Goal: Communication & Community: Answer question/provide support

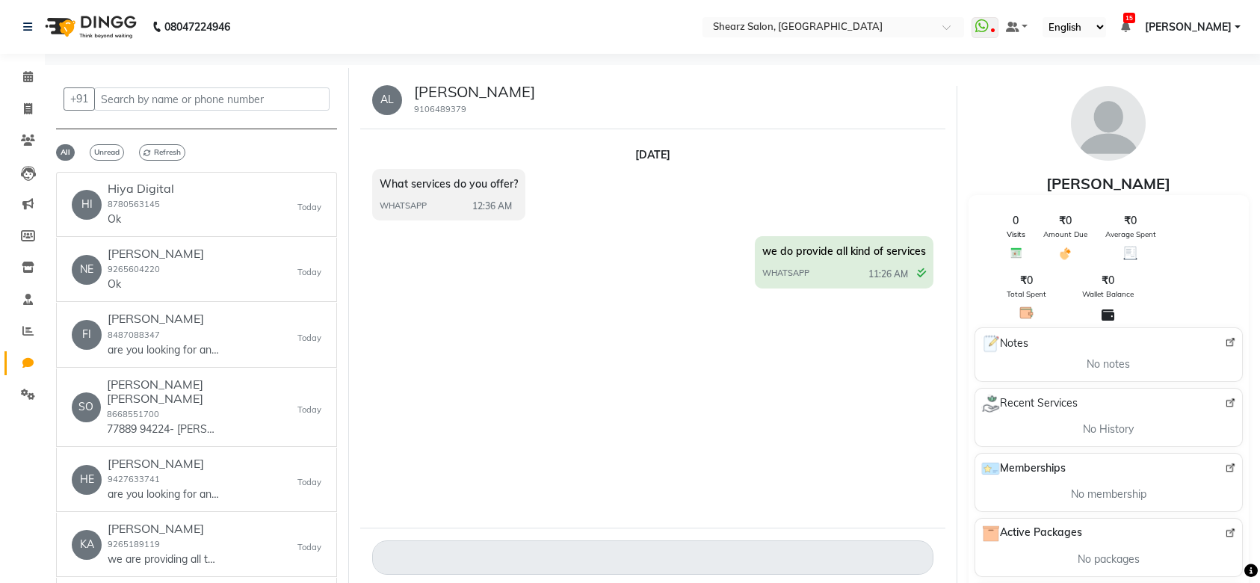
select select "100"
click at [15, 71] on span at bounding box center [28, 77] width 26 height 17
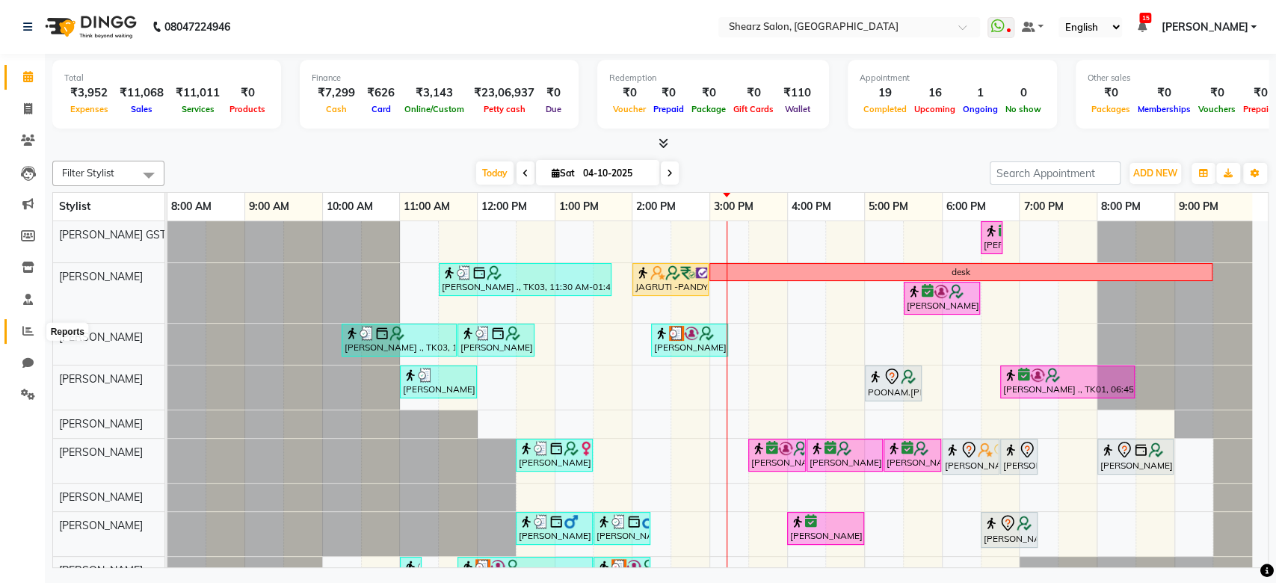
click at [28, 330] on icon at bounding box center [27, 330] width 11 height 11
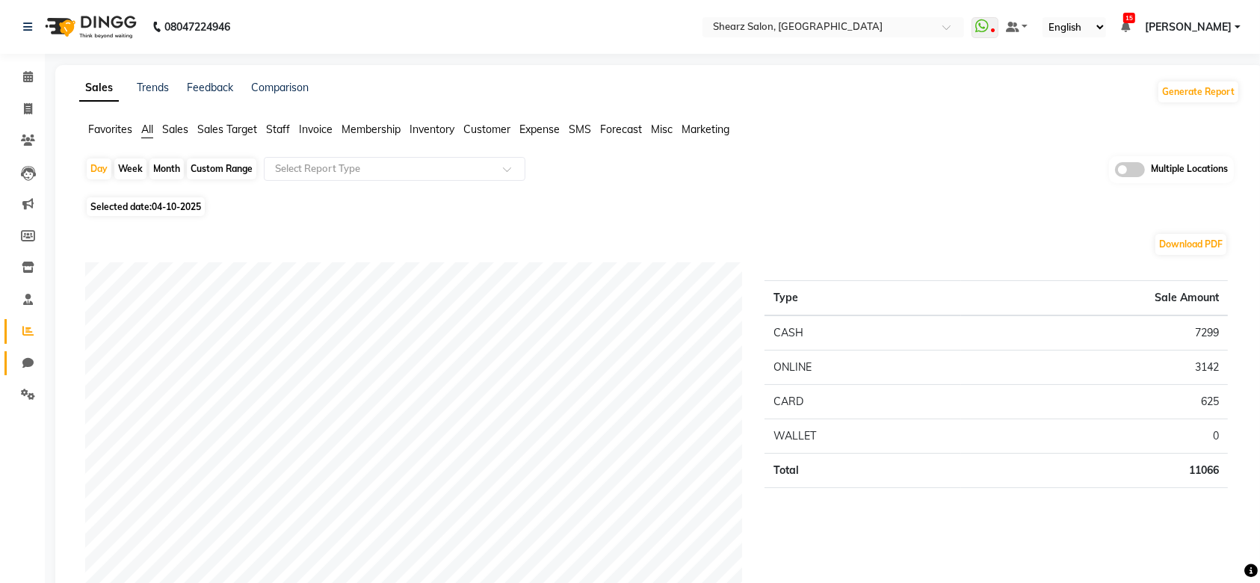
click at [19, 352] on link "Chat" at bounding box center [22, 363] width 36 height 25
select select "100"
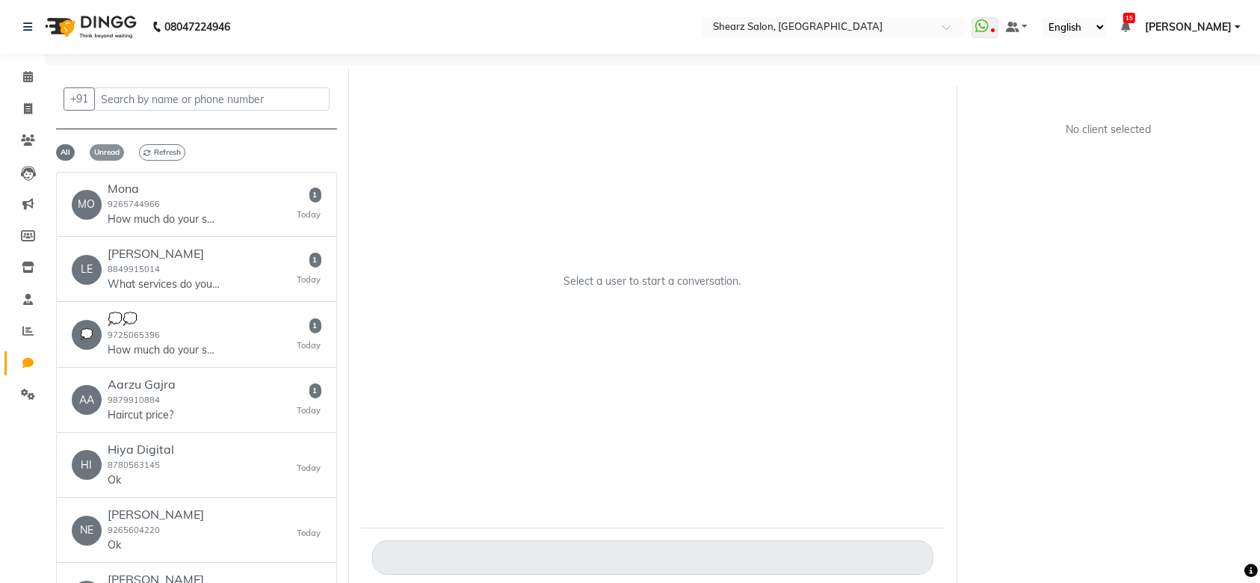
click at [102, 158] on span "Unread" at bounding box center [107, 152] width 34 height 16
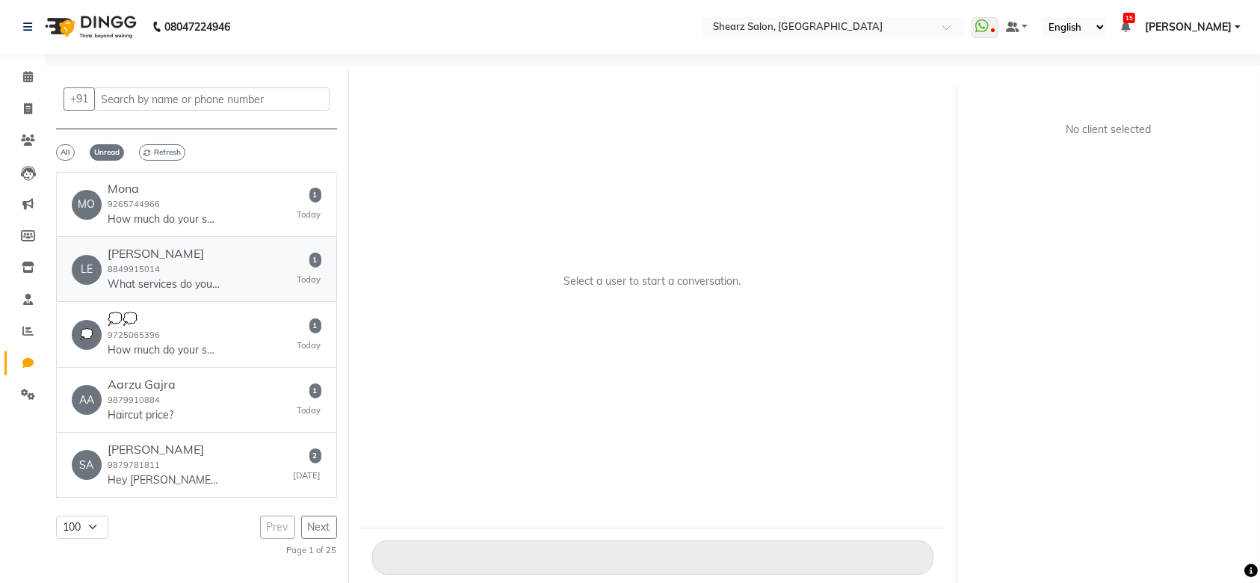
click at [228, 284] on div "LE Lekha Shah 8849915014 What services do you offer? 1 Today" at bounding box center [197, 270] width 250 height 46
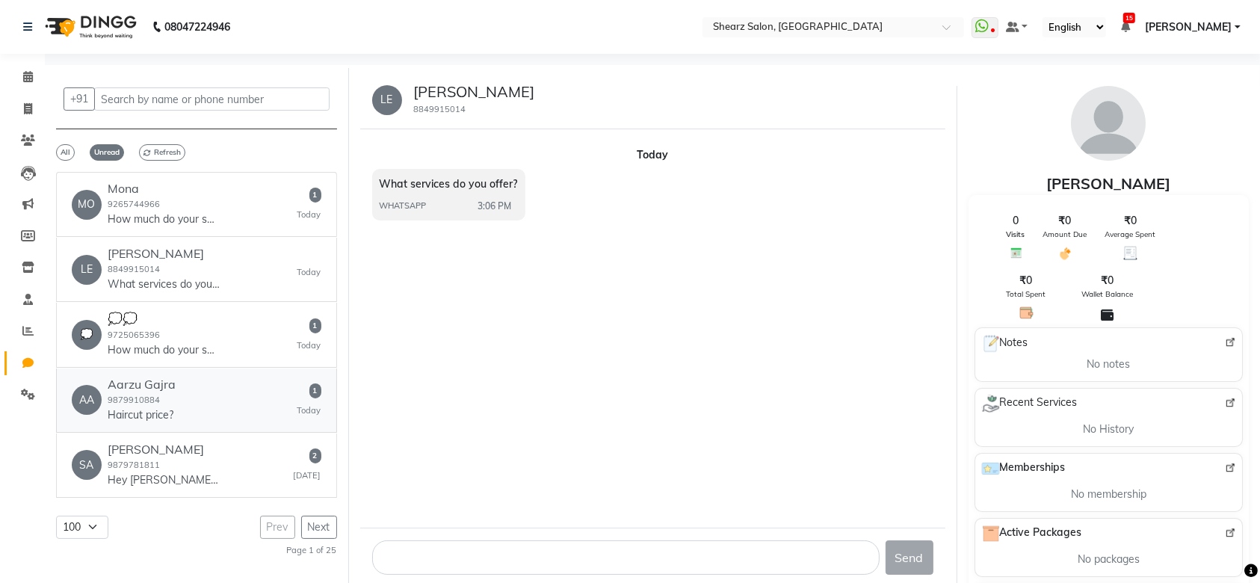
click at [209, 404] on div "AA Aarzu Gajra 9879910884 Haircut price? 1 Today" at bounding box center [197, 401] width 250 height 46
click at [223, 464] on div "SA SALONI P . 9879781811 Hey SALONI, 🎉 Thank you for choosing Shearz Salon! Her…" at bounding box center [197, 466] width 250 height 46
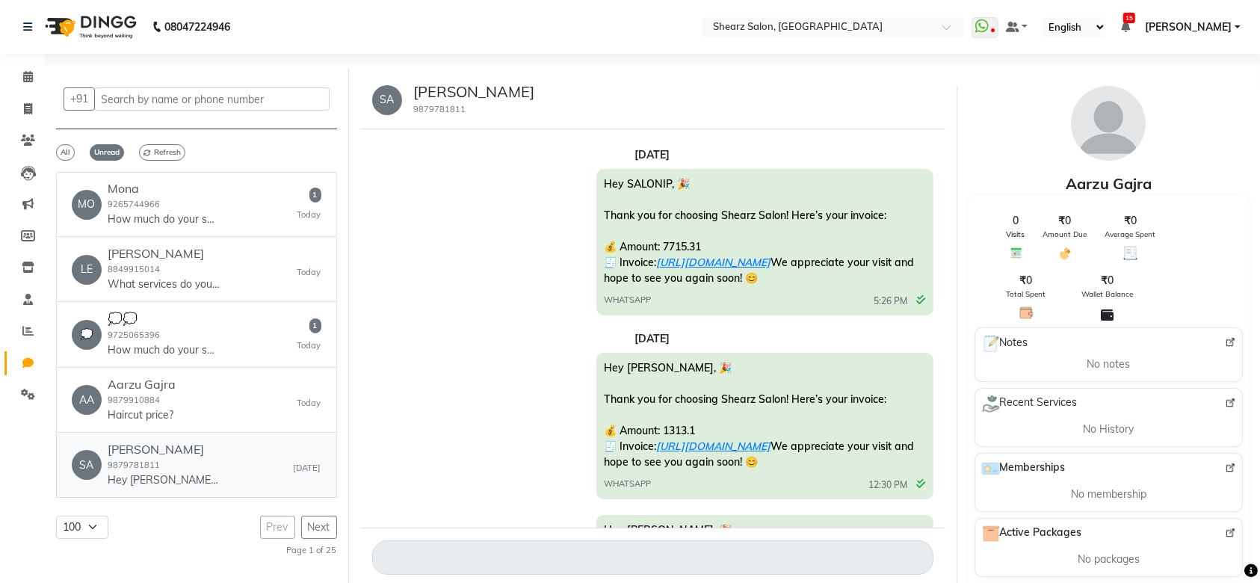
scroll to position [6292, 0]
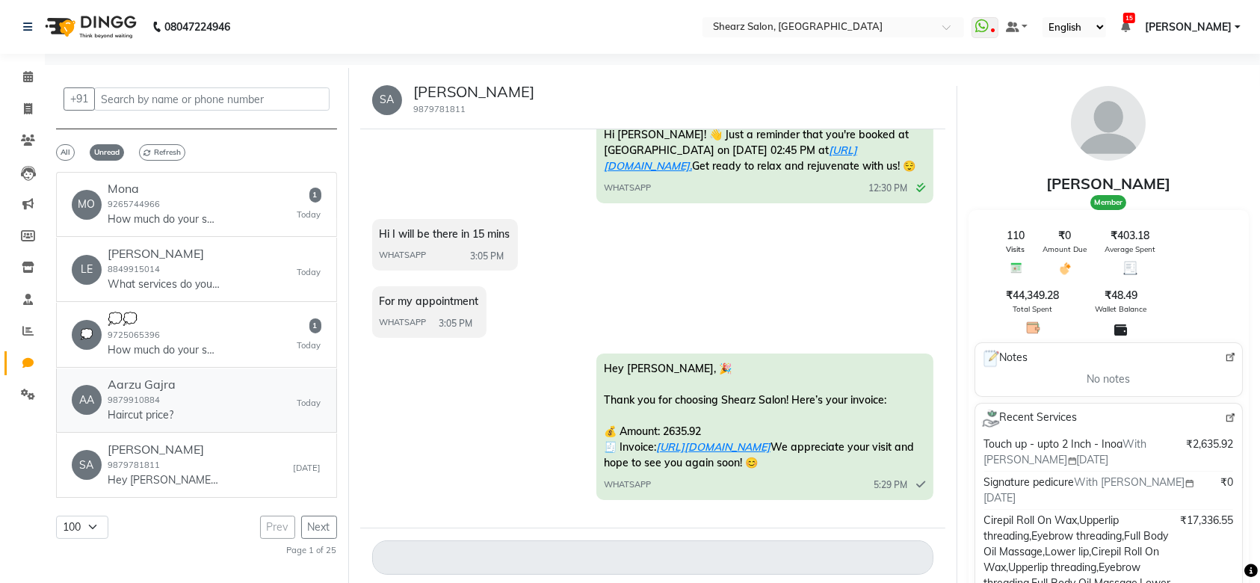
click at [173, 410] on p "Haircut price?" at bounding box center [142, 415] width 68 height 16
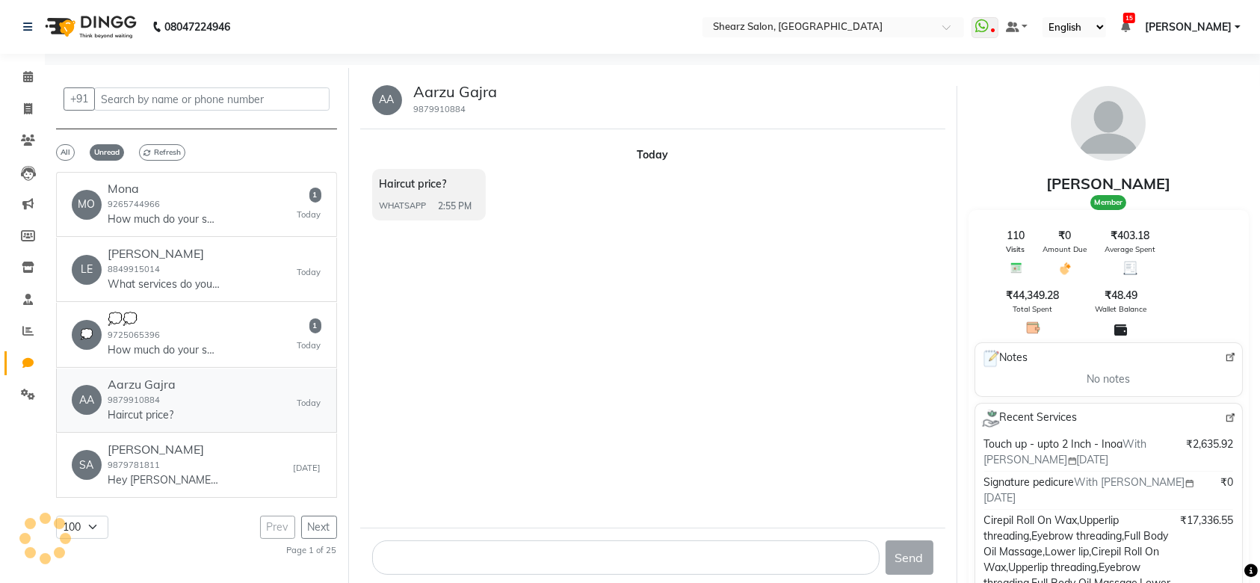
scroll to position [0, 0]
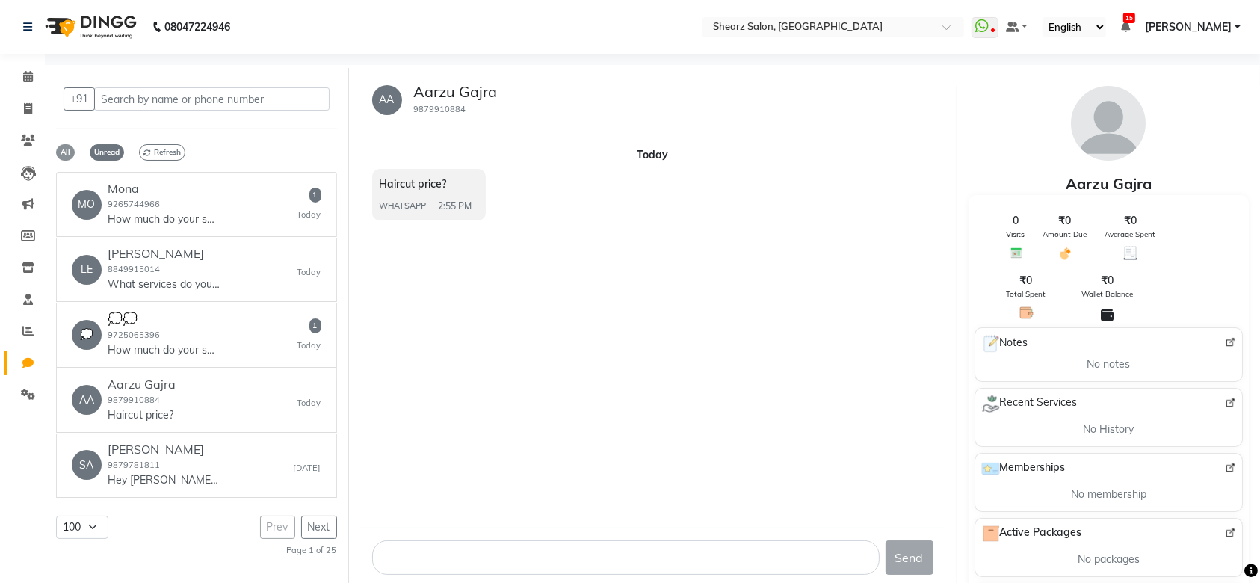
click at [64, 153] on span "All" at bounding box center [65, 152] width 19 height 16
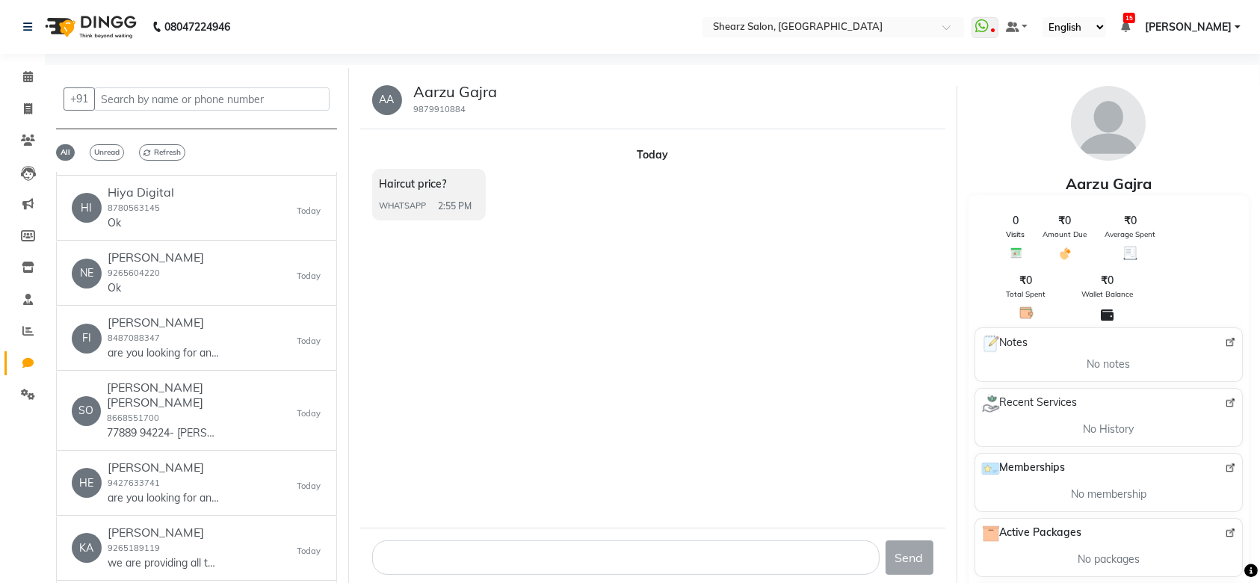
scroll to position [268, 0]
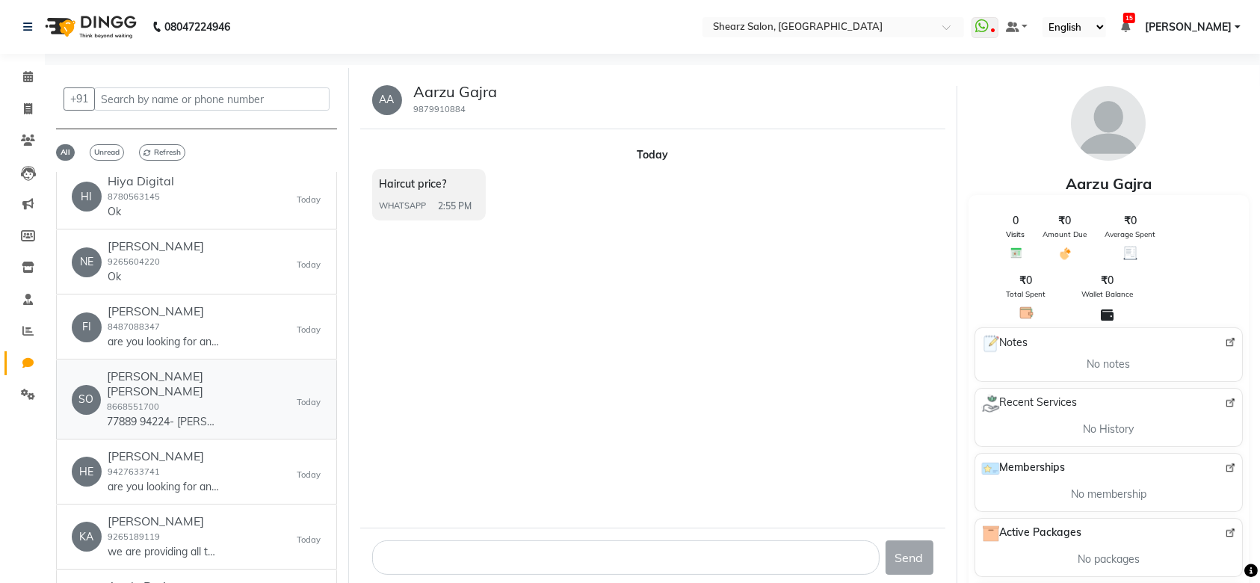
click at [179, 390] on div "Sonal Kundan deoghare 8668551700 77889 94224- Shela Branch" at bounding box center [202, 399] width 191 height 60
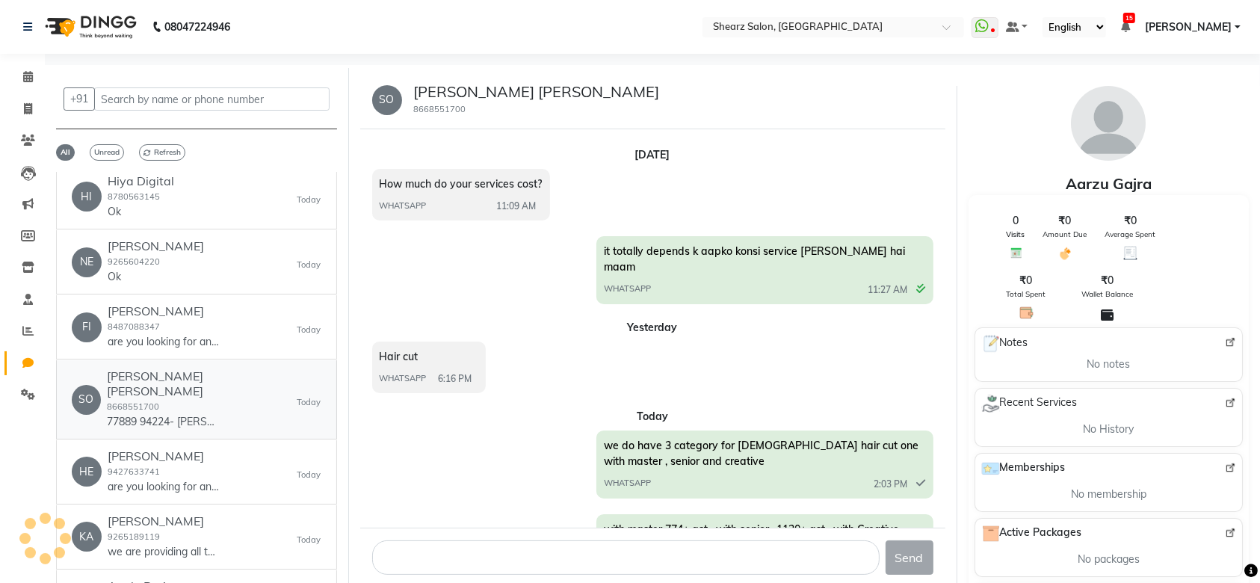
scroll to position [262, 0]
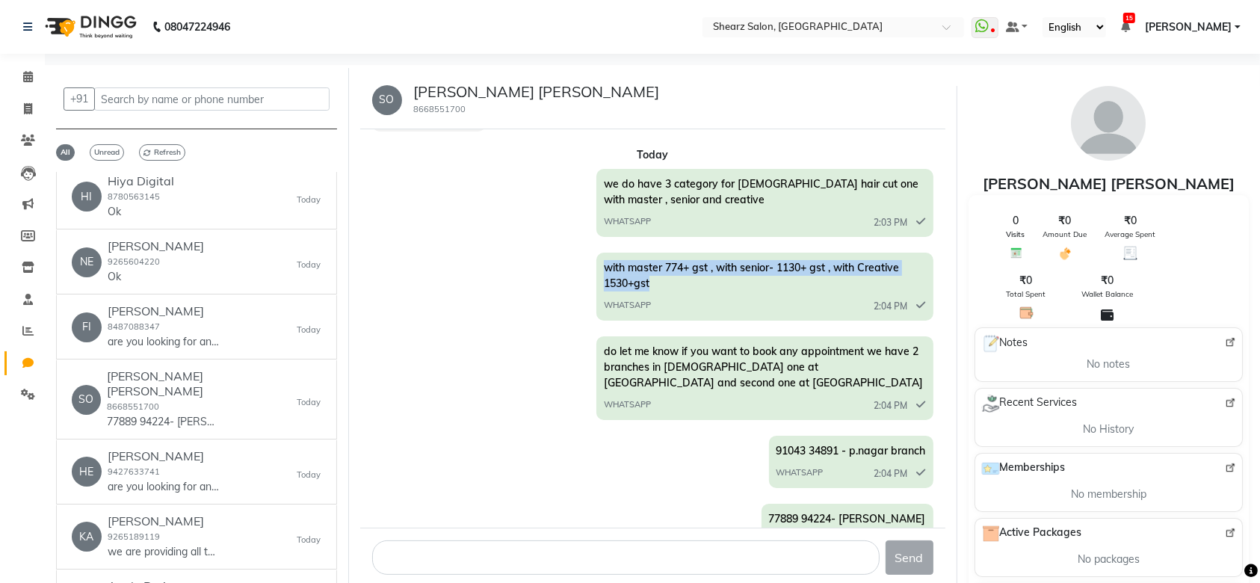
drag, startPoint x: 664, startPoint y: 275, endPoint x: 599, endPoint y: 252, distance: 69.0
click at [599, 253] on div "with master 774+ gst , with senior- 1130+ gst , with Creative 1530+gst WHATSAPP…" at bounding box center [765, 287] width 337 height 68
drag, startPoint x: 660, startPoint y: 267, endPoint x: 593, endPoint y: 252, distance: 68.9
click at [593, 253] on div "with master 774+ gst , with senior- 1130+ gst , with Creative 1530+gst WHATSAPP…" at bounding box center [652, 289] width 561 height 72
copy span "with master 774+ gst , with senior- 1130+ gst , with Creative 1530+gst"
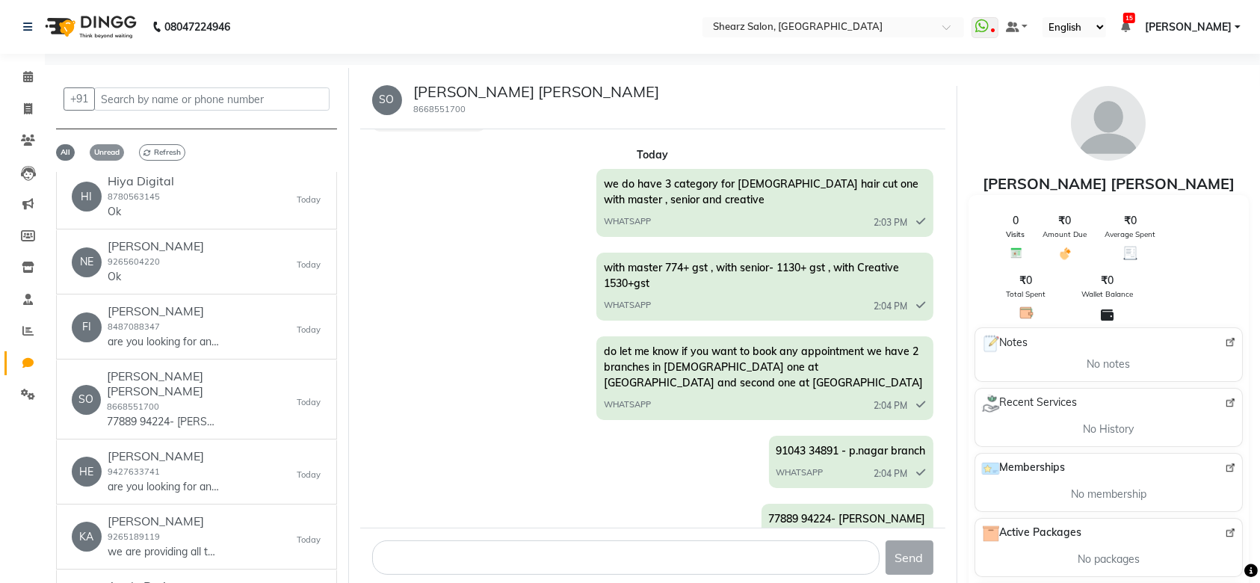
click at [100, 148] on span "Unread" at bounding box center [107, 152] width 34 height 16
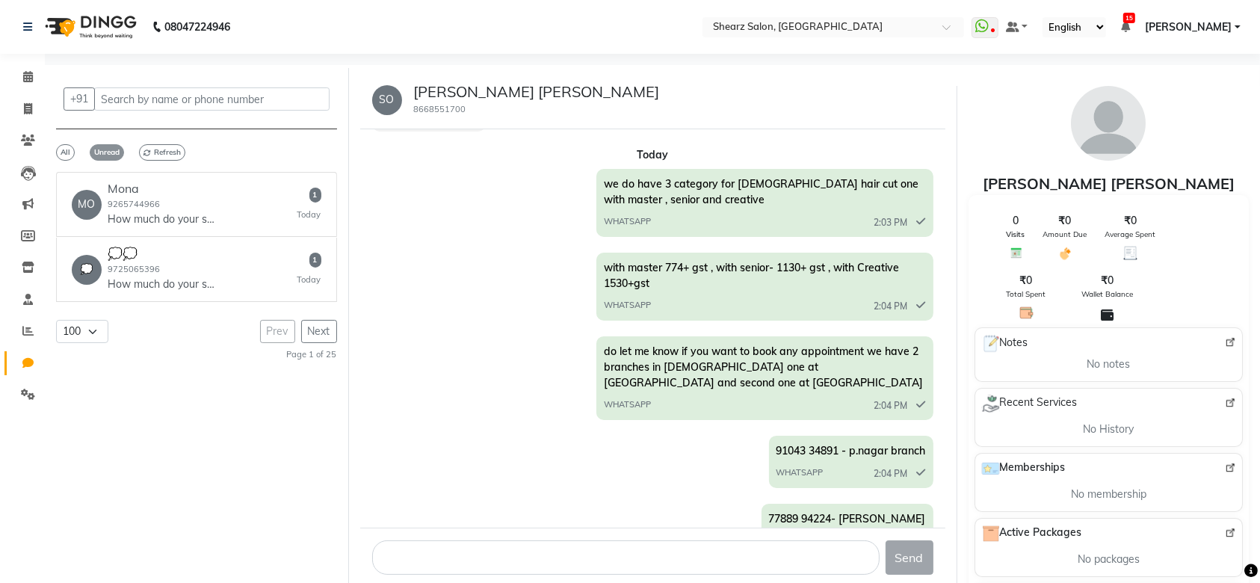
scroll to position [0, 0]
click at [207, 286] on p "How much do your services cost?" at bounding box center [164, 285] width 112 height 16
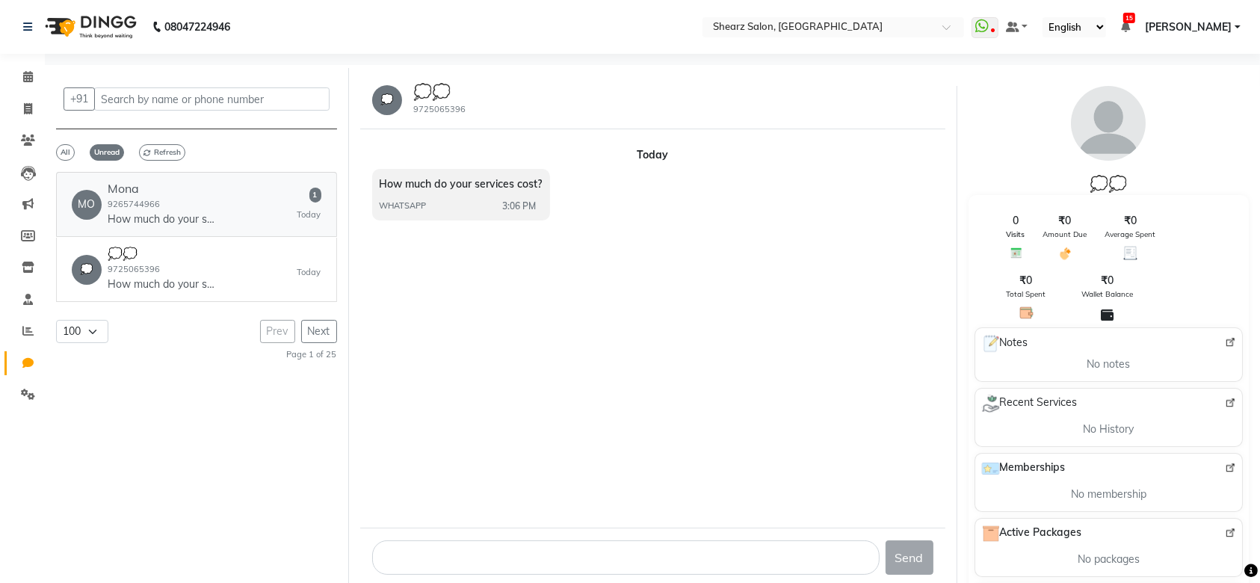
click at [228, 196] on div "MO Mona 9265744966 How much do your services cost? 1 Today" at bounding box center [197, 205] width 250 height 46
click at [70, 150] on span "All" at bounding box center [65, 152] width 19 height 16
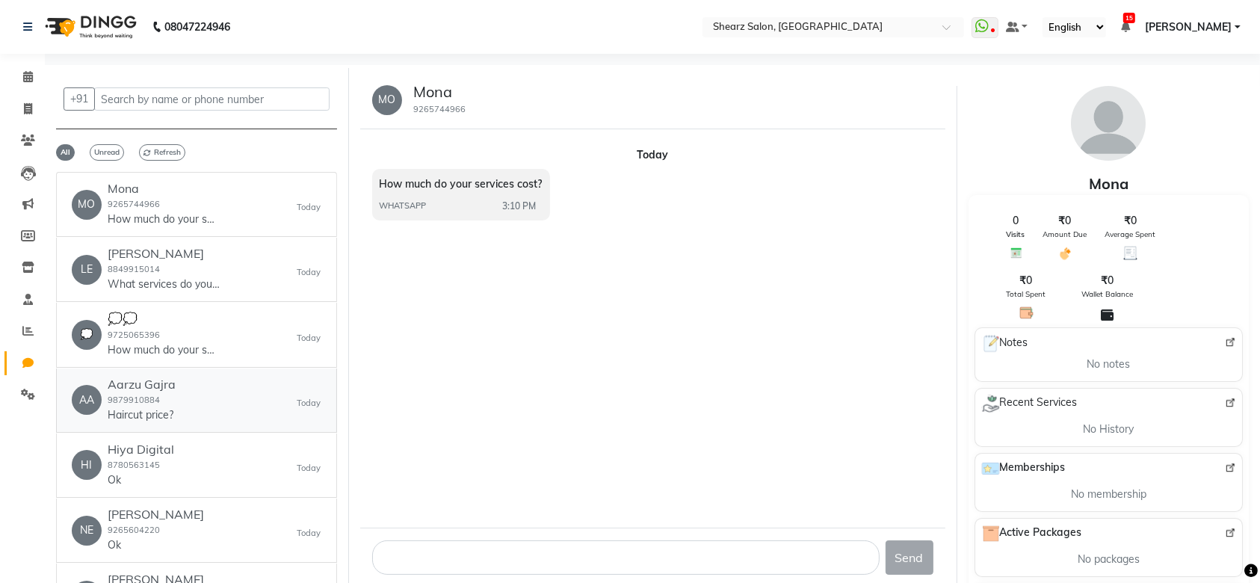
click at [223, 388] on div "AA Aarzu Gajra 9879910884 Haircut price? Today" at bounding box center [197, 401] width 250 height 46
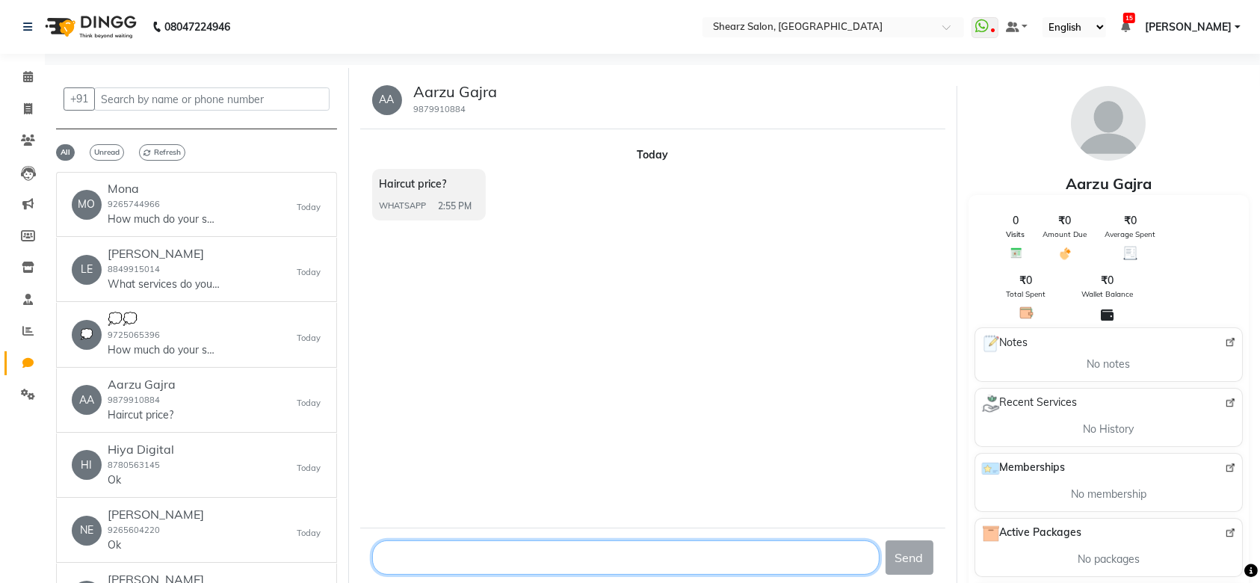
click at [417, 560] on textarea at bounding box center [626, 558] width 508 height 34
paste textarea "Disha 🌼 7043105729"
type textarea "D"
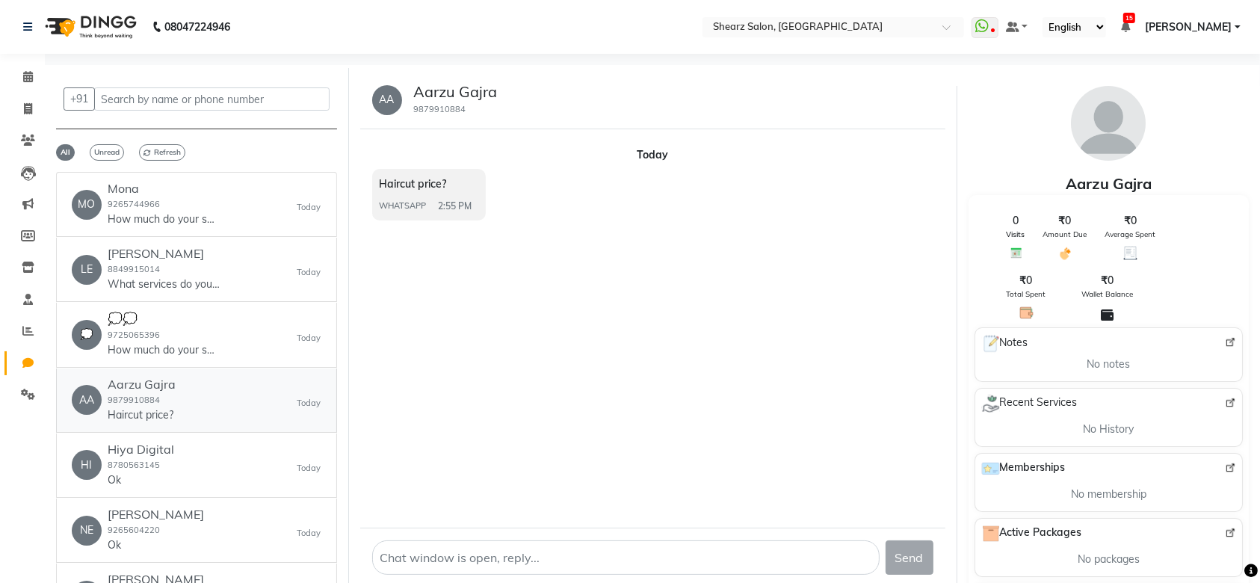
click at [197, 399] on div "AA Aarzu Gajra 9879910884 Haircut price? Today" at bounding box center [197, 401] width 250 height 46
click at [191, 526] on div "NE Neeta Vagadia 9265604220 Ok Today" at bounding box center [197, 531] width 250 height 46
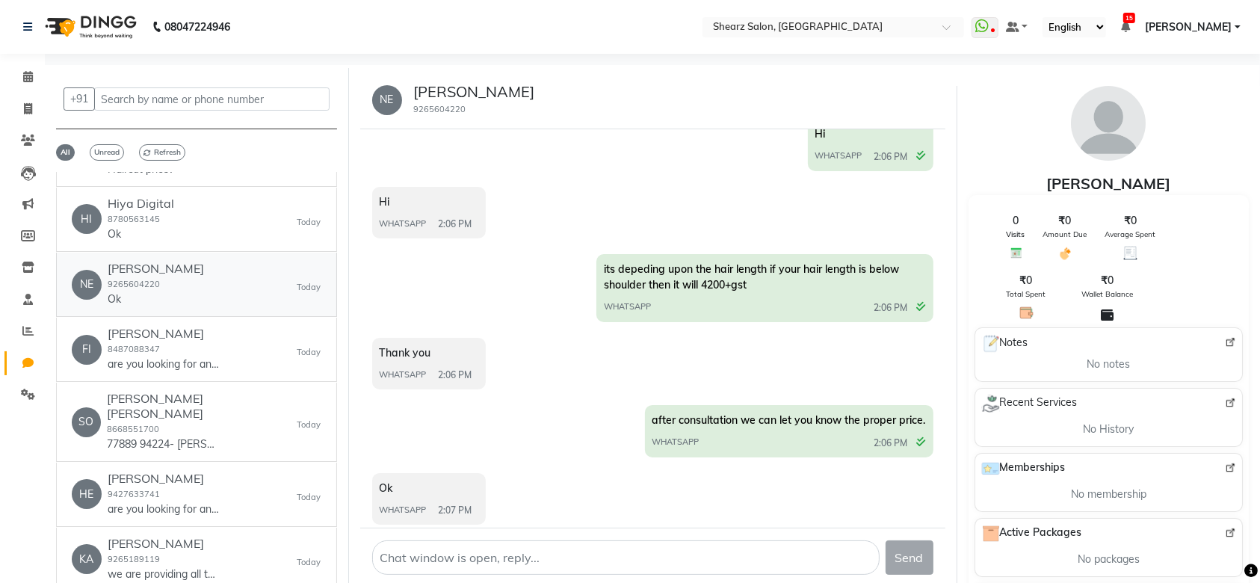
scroll to position [257, 0]
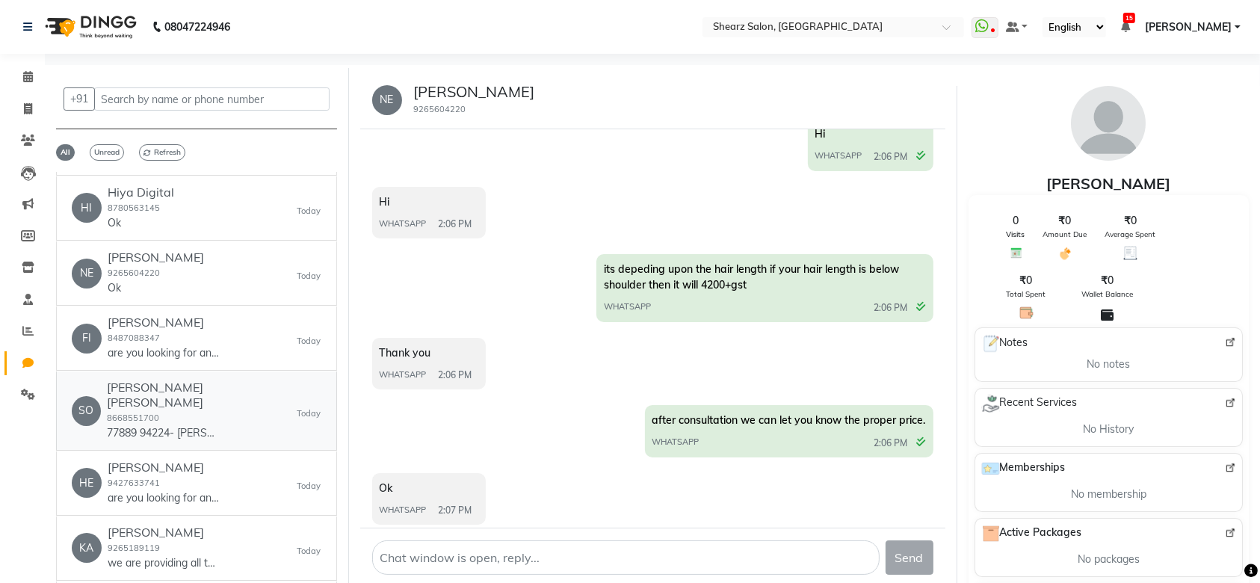
click at [195, 403] on div "Sonal Kundan deoghare 8668551700 77889 94224- Shela Branch" at bounding box center [202, 411] width 191 height 60
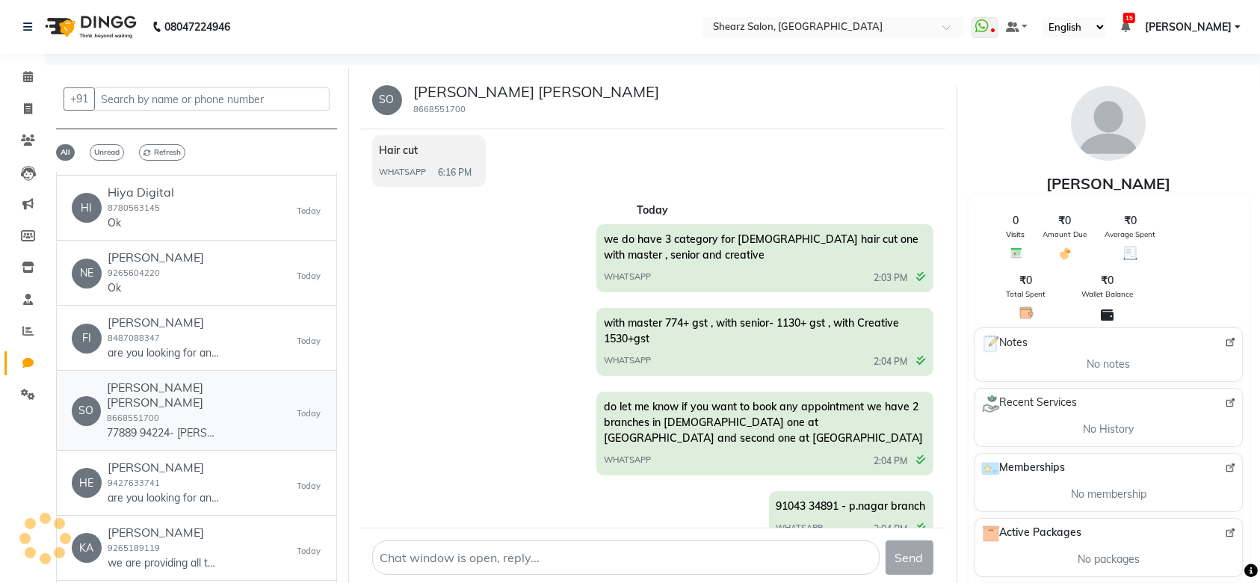
scroll to position [262, 0]
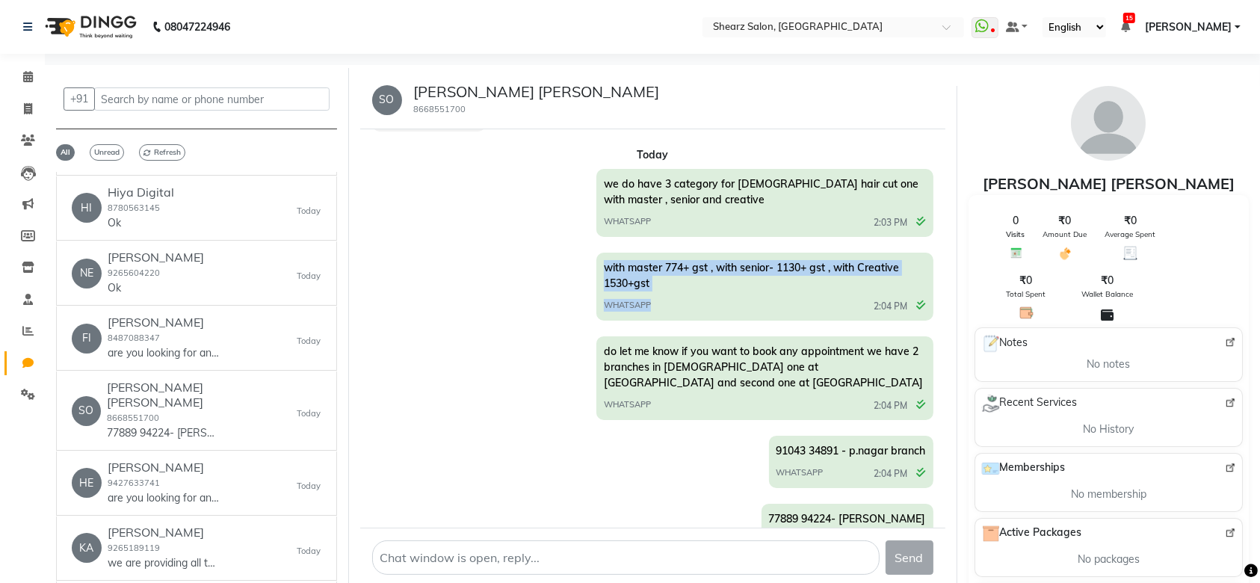
drag, startPoint x: 656, startPoint y: 276, endPoint x: 659, endPoint y: 265, distance: 11.6
click at [615, 259] on div "with master 774+ gst , with senior- 1130+ gst , with Creative 1530+gst WHATSAPP…" at bounding box center [765, 287] width 337 height 68
click at [676, 272] on div "with master 774+ gst , with senior- 1130+ gst , with Creative 1530+gst WHATSAPP…" at bounding box center [765, 287] width 337 height 68
drag, startPoint x: 651, startPoint y: 268, endPoint x: 601, endPoint y: 253, distance: 52.3
click at [601, 253] on div "with master 774+ gst , with senior- 1130+ gst , with Creative 1530+gst WHATSAPP…" at bounding box center [765, 287] width 337 height 68
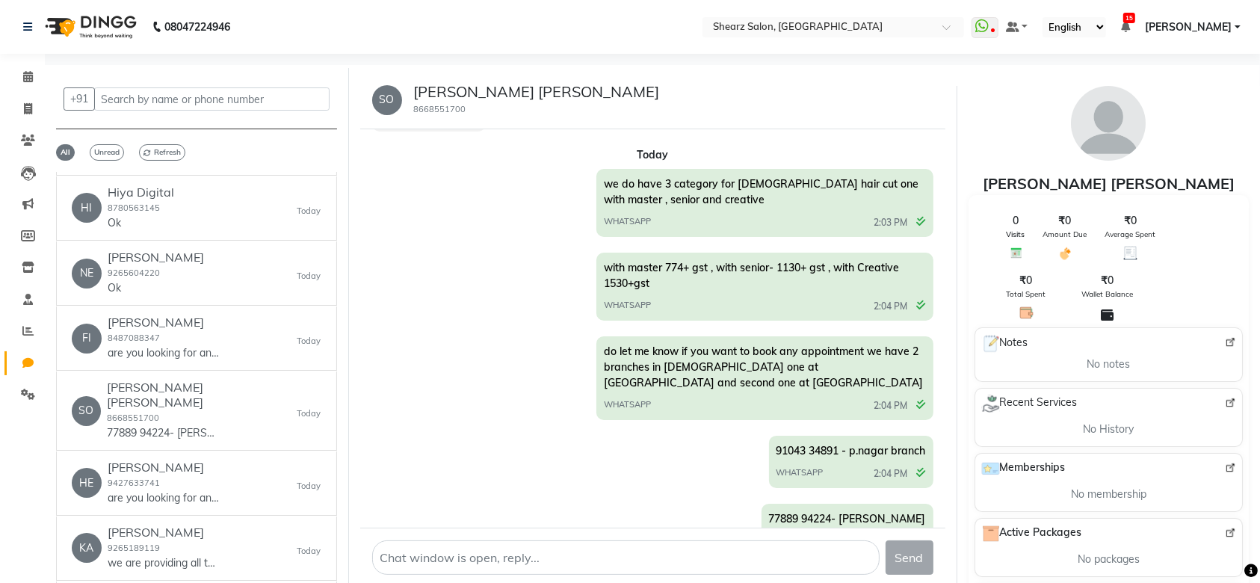
copy span "with master 774+ gst , with senior- 1130+ gst , with Creative 1530+gst"
click at [203, 289] on div "NE Neeta Vagadia 9265604220 Ok Today" at bounding box center [197, 273] width 250 height 46
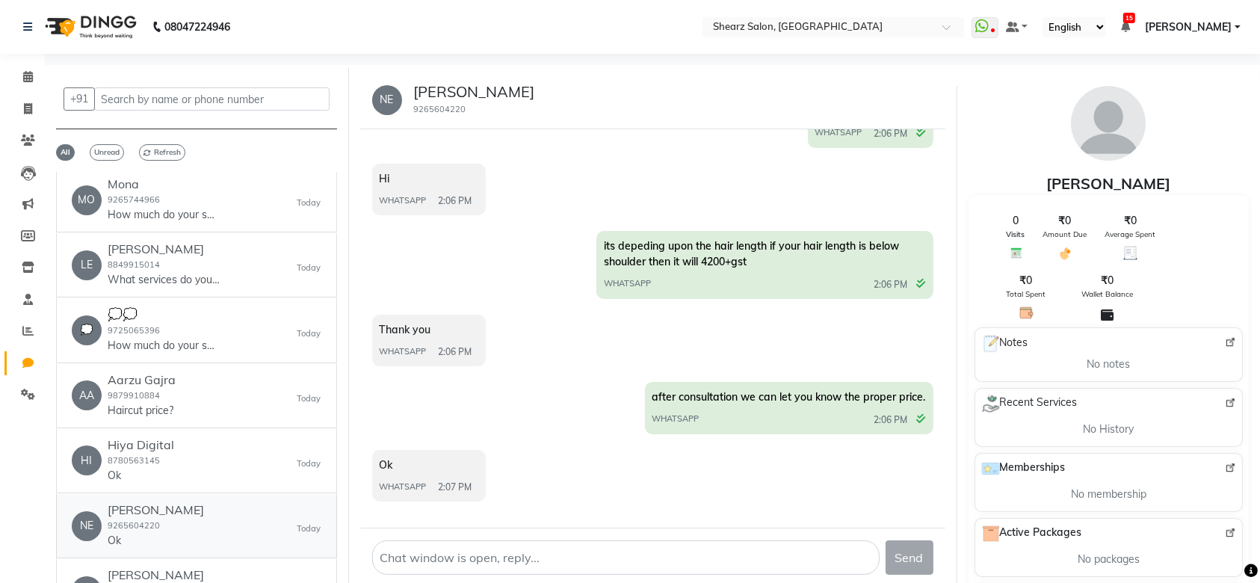
scroll to position [0, 0]
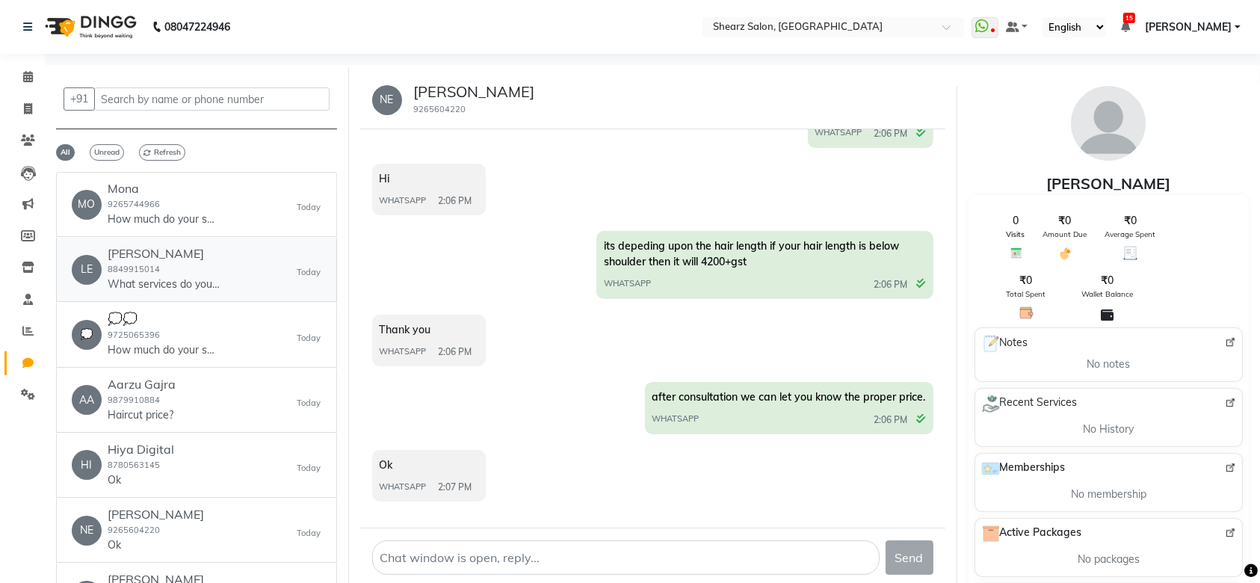
click at [219, 282] on p "What services do you offer?" at bounding box center [164, 285] width 112 height 16
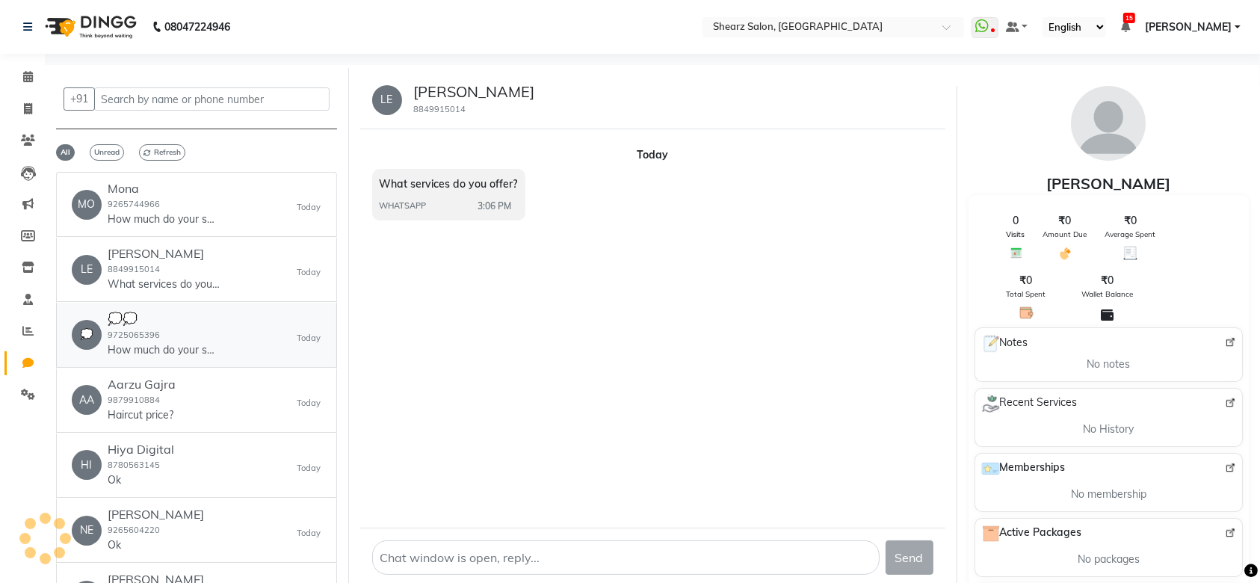
click at [192, 355] on p "How much do your services cost?" at bounding box center [164, 350] width 112 height 16
click at [178, 393] on div "AA Aarzu Gajra 9879910884 Haircut price? Today" at bounding box center [197, 401] width 250 height 46
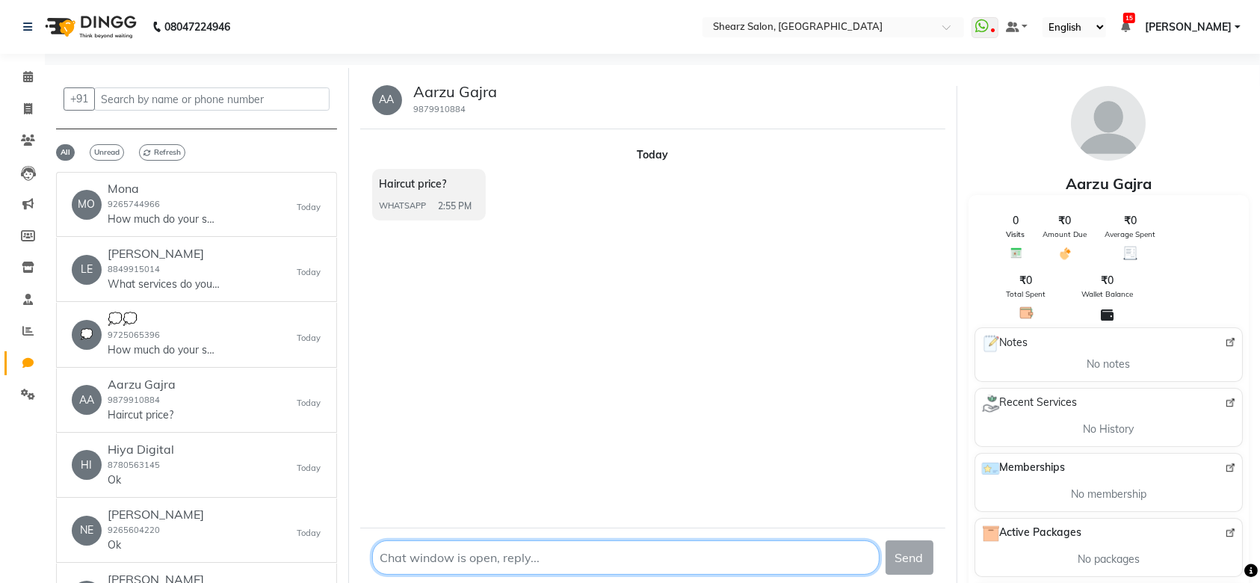
click at [383, 551] on textarea at bounding box center [626, 558] width 508 height 34
paste textarea "Disha 🌼 7043105729"
type textarea "D"
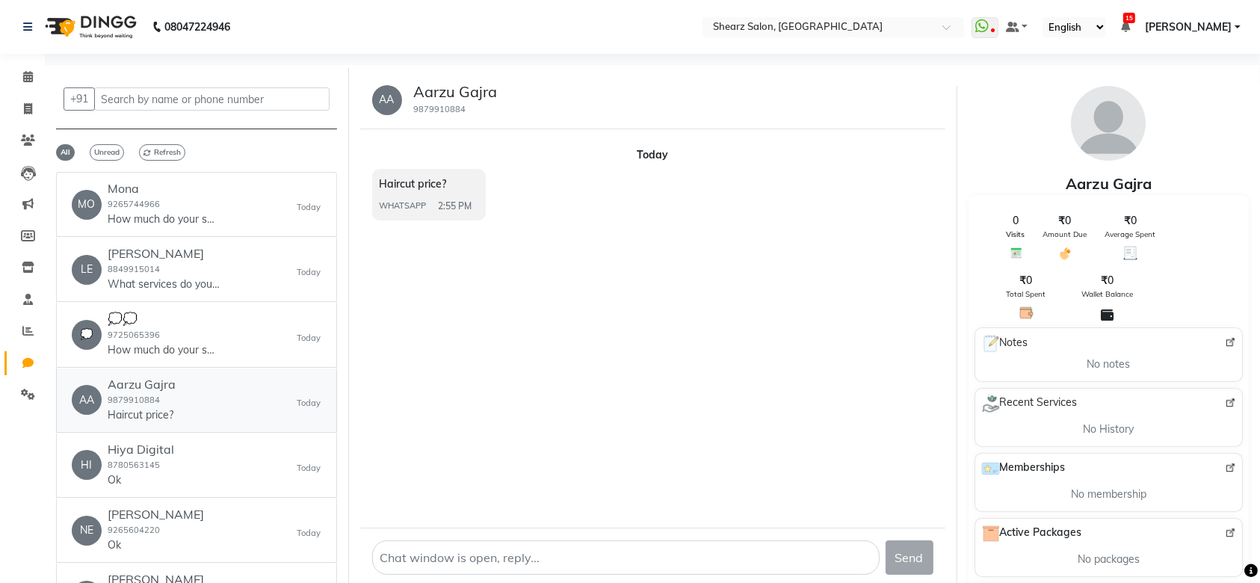
click at [190, 385] on div "AA Aarzu Gajra 9879910884 Haircut price? Today" at bounding box center [197, 401] width 250 height 46
click at [164, 96] on input "text" at bounding box center [211, 98] width 235 height 23
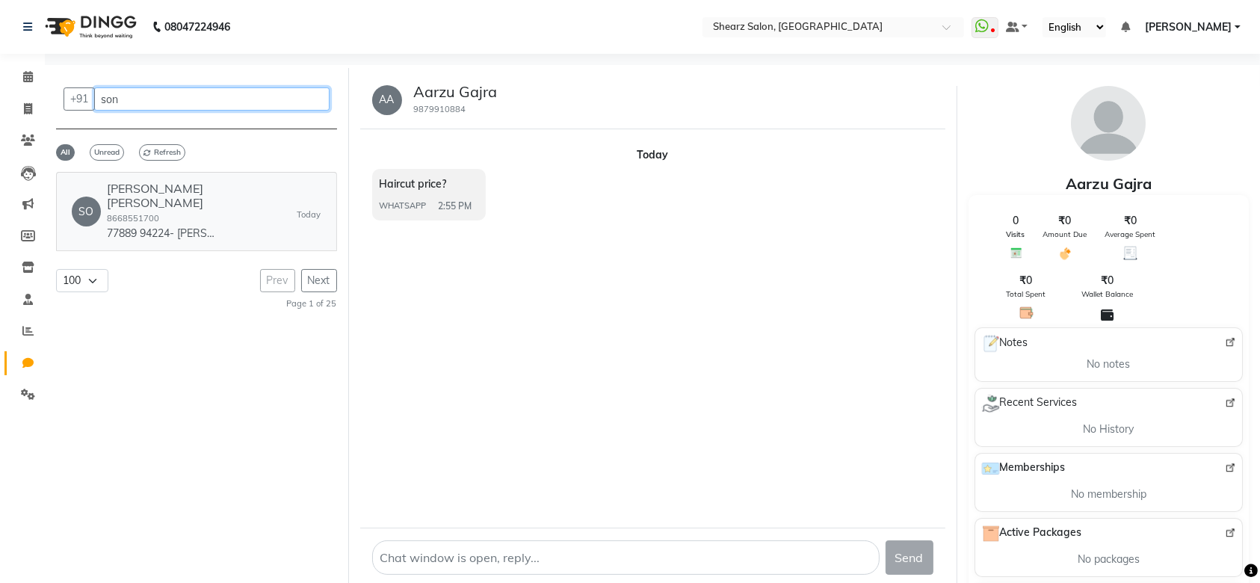
type input "son"
click at [206, 235] on link "SO Sonal Kundan deoghare 8668551700 77889 94224- Shela Branch Today" at bounding box center [196, 211] width 281 height 79
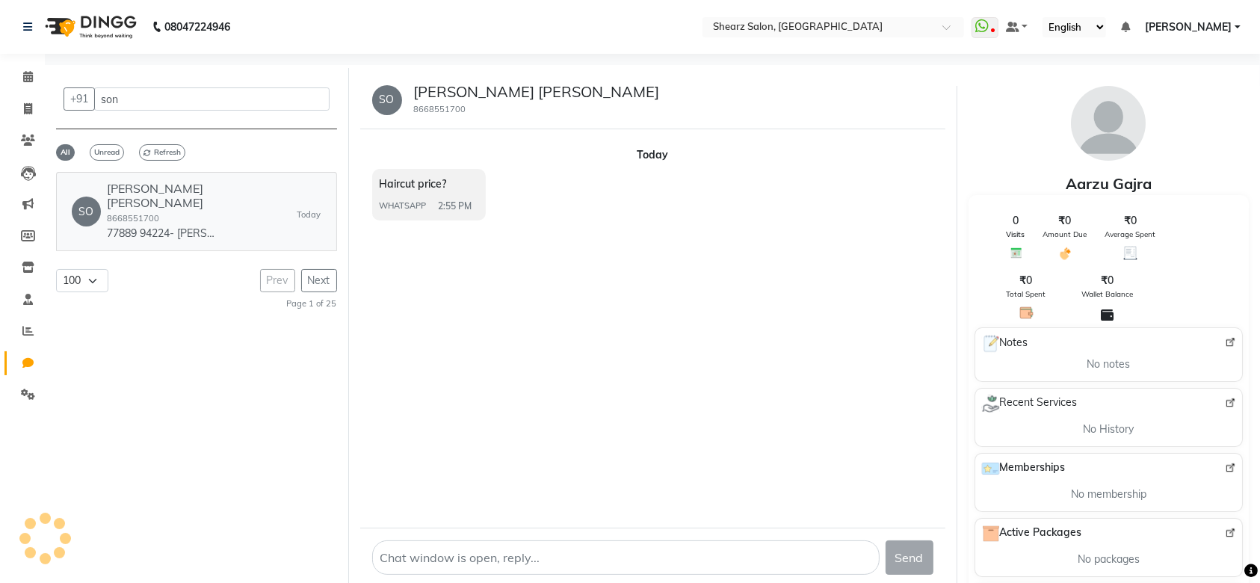
scroll to position [395, 0]
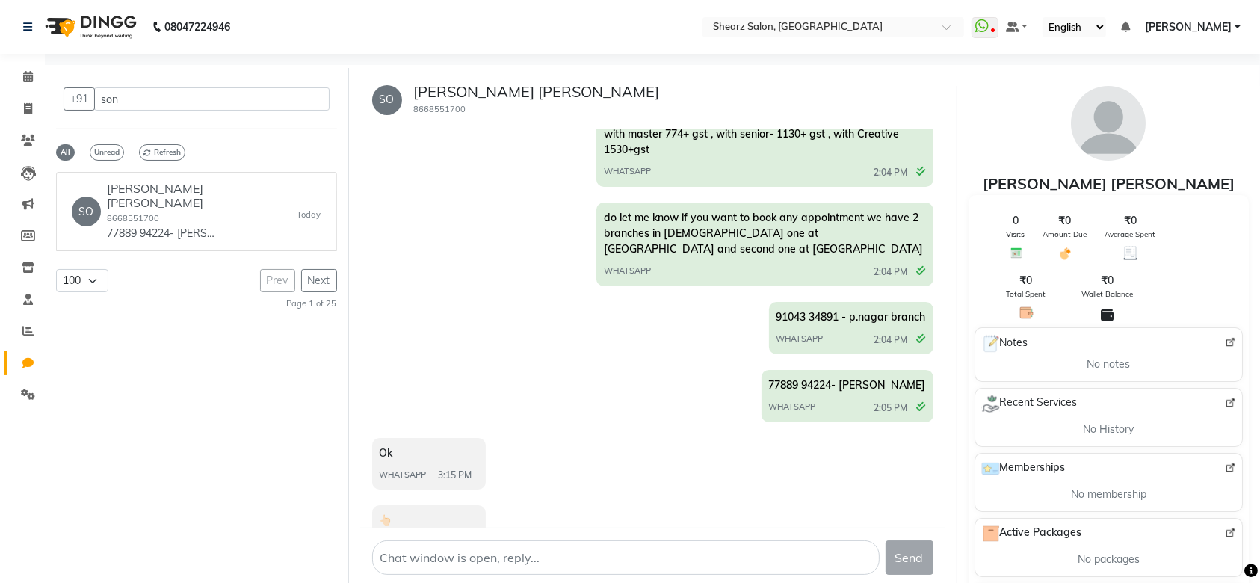
click at [625, 132] on span "with master 774+ gst , with senior- 1130+ gst , with Creative 1530+gst" at bounding box center [751, 141] width 295 height 29
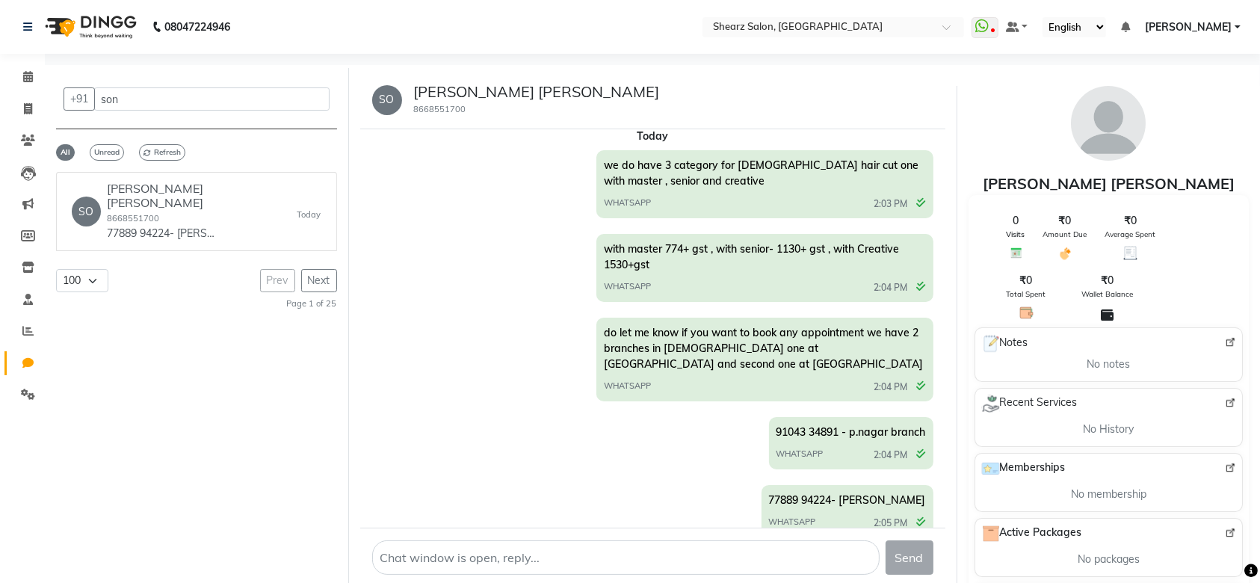
scroll to position [276, 0]
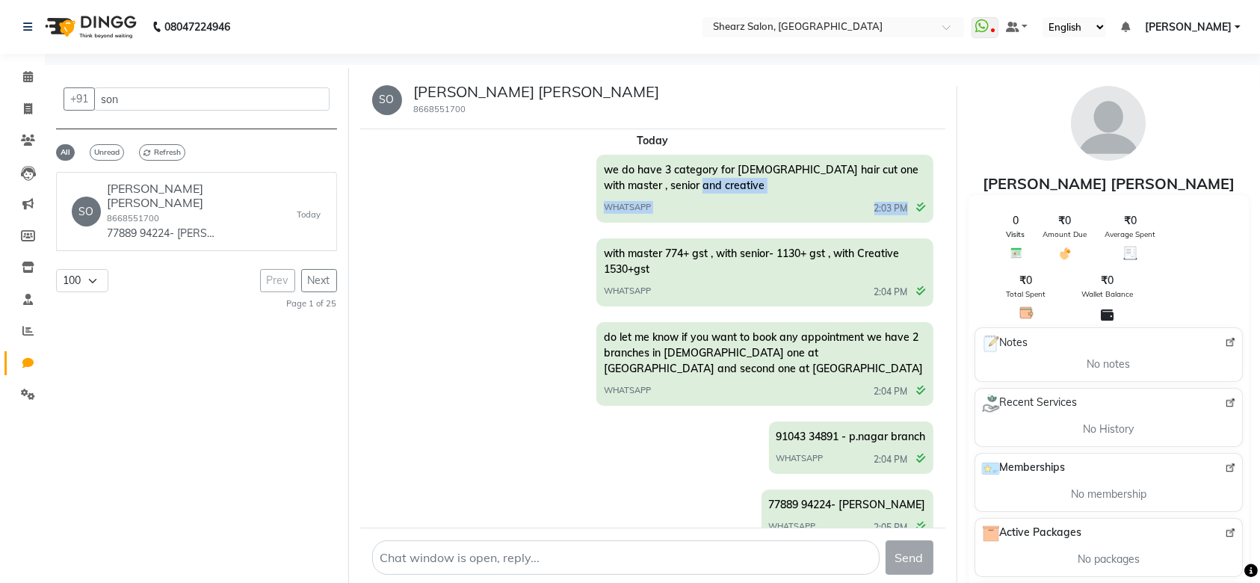
drag, startPoint x: 933, startPoint y: 148, endPoint x: 779, endPoint y: 173, distance: 156.0
click at [779, 173] on div "Oct 02, 2025 How much do your services cost? WHATSAPP 11:09 AM it totally depen…" at bounding box center [652, 328] width 585 height 398
click at [779, 173] on div "we do have 3 category for female hair cut one with master , senior and creative…" at bounding box center [765, 189] width 337 height 68
drag, startPoint x: 691, startPoint y: 166, endPoint x: 595, endPoint y: 157, distance: 96.1
click at [595, 157] on div "we do have 3 category for female hair cut one with master , senior and creative…" at bounding box center [652, 191] width 561 height 72
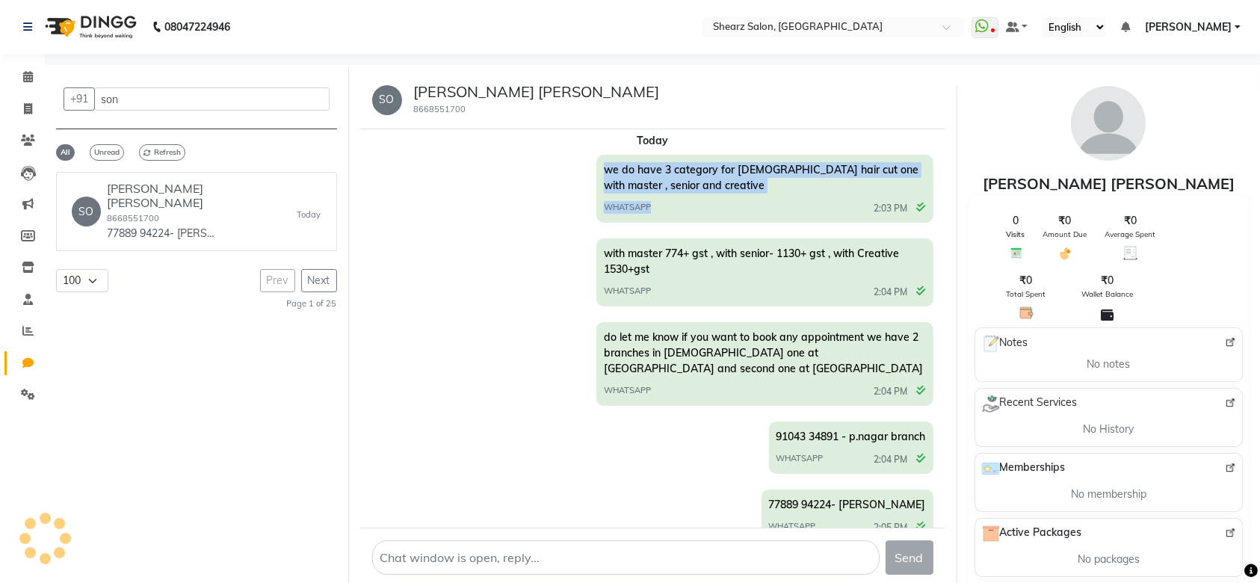
drag, startPoint x: 712, startPoint y: 178, endPoint x: 604, endPoint y: 155, distance: 110.1
click at [604, 155] on div "we do have 3 category for female hair cut one with master , senior and creative…" at bounding box center [765, 189] width 337 height 68
click at [716, 197] on div "WHATSAPP 2:03 PM" at bounding box center [765, 206] width 322 height 19
drag, startPoint x: 720, startPoint y: 167, endPoint x: 601, endPoint y: 157, distance: 119.3
click at [601, 157] on div "we do have 3 category for female hair cut one with master , senior and creative…" at bounding box center [765, 189] width 337 height 68
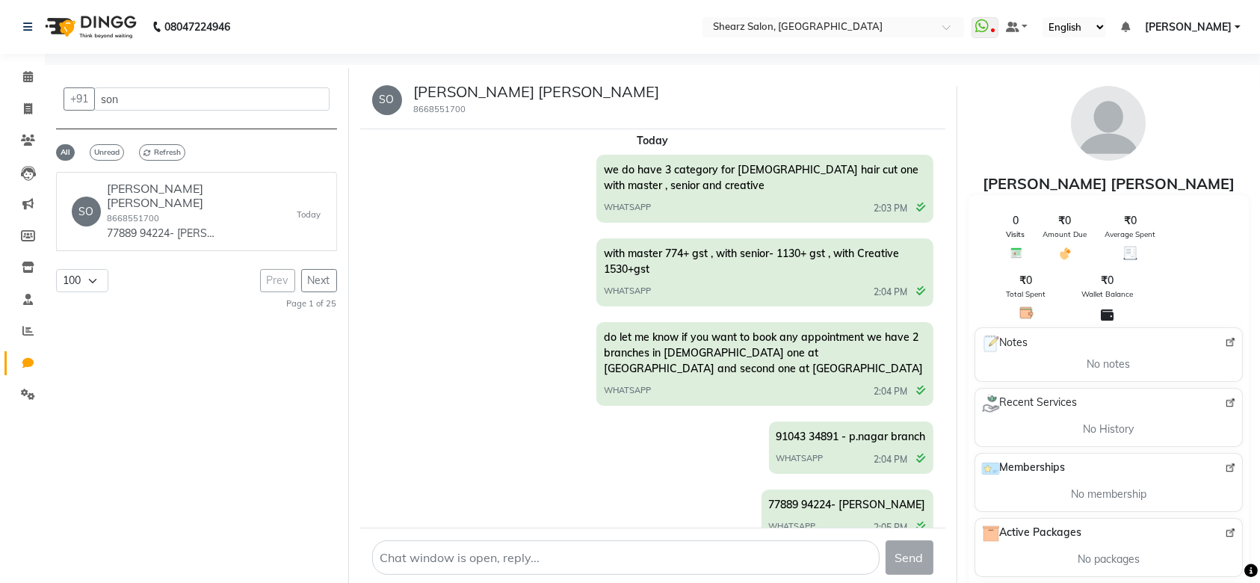
copy span "we do have 3 category for female hair cut one with master , senior and creative"
click at [24, 363] on icon at bounding box center [27, 362] width 11 height 11
click at [25, 353] on link "Chat" at bounding box center [22, 363] width 36 height 25
click at [16, 373] on link "Chat" at bounding box center [22, 363] width 36 height 25
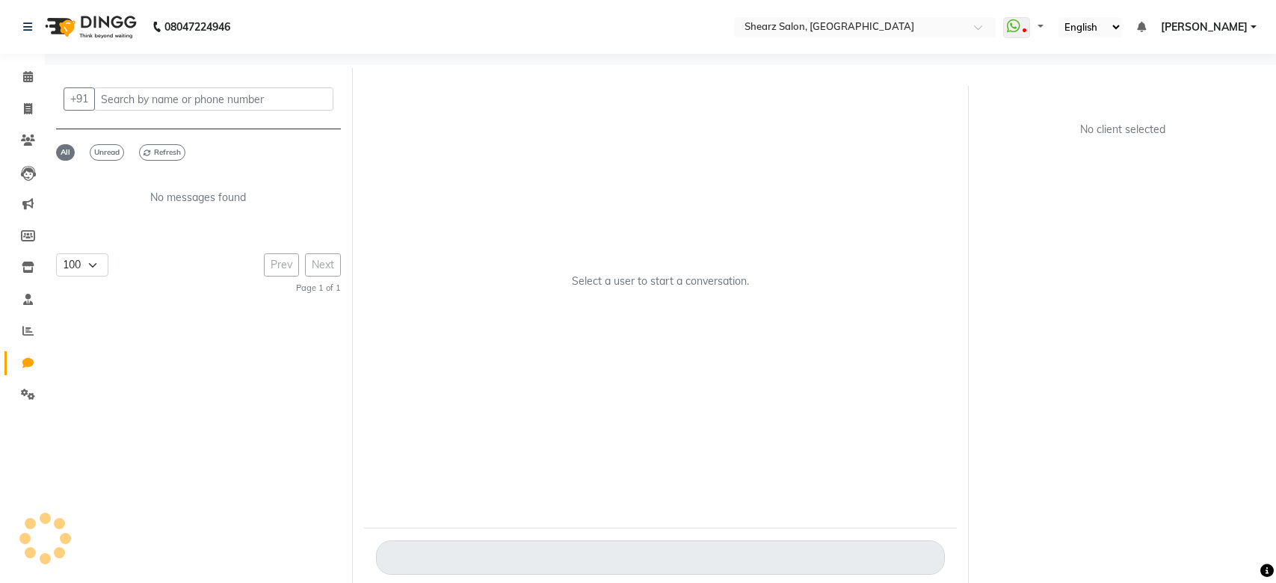
select select "100"
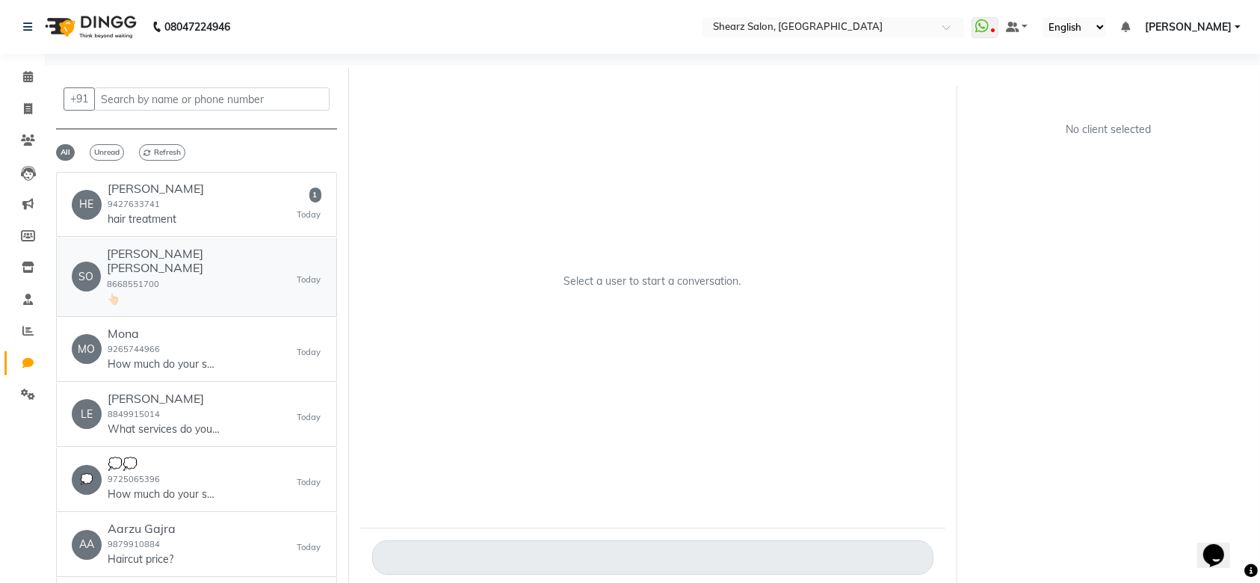
click at [256, 283] on div "SO Sonal Kundan deoghare 8668551700 👆🏻 Today" at bounding box center [197, 277] width 250 height 60
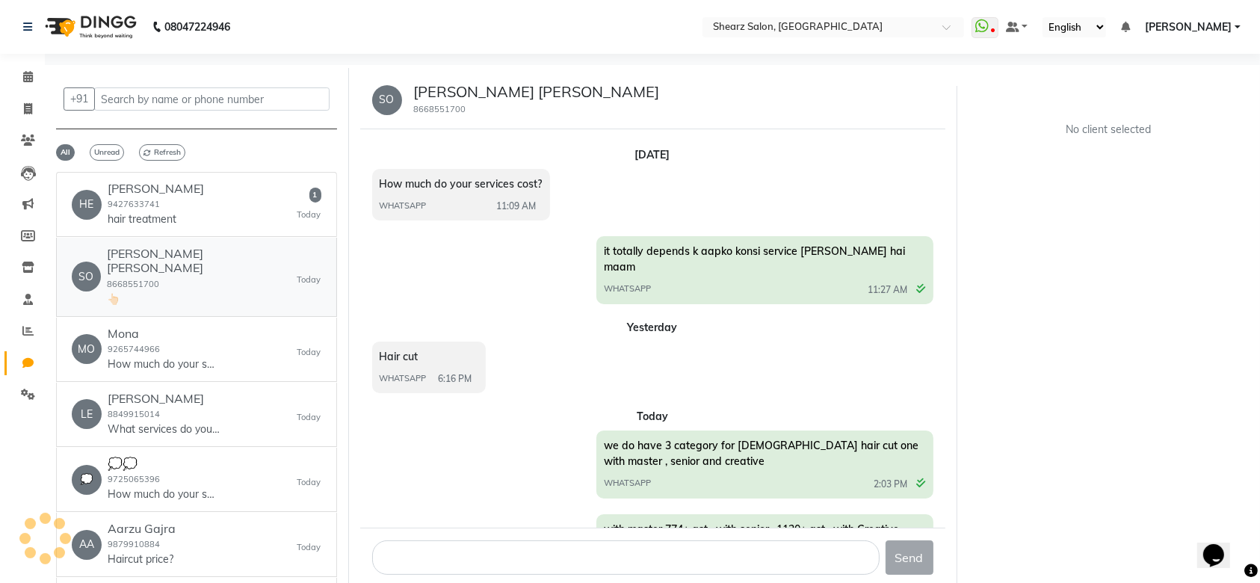
scroll to position [395, 0]
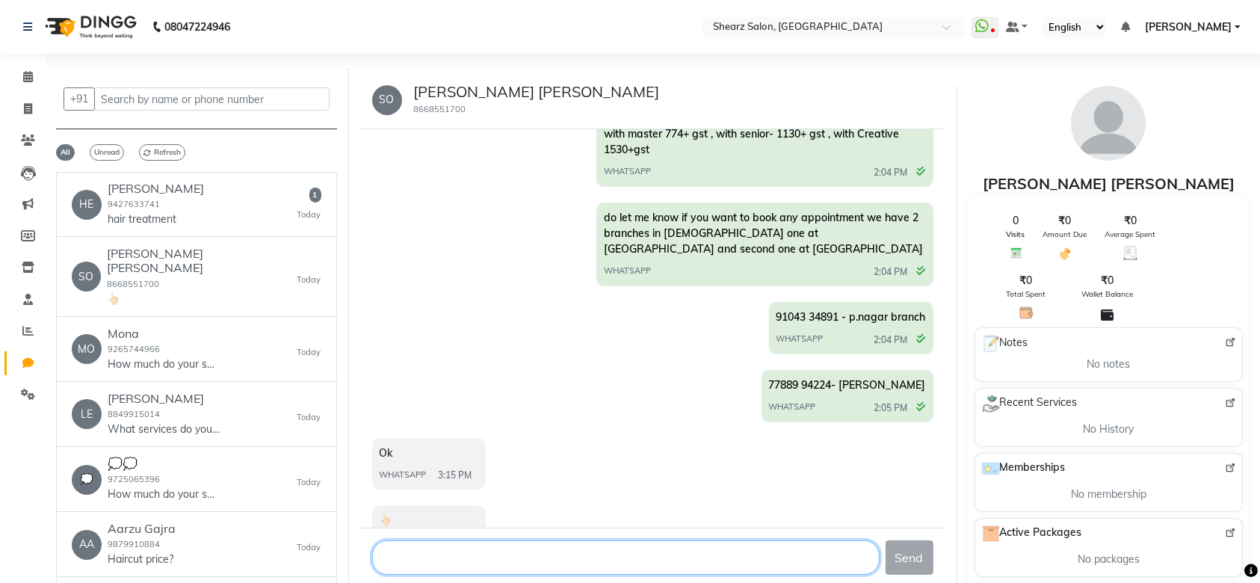
click at [498, 559] on textarea at bounding box center [626, 558] width 508 height 34
type textarea "Hi"
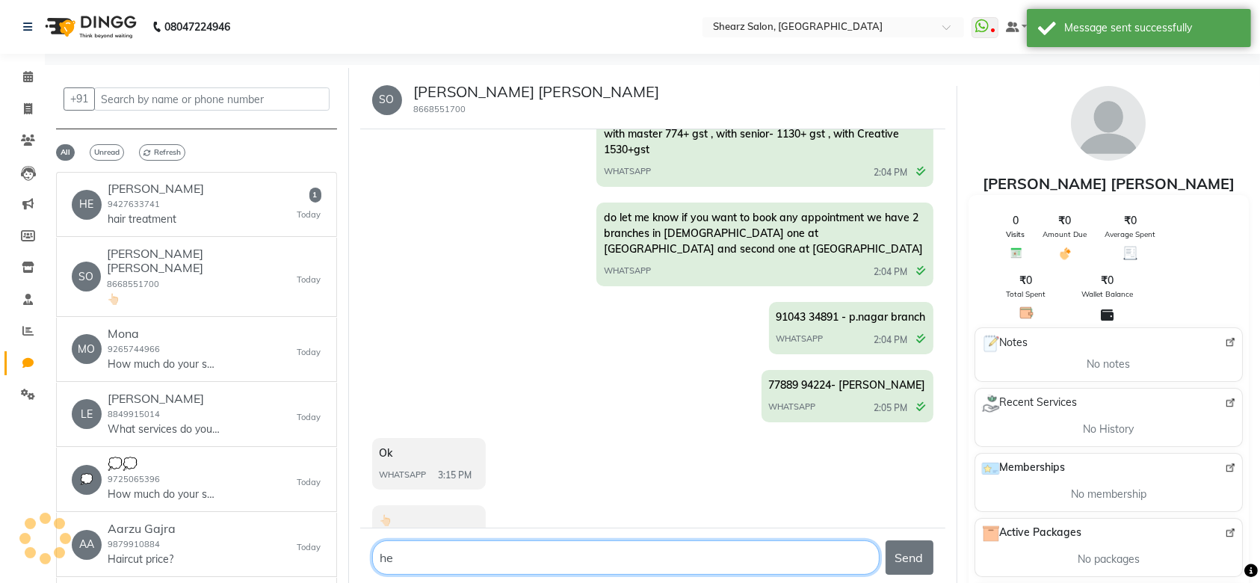
type textarea "h"
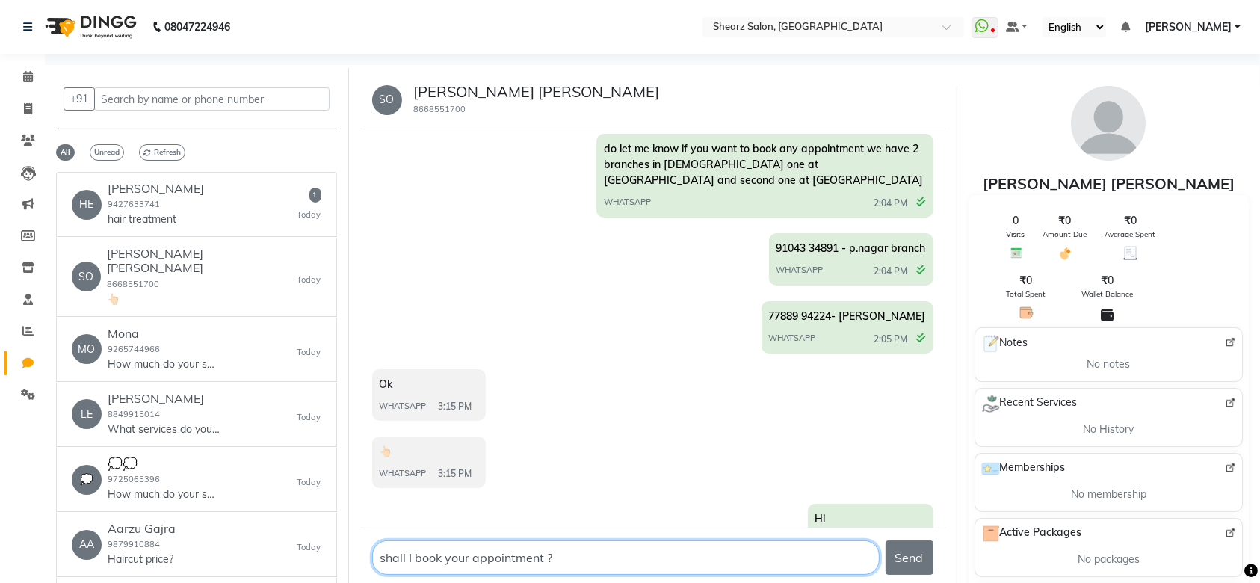
type textarea "shall I book your appointment ??"
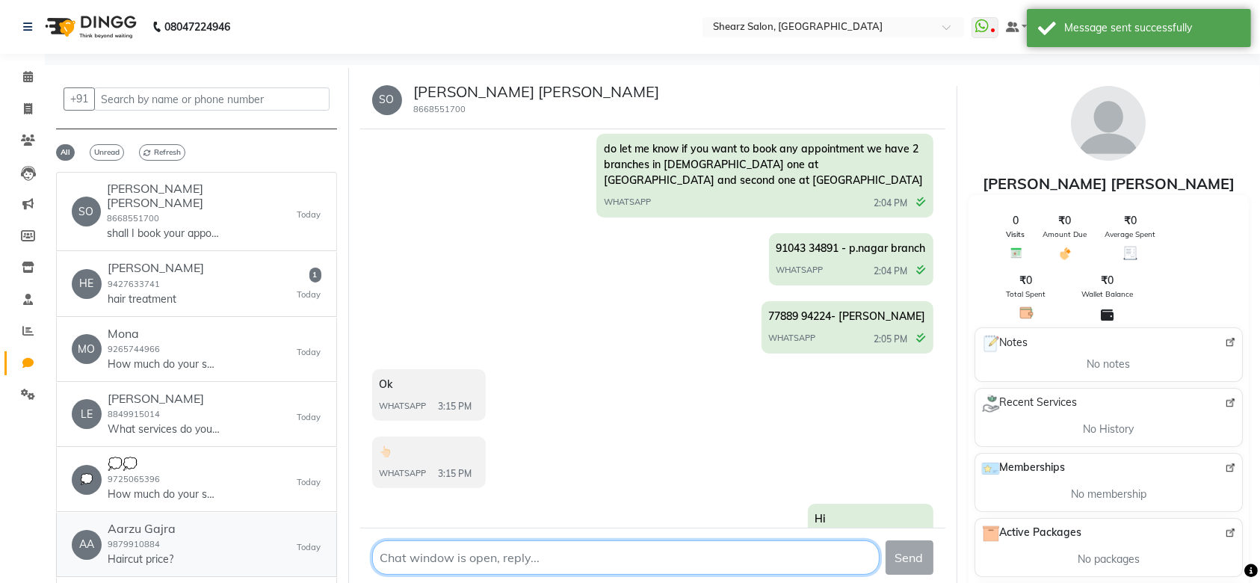
scroll to position [532, 0]
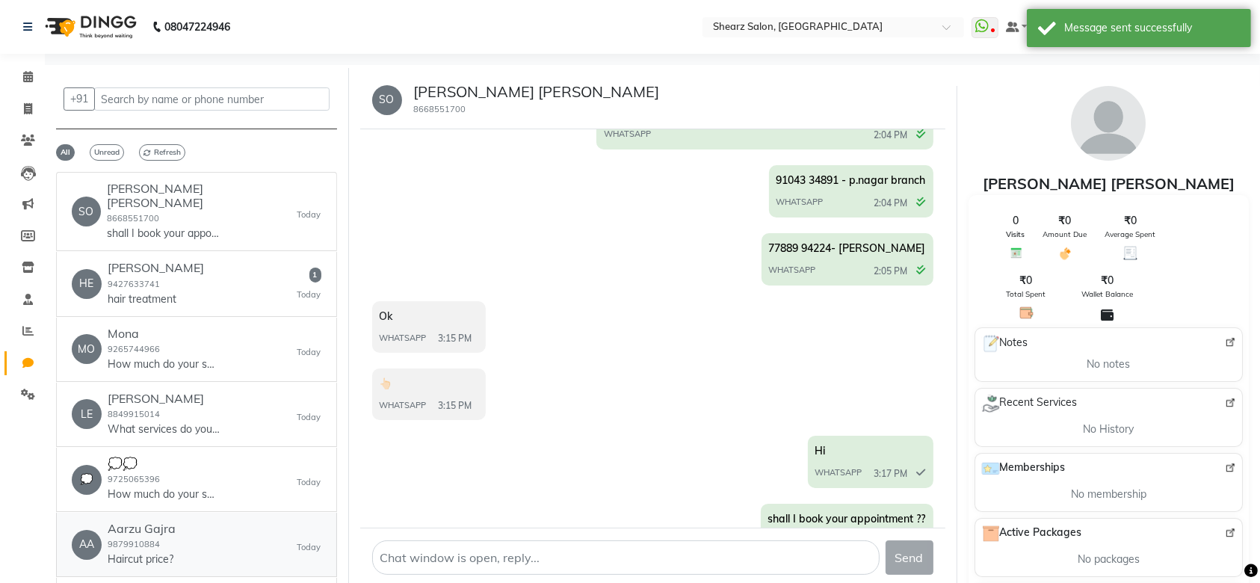
click at [171, 529] on div "Aarzu Gajra 9879910884 Haircut price?" at bounding box center [142, 545] width 68 height 46
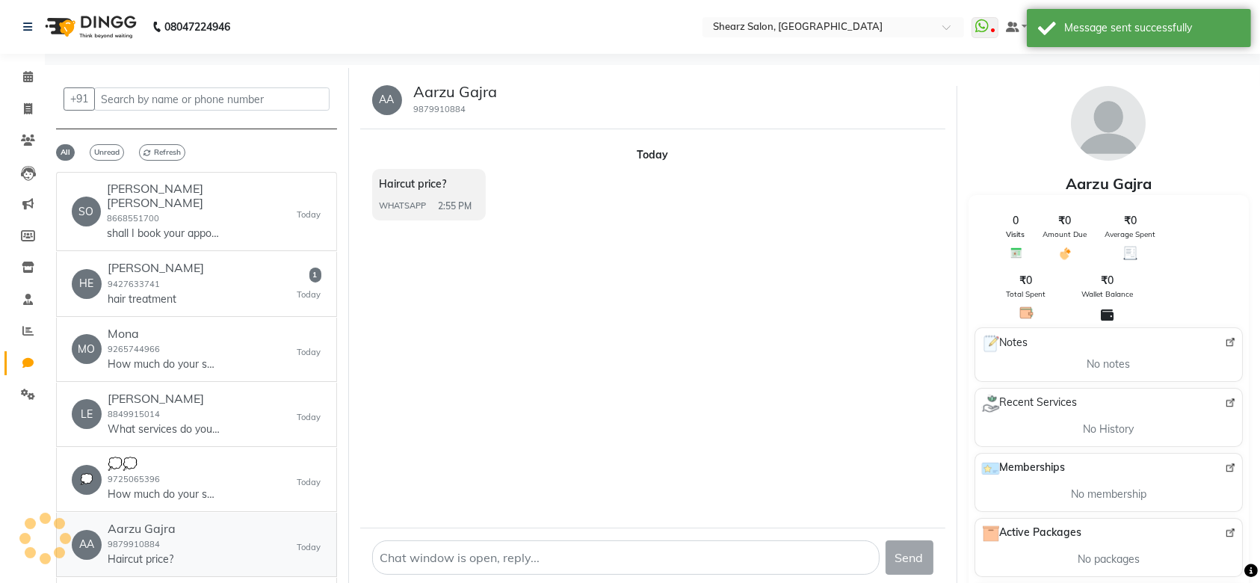
scroll to position [0, 0]
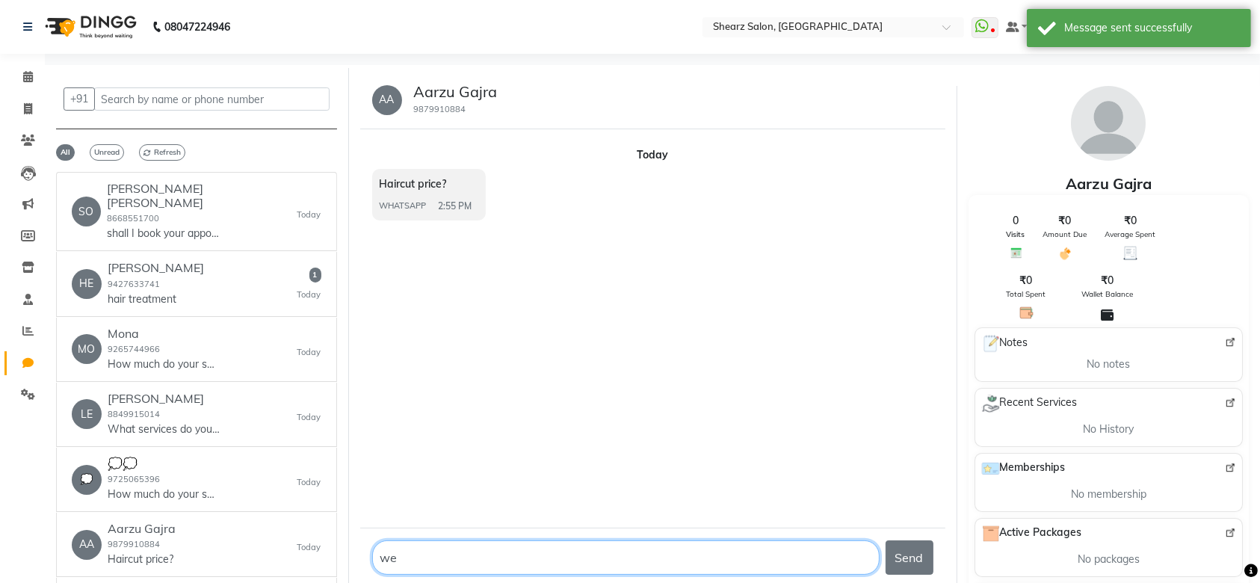
click at [401, 554] on textarea at bounding box center [626, 558] width 508 height 34
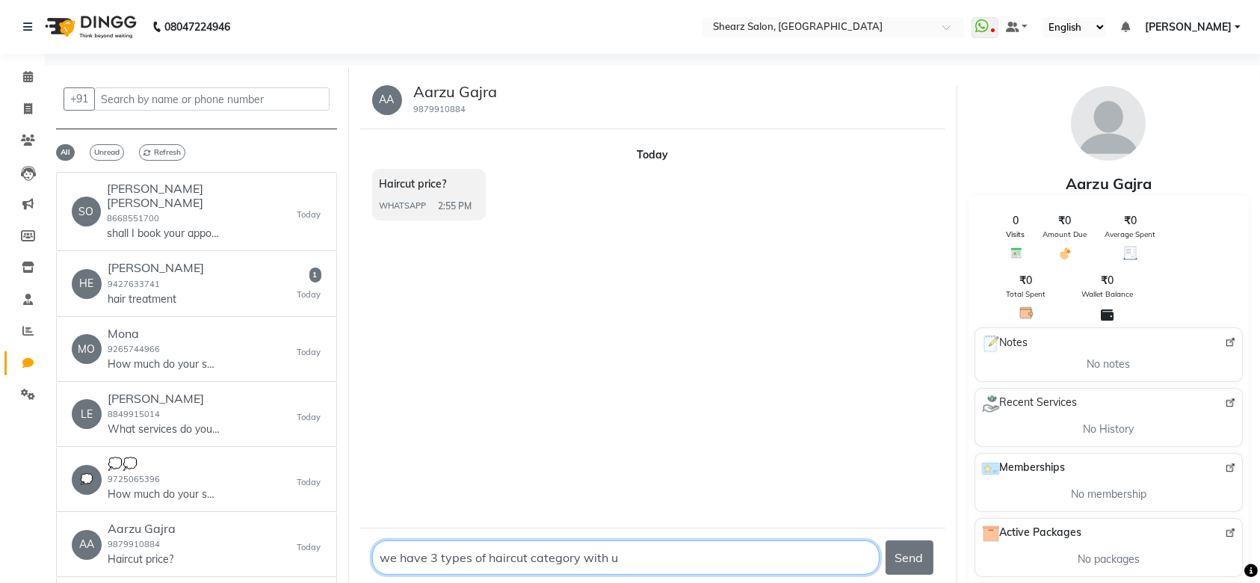
type textarea "we have 3 types of haircut category with us"
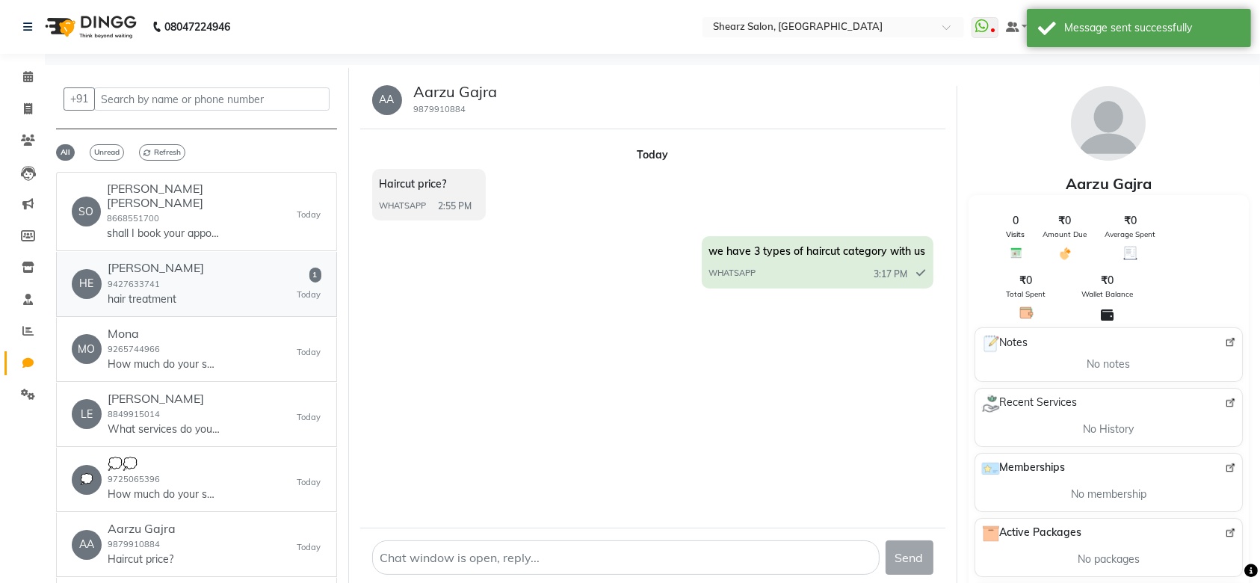
click at [200, 277] on div "HE Heena 9427633741 hair treatment 1 Today" at bounding box center [197, 284] width 250 height 46
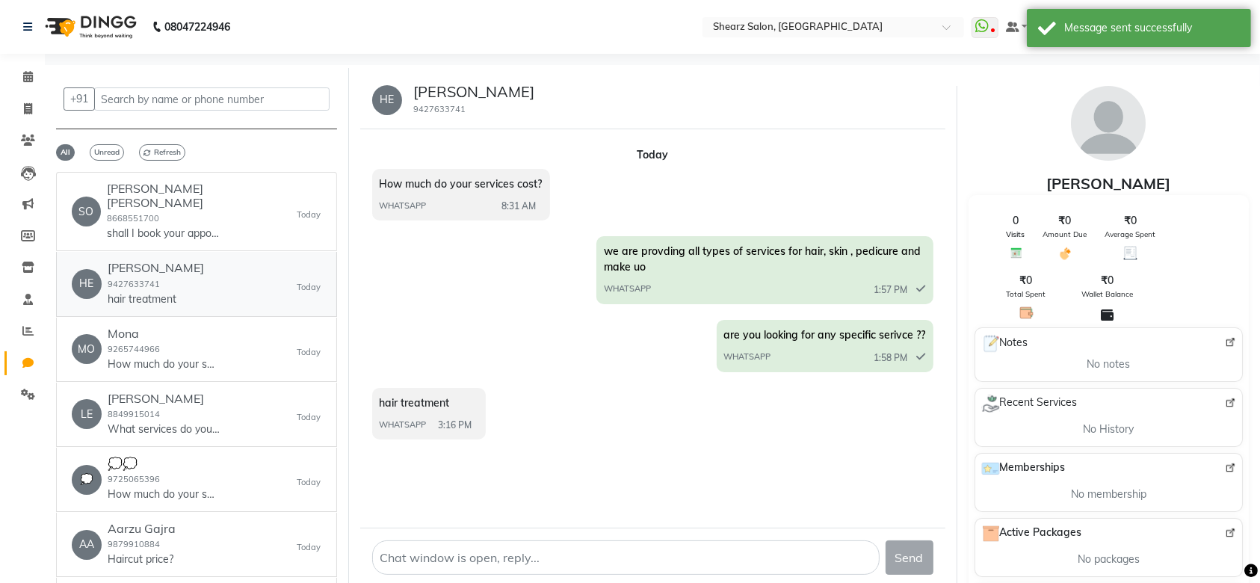
scroll to position [369, 0]
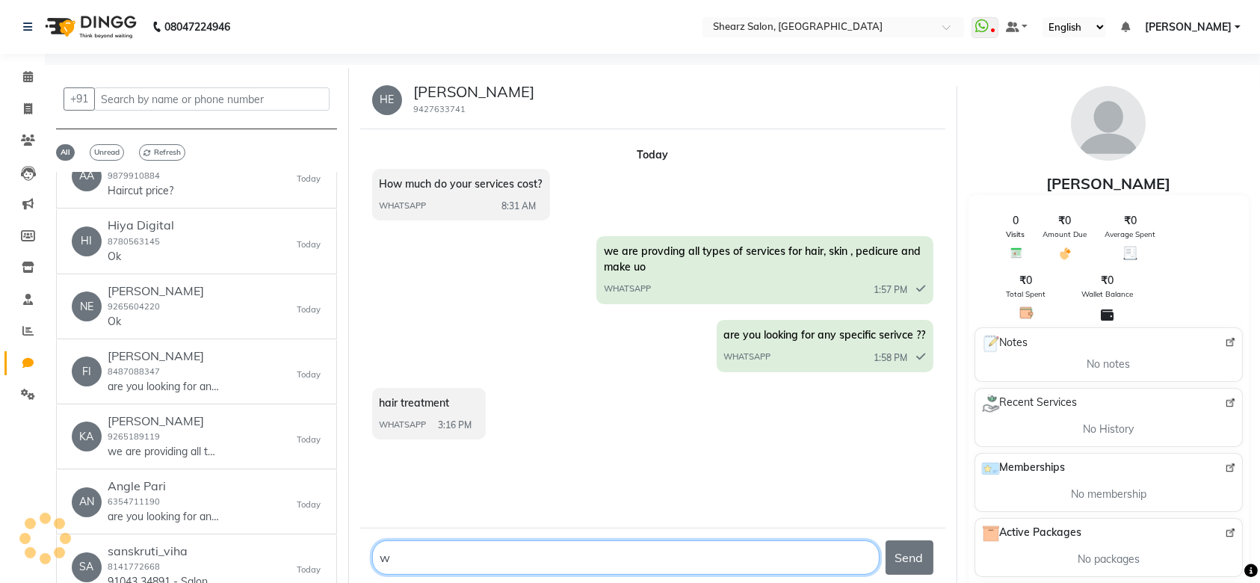
click at [436, 560] on textarea at bounding box center [626, 558] width 508 height 34
type textarea "we do have kerastase service for hair"
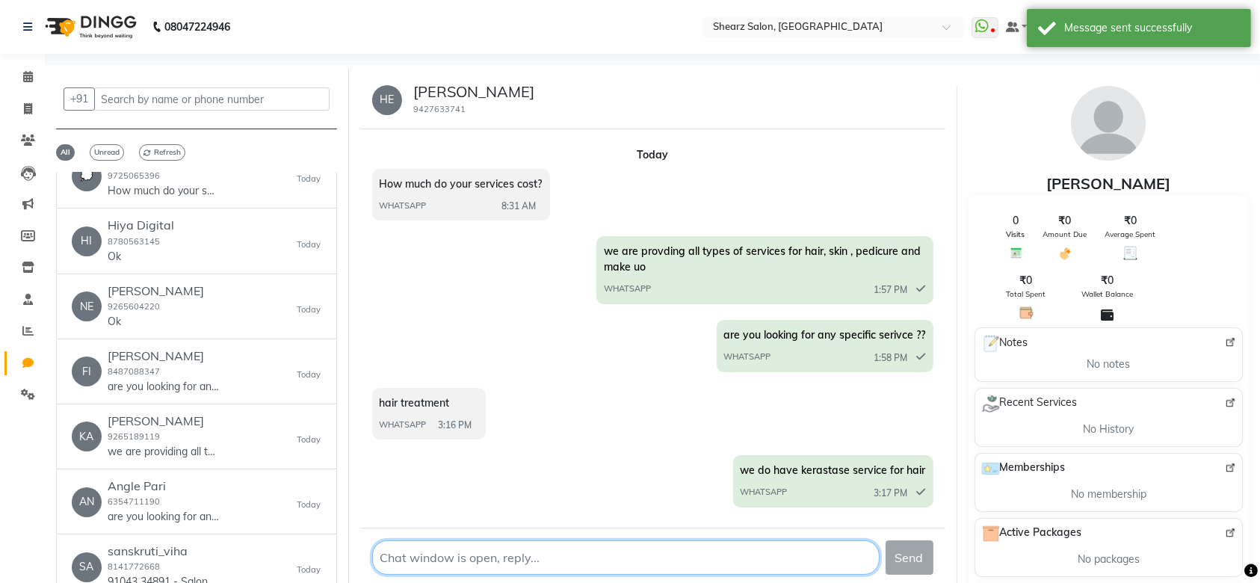
scroll to position [0, 0]
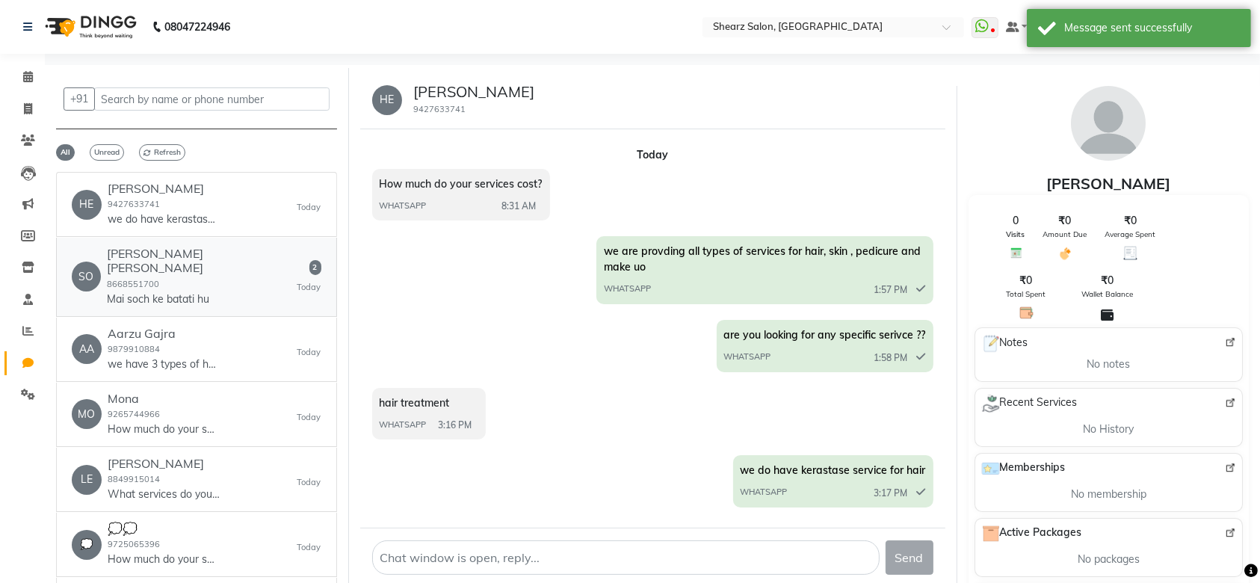
click at [221, 265] on div "Sonal Kundan deoghare 8668551700 Mai soch ke batati hu" at bounding box center [202, 277] width 191 height 60
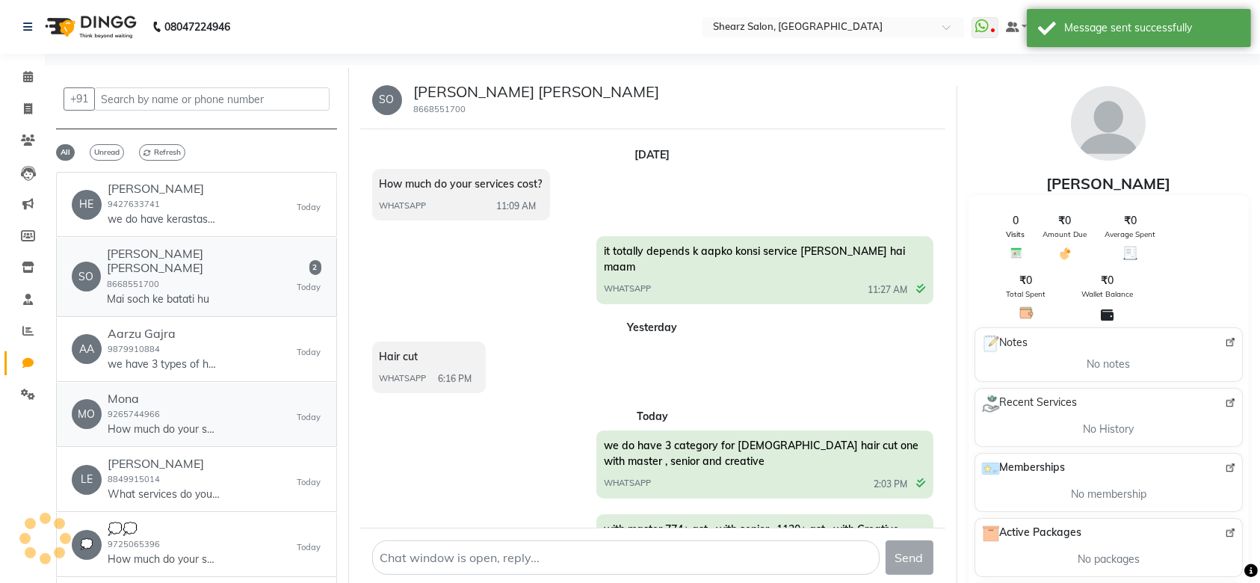
scroll to position [667, 0]
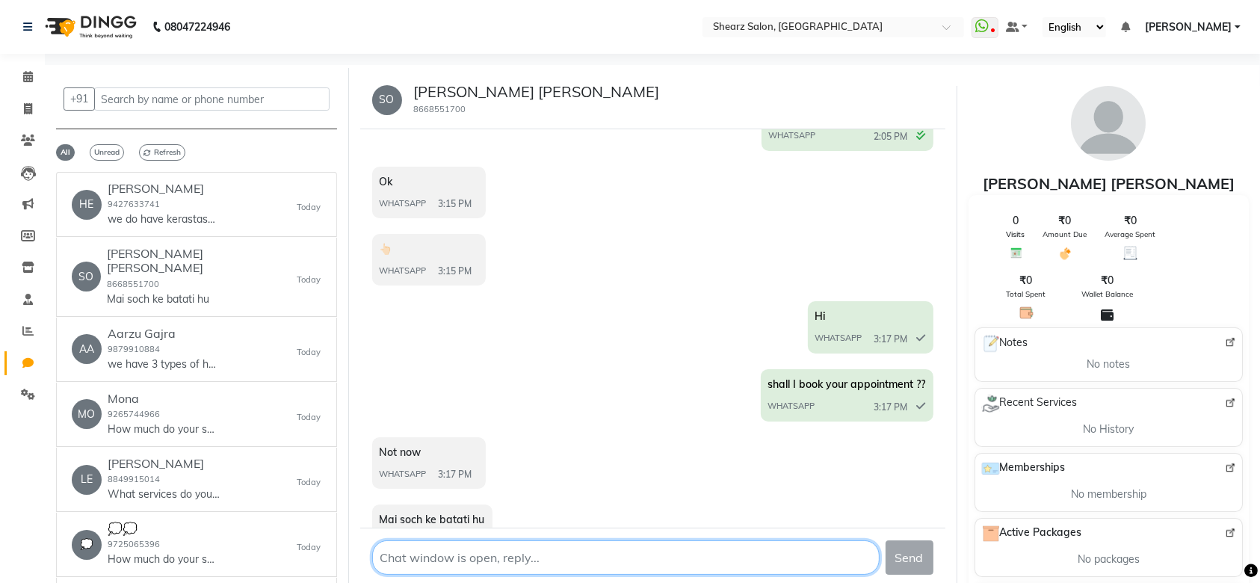
click at [374, 549] on textarea at bounding box center [626, 558] width 508 height 34
type textarea "ok"
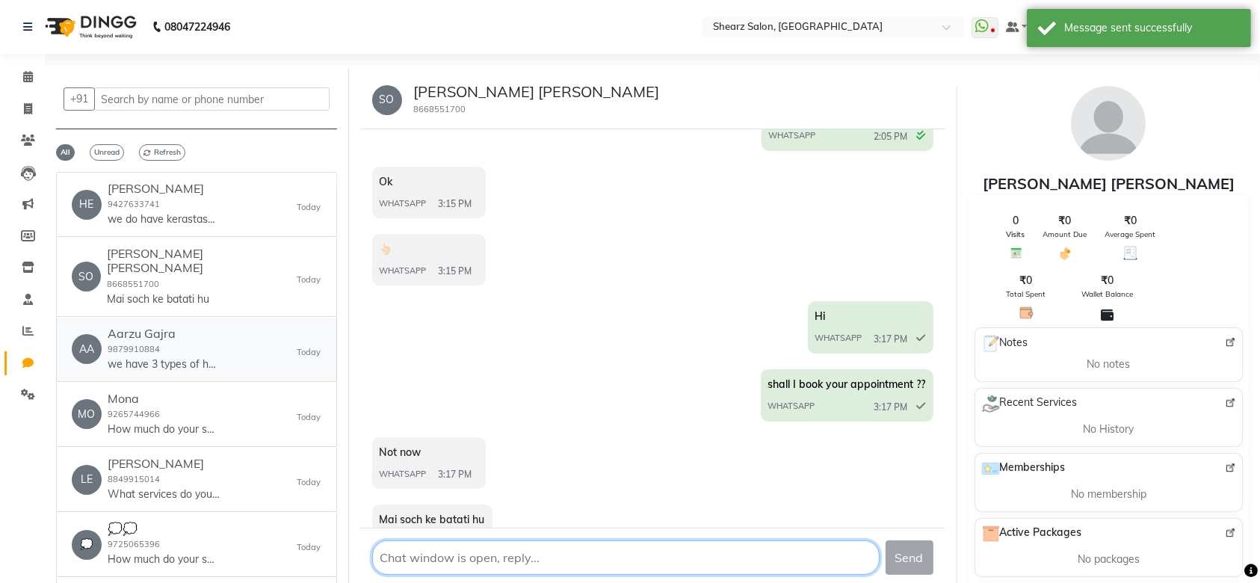
scroll to position [735, 0]
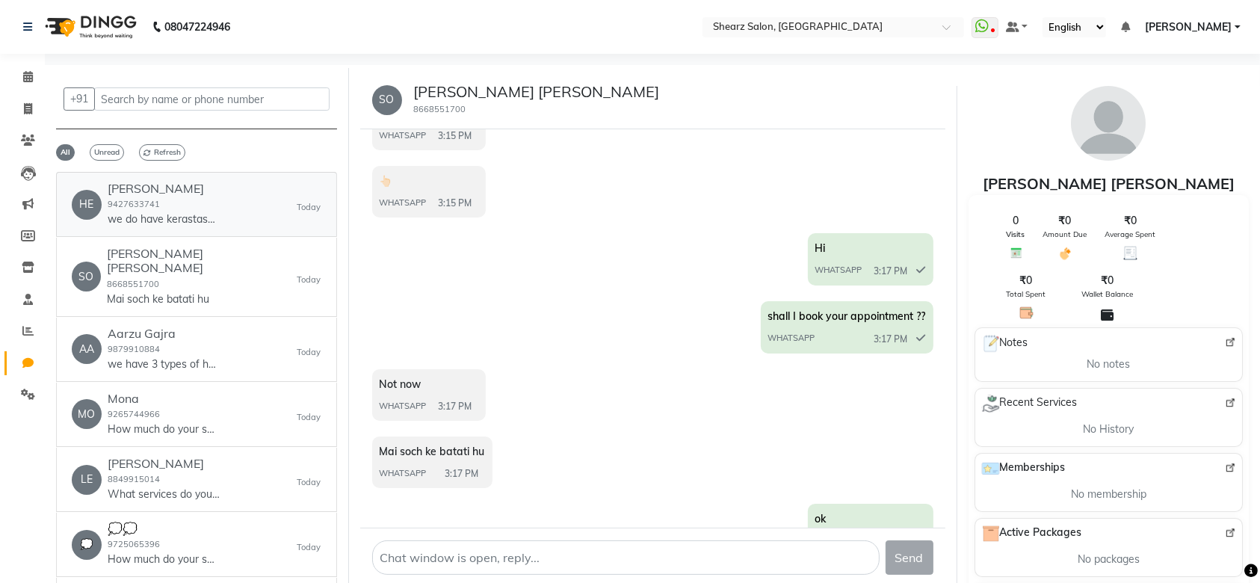
click at [185, 233] on link "HE Heena 9427633741 we do have kerastase service for hair Today" at bounding box center [196, 204] width 281 height 65
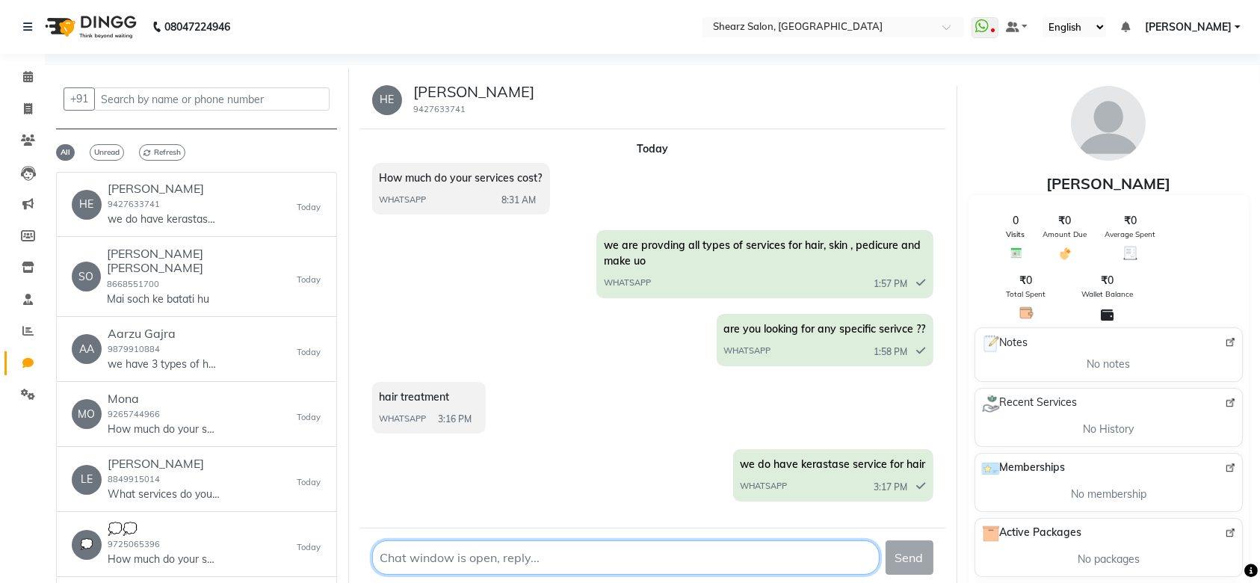
click at [426, 564] on textarea at bounding box center [626, 558] width 508 height 34
type textarea "you can visit the salon for hair consultation then we can suggest the treatment…"
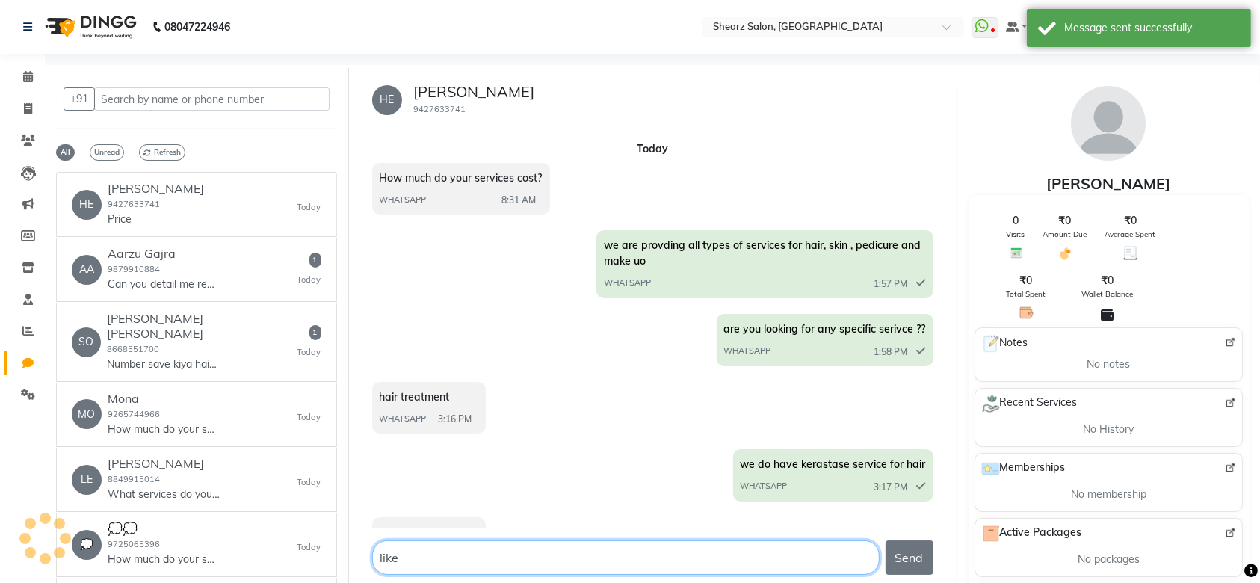
scroll to position [134, 0]
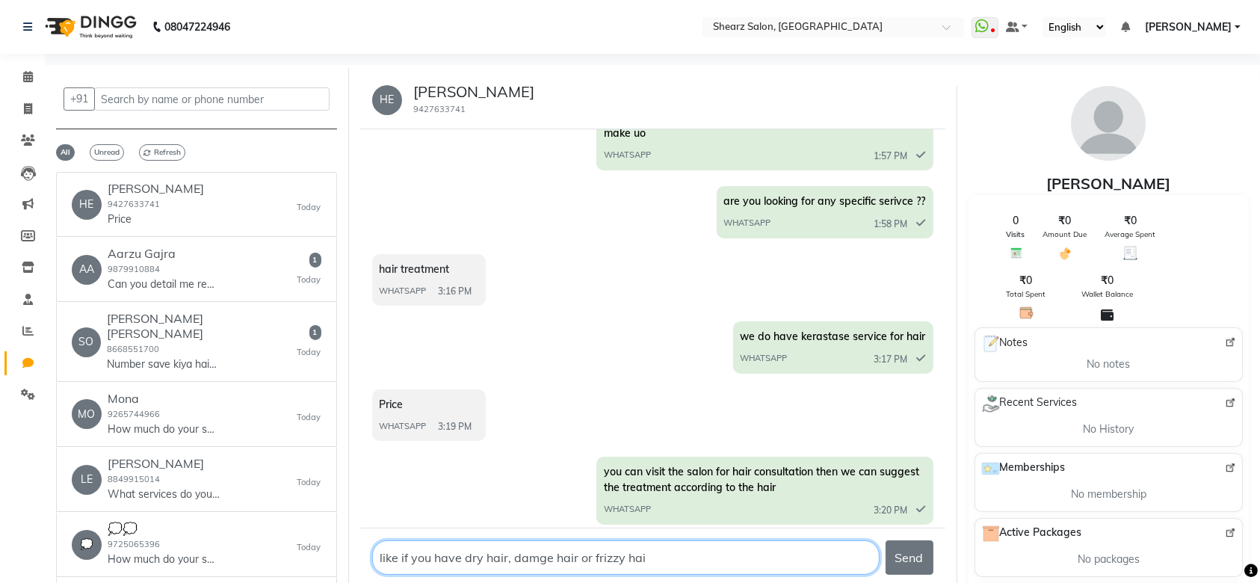
type textarea "like if you have dry hair, damge hair or frizzy hair"
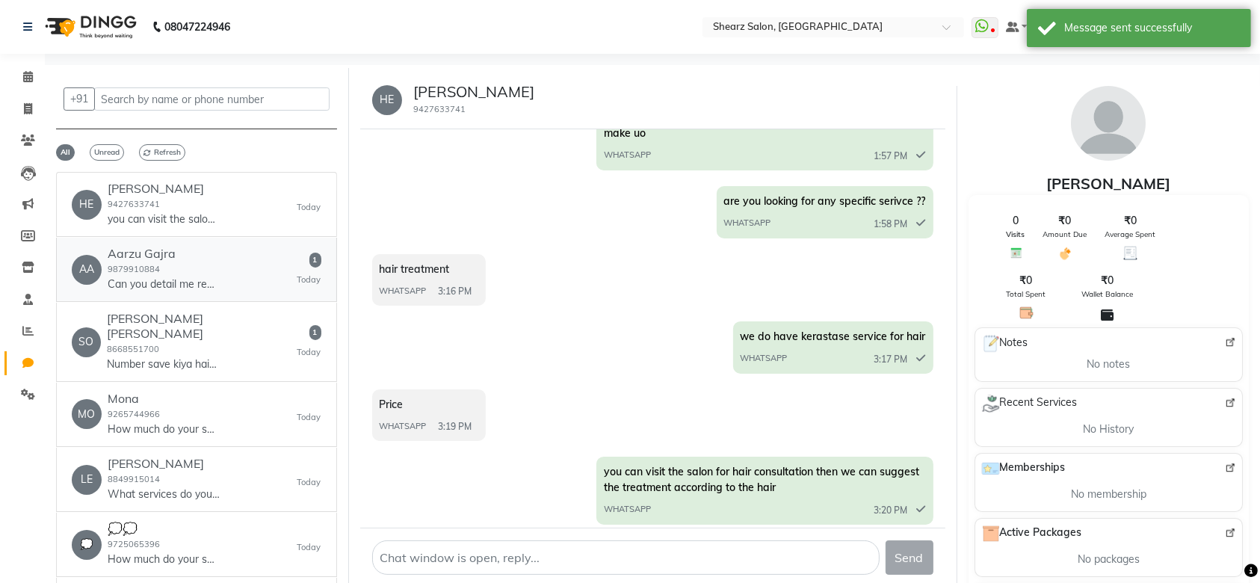
scroll to position [202, 0]
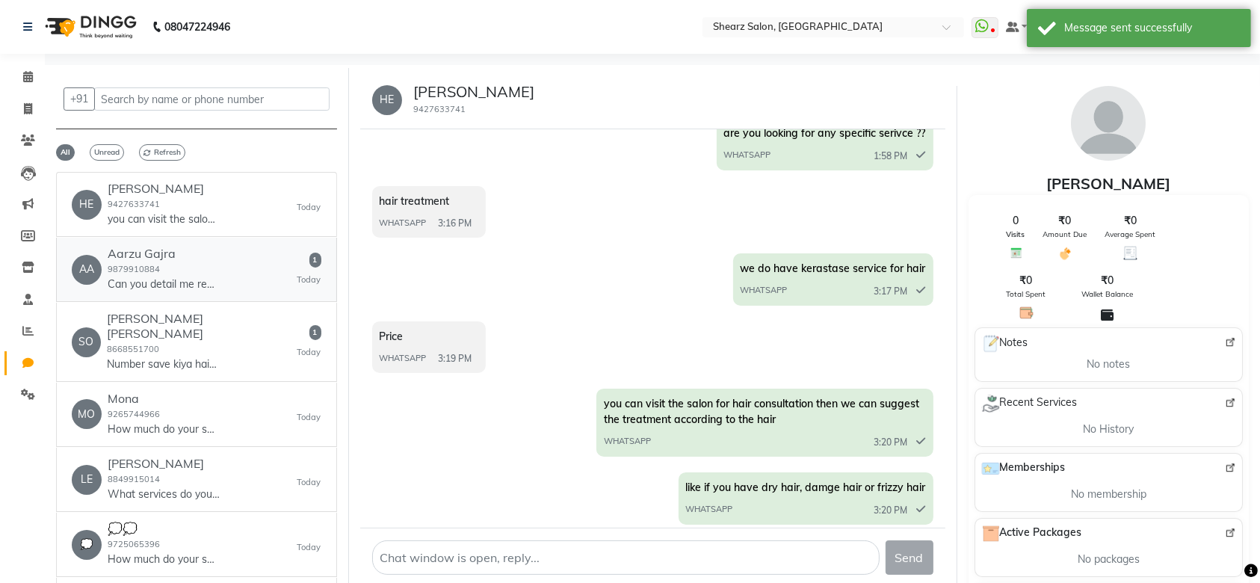
click at [188, 277] on p "Can you detail me regarding the same ?" at bounding box center [164, 285] width 112 height 16
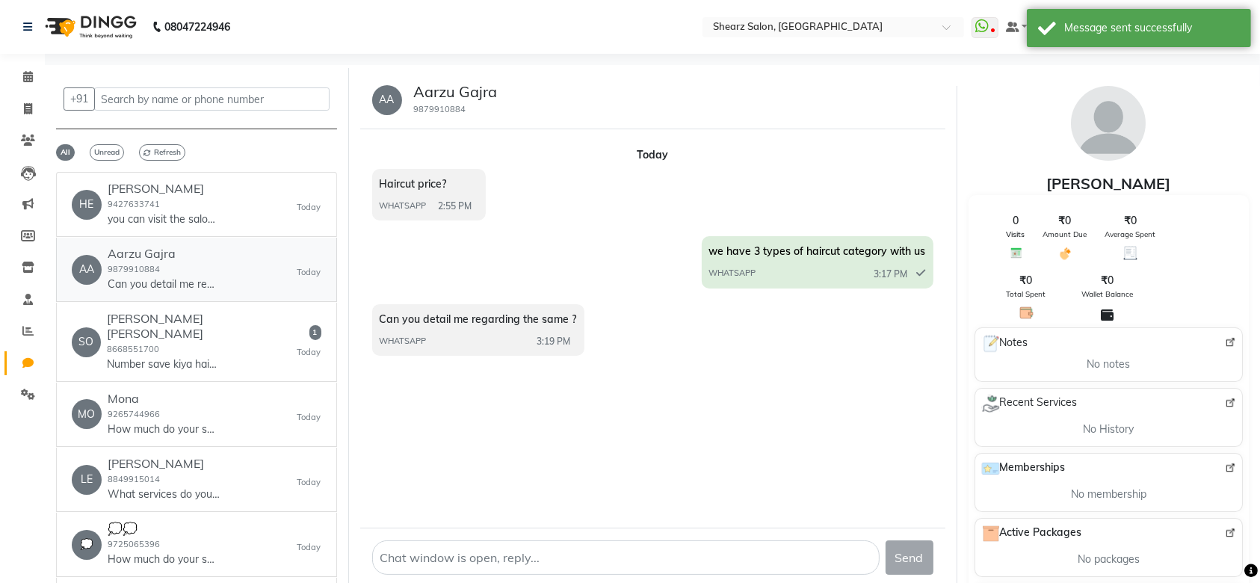
scroll to position [0, 0]
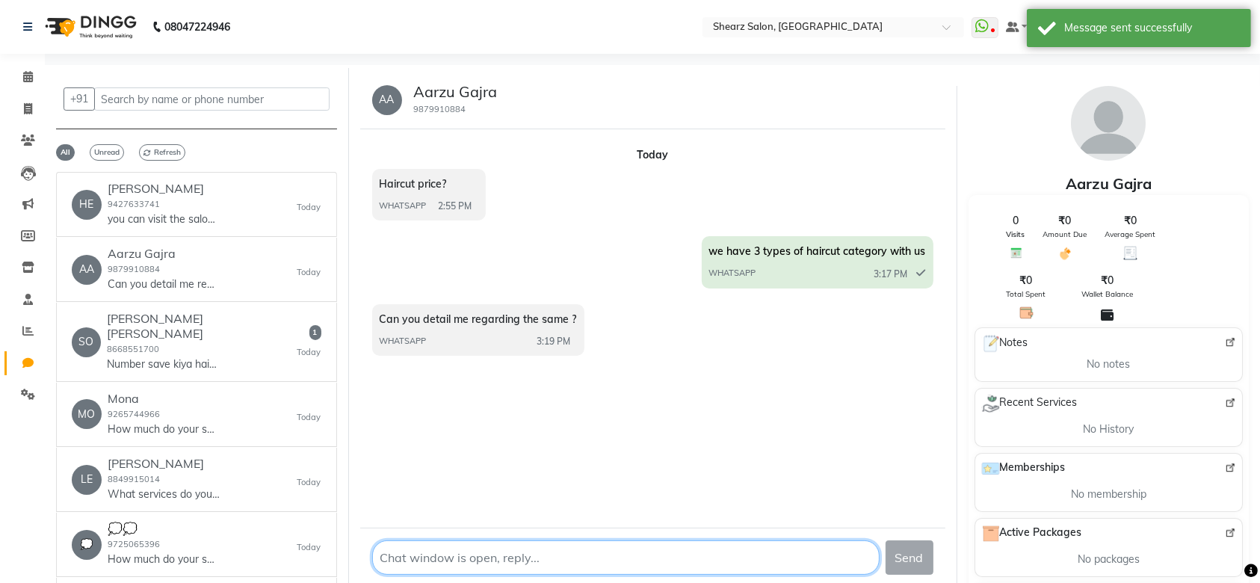
click at [416, 565] on textarea at bounding box center [626, 558] width 508 height 34
type textarea "u"
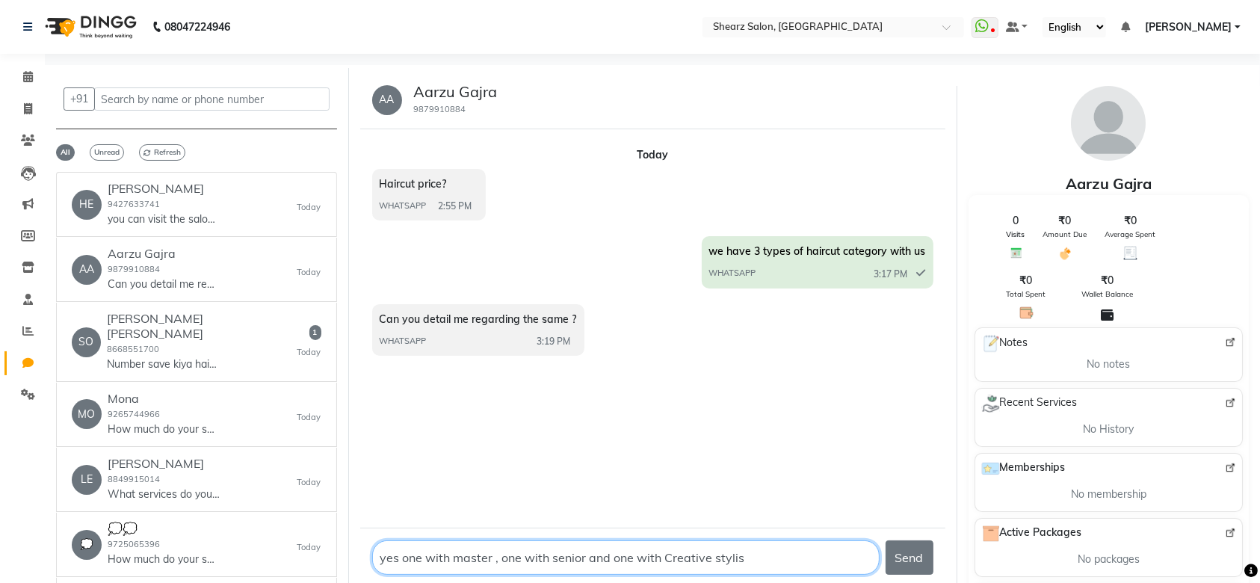
type textarea "yes one with master , one with senior and one with Creative stylist"
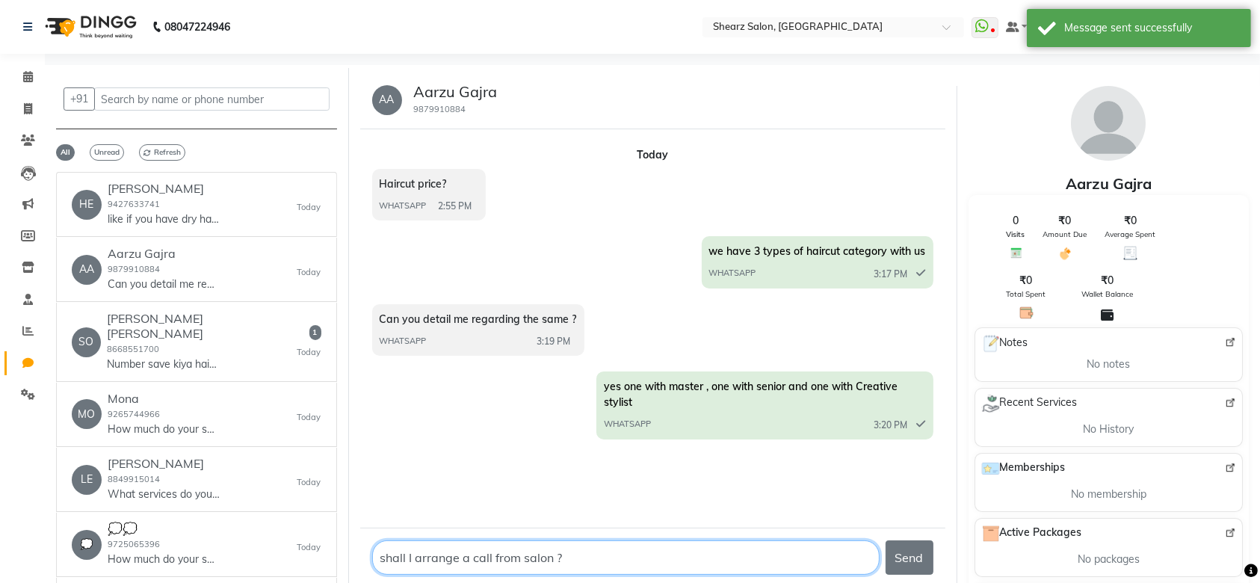
type textarea "shall I arrange a call from salon ??"
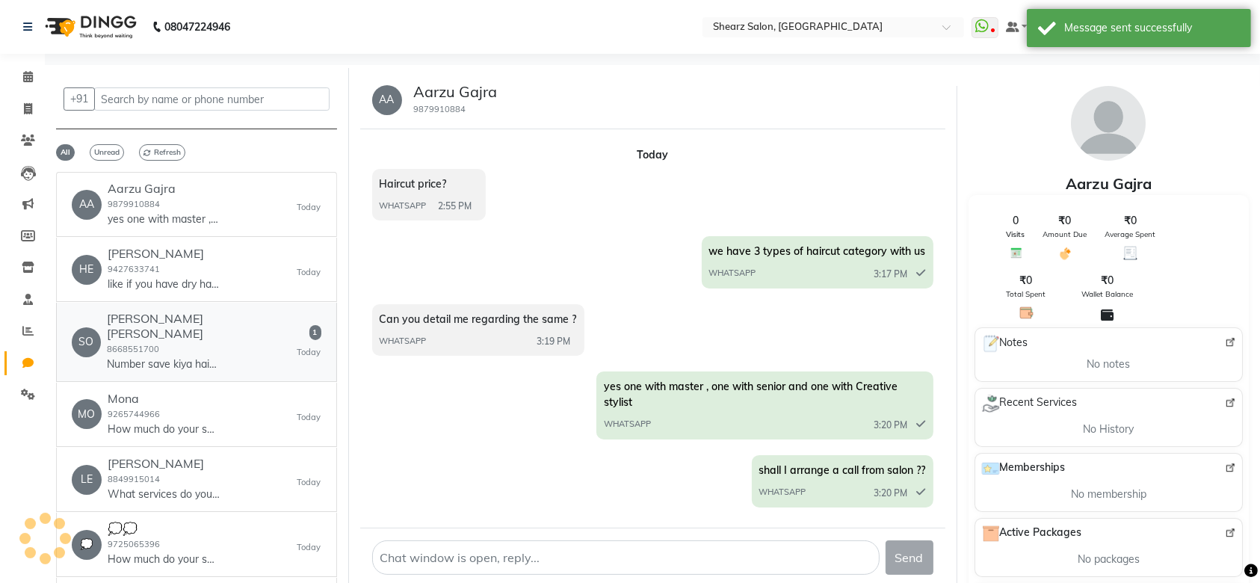
click at [215, 333] on div "Sonal Kundan deoghare 8668551700 Number save kiya hai cal karke appointment lek…" at bounding box center [202, 342] width 191 height 60
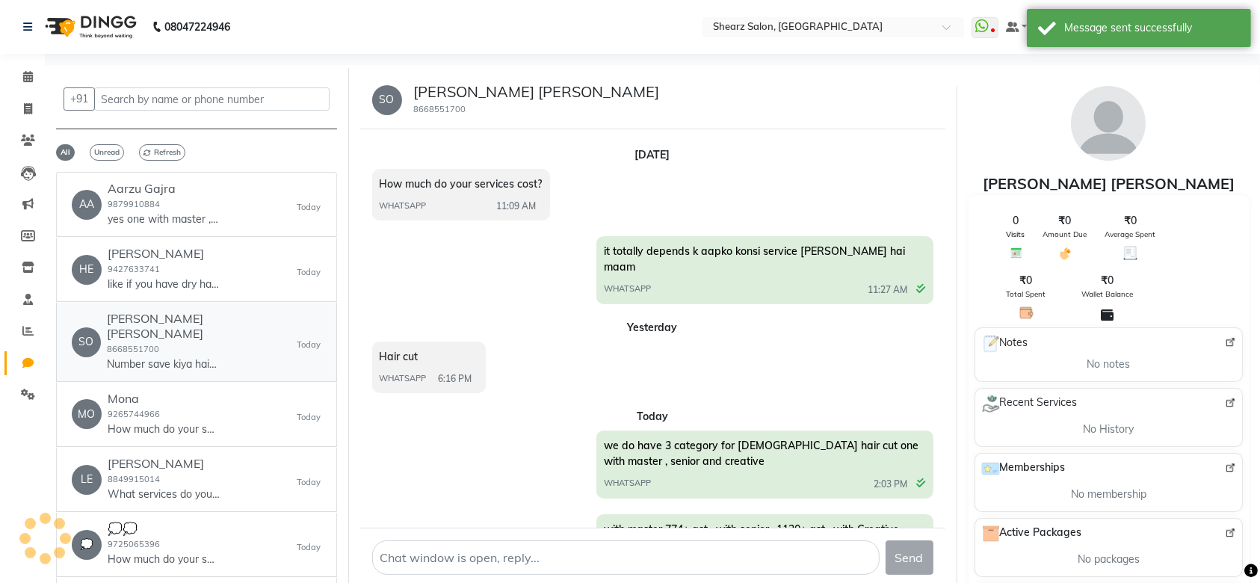
scroll to position [834, 0]
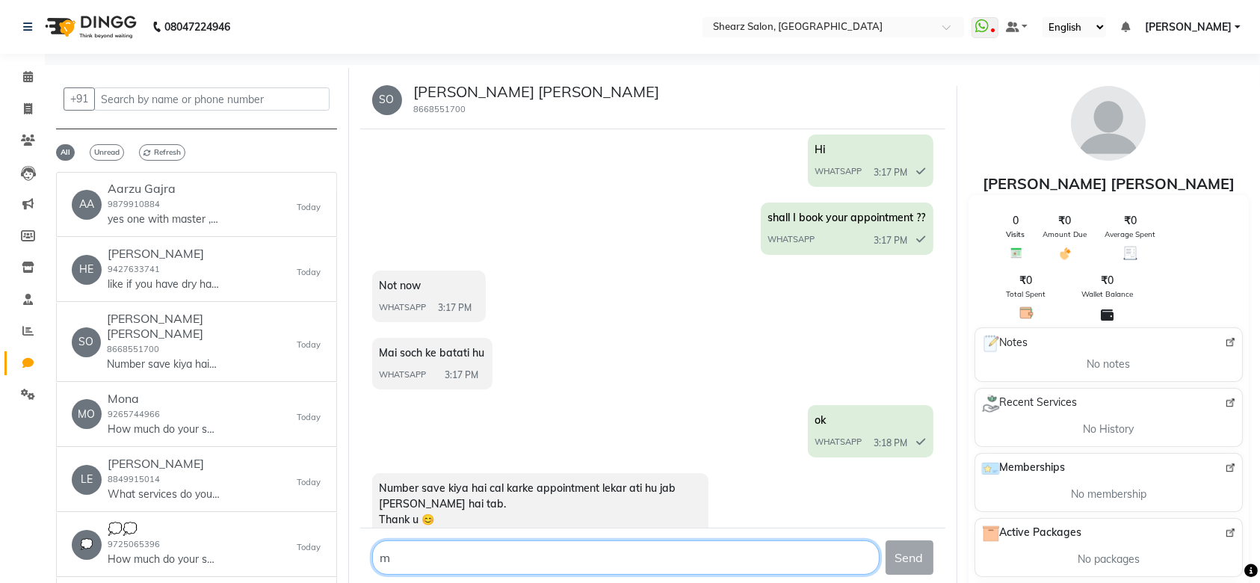
click at [506, 553] on textarea at bounding box center [626, 558] width 508 height 34
type textarea "my pleasure"
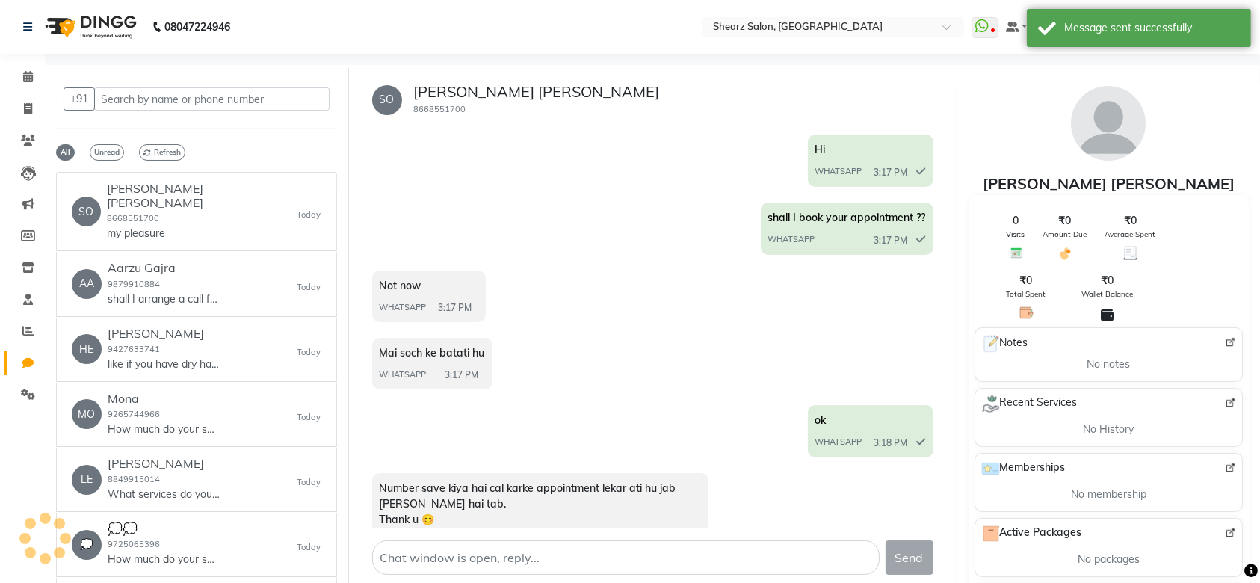
click at [176, 428] on link "MO Mona 9265744966 How much do your services cost? Today" at bounding box center [196, 415] width 281 height 64
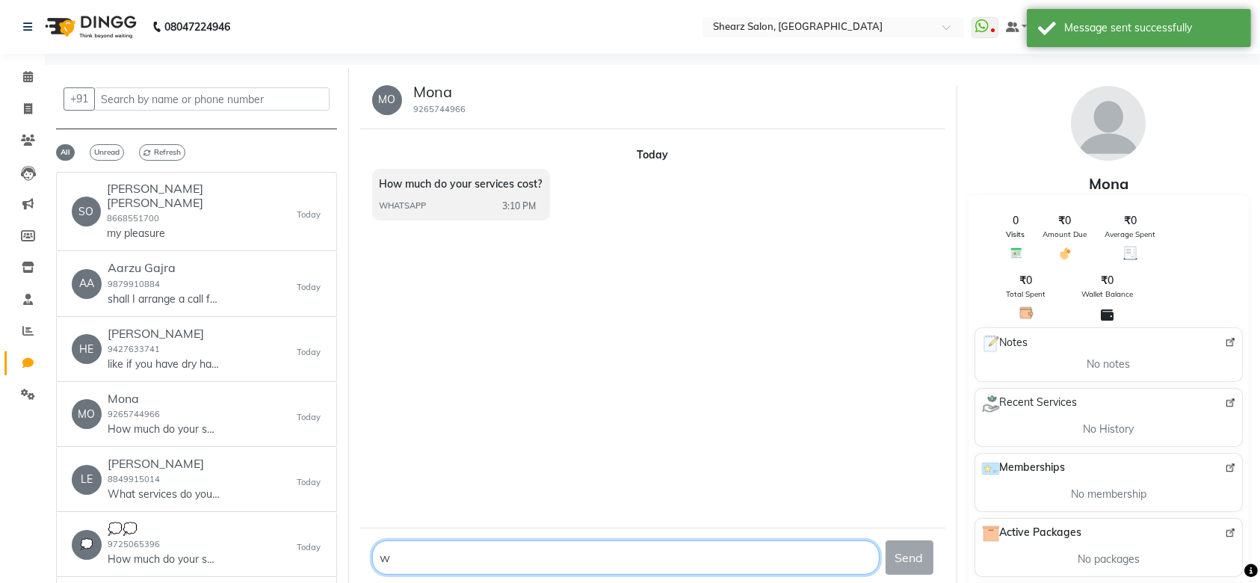
click at [419, 559] on textarea at bounding box center [626, 558] width 508 height 34
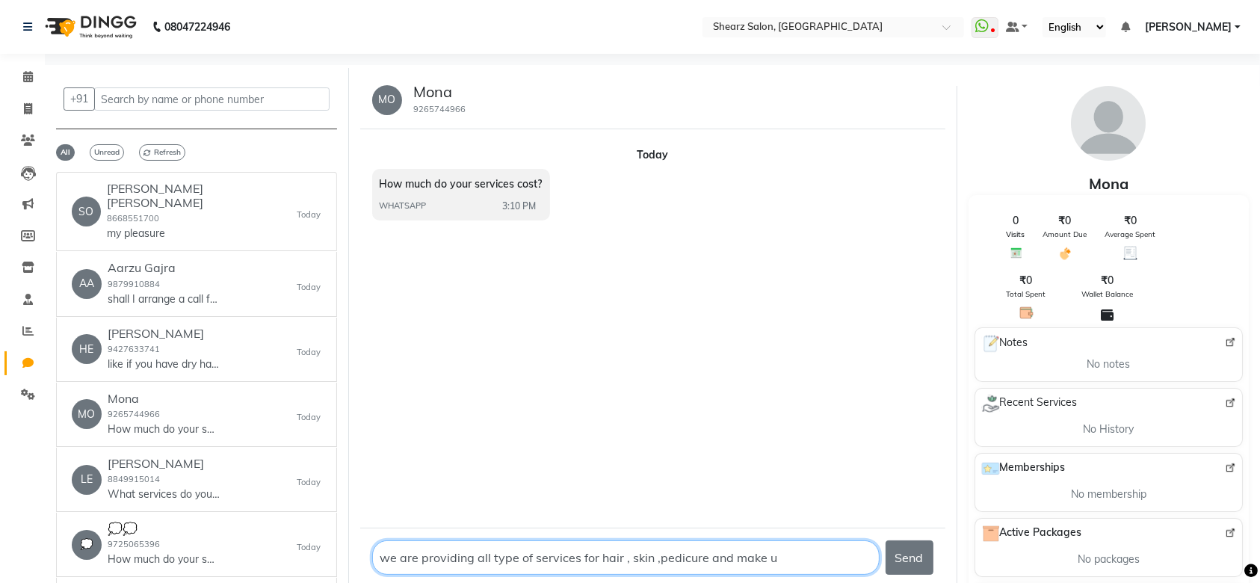
type textarea "we are providing all type of services for hair , skin ,pedicure and make up"
type textarea "a"
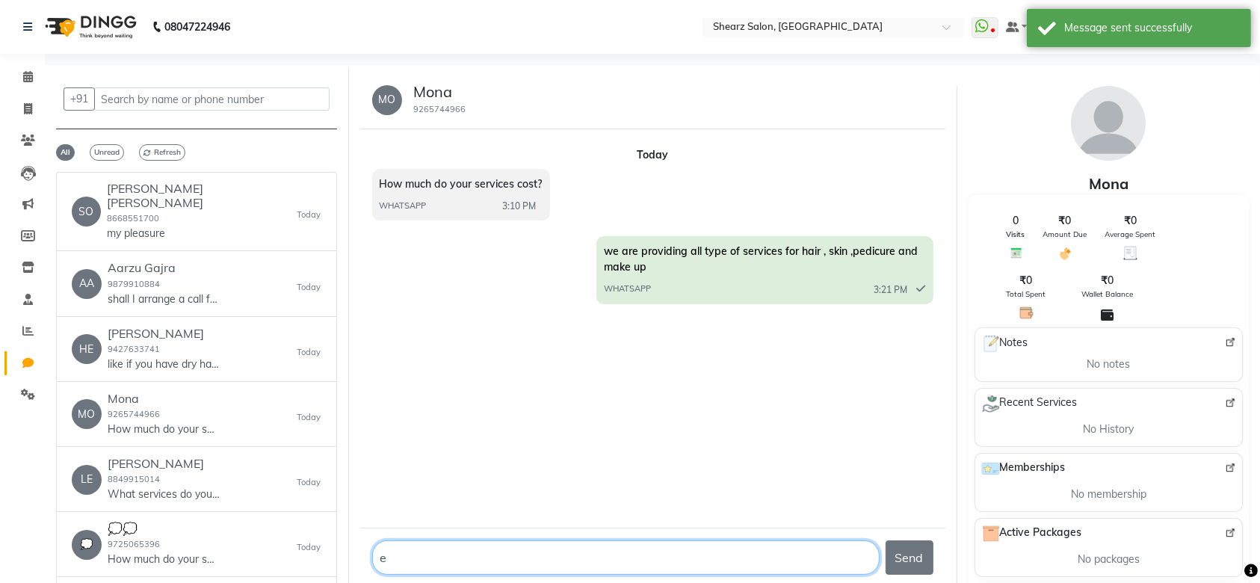
type textarea "e"
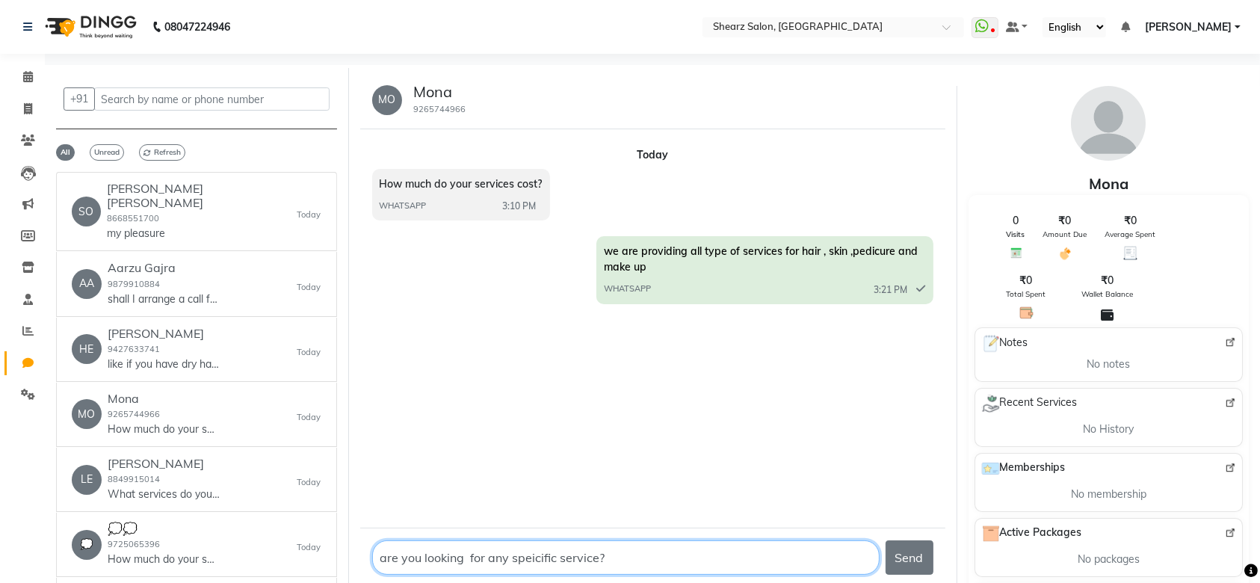
type textarea "are you looking for any speicific service??"
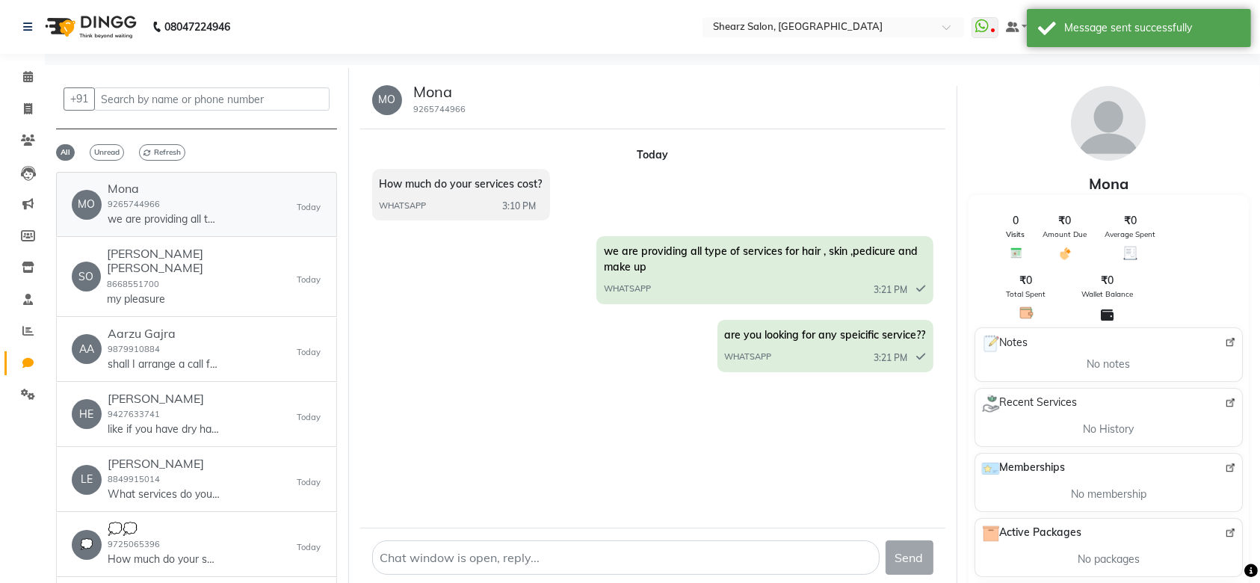
click at [210, 221] on p "we are providing all type of services for hair , skin ,pedicure and make up" at bounding box center [164, 220] width 112 height 16
click at [200, 268] on div "Sonal Kundan deoghare 8668551700 my pleasure" at bounding box center [202, 277] width 191 height 60
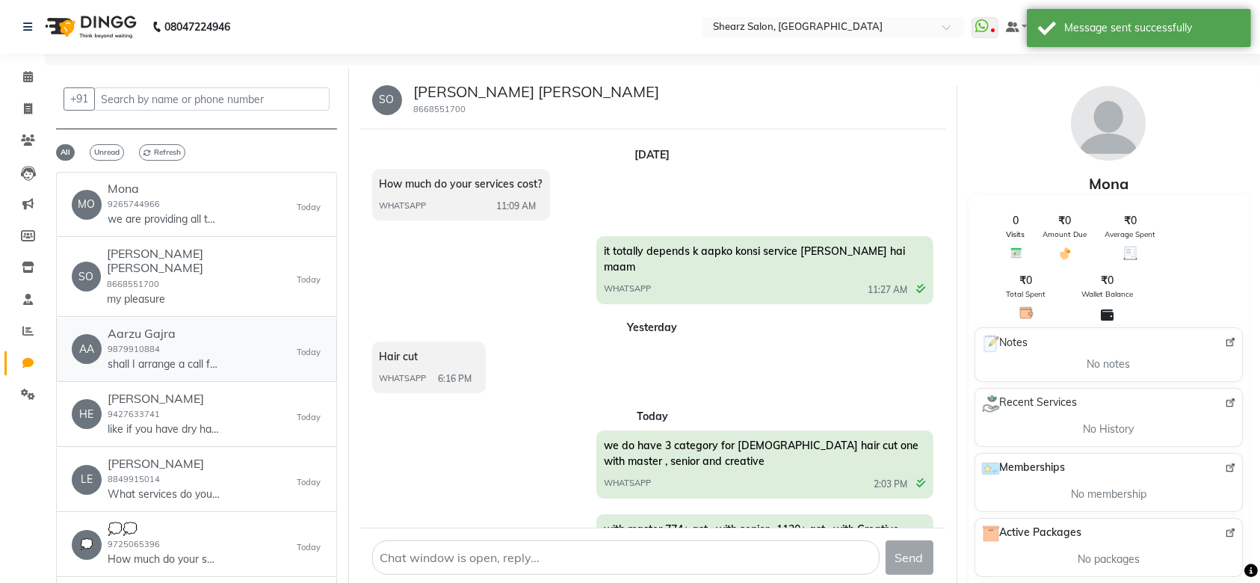
click at [186, 357] on p "shall I arrange a call from salon ??" at bounding box center [164, 365] width 112 height 16
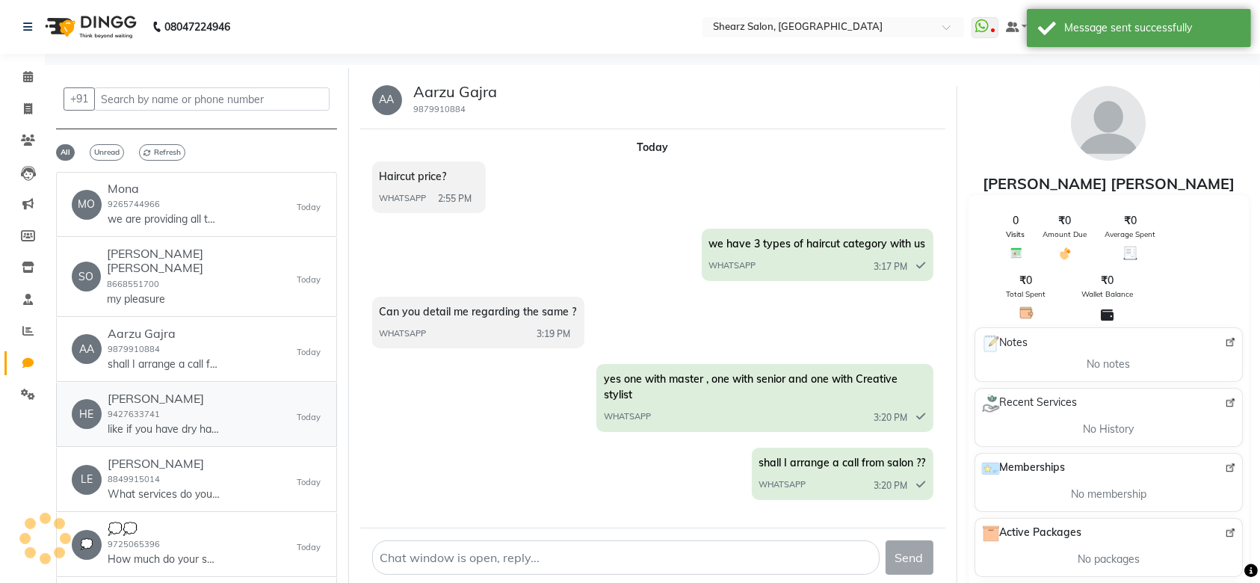
click at [176, 392] on h6 "Heena" at bounding box center [164, 399] width 112 height 14
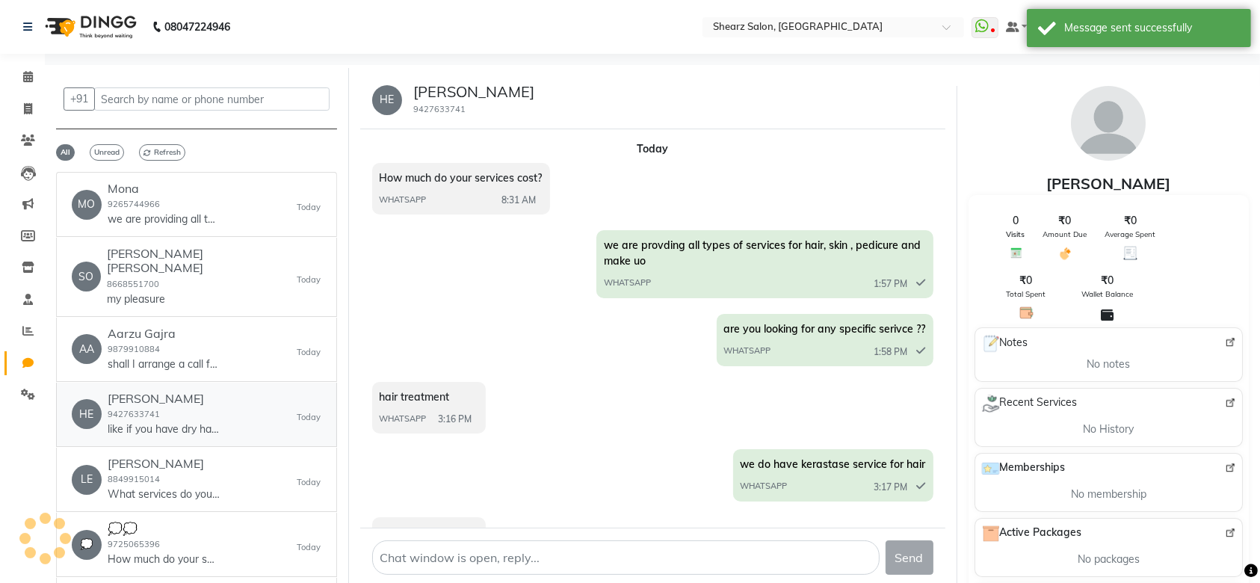
scroll to position [202, 0]
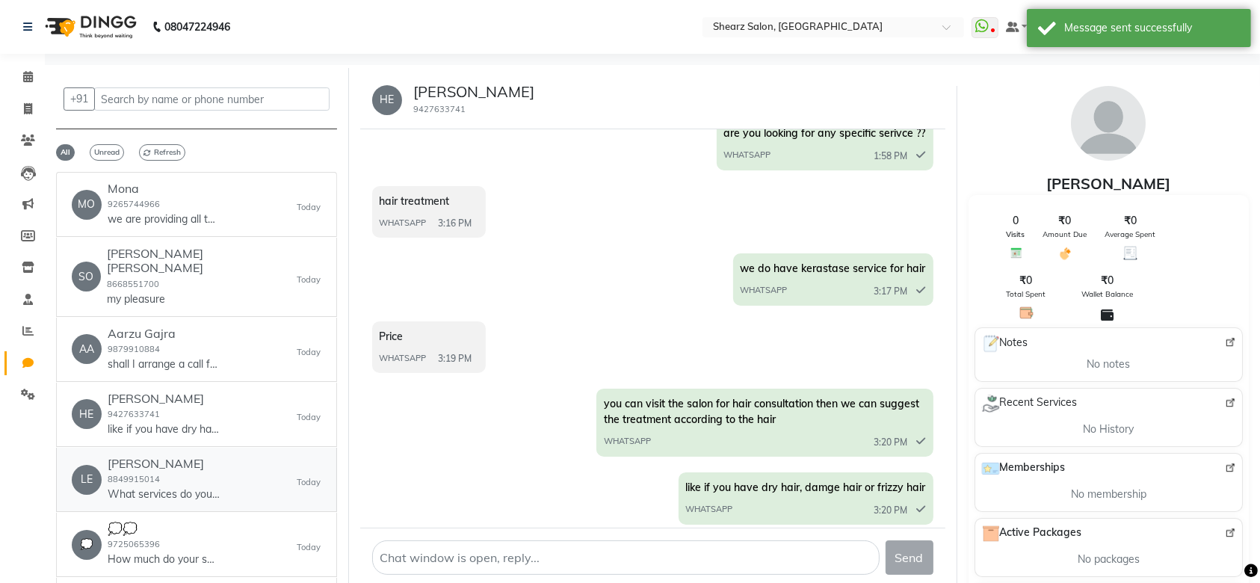
click at [235, 466] on div "LE Lekha Shah 8849915014 What services do you offer? Today" at bounding box center [197, 480] width 250 height 46
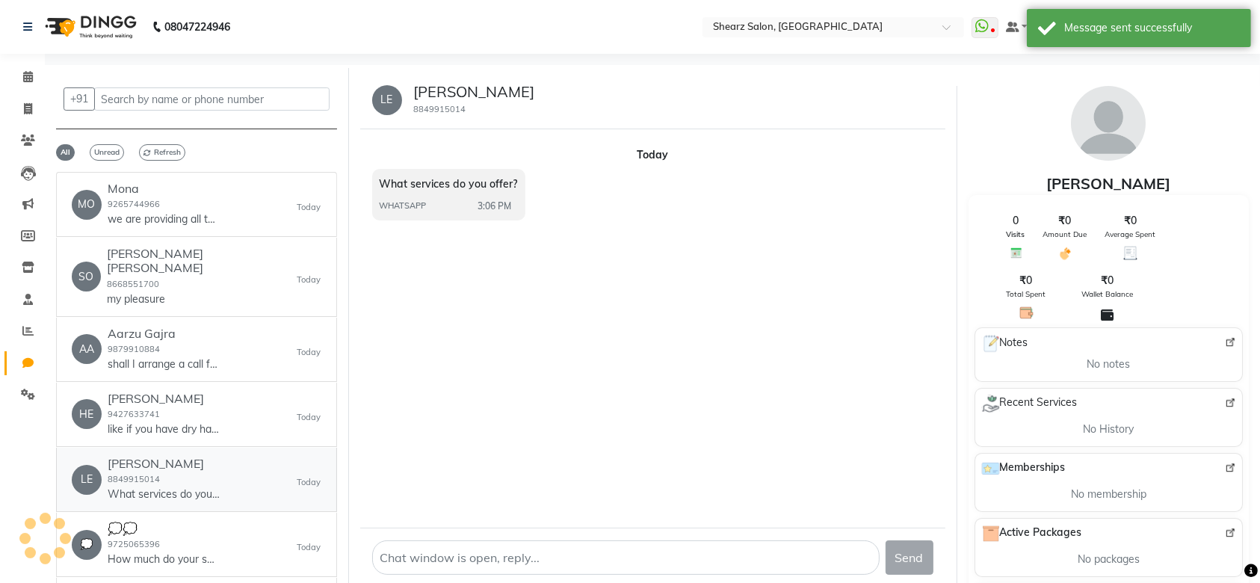
scroll to position [0, 0]
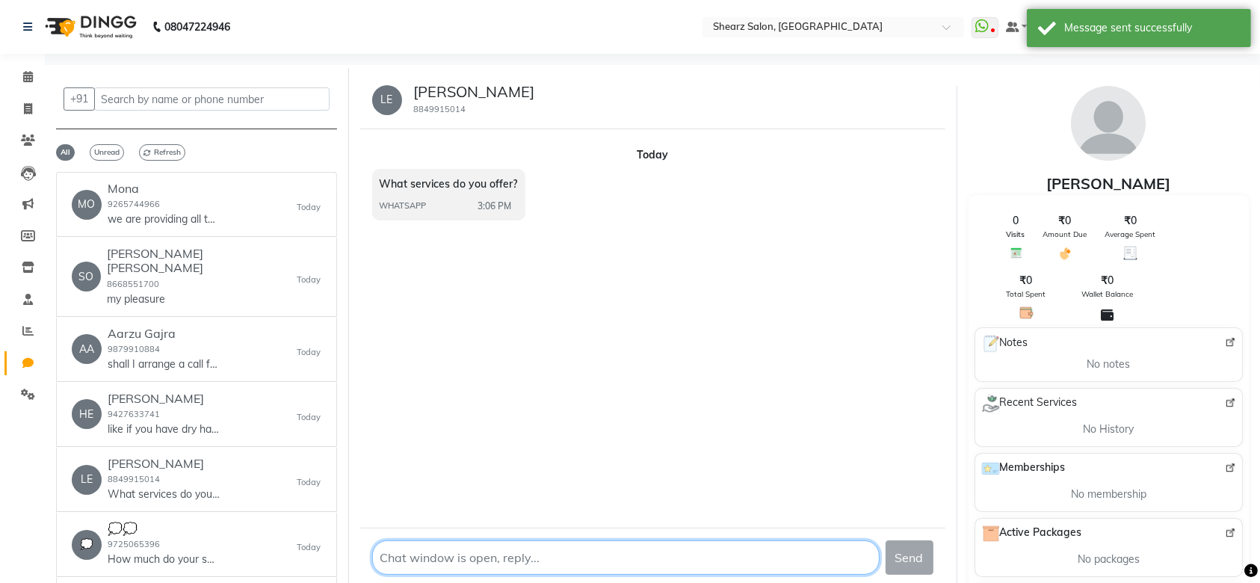
click at [449, 546] on textarea at bounding box center [626, 558] width 508 height 34
type textarea "Hi"
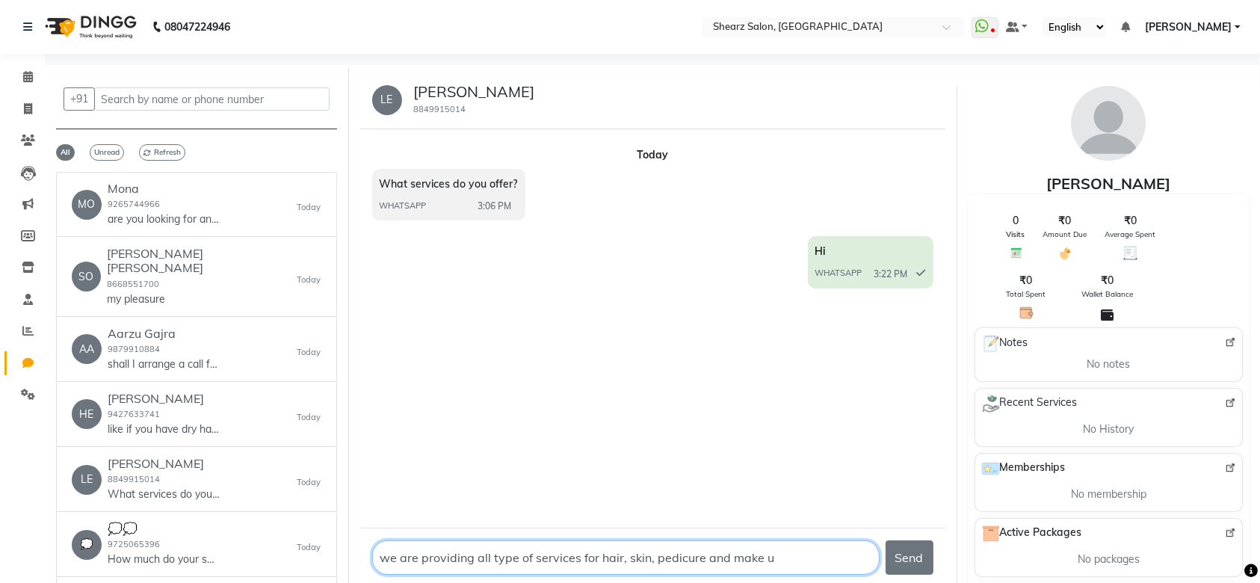
type textarea "we are providing all type of services for hair, skin, pedicure and make up"
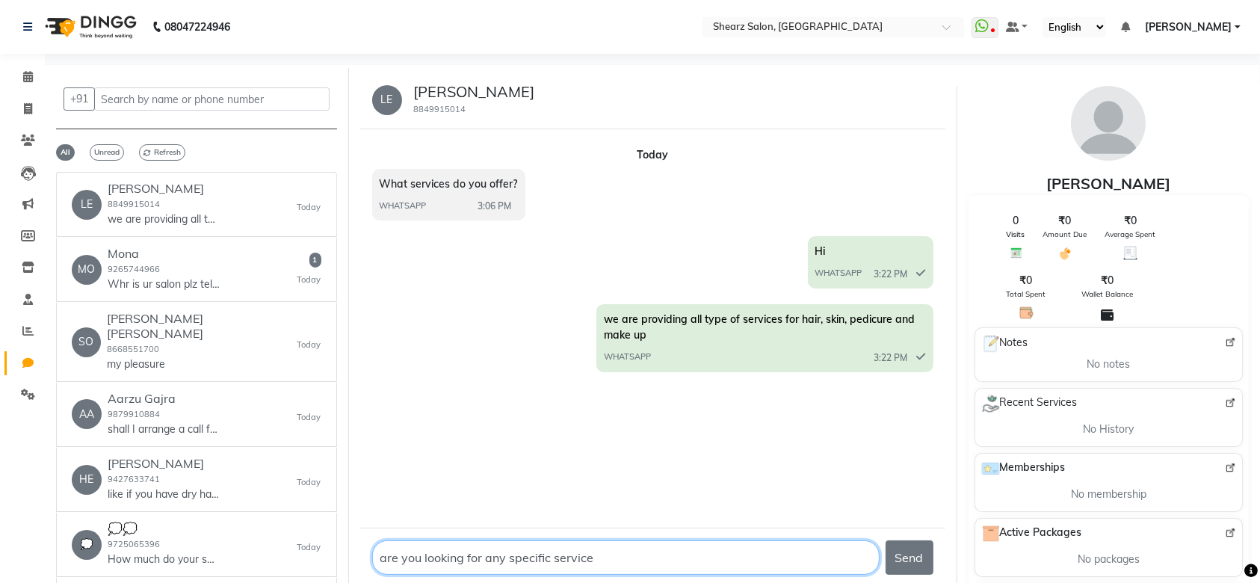
type textarea "are you looking for any specific services"
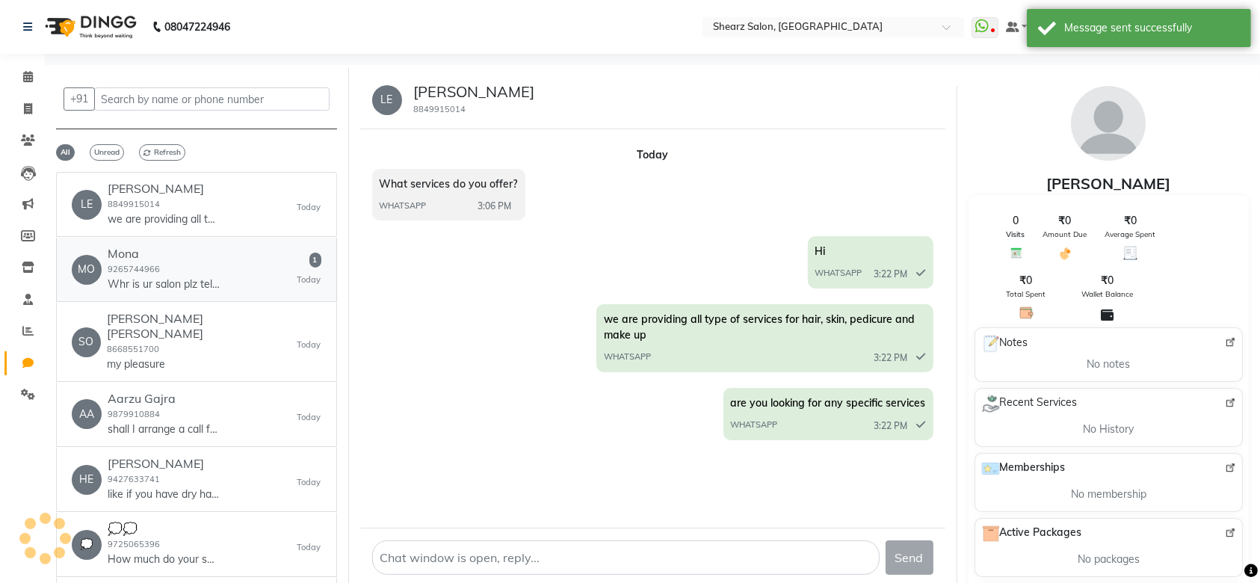
click at [149, 265] on small "9265744966" at bounding box center [134, 269] width 52 height 10
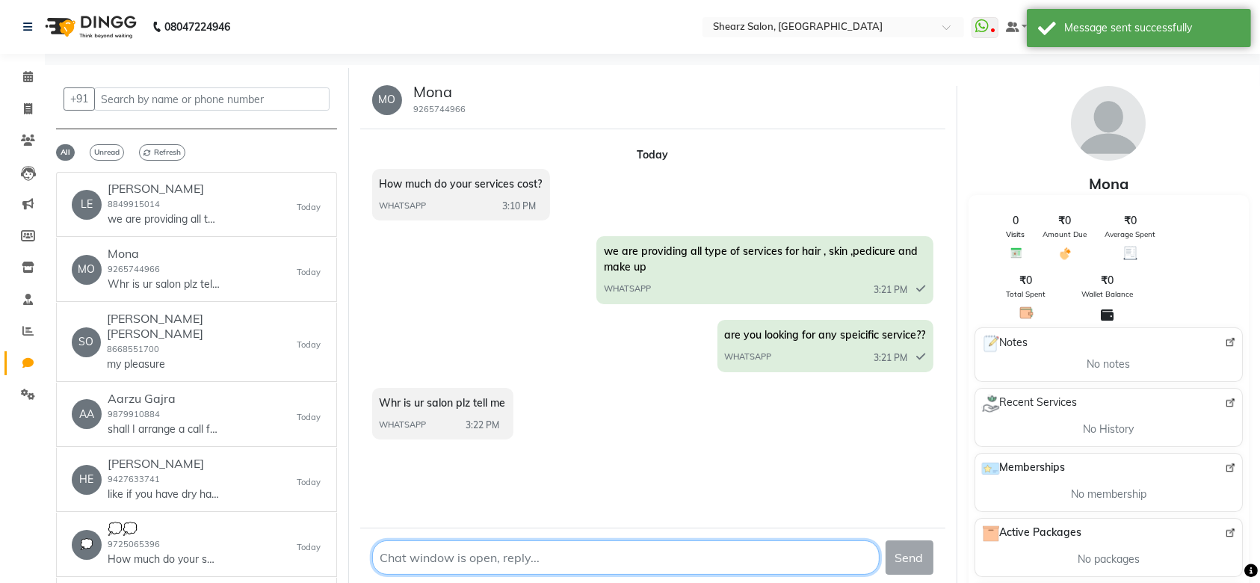
click at [425, 555] on textarea at bounding box center [626, 558] width 508 height 34
type textarea "s"
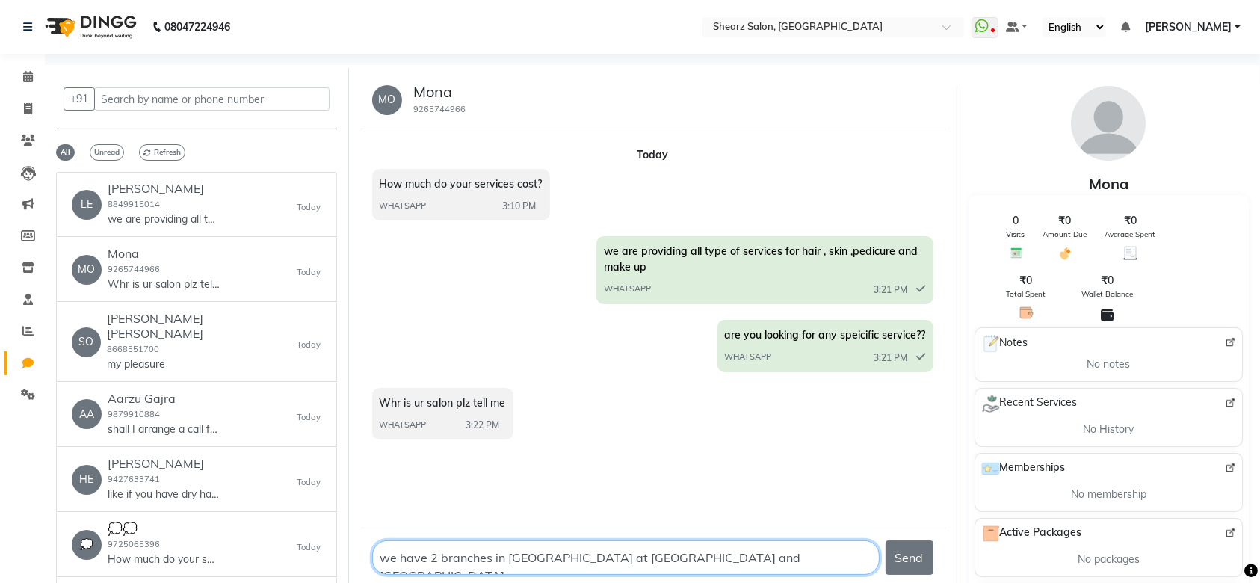
type textarea "we have 2 branches in ahmedbad at p.nagar and shela"
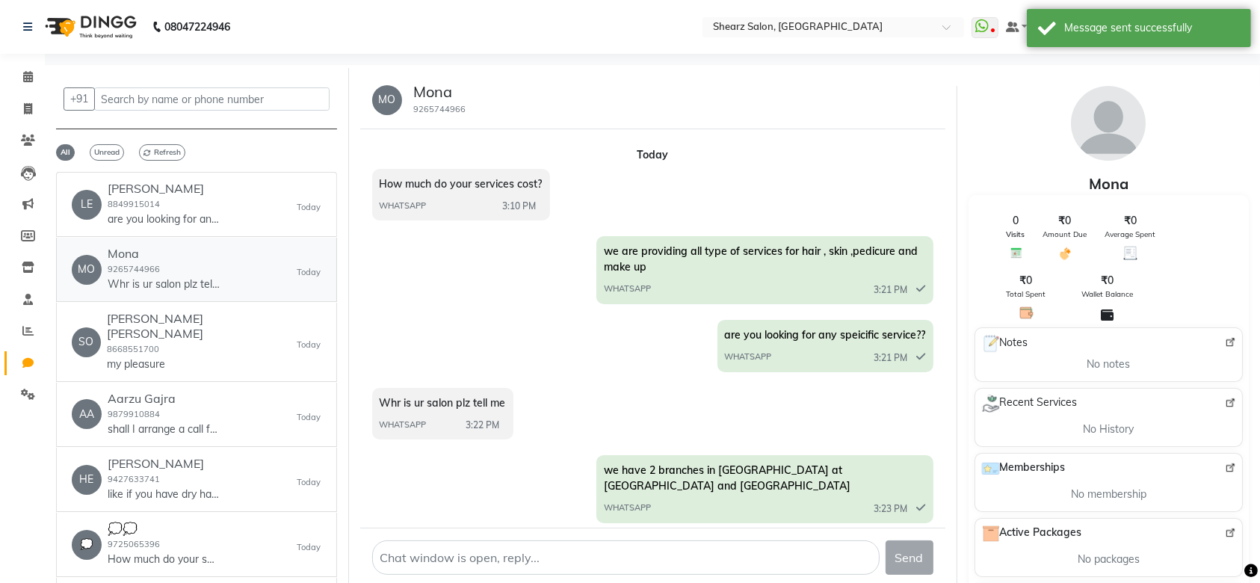
click at [187, 283] on p "Whr is ur salon plz tell me" at bounding box center [164, 285] width 112 height 16
click at [188, 301] on link "MO Mona 9265744966 Whr is ur salon plz tell me Today" at bounding box center [196, 270] width 281 height 64
click at [183, 487] on p "like if you have dry hair, damge hair or frizzy hair" at bounding box center [164, 495] width 112 height 16
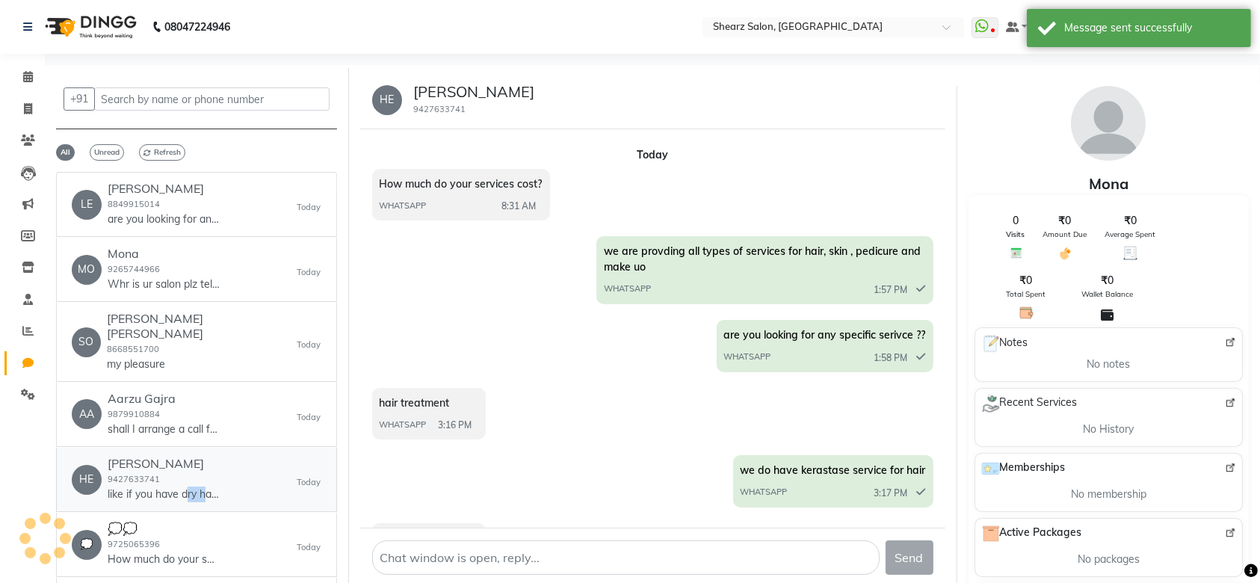
scroll to position [202, 0]
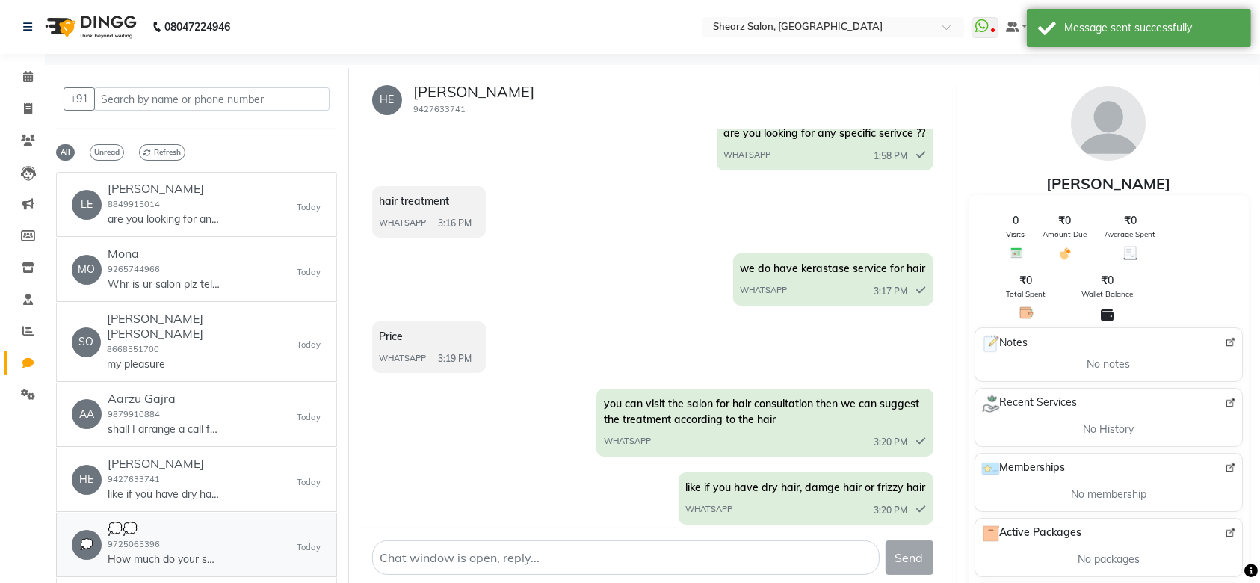
click at [215, 530] on div "💭💭 9725065396 How much do your services cost?" at bounding box center [164, 545] width 112 height 46
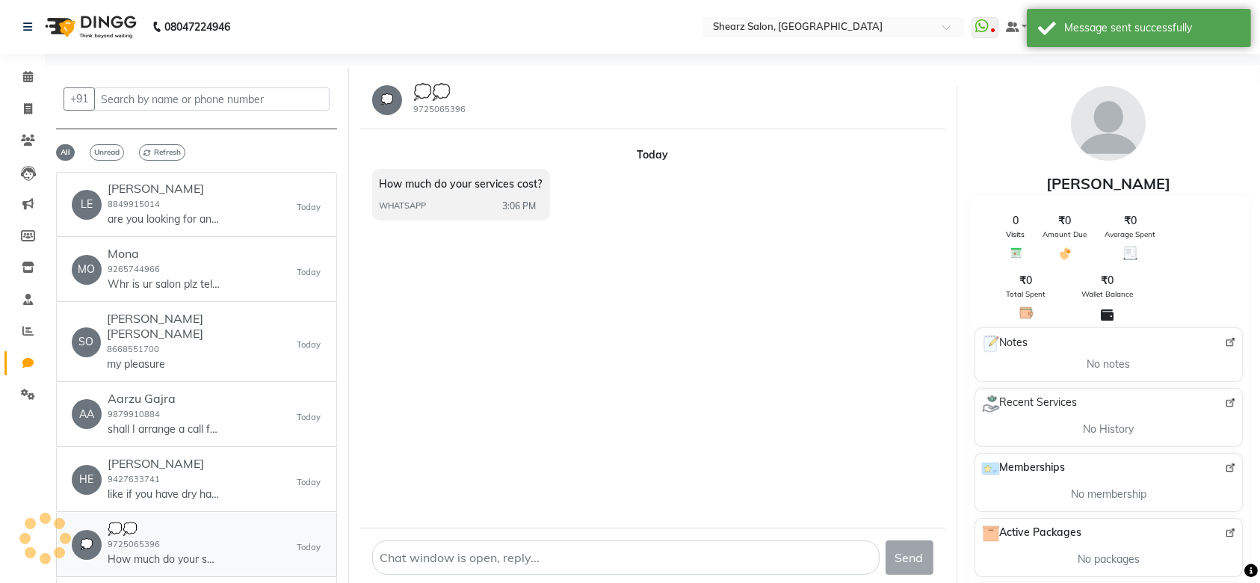
scroll to position [0, 0]
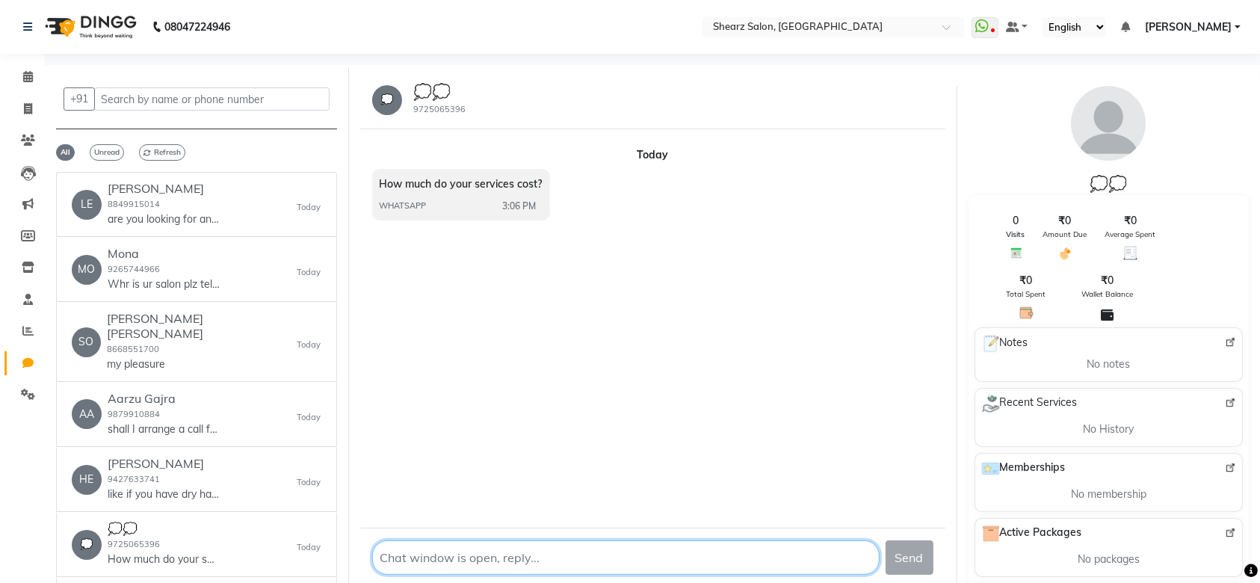
click at [412, 549] on textarea at bounding box center [626, 558] width 508 height 34
type textarea "hi"
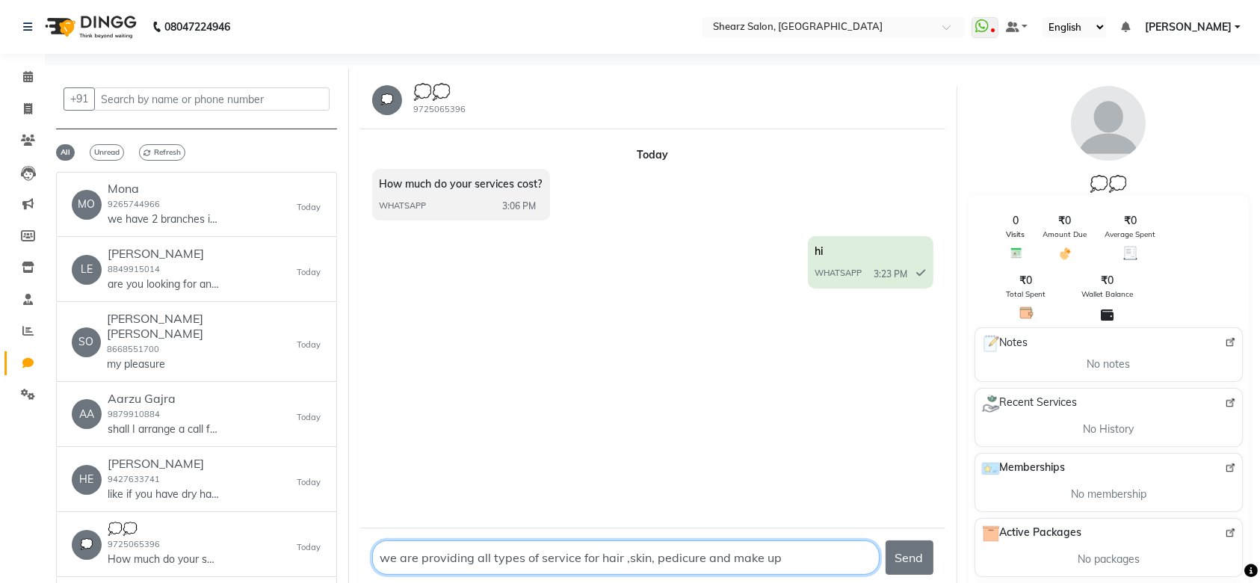
type textarea "we are providing all types of service for hair ,skin, pedicure and make up"
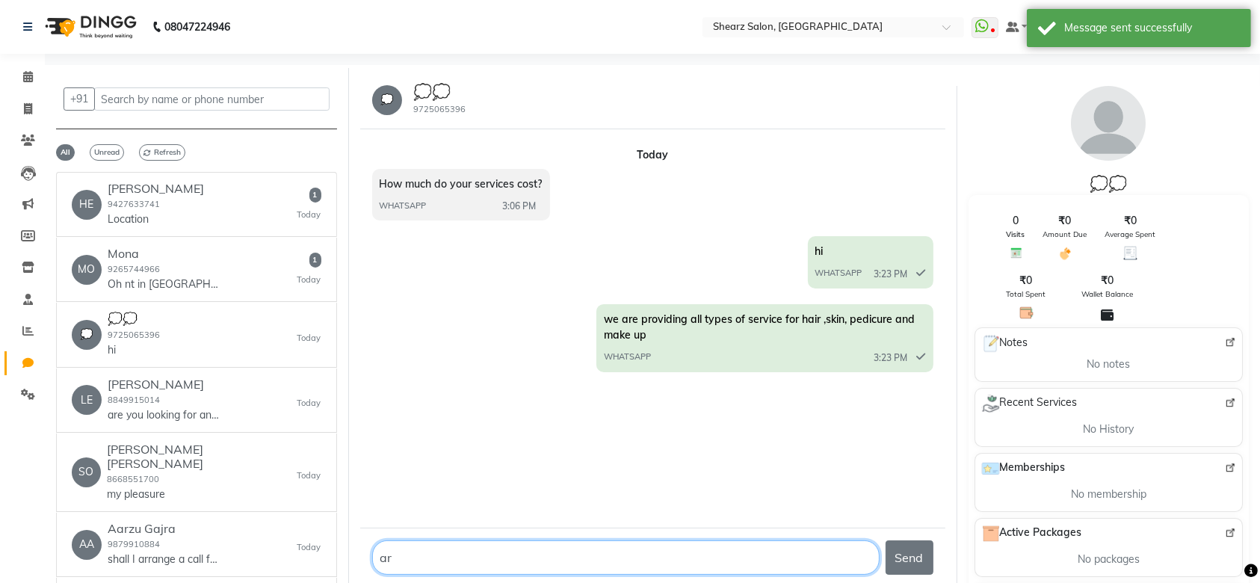
type textarea "a"
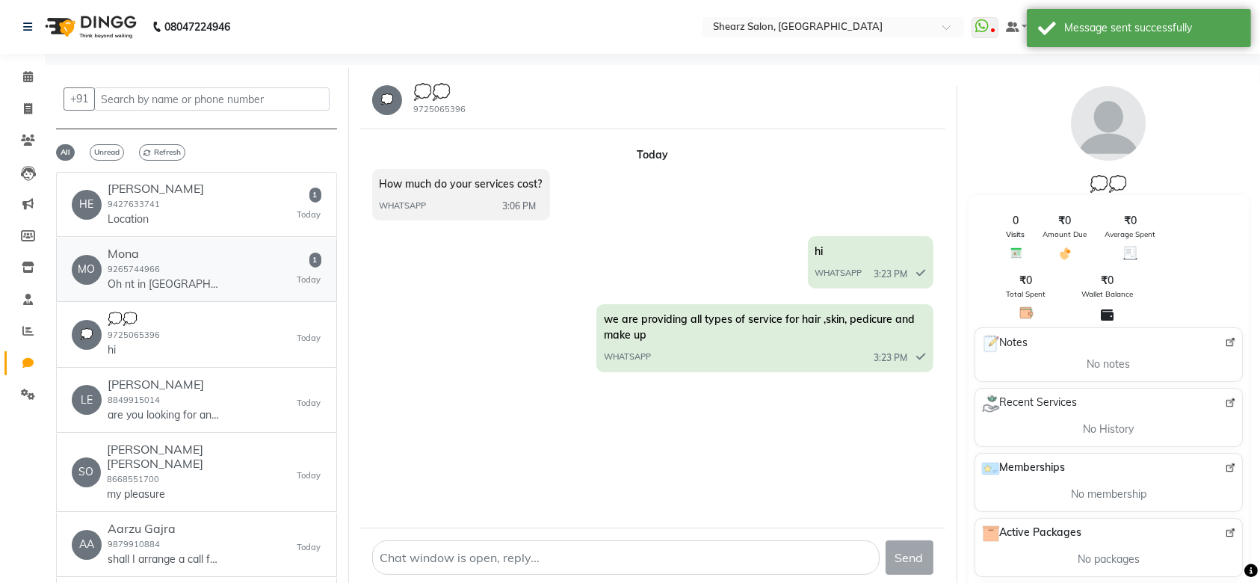
click at [177, 279] on p "Oh nt in surat?" at bounding box center [164, 285] width 112 height 16
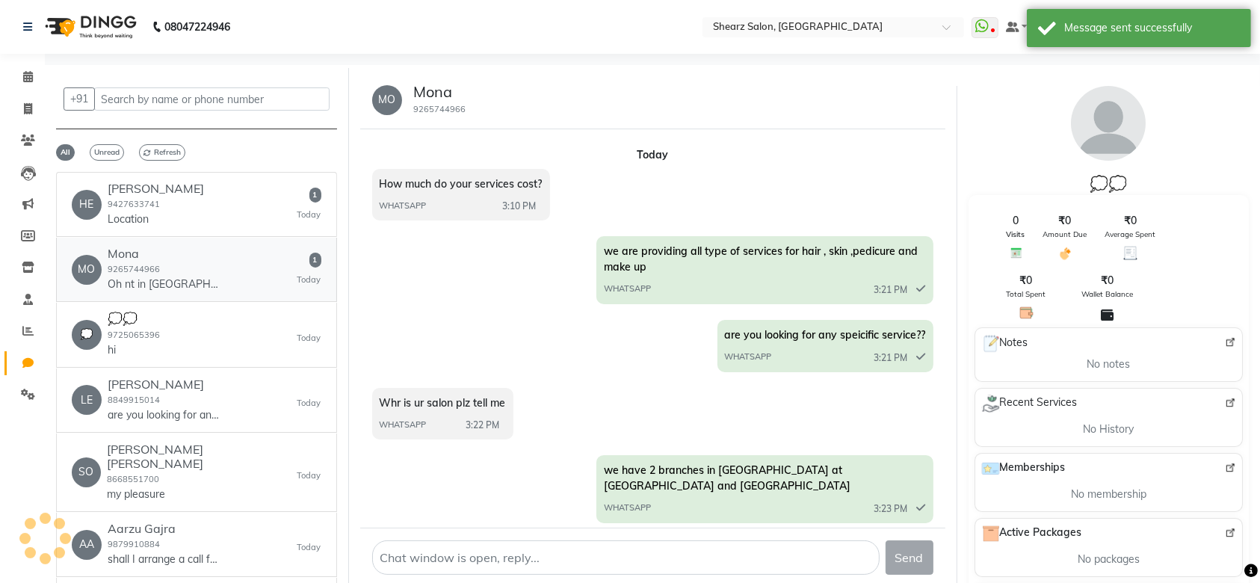
scroll to position [50, 0]
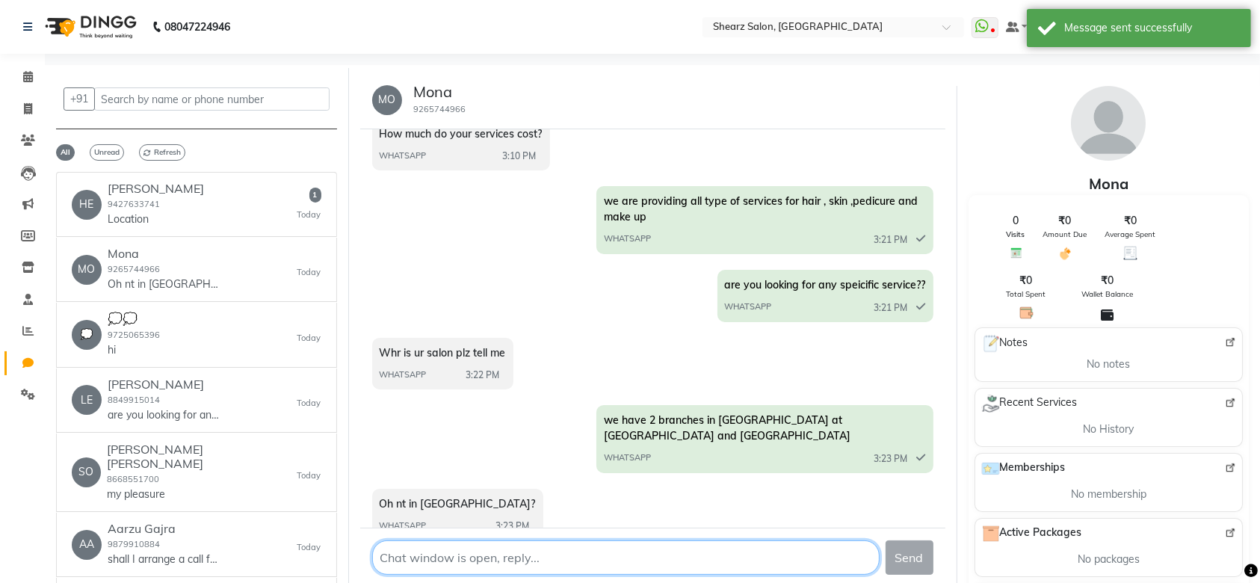
click at [404, 568] on textarea at bounding box center [626, 558] width 508 height 34
type textarea "No ma'am"
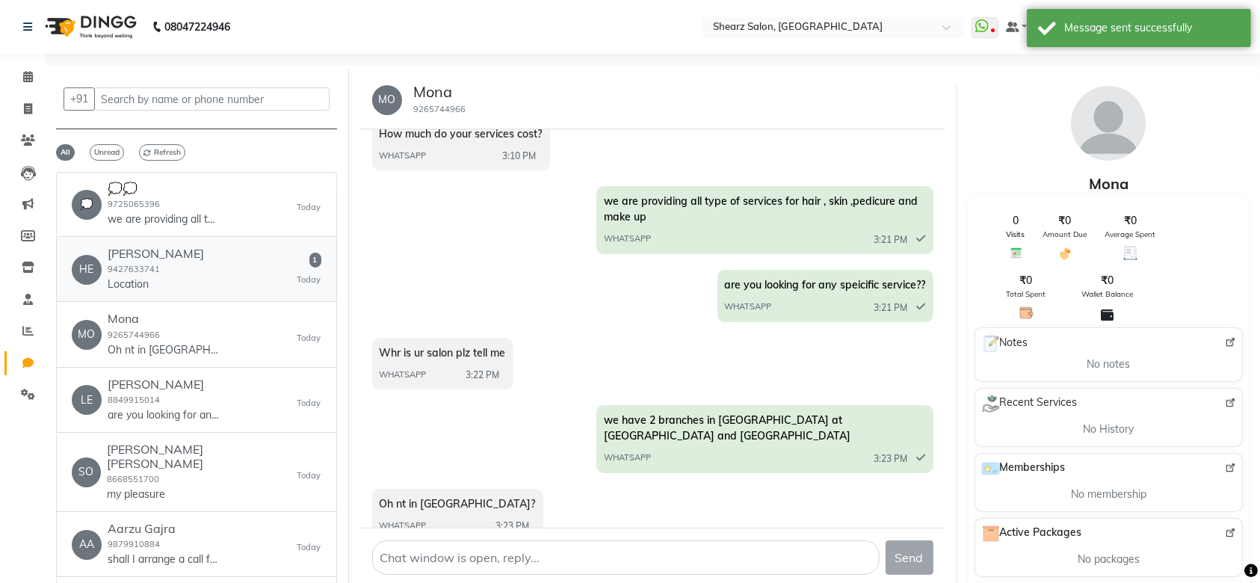
click at [200, 265] on div "HE Heena 9427633741 Location 1 Today" at bounding box center [197, 270] width 250 height 46
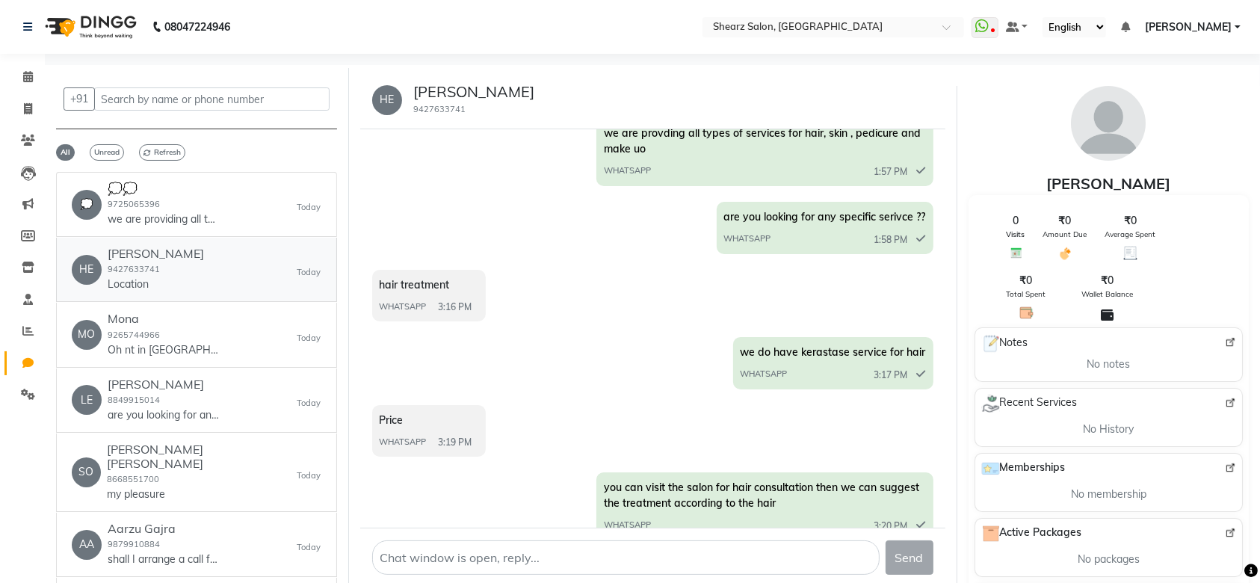
scroll to position [269, 0]
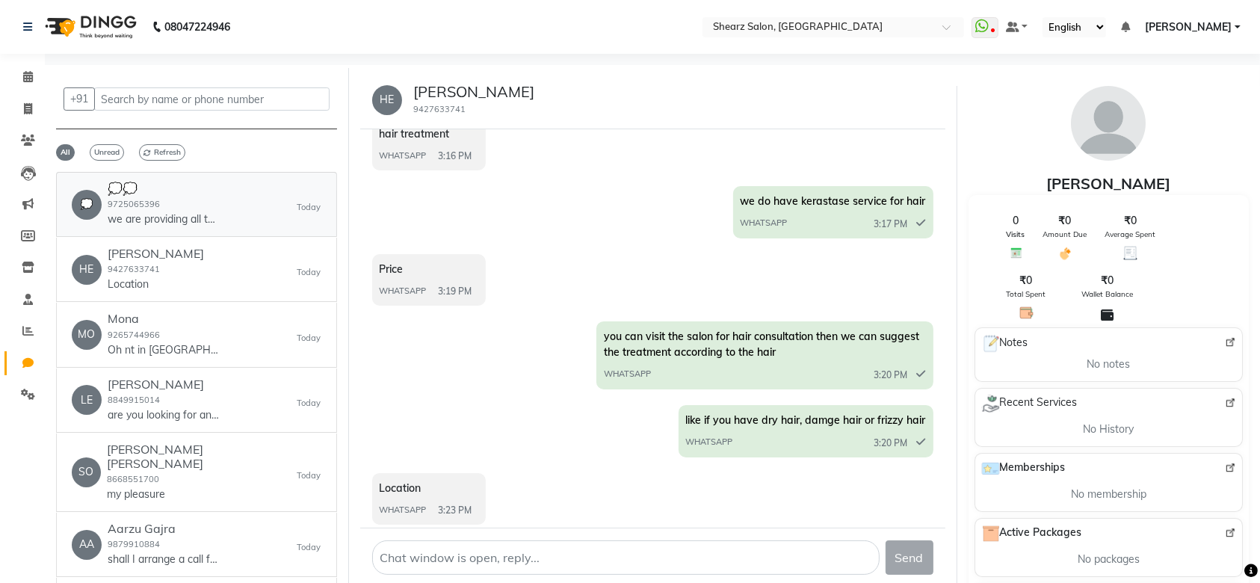
click at [195, 212] on p "we are providing all types of service for hair ,skin, pedicure and make up" at bounding box center [164, 220] width 112 height 16
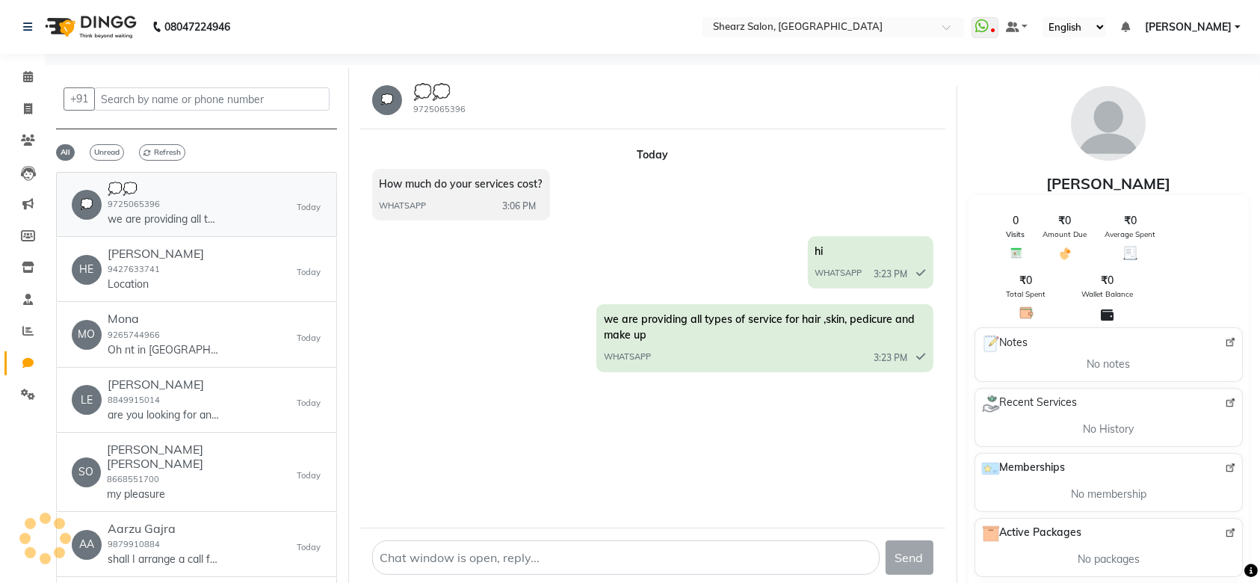
scroll to position [0, 0]
click at [179, 278] on div "HE Heena 9427633741 Location Today" at bounding box center [197, 270] width 250 height 46
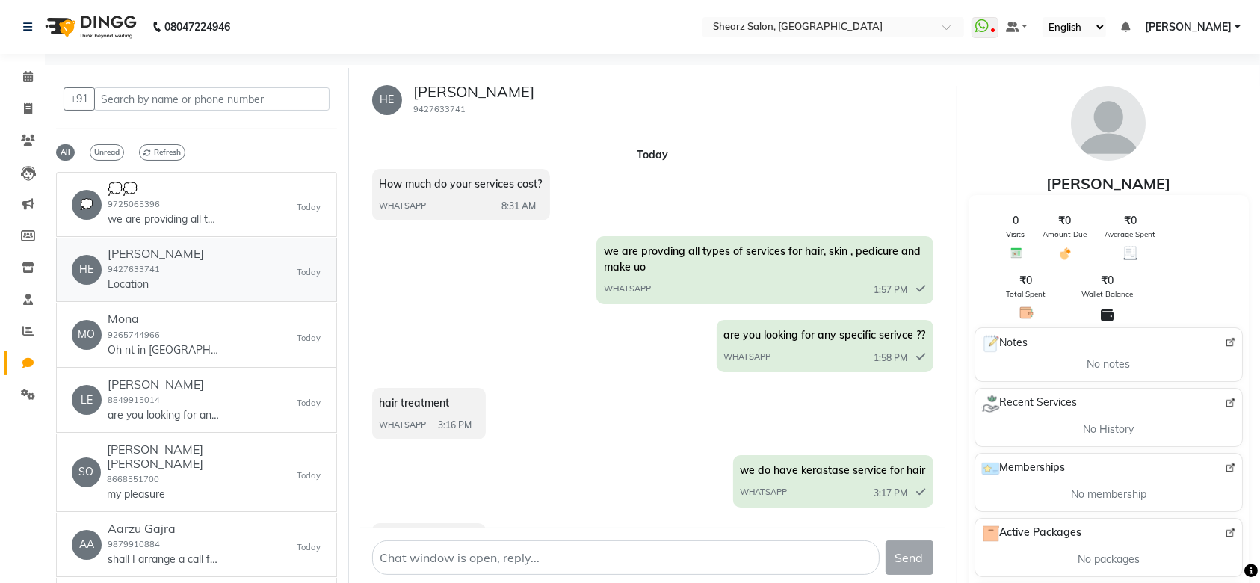
scroll to position [269, 0]
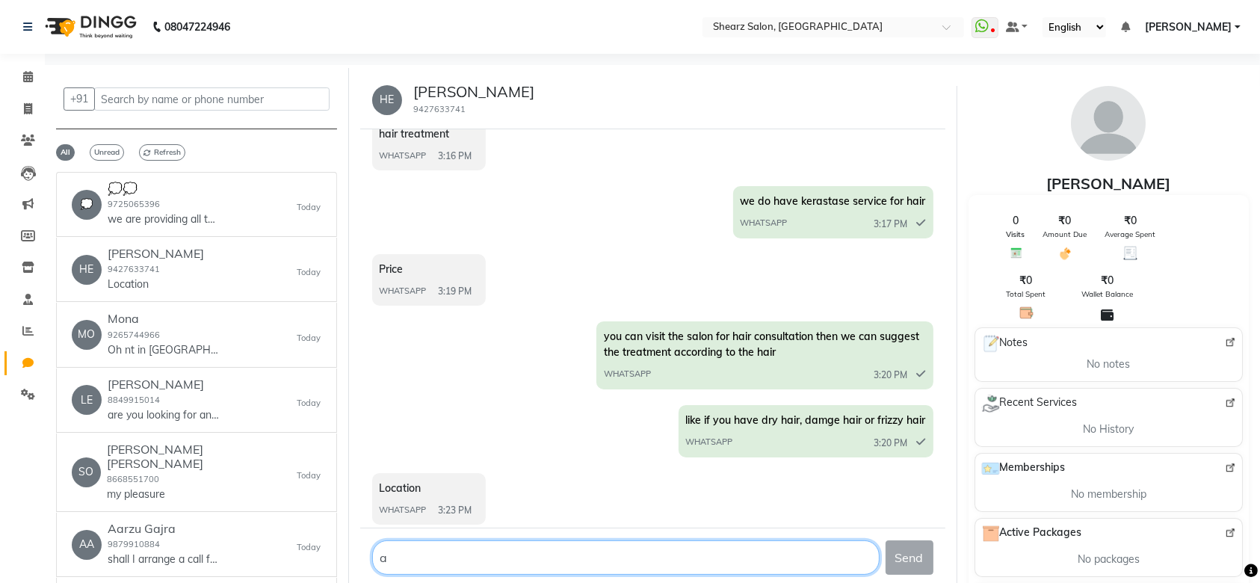
click at [449, 555] on textarea at bounding box center [626, 558] width 508 height 34
type textarea "a"
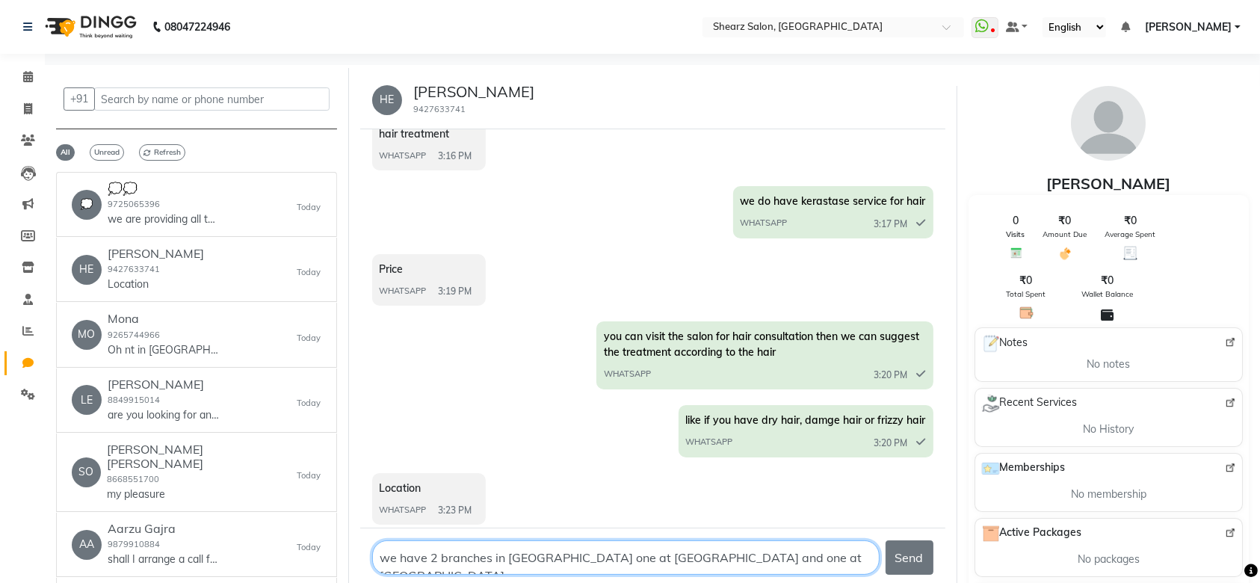
type textarea "we have 2 branches in ahmedabad one at p.nagar and one at shela"
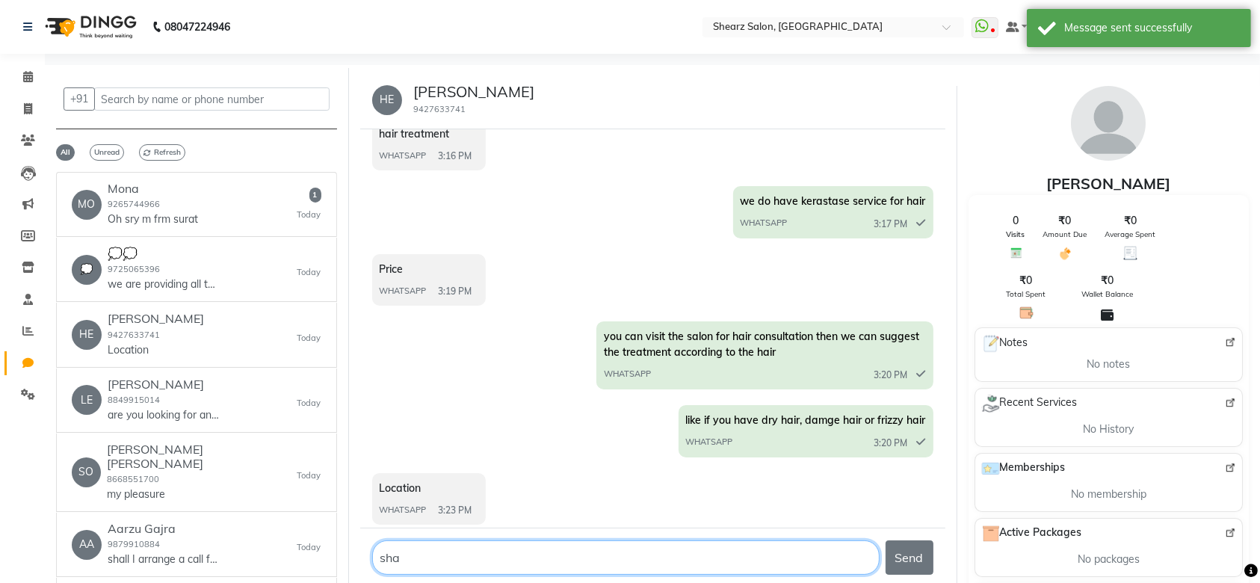
scroll to position [353, 0]
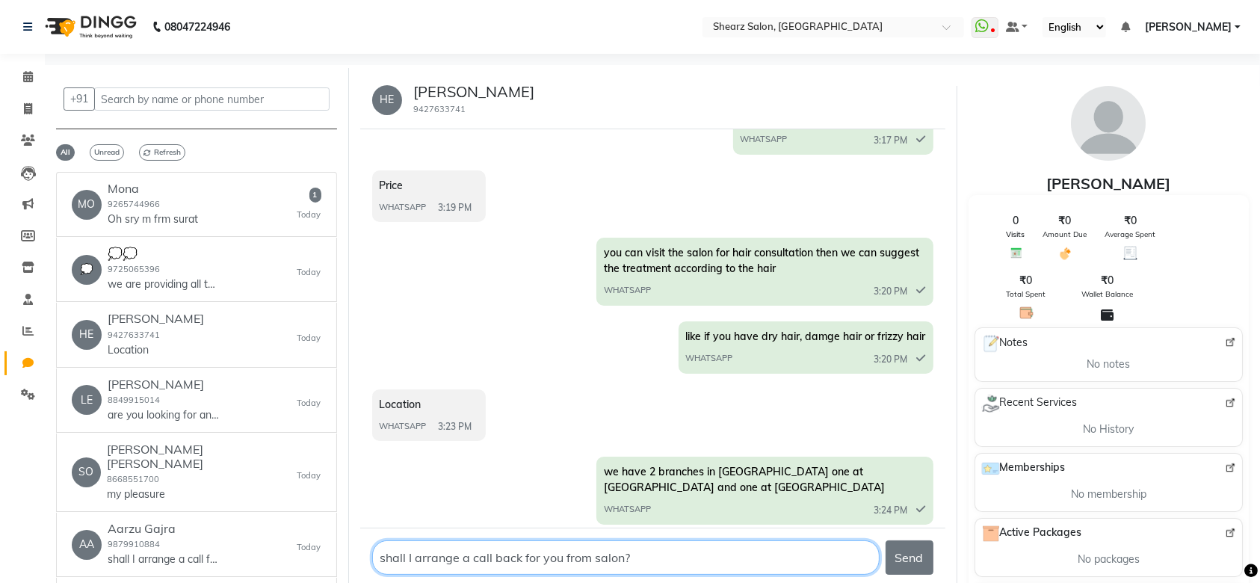
type textarea "shall I arrange a call back for you from salon??"
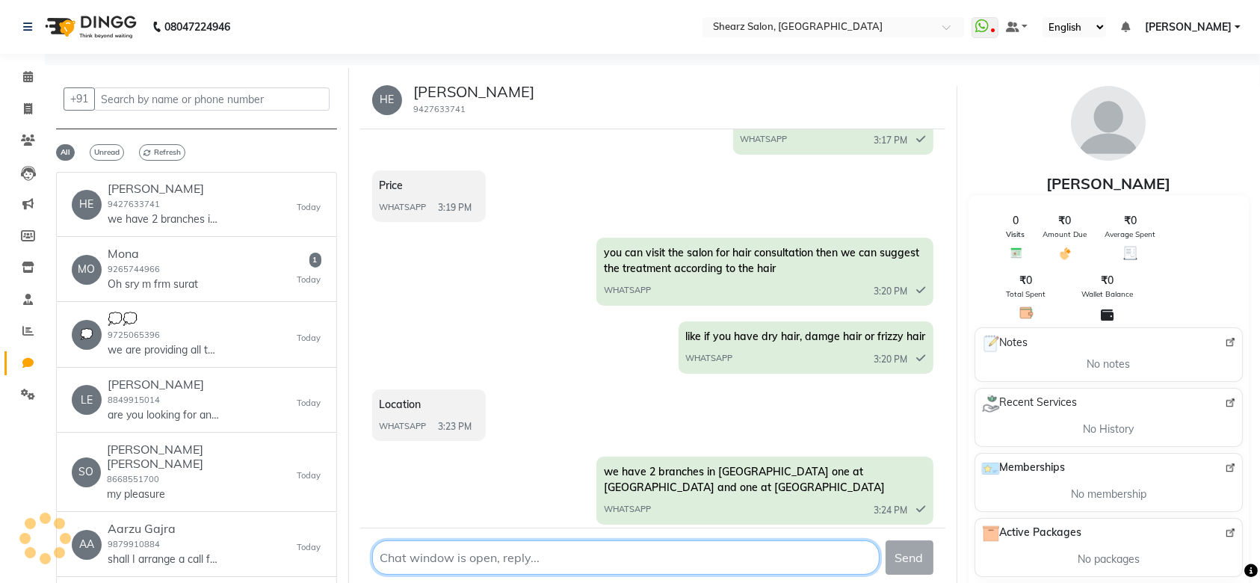
scroll to position [421, 0]
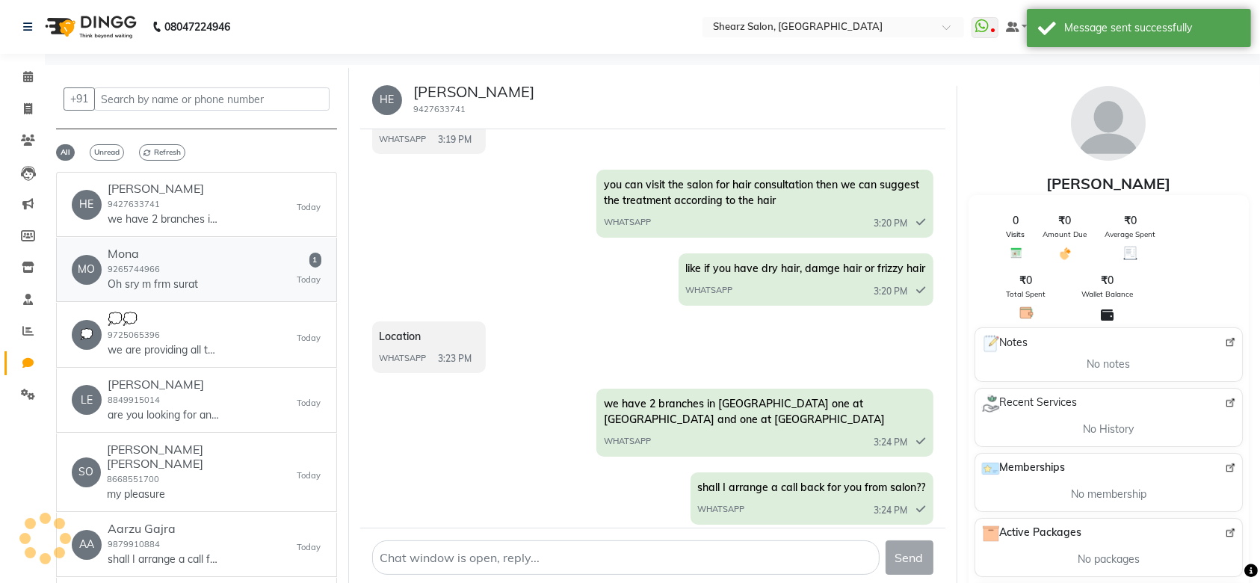
click at [130, 264] on small "9265744966" at bounding box center [134, 269] width 52 height 10
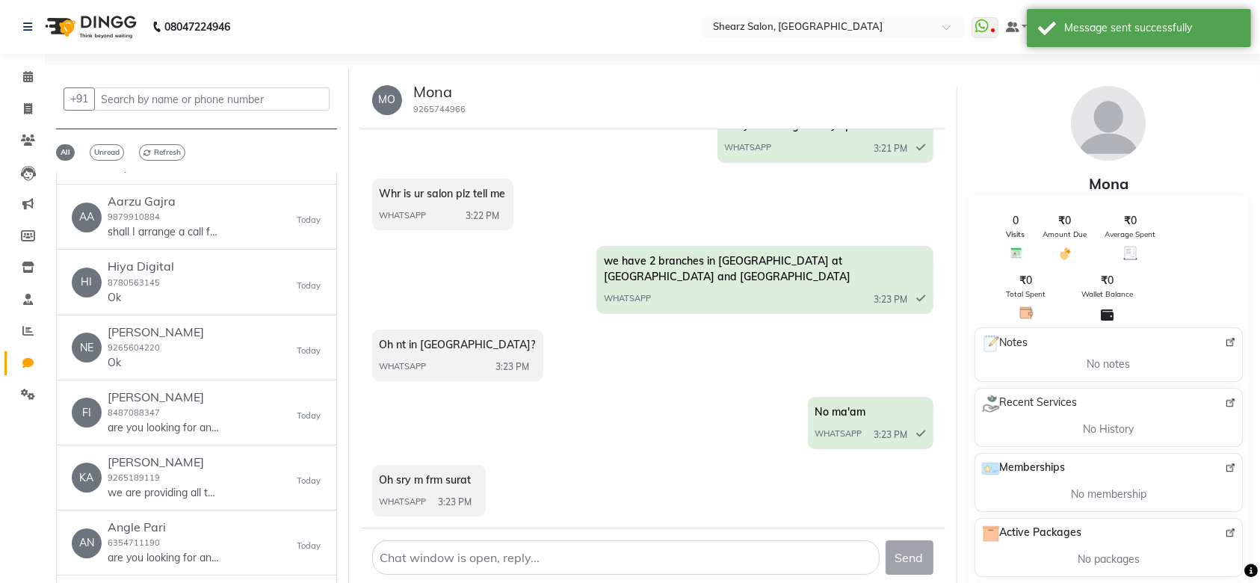
scroll to position [369, 0]
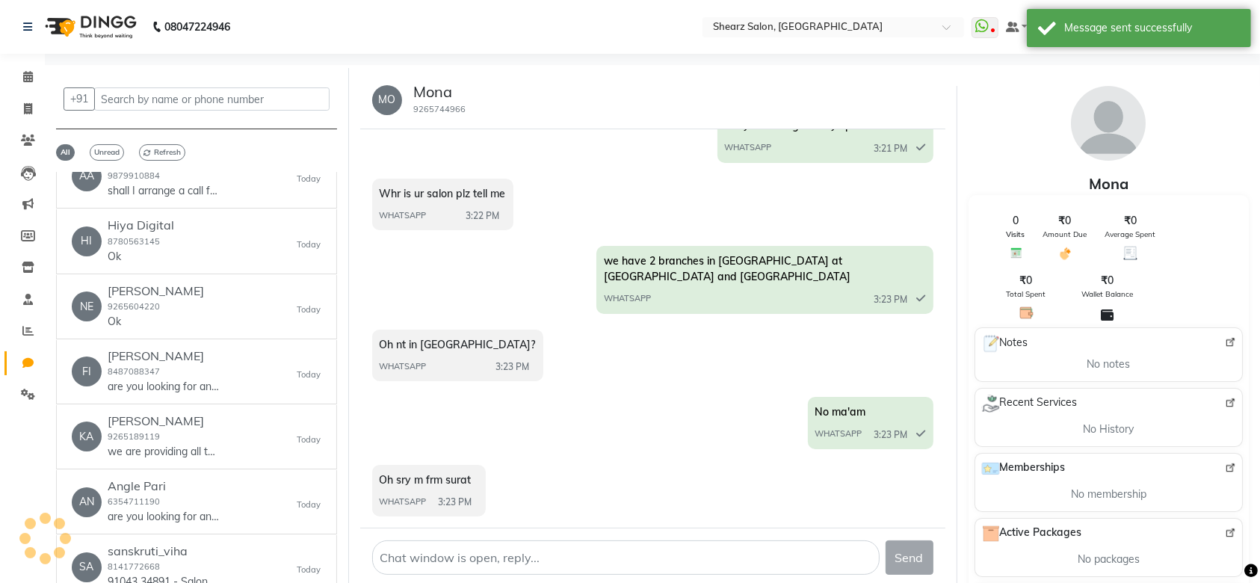
click at [392, 536] on div "Send" at bounding box center [652, 557] width 585 height 59
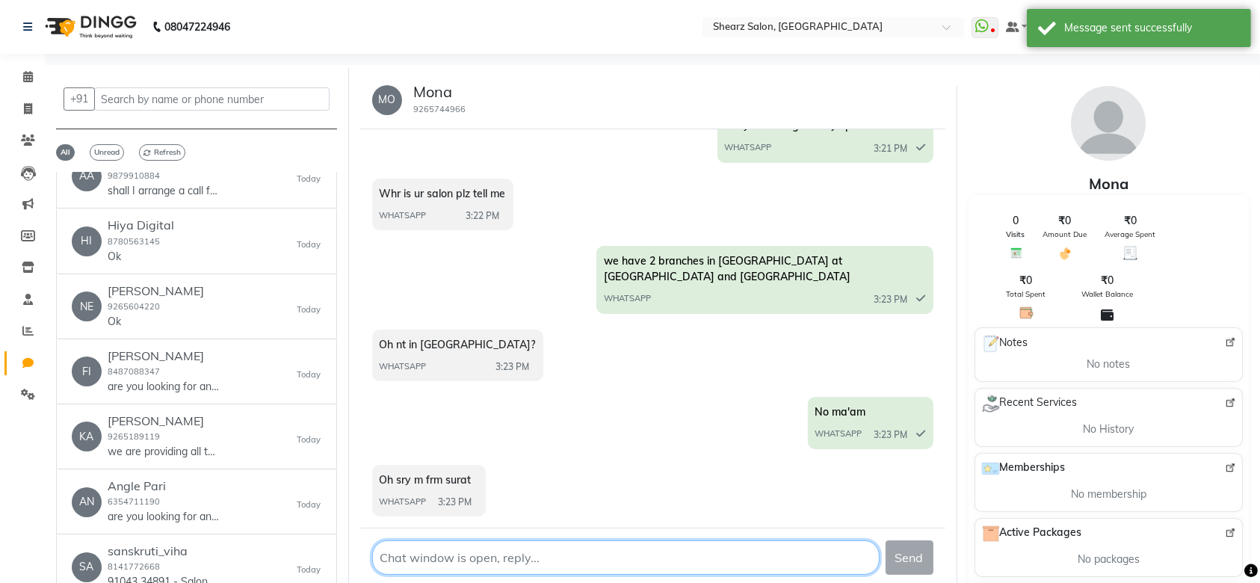
click at [395, 547] on textarea at bounding box center [626, 558] width 508 height 34
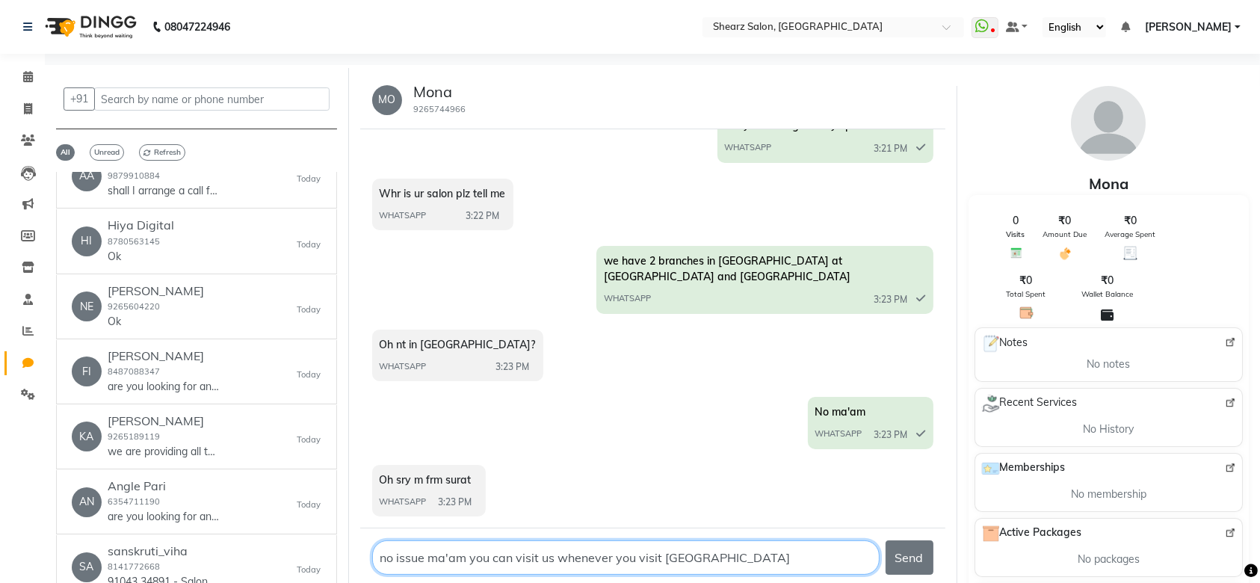
type textarea "no issue ma'am you can visit us whenever you visit ahmedbad"
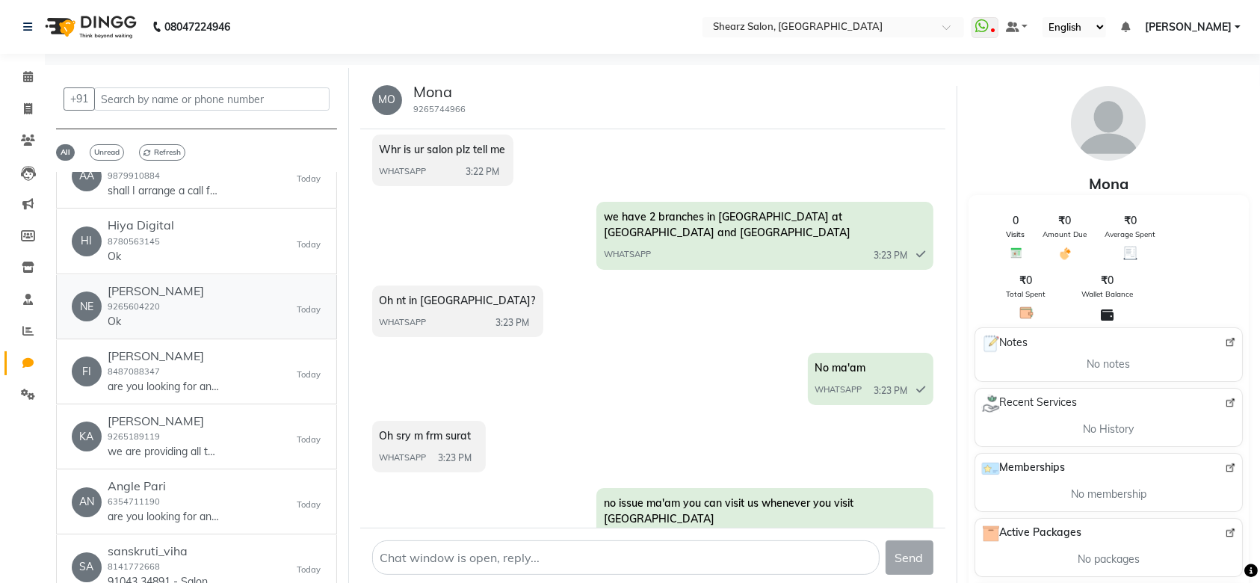
click at [217, 284] on div "NE Neeta Vagadia 9265604220 Ok Today" at bounding box center [197, 307] width 250 height 46
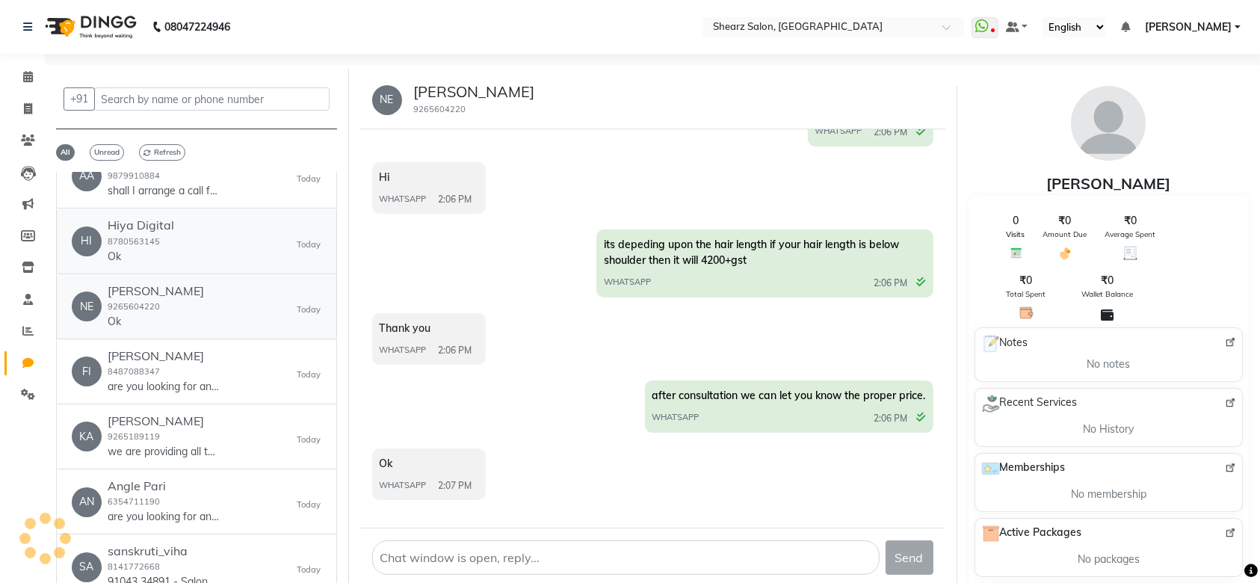
scroll to position [230, 0]
click at [189, 379] on p "are you looking for any specific services?" at bounding box center [164, 387] width 112 height 16
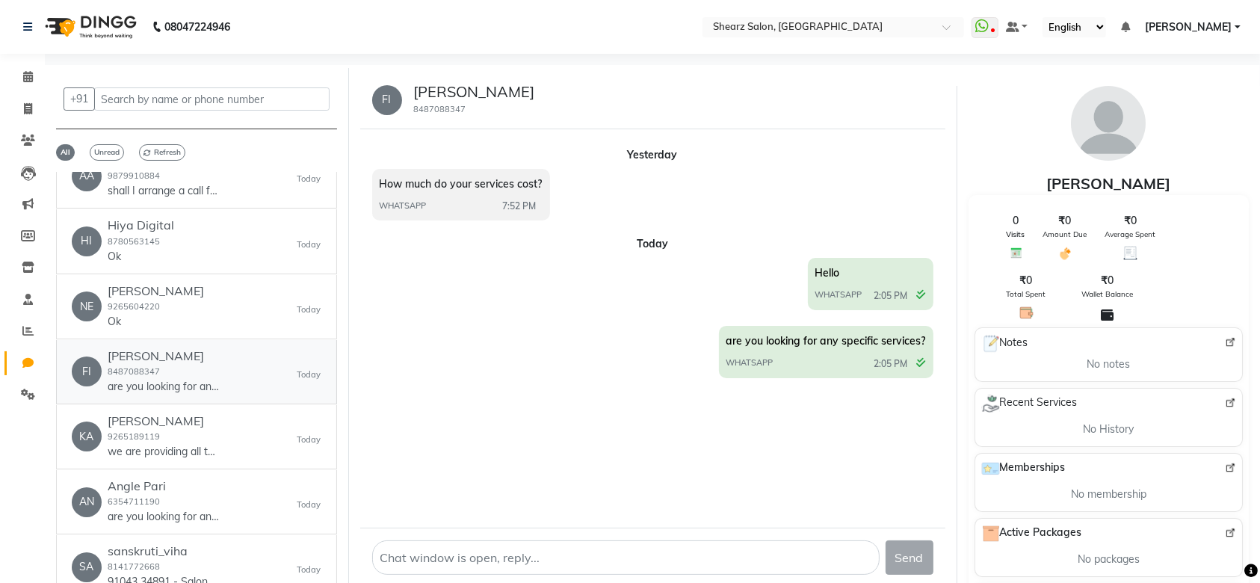
scroll to position [0, 0]
click at [205, 574] on p "91043 34891 - Salon number at p,nagar" at bounding box center [164, 582] width 112 height 16
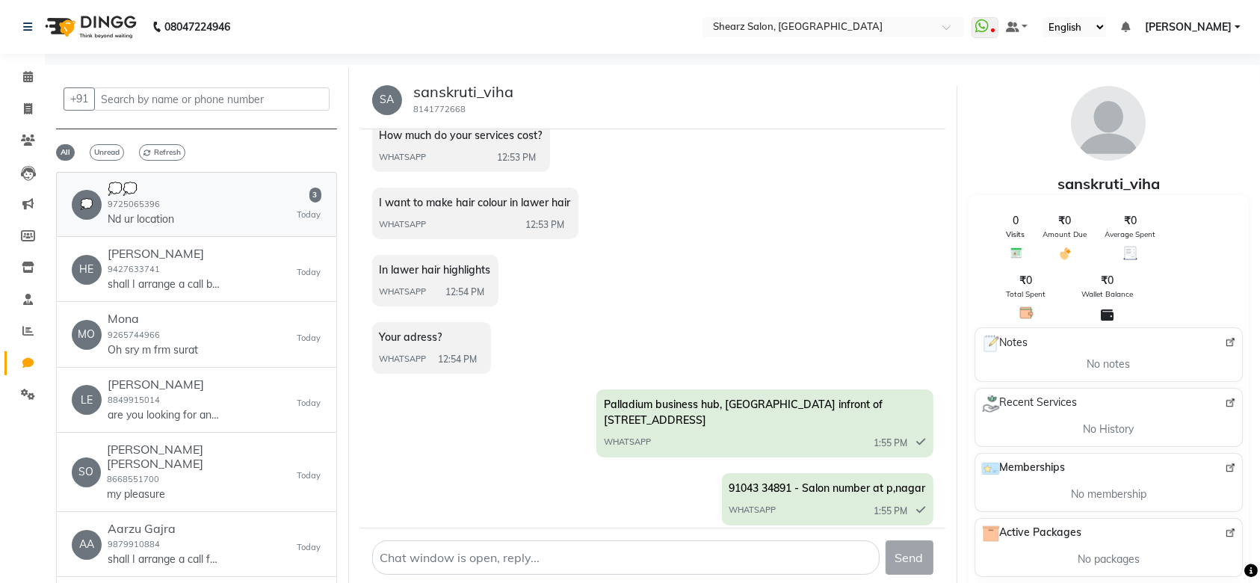
click at [218, 226] on div "💭 💭💭 9725065396 Nd ur location 3 Today" at bounding box center [197, 205] width 250 height 46
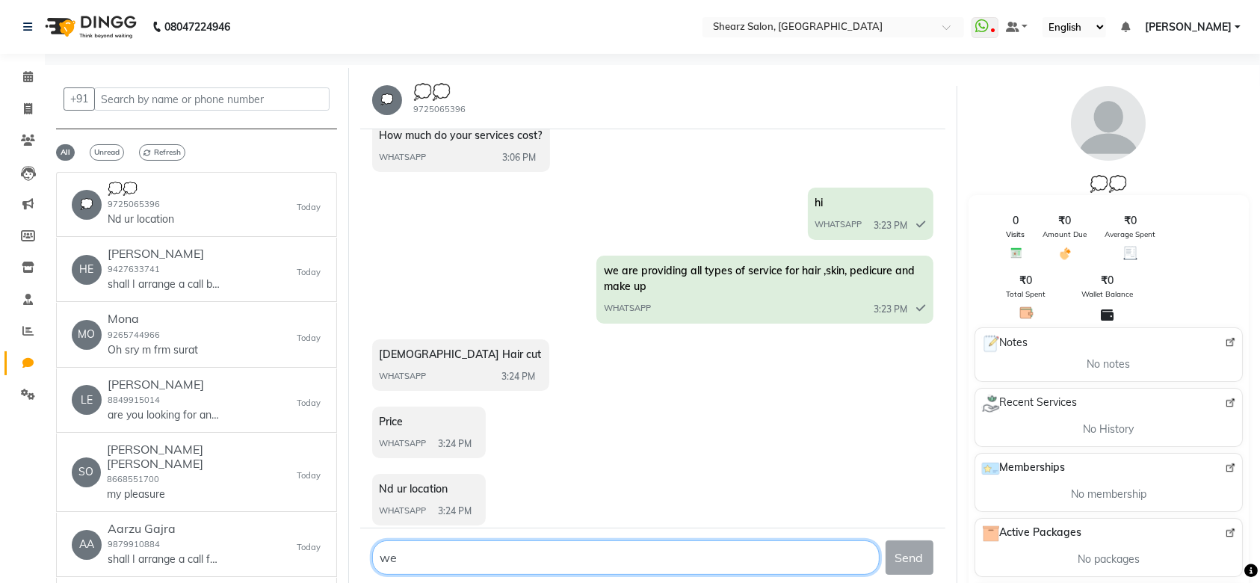
click at [404, 565] on textarea at bounding box center [626, 558] width 508 height 34
type textarea "w"
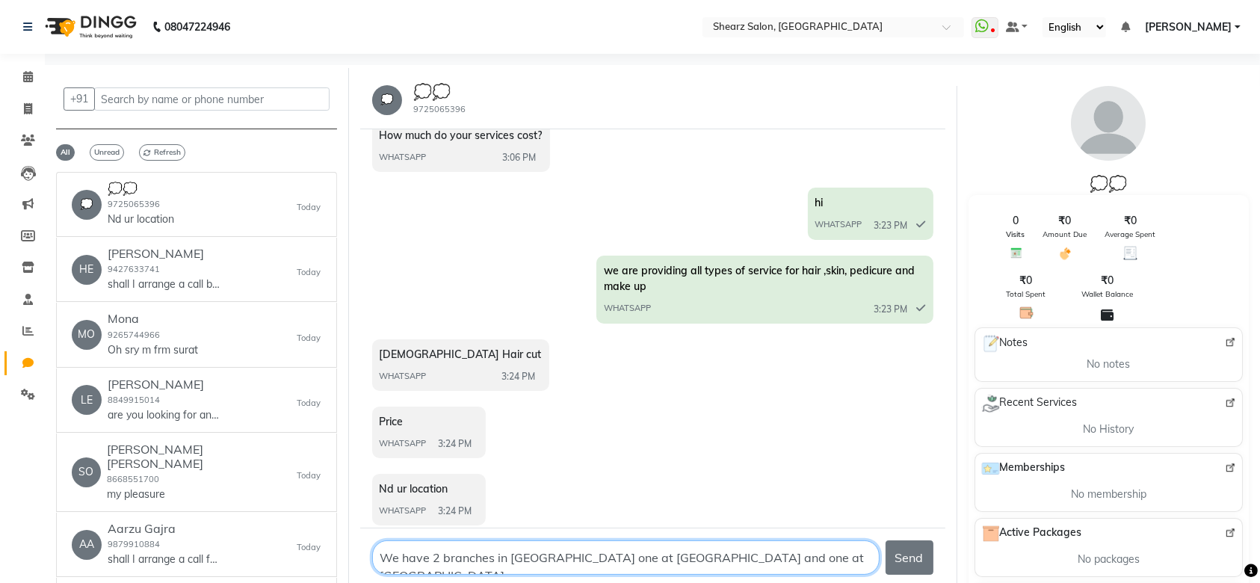
type textarea "We have 2 branches in ahmedabad one at shela and one at p.nagar"
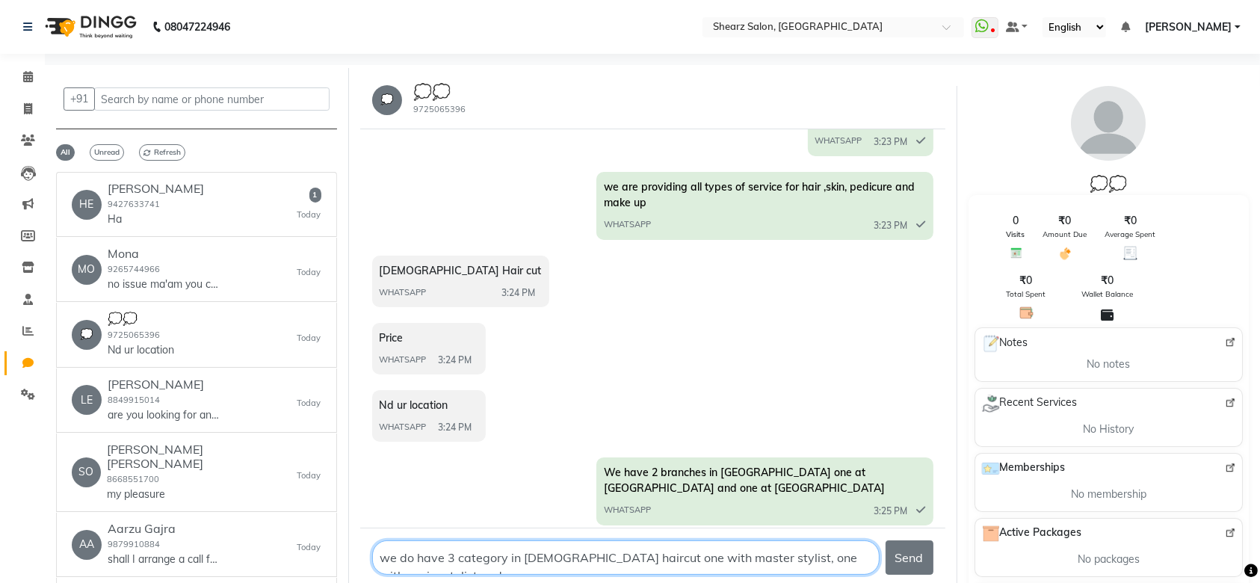
scroll to position [9, 0]
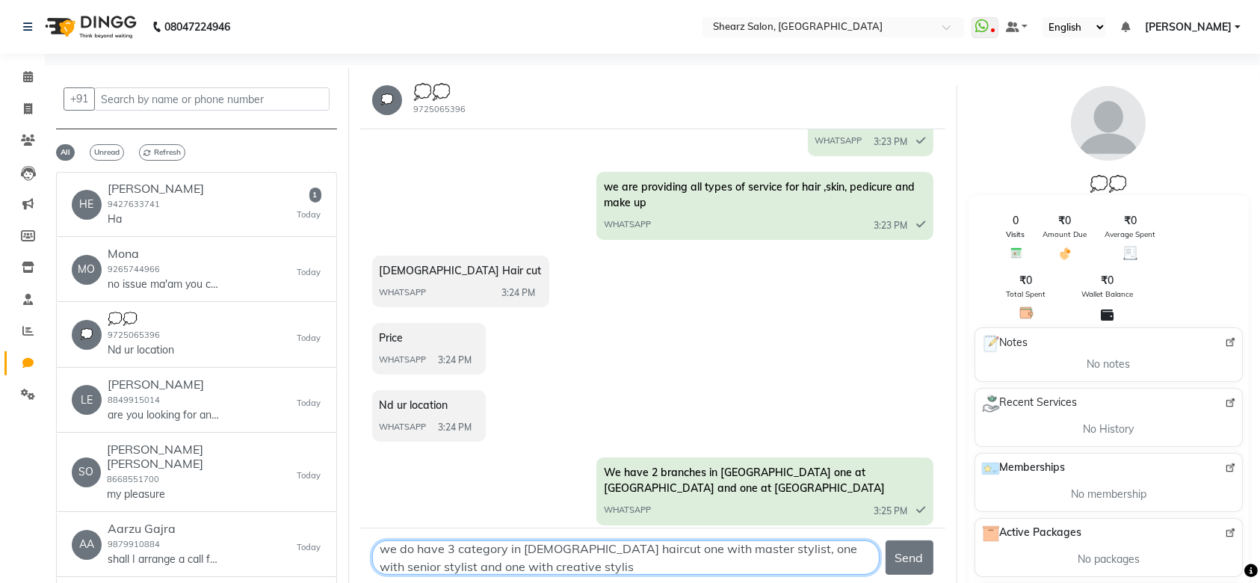
type textarea "we do have 3 category in female haircut one with master stylist, one with senio…"
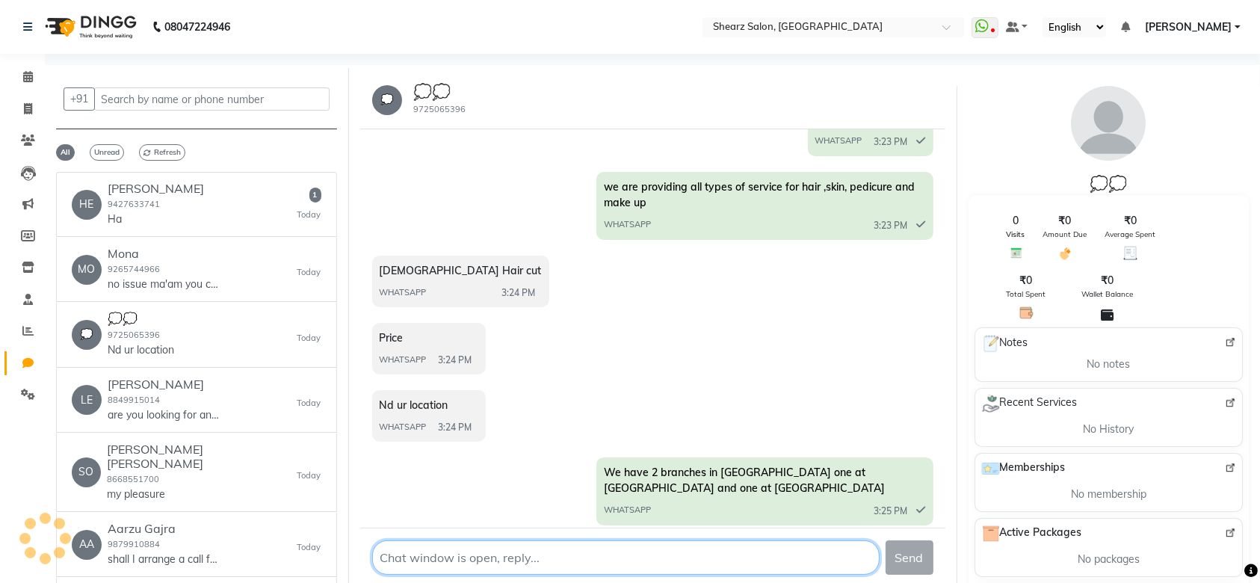
scroll to position [0, 0]
type textarea "w"
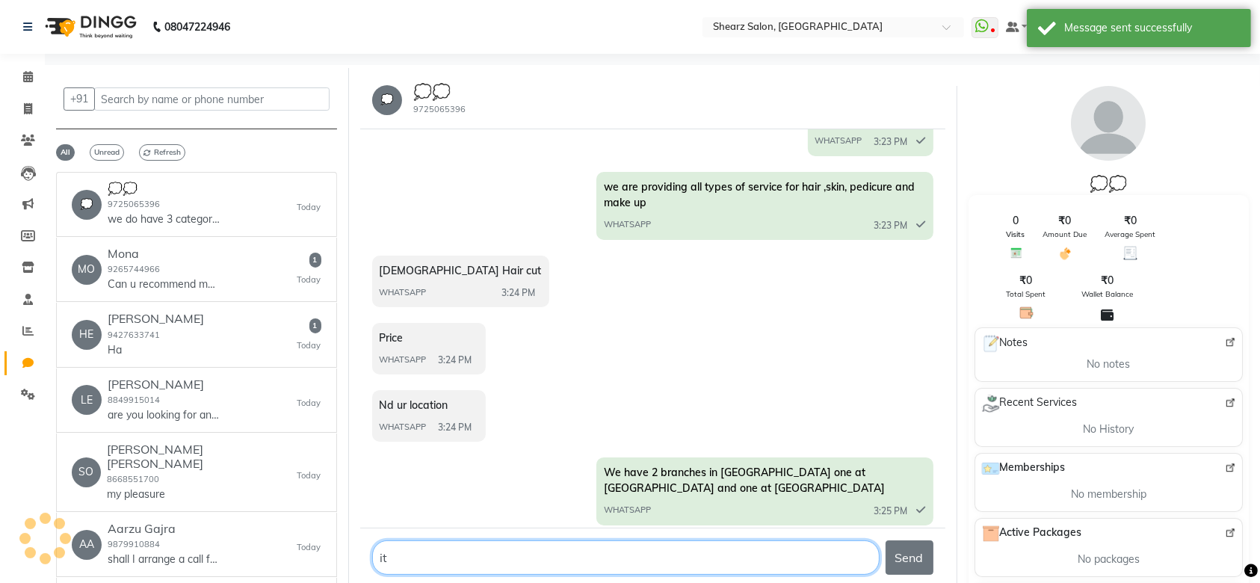
type textarea "i"
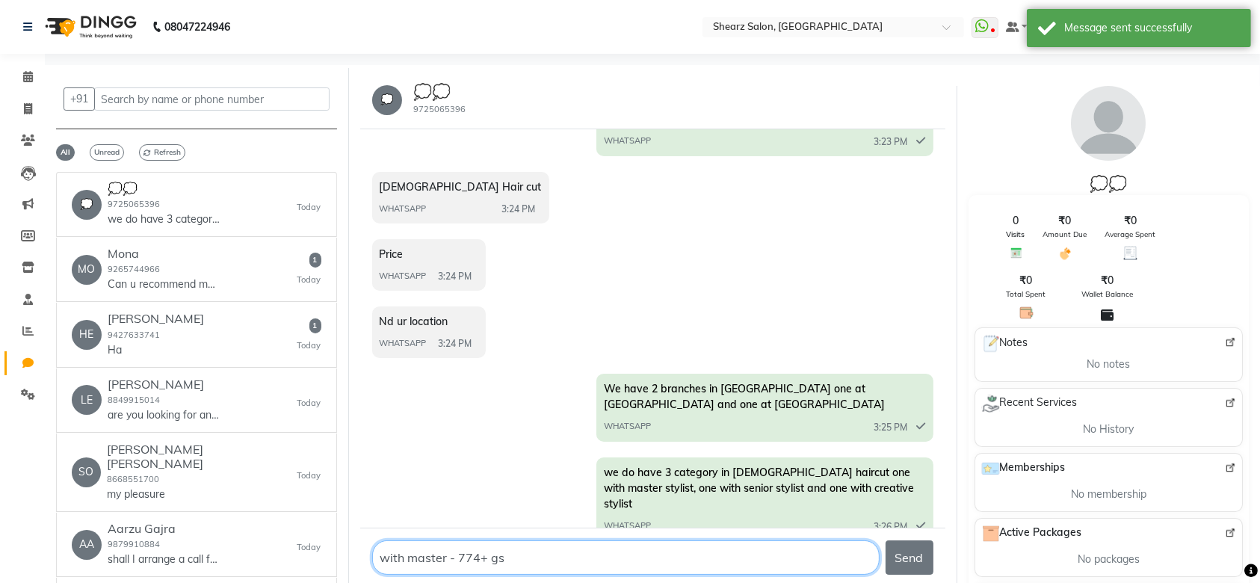
type textarea "with master - 774+ gst"
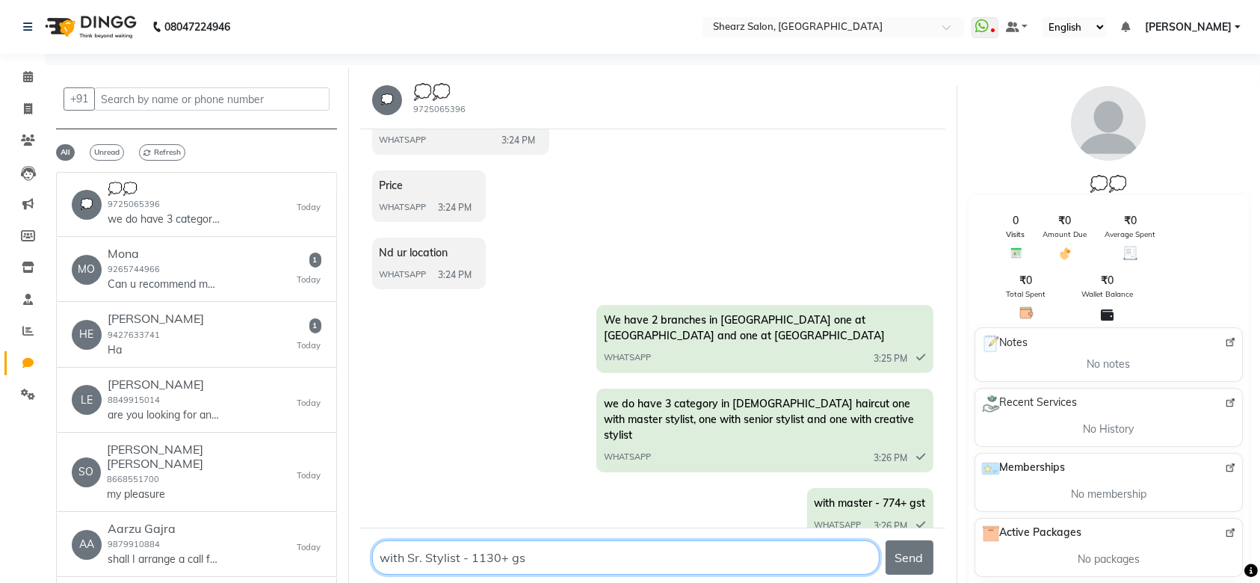
type textarea "with Sr. Stylist - 1130+ gst"
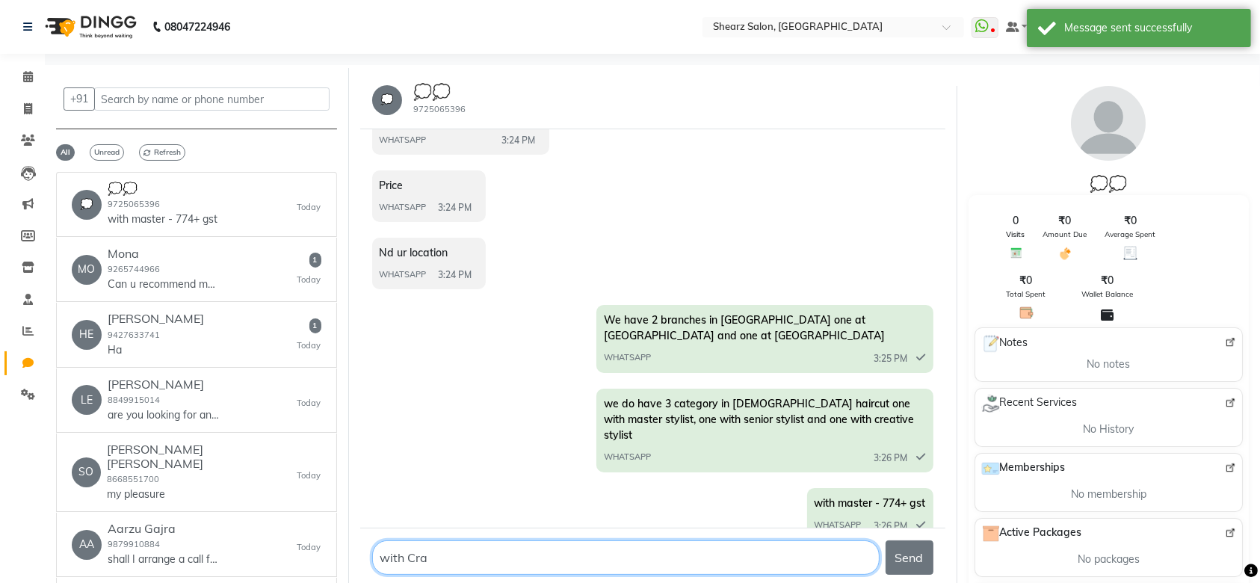
scroll to position [353, 0]
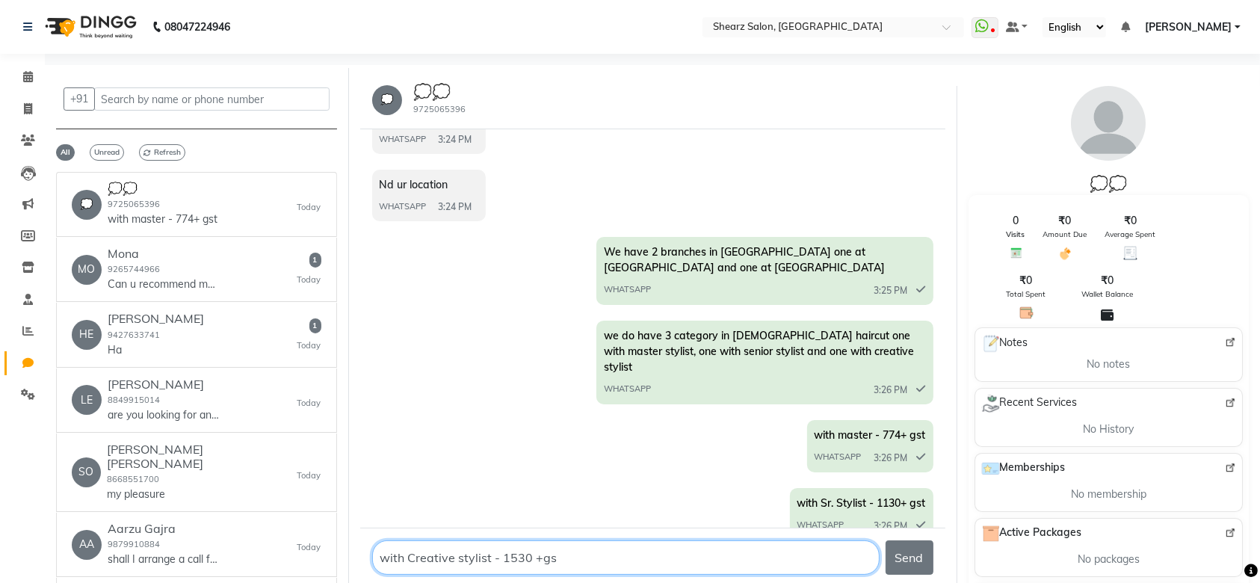
type textarea "with Creative stylist - 1530 +gst"
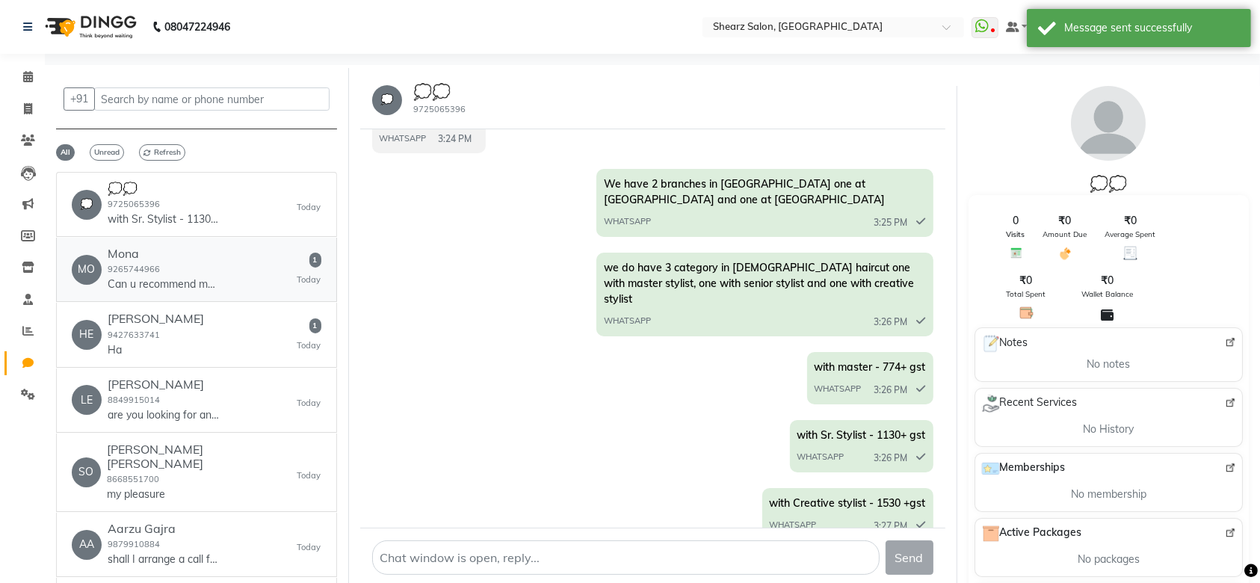
click at [197, 271] on div "Mona 9265744966 Can u recommend me for any reasonable salon" at bounding box center [164, 270] width 112 height 46
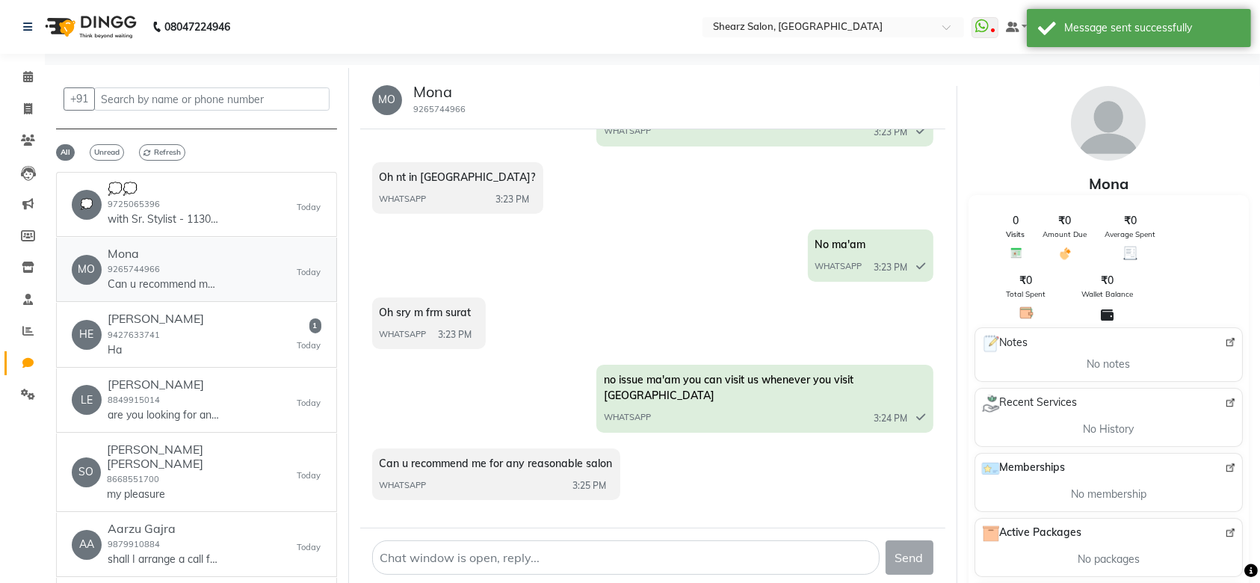
scroll to position [344, 0]
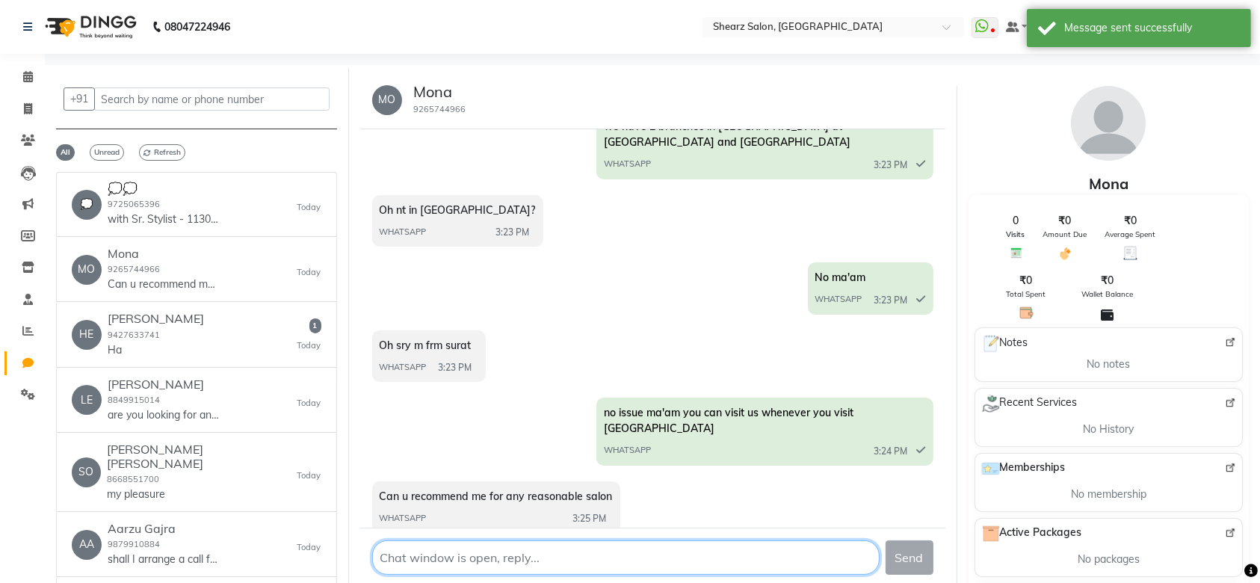
click at [398, 558] on textarea at bounding box center [626, 558] width 508 height 34
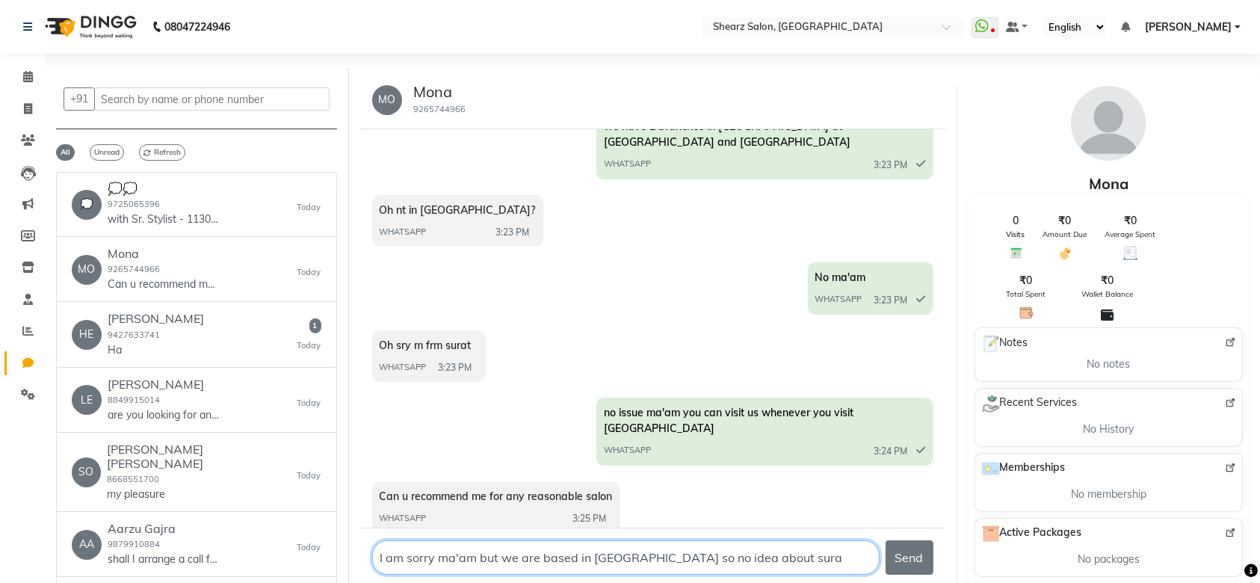
type textarea "I am sorry ma'am but we are based in ahmedabad so no idea about surat"
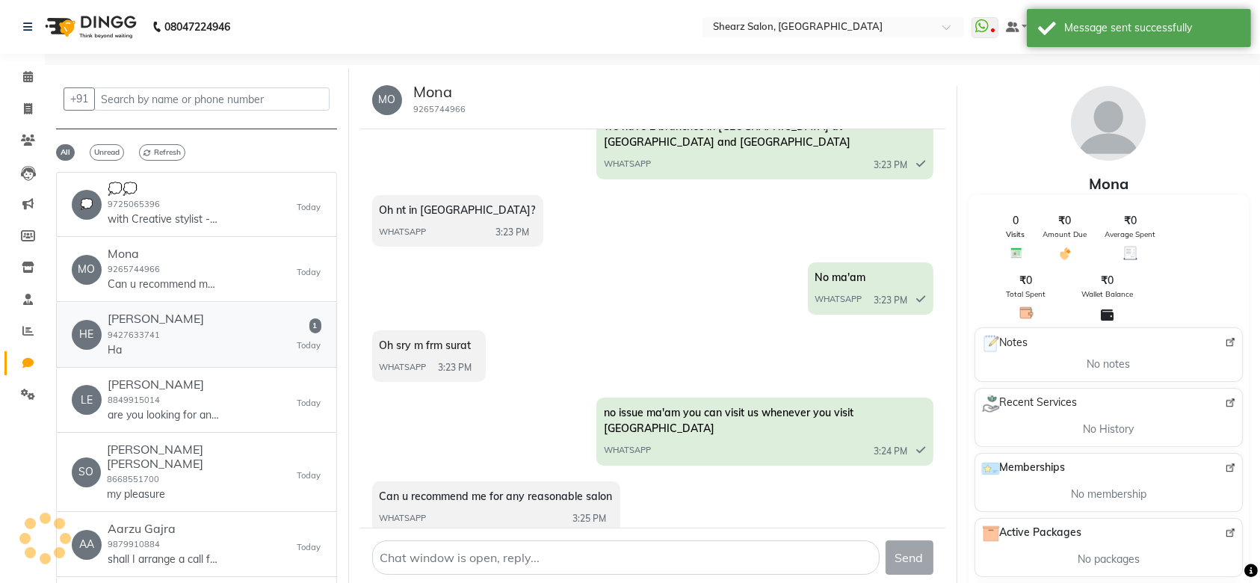
click at [269, 308] on link "HE Heena 9427633741 Ha 1 Today" at bounding box center [196, 335] width 281 height 64
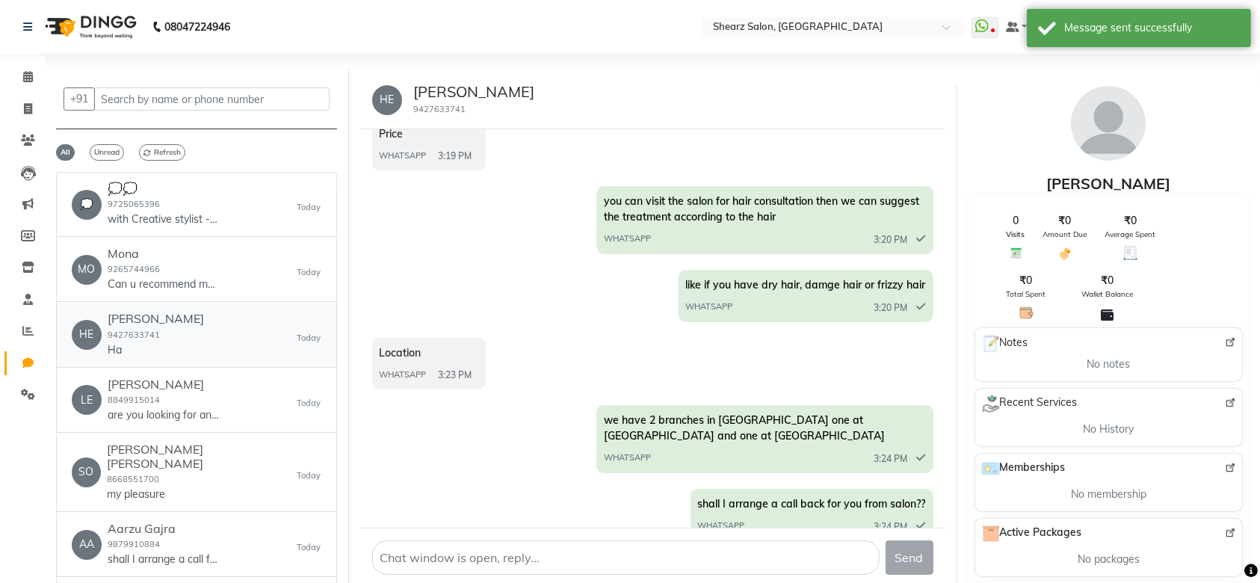
scroll to position [488, 0]
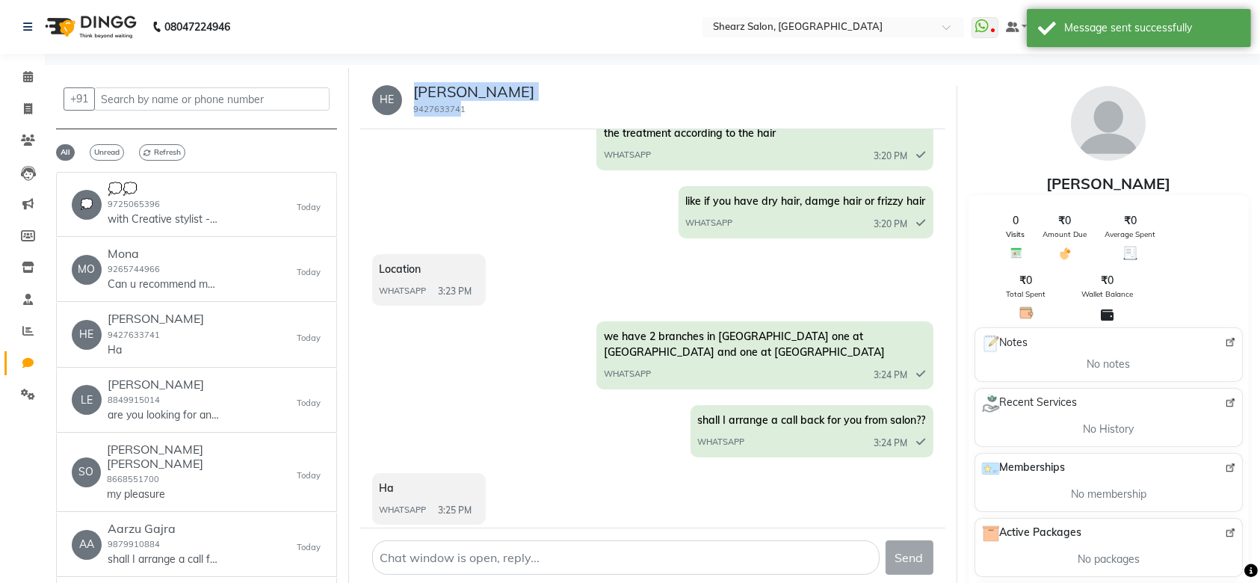
drag, startPoint x: 458, startPoint y: 111, endPoint x: 406, endPoint y: 85, distance: 58.2
click at [406, 85] on div "Heena 9427633741" at bounding box center [468, 100] width 133 height 34
click at [495, 135] on div "you can visit the salon for hair consultation then we can suggest the treatment…" at bounding box center [652, 138] width 561 height 72
drag, startPoint x: 474, startPoint y: 105, endPoint x: 413, endPoint y: 93, distance: 61.7
click at [413, 93] on div "HE Heena 9427633741" at bounding box center [652, 100] width 585 height 58
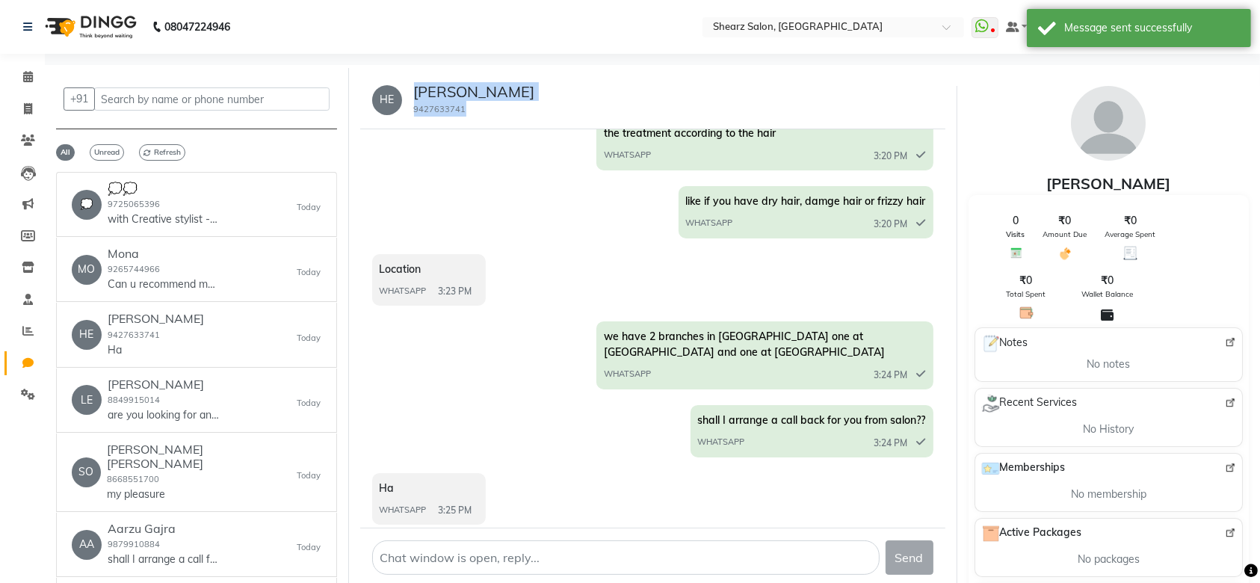
copy div "Heena 9427633741"
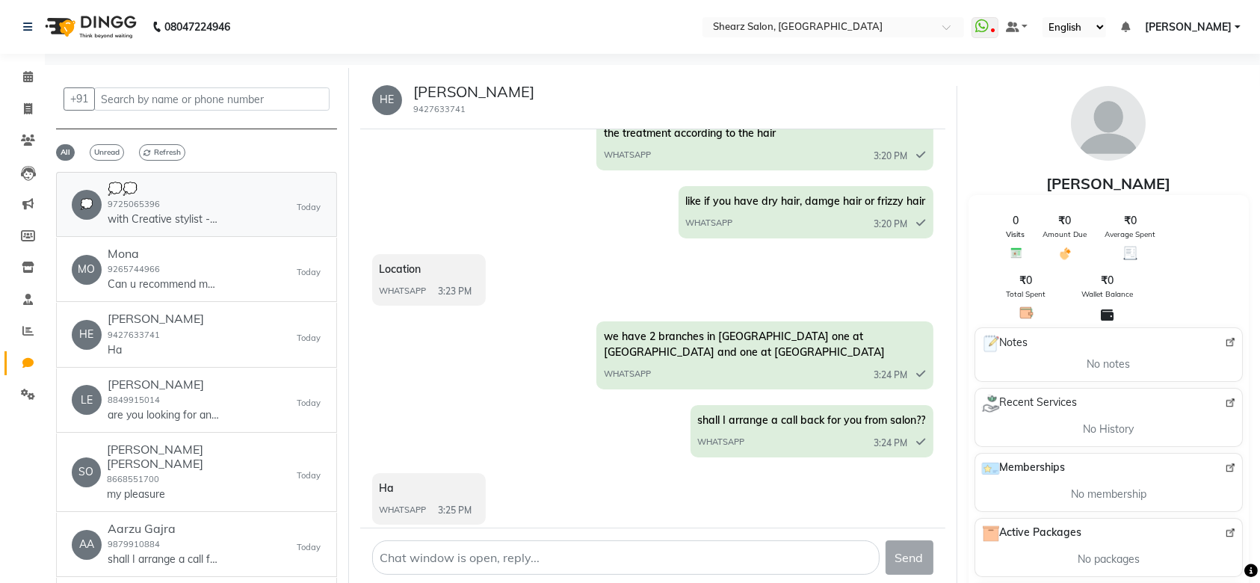
click at [239, 202] on div "💭 💭💭 9725065396 with Creative stylist - 1530 +gst Today" at bounding box center [197, 205] width 250 height 46
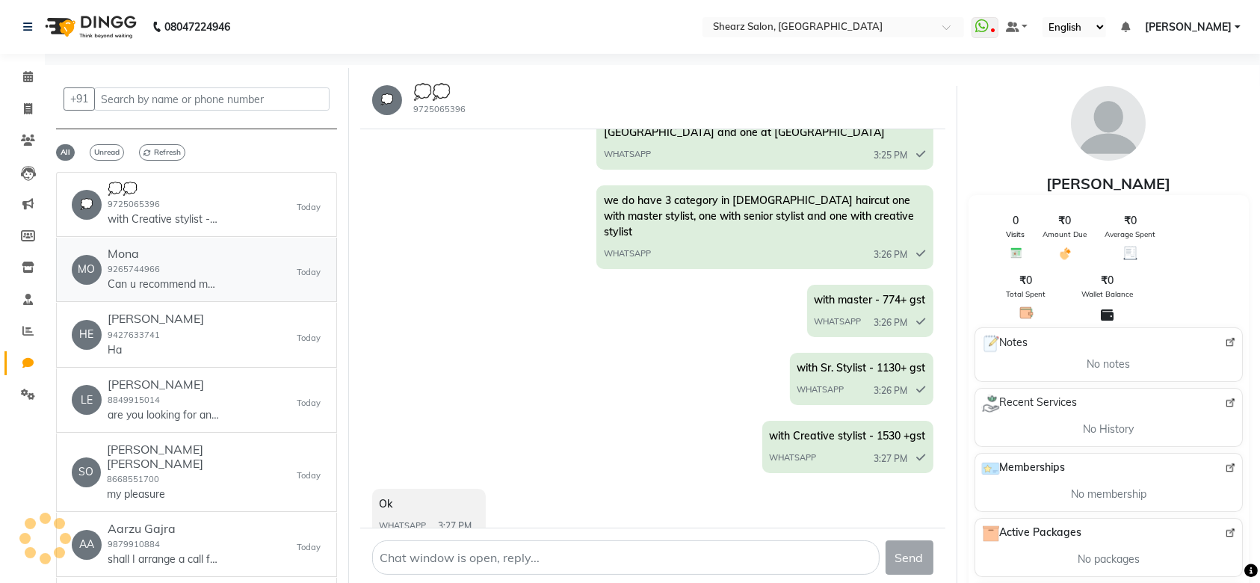
click at [232, 277] on div "MO Mona 9265744966 Can u recommend me for any reasonable salon Today" at bounding box center [197, 270] width 250 height 46
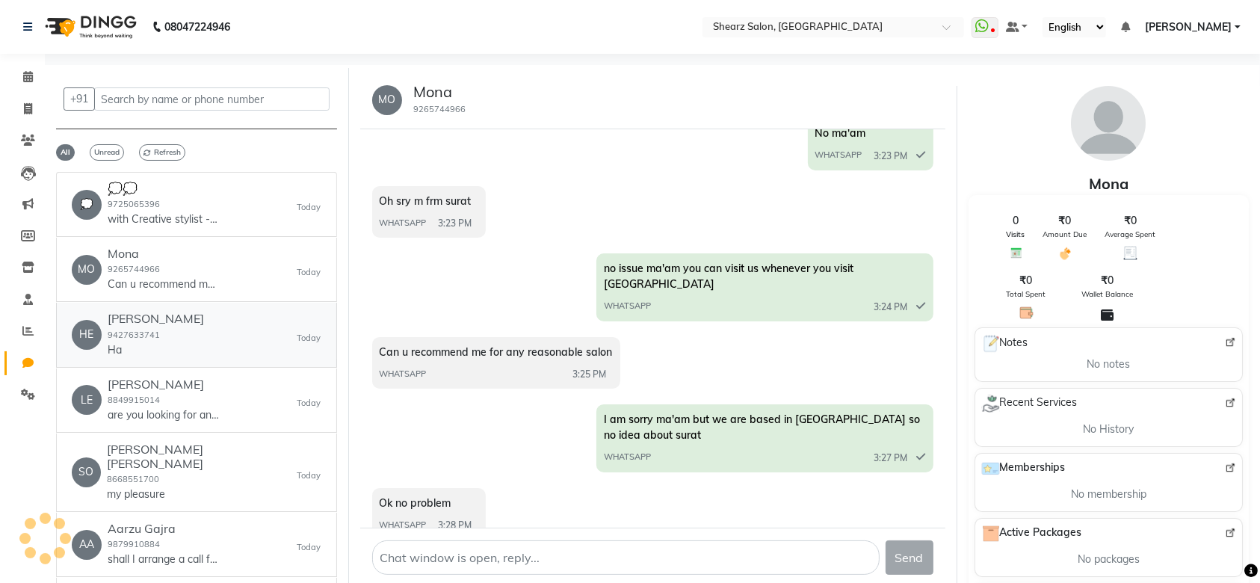
click at [212, 336] on div "HE Heena 9427633741 Ha Today" at bounding box center [197, 335] width 250 height 46
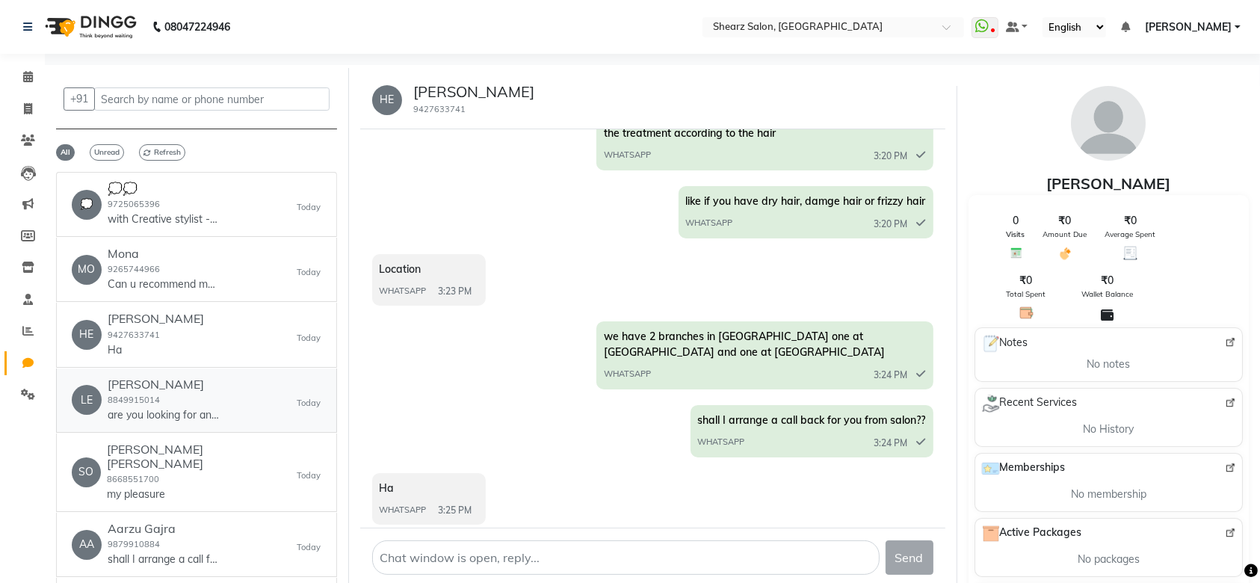
click at [216, 393] on div "Lekha Shah 8849915014 are you looking for any specific services" at bounding box center [164, 401] width 112 height 46
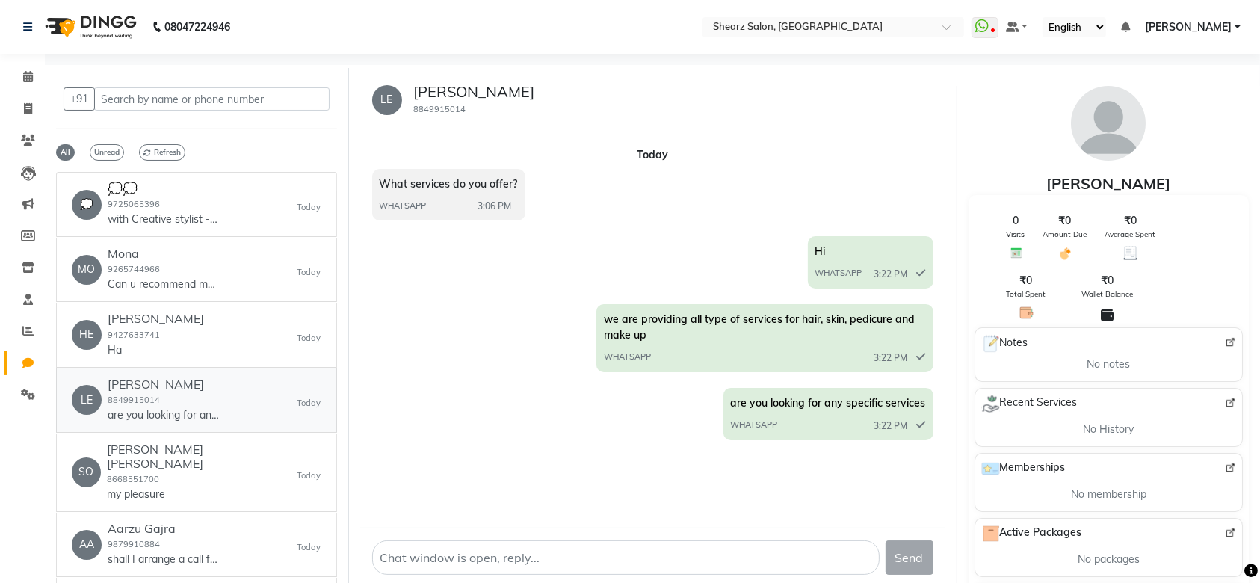
scroll to position [0, 0]
click at [235, 473] on div "Sonal Kundan deoghare 8668551700 my pleasure" at bounding box center [202, 473] width 191 height 60
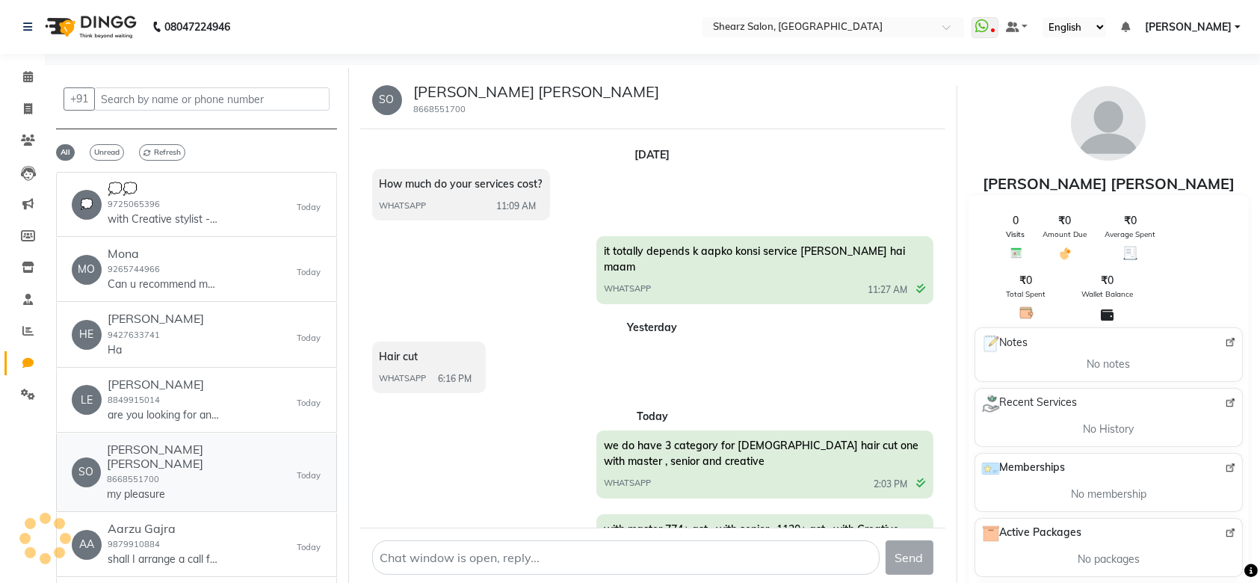
scroll to position [902, 0]
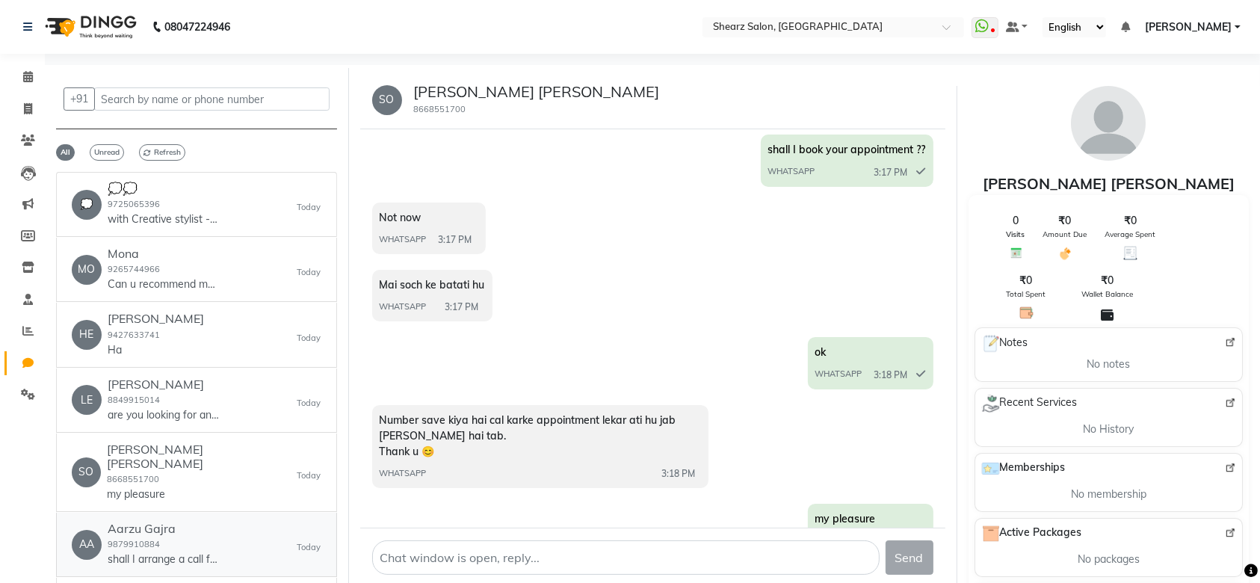
click at [163, 529] on div "Aarzu Gajra 9879910884 shall I arrange a call from salon ??" at bounding box center [164, 545] width 112 height 46
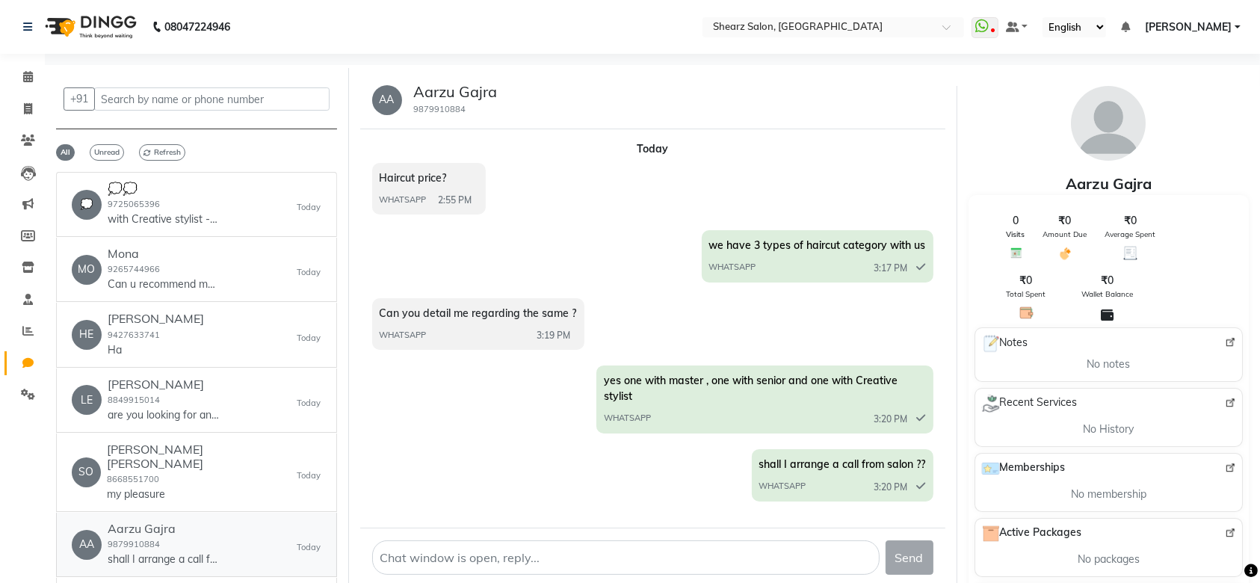
scroll to position [40, 0]
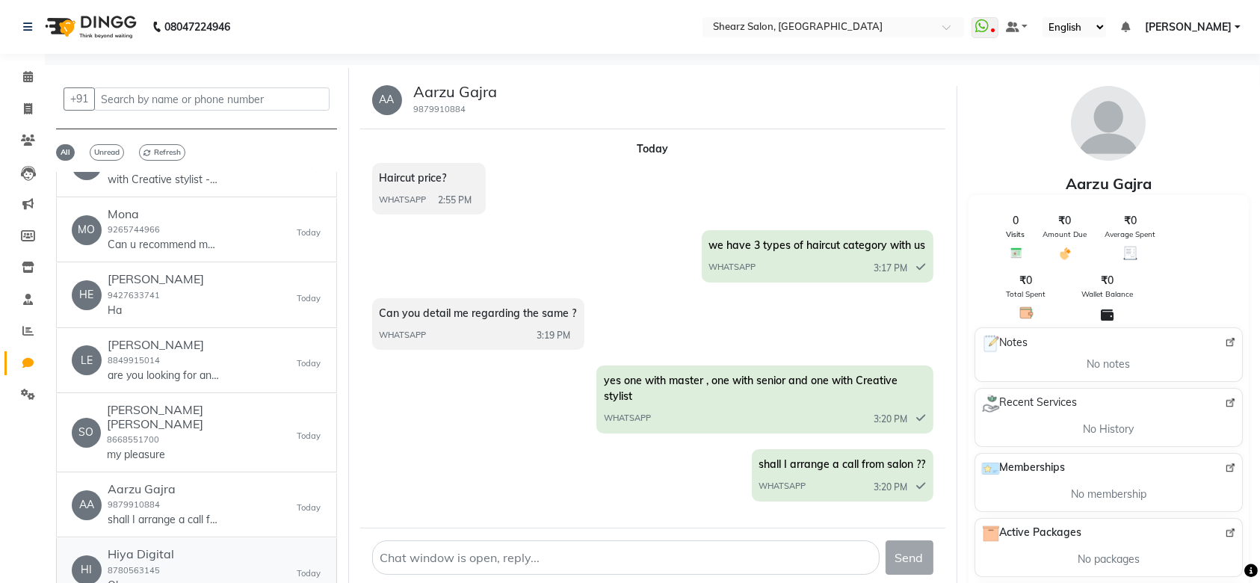
click at [181, 557] on div "HI Hiya Digital 8780563145 Ok Today" at bounding box center [197, 570] width 250 height 46
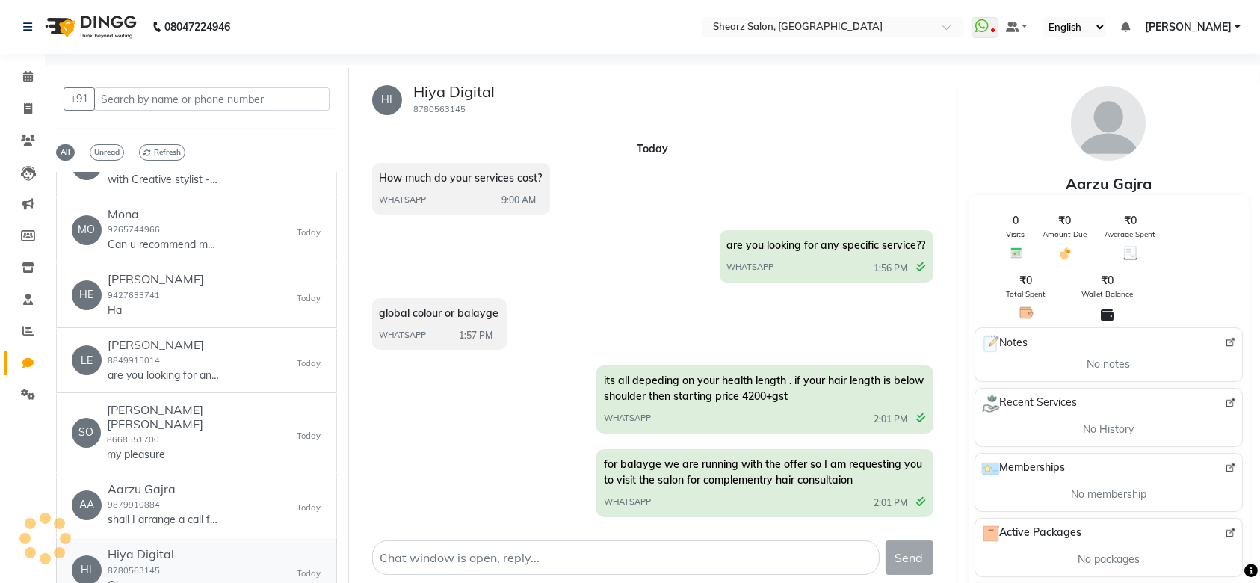
scroll to position [487, 0]
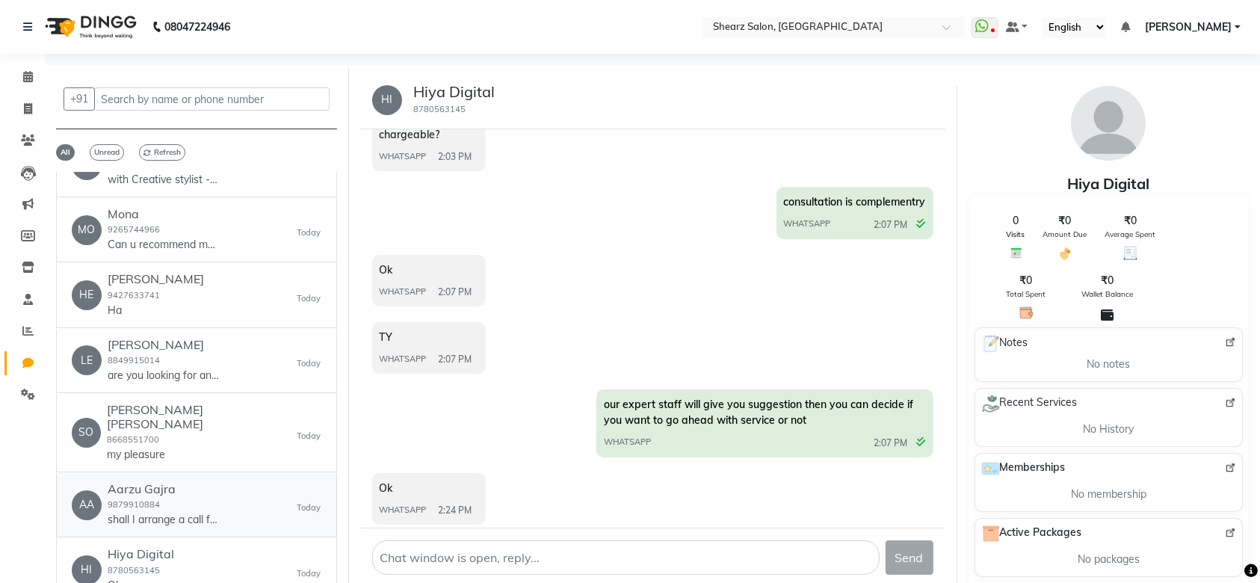
click at [159, 517] on link "AA Aarzu Gajra 9879910884 shall I arrange a call from salon ?? Today" at bounding box center [196, 505] width 281 height 64
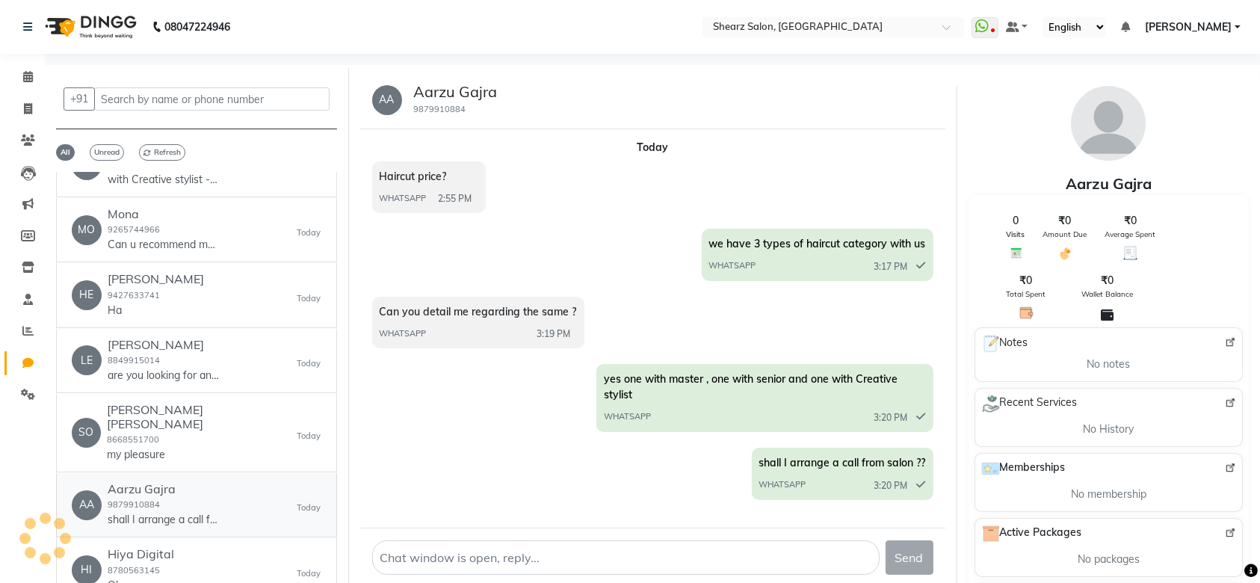
scroll to position [6, 0]
drag, startPoint x: 478, startPoint y: 112, endPoint x: 406, endPoint y: 94, distance: 74.0
click at [406, 94] on div "Aarzu Gajra 9879910884" at bounding box center [450, 100] width 96 height 34
copy div "Aarzu Gajra 9879910884"
click at [24, 81] on icon at bounding box center [28, 76] width 10 height 11
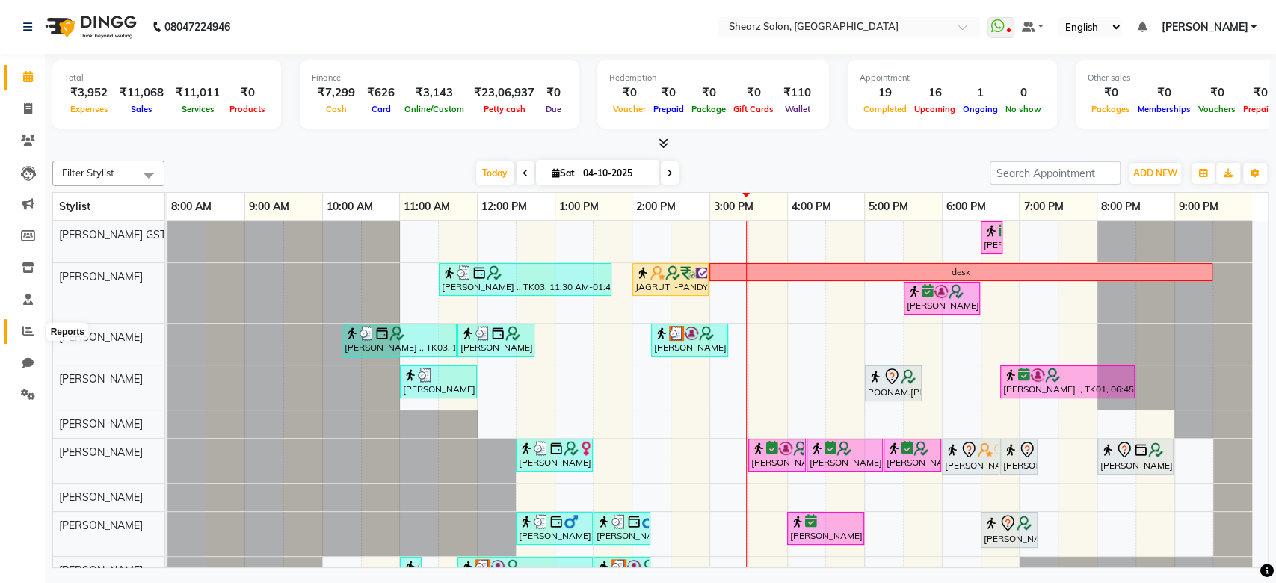
click at [28, 326] on icon at bounding box center [27, 330] width 11 height 11
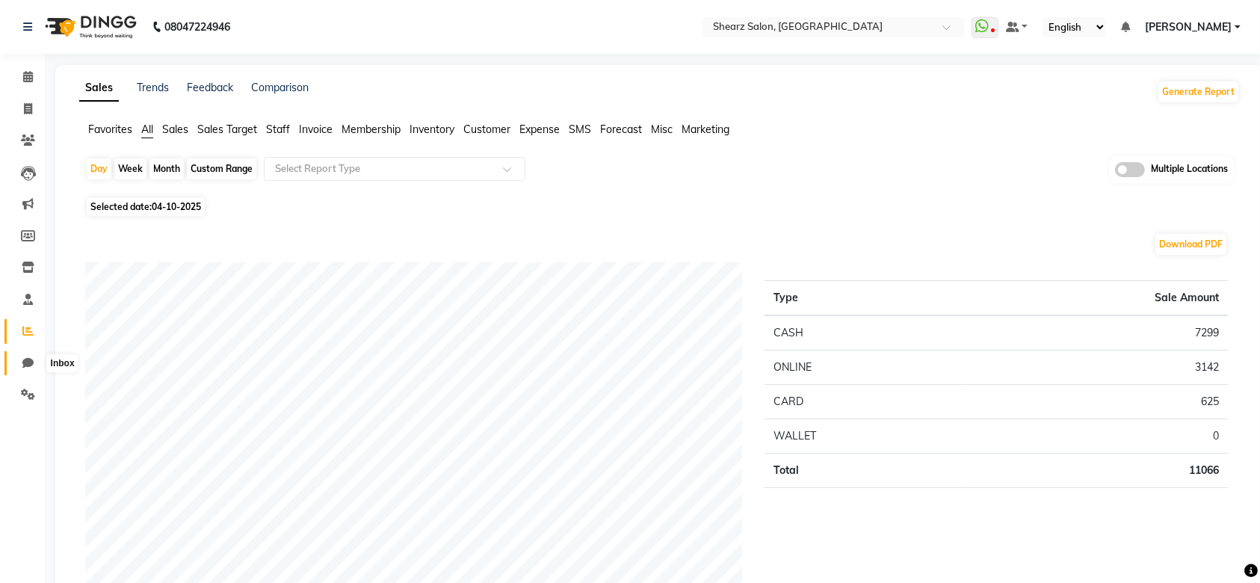
click at [27, 363] on icon at bounding box center [27, 362] width 11 height 11
select select "100"
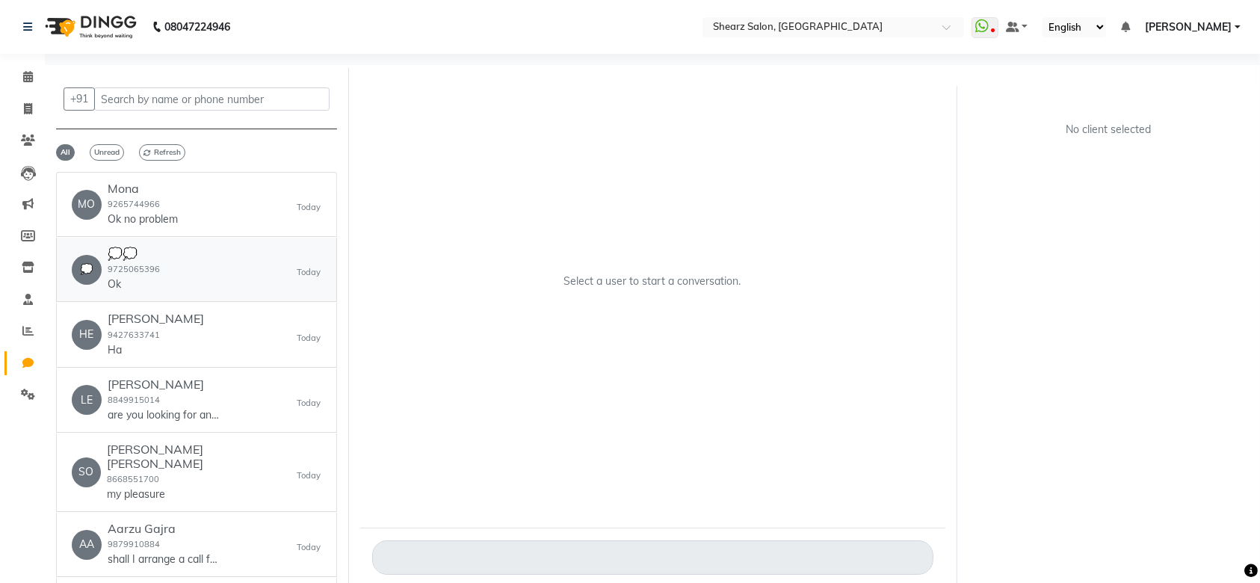
click at [233, 262] on div "💭 💭💭 9725065396 Ok Today" at bounding box center [197, 270] width 250 height 46
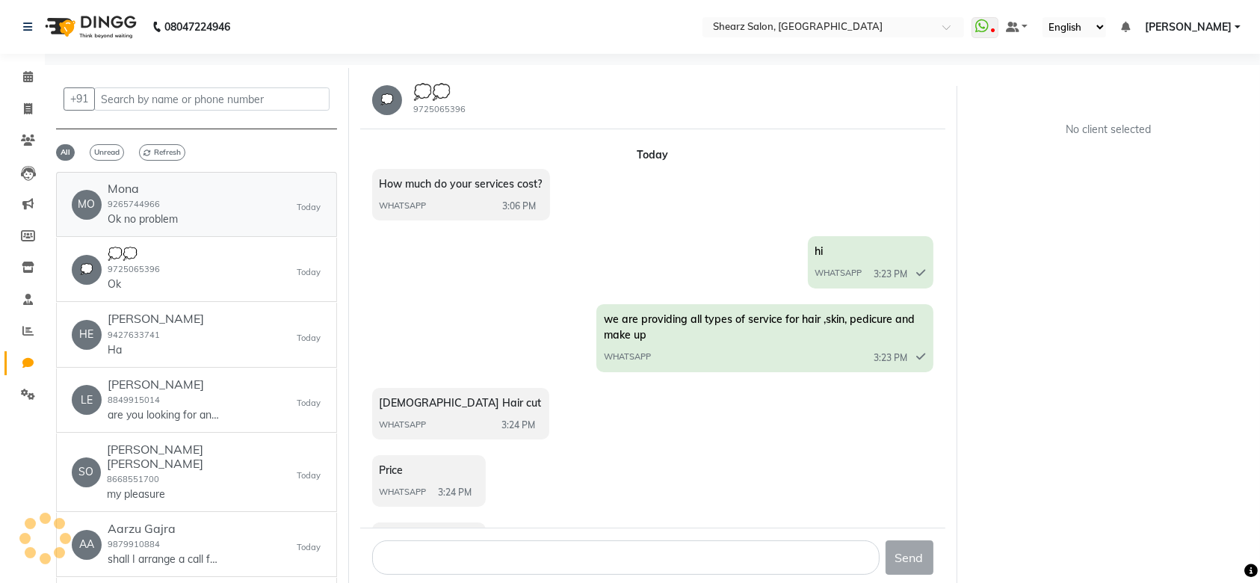
click at [246, 203] on div "MO Mona 9265744966 Ok no problem Today" at bounding box center [197, 205] width 250 height 46
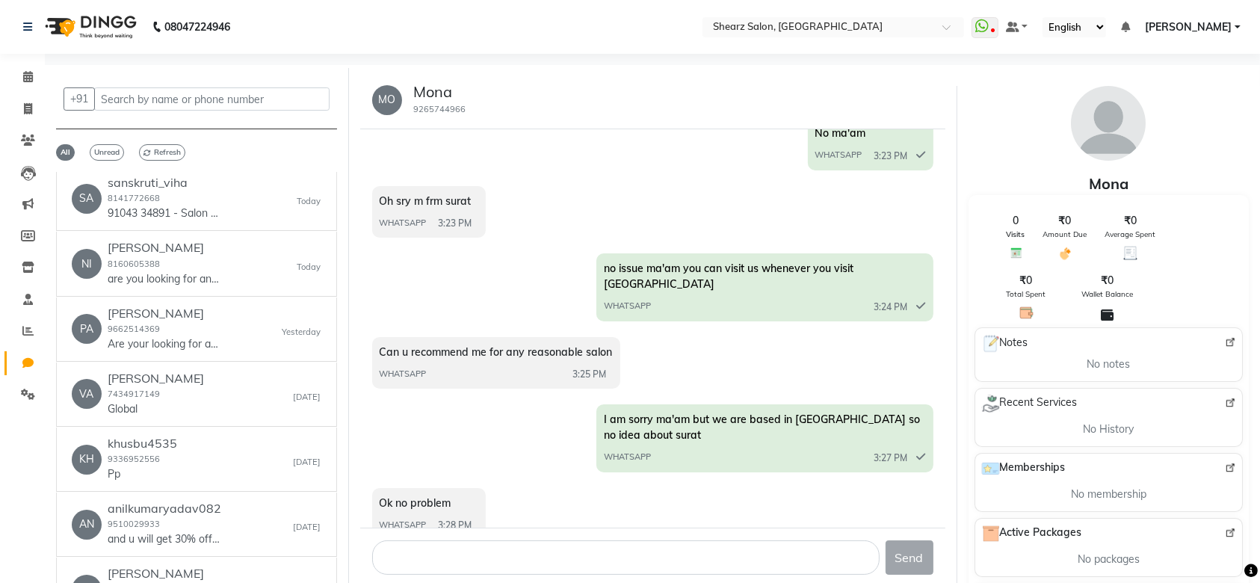
scroll to position [1106, 0]
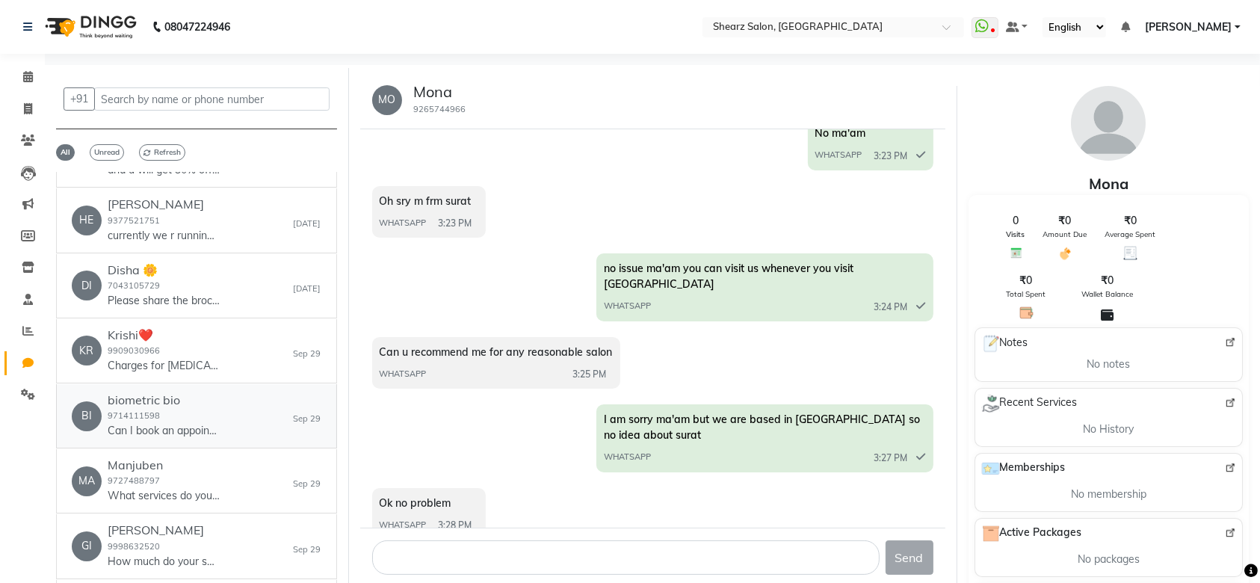
click at [239, 396] on div "BI biometric bio 9714111598 Can I book an appointment? Sep 29" at bounding box center [197, 416] width 250 height 46
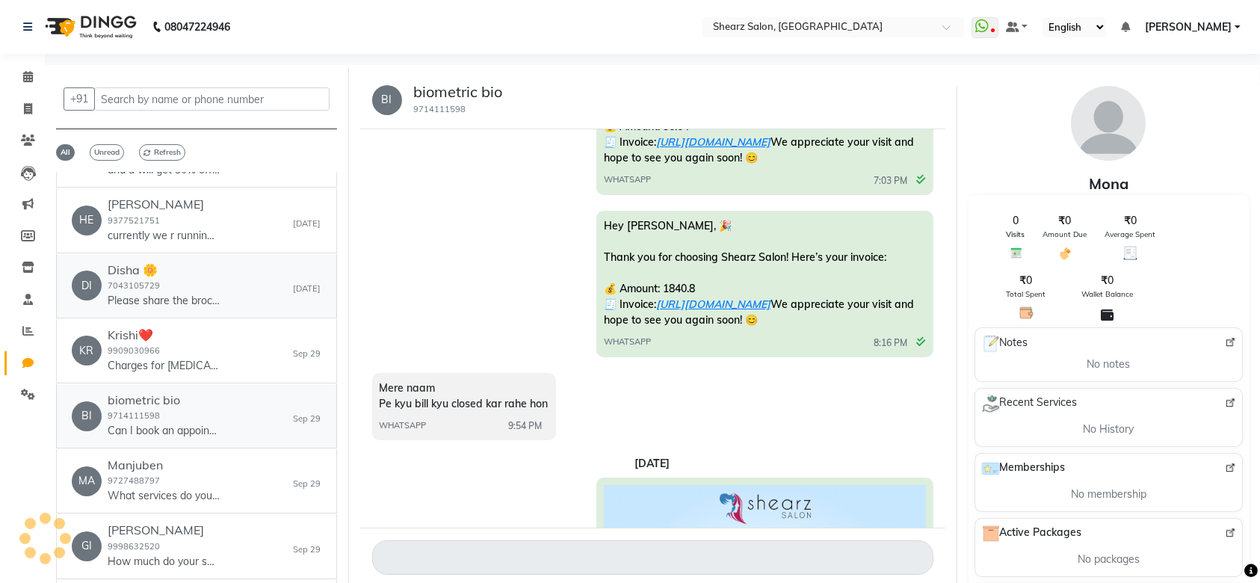
scroll to position [1308, 0]
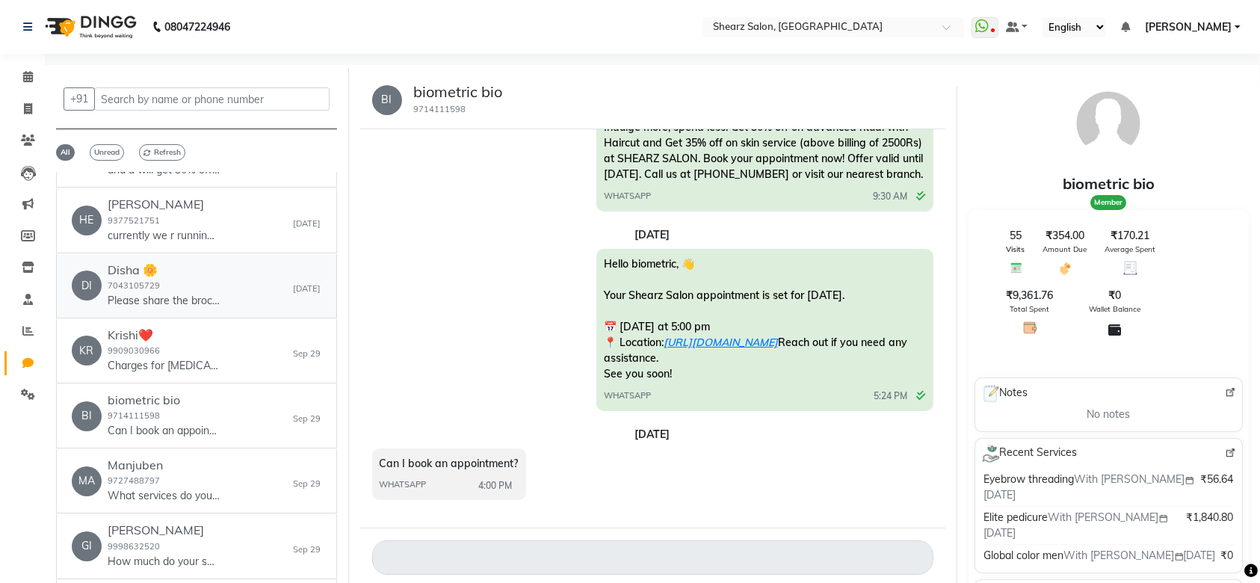
click at [204, 274] on div "Disha 🌼 7043105729 Please share the brochure or pdf of yours services" at bounding box center [164, 286] width 112 height 46
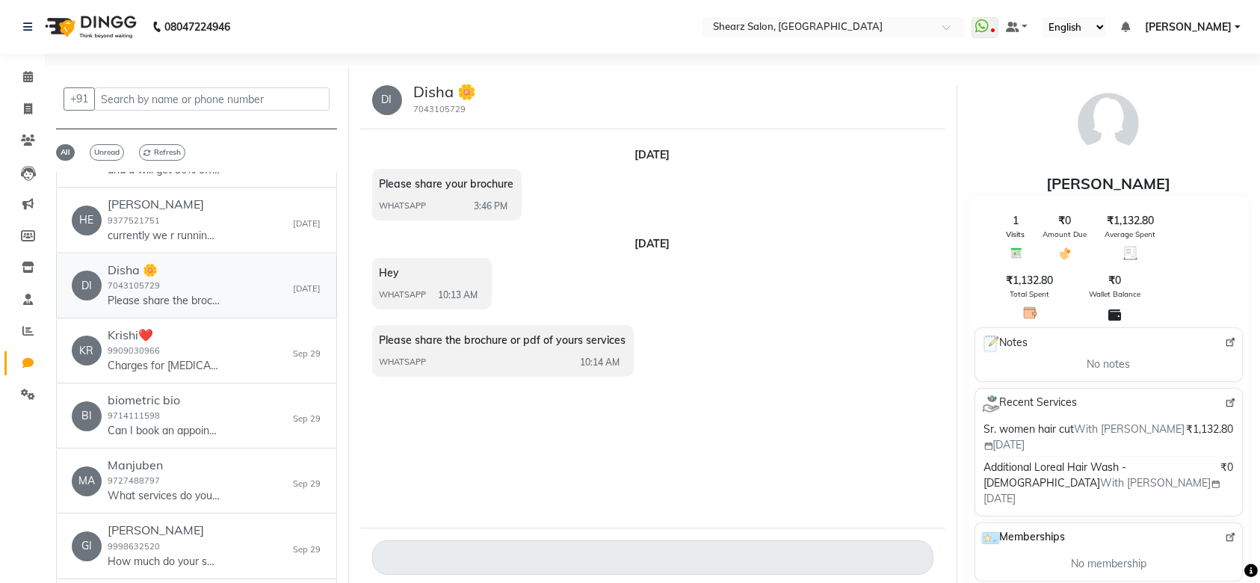
scroll to position [0, 0]
click at [202, 197] on h6 "Hetal Maniar" at bounding box center [164, 204] width 112 height 14
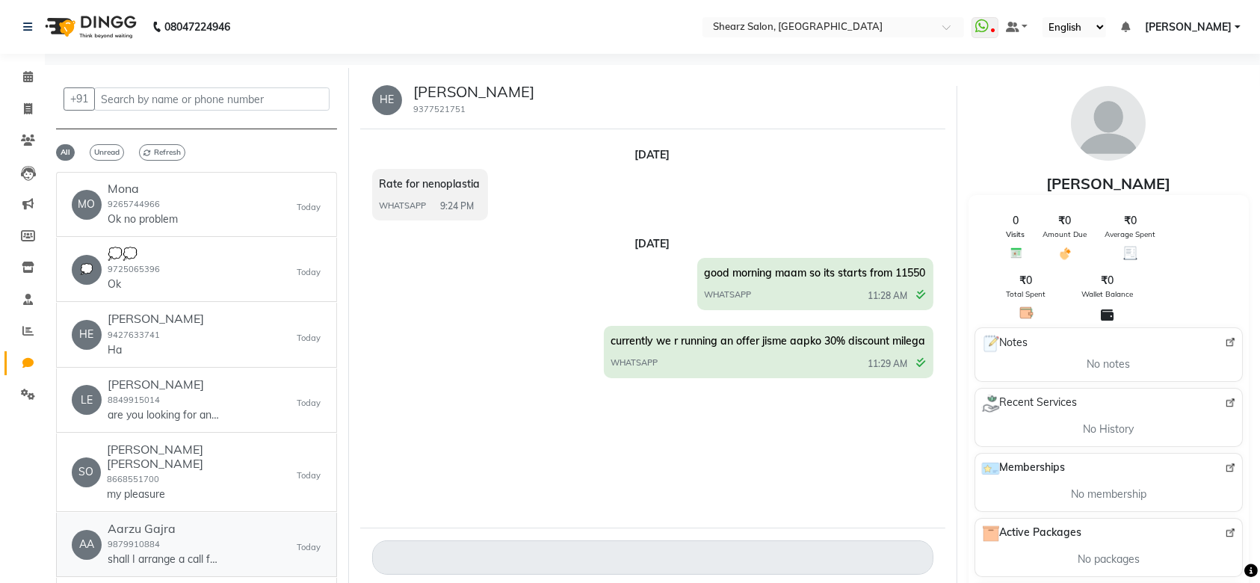
click at [203, 552] on p "shall I arrange a call from salon ??" at bounding box center [164, 560] width 112 height 16
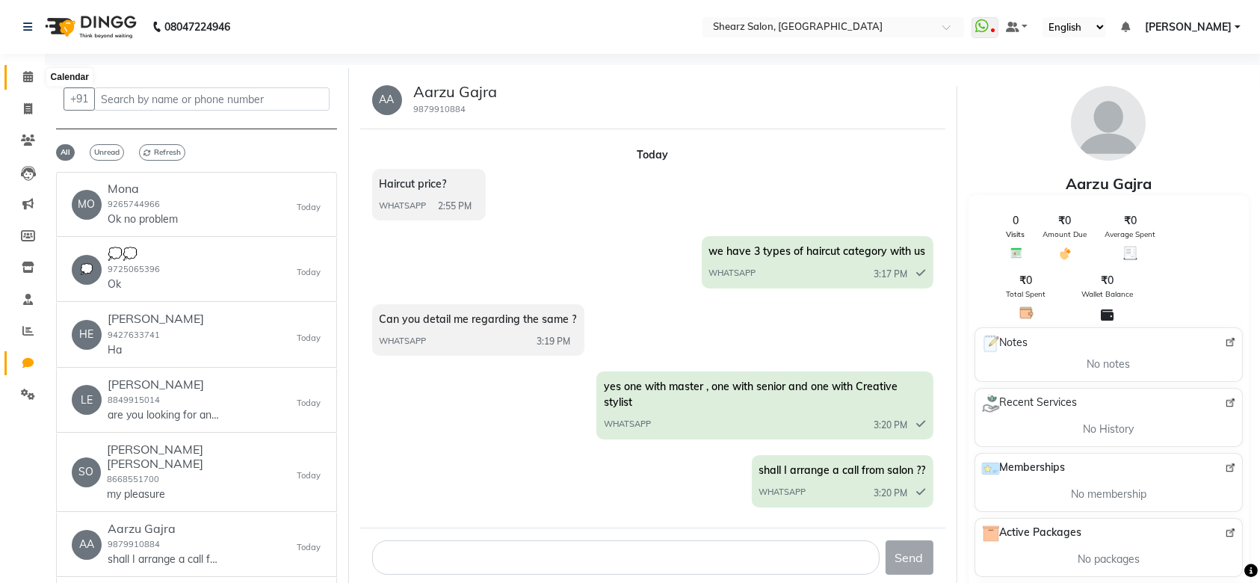
click at [22, 76] on span at bounding box center [28, 77] width 26 height 17
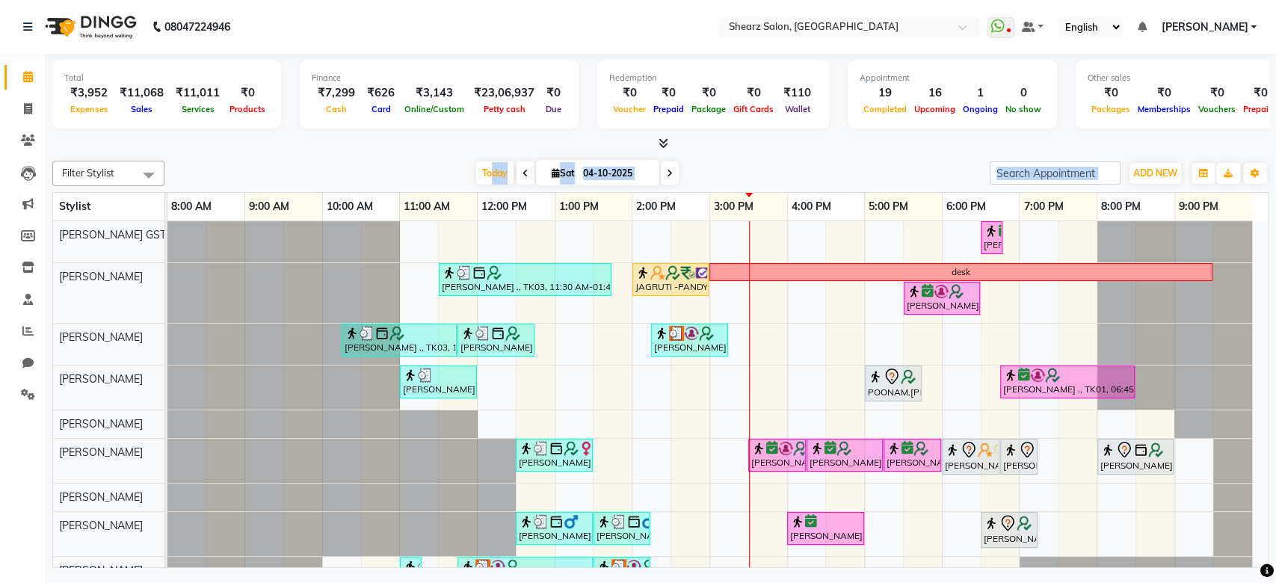
click at [488, 187] on div "Filter Stylist Select All [PERSON_NAME] Center 1_mgr mgr [PERSON_NAME] [PERSON_…" at bounding box center [660, 361] width 1216 height 413
click at [488, 187] on div "Filter Stylist Select All Brijesh Valand Center 1_mgr mgr Chandrakant Parmar Di…" at bounding box center [660, 361] width 1216 height 413
click at [486, 176] on span "Today" at bounding box center [494, 172] width 37 height 23
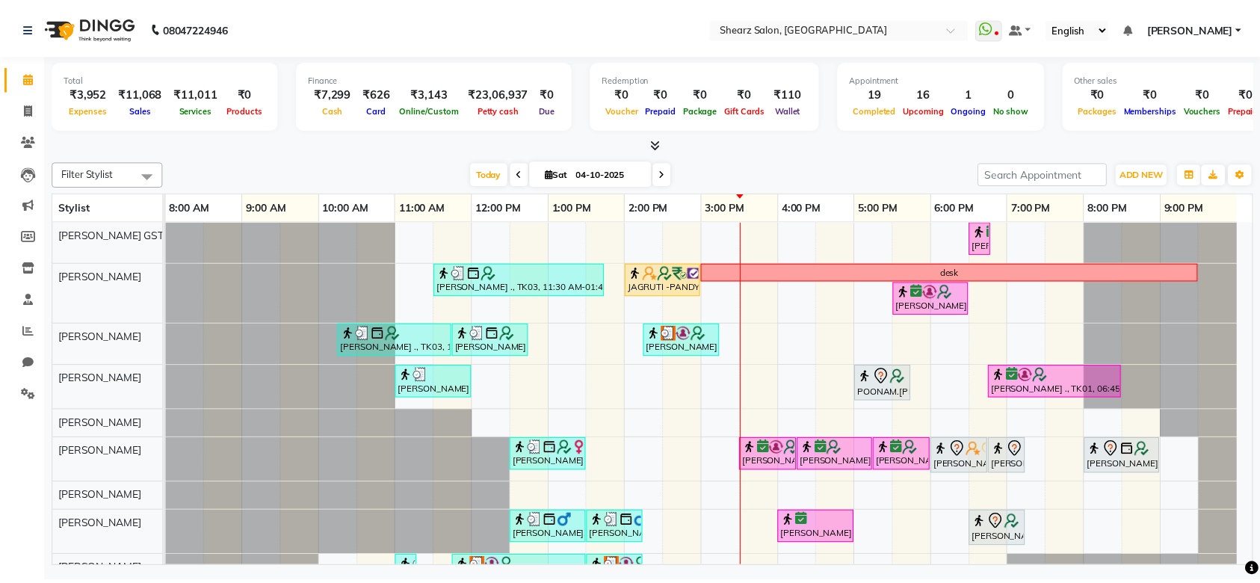
scroll to position [268, 0]
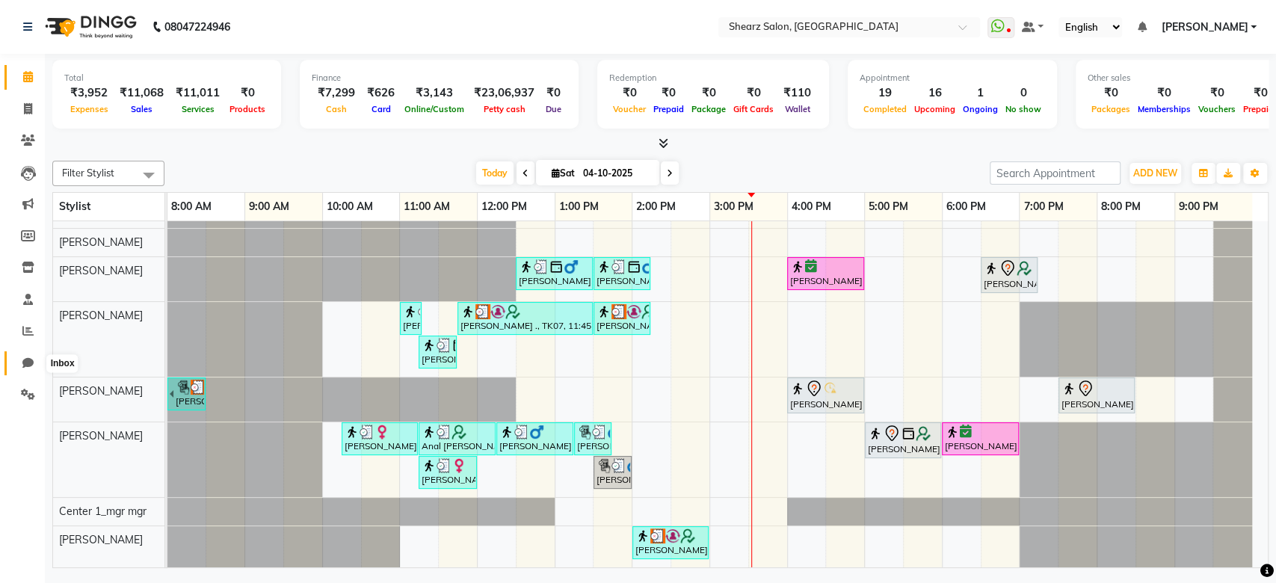
click at [33, 359] on icon at bounding box center [27, 362] width 11 height 11
select select "100"
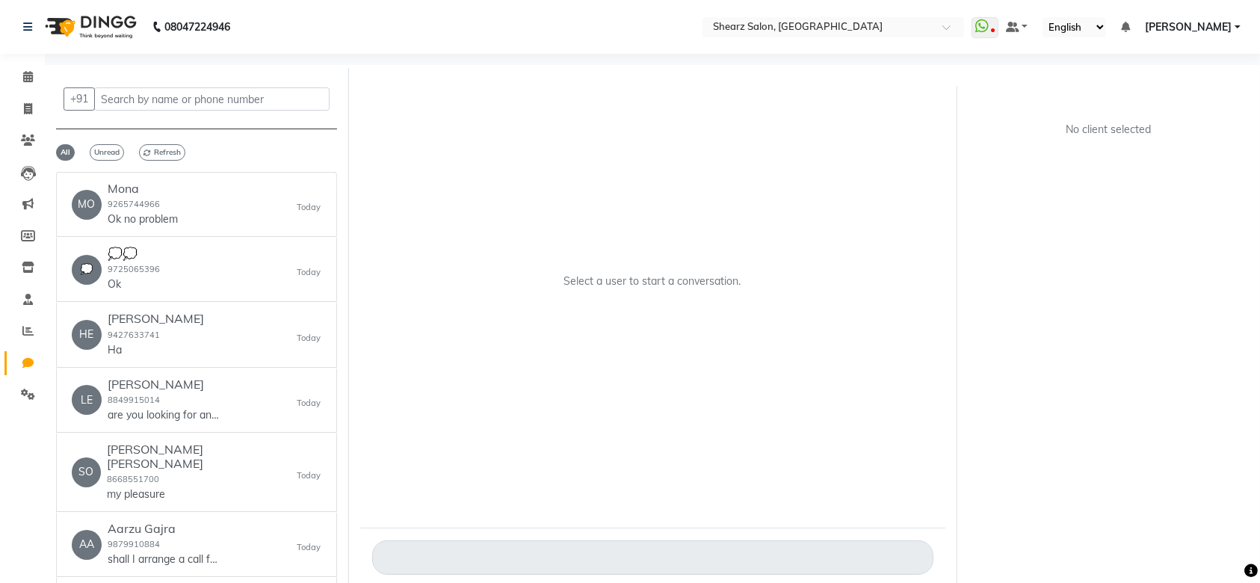
click at [339, 182] on div "+91 All Unread Refresh MO Mona 9265744966 Ok no problem Today 💭 💭💭 9725065396 O…" at bounding box center [197, 331] width 304 height 526
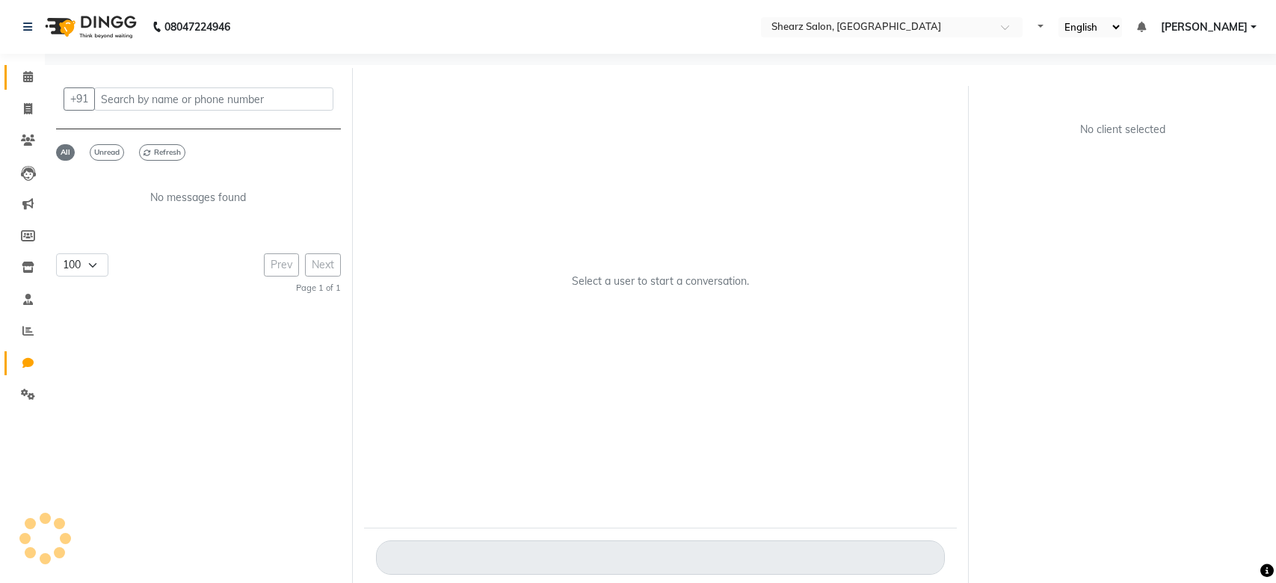
click at [18, 81] on span at bounding box center [28, 77] width 26 height 17
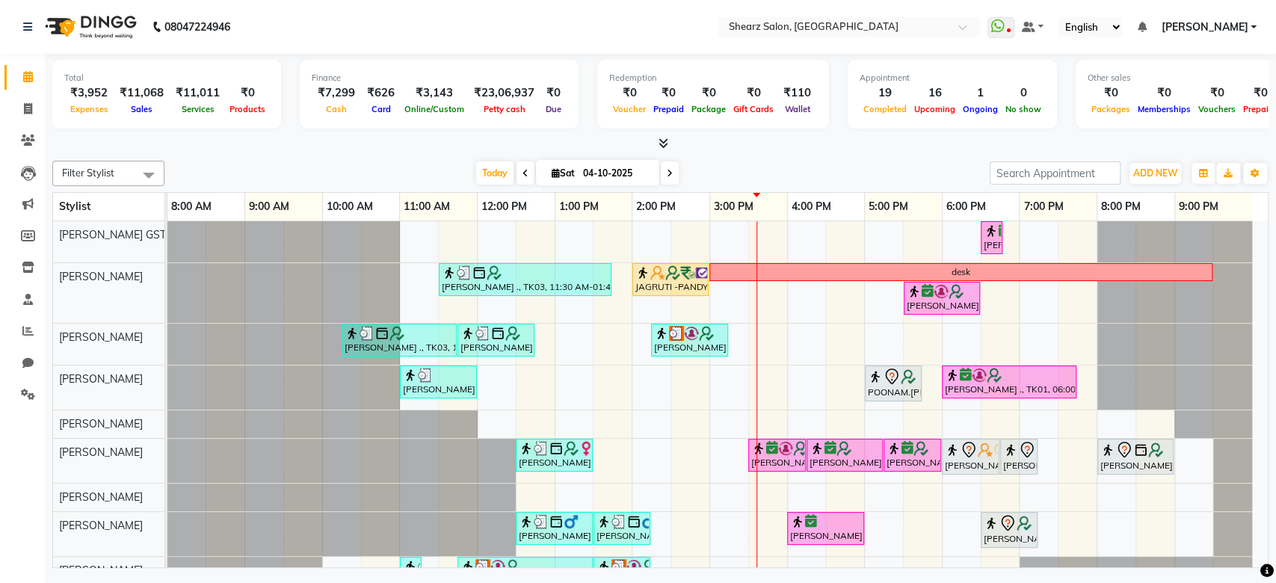
scroll to position [268, 0]
click at [807, 15] on nav "08047224946 Select Location × [GEOGRAPHIC_DATA], [GEOGRAPHIC_DATA] WhatsApp Sta…" at bounding box center [638, 27] width 1276 height 54
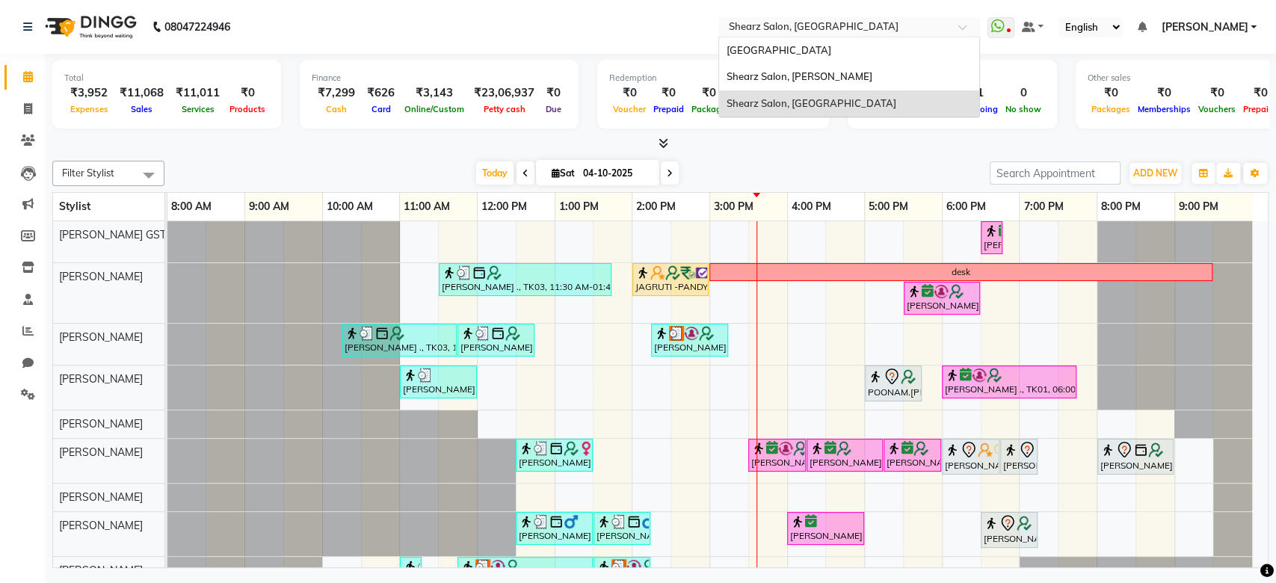
click at [798, 19] on div "× Shearz Salon, [GEOGRAPHIC_DATA]" at bounding box center [814, 26] width 170 height 15
click at [799, 71] on span "Shearz Salon, [PERSON_NAME]" at bounding box center [800, 76] width 146 height 12
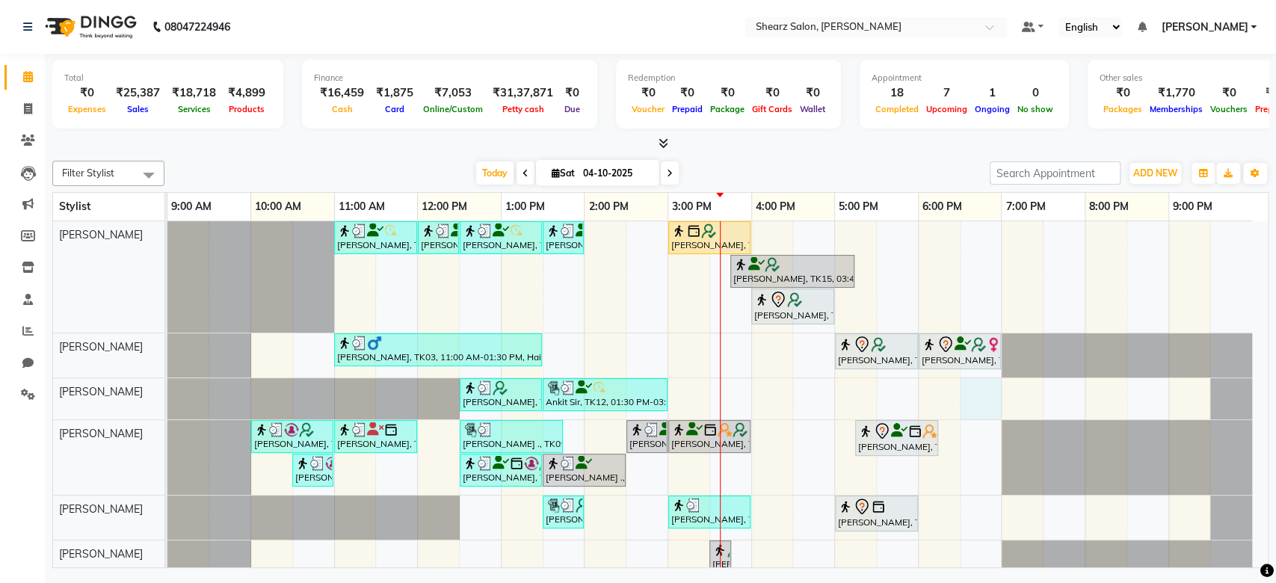
click at [980, 384] on div "Arpan Patel, TK01, 11:00 AM-12:00 PM, Men Haircut with Mr.Saantosh Arpan Patel,…" at bounding box center [717, 509] width 1100 height 577
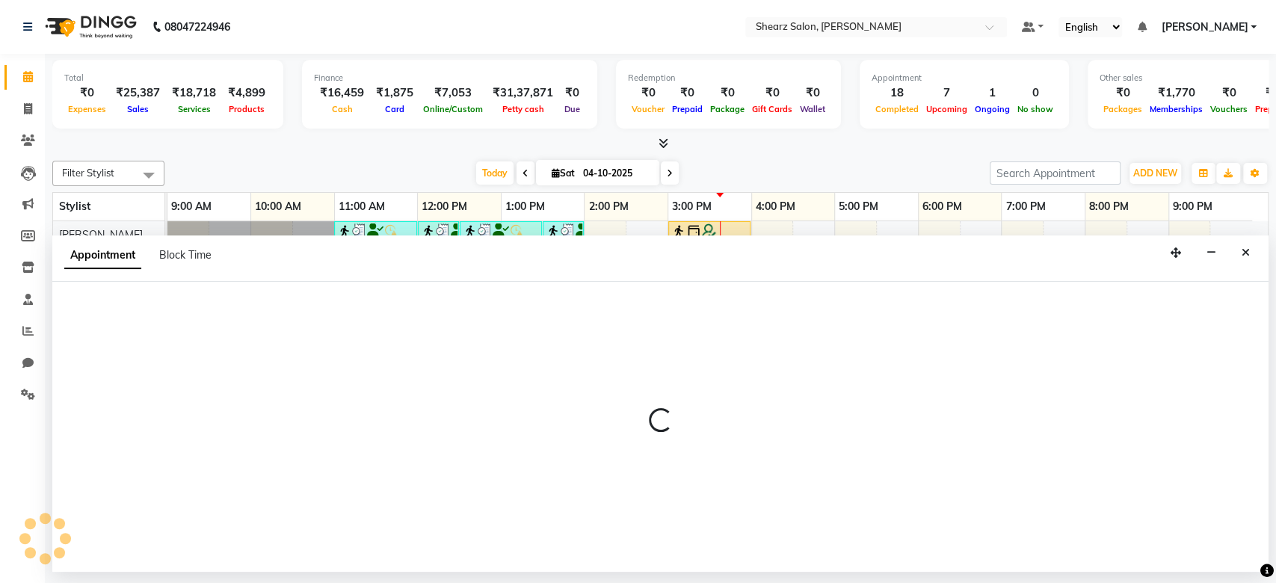
select select "77292"
select select "tentative"
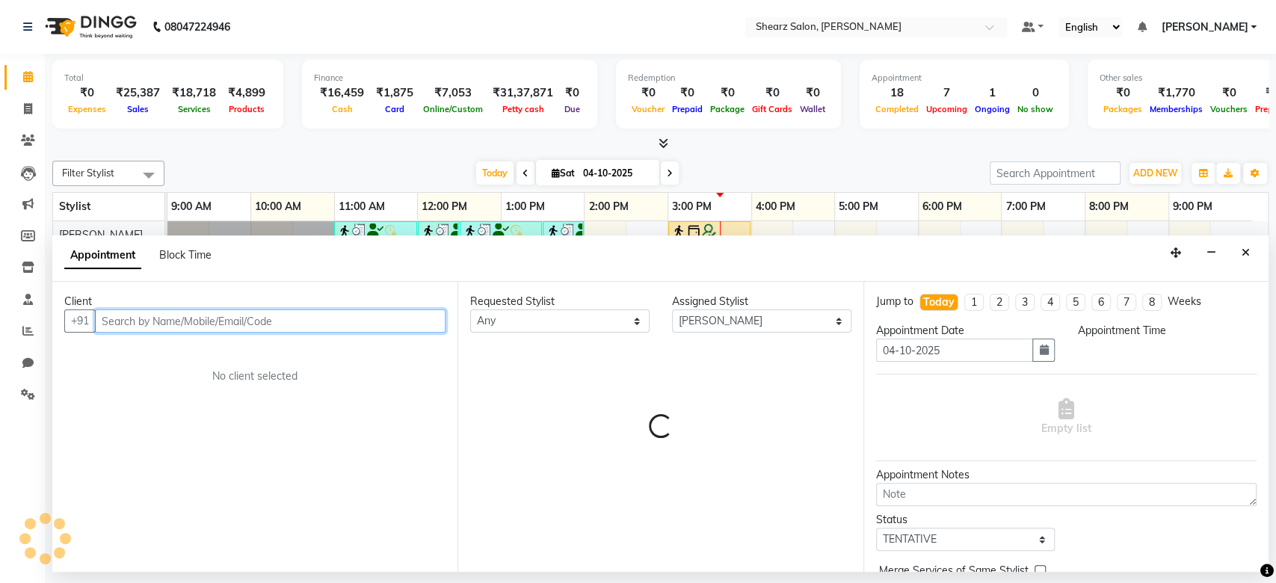
select select "1110"
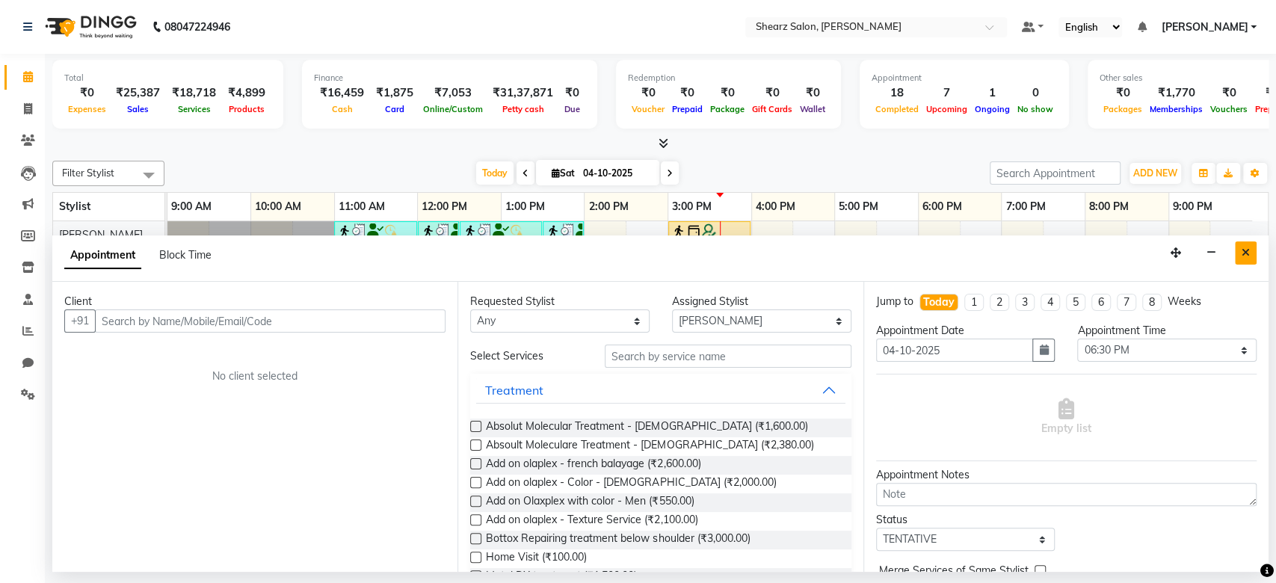
click at [1246, 248] on icon "Close" at bounding box center [1246, 252] width 8 height 10
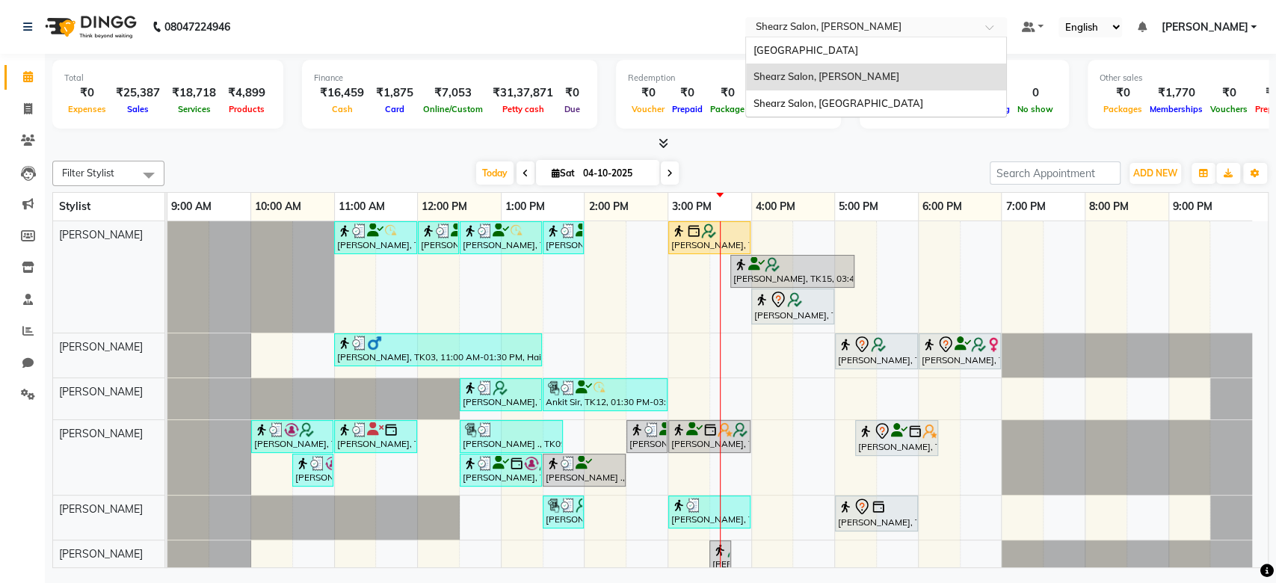
click at [909, 28] on input "text" at bounding box center [861, 28] width 217 height 15
click at [881, 99] on span "Shearz Salon, [GEOGRAPHIC_DATA]" at bounding box center [839, 103] width 170 height 12
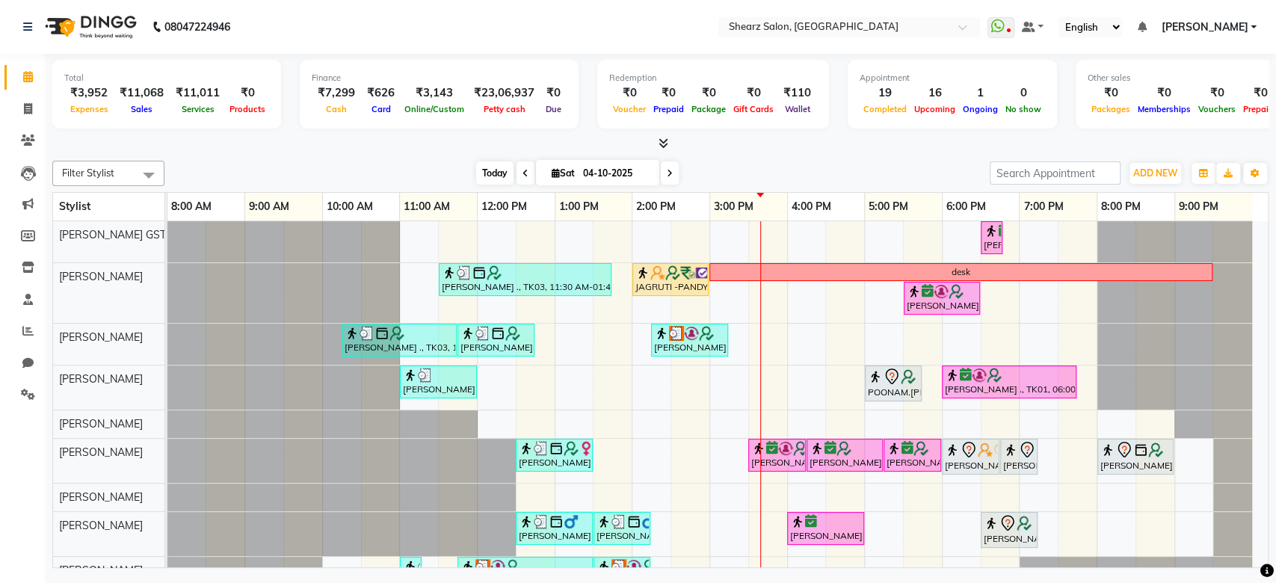
click at [505, 164] on span "Today" at bounding box center [494, 172] width 37 height 23
click at [502, 182] on span "Today" at bounding box center [494, 172] width 37 height 23
click at [678, 169] on div "Today Sat 04-10-2025" at bounding box center [577, 173] width 810 height 22
click at [668, 177] on icon at bounding box center [670, 173] width 6 height 9
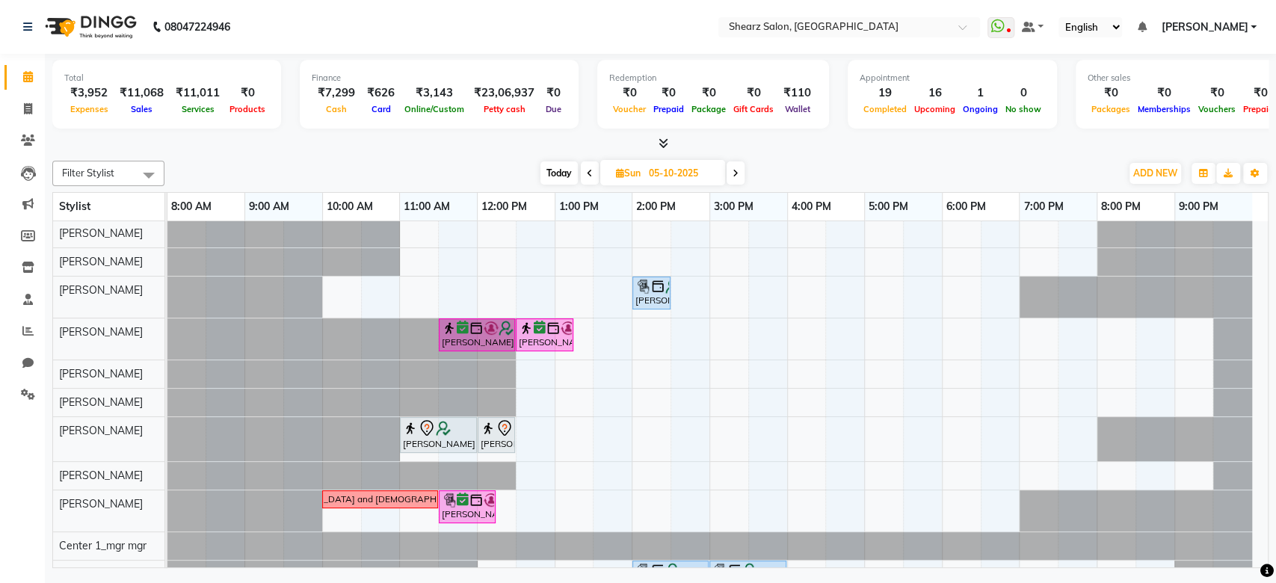
scroll to position [173, 0]
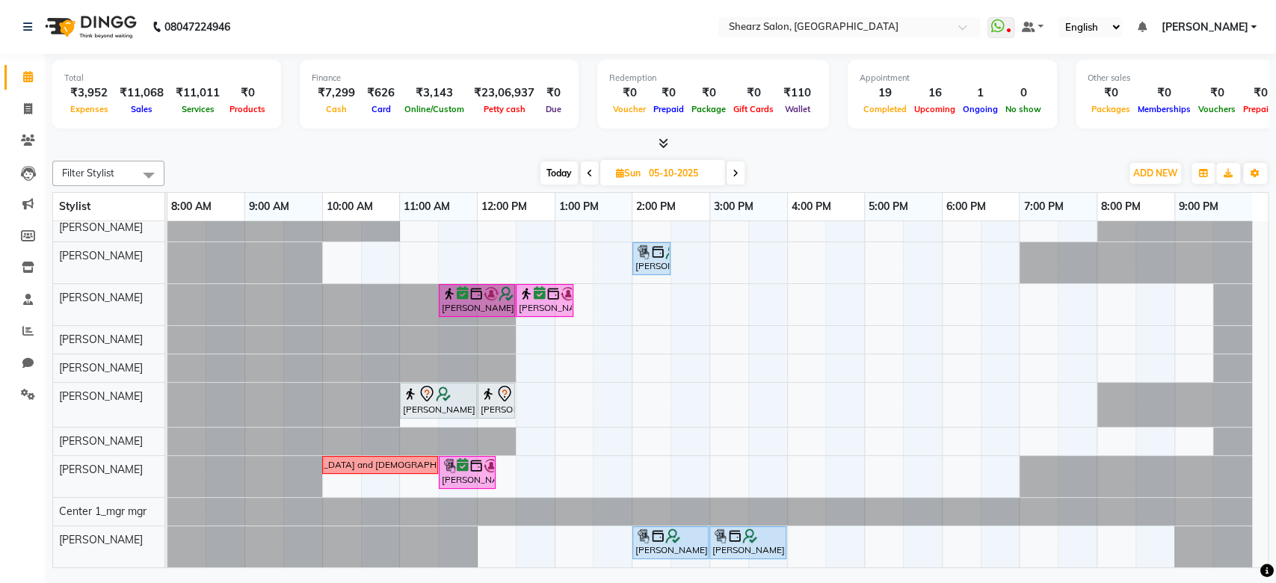
click at [561, 176] on span "Today" at bounding box center [559, 172] width 37 height 23
type input "04-10-2025"
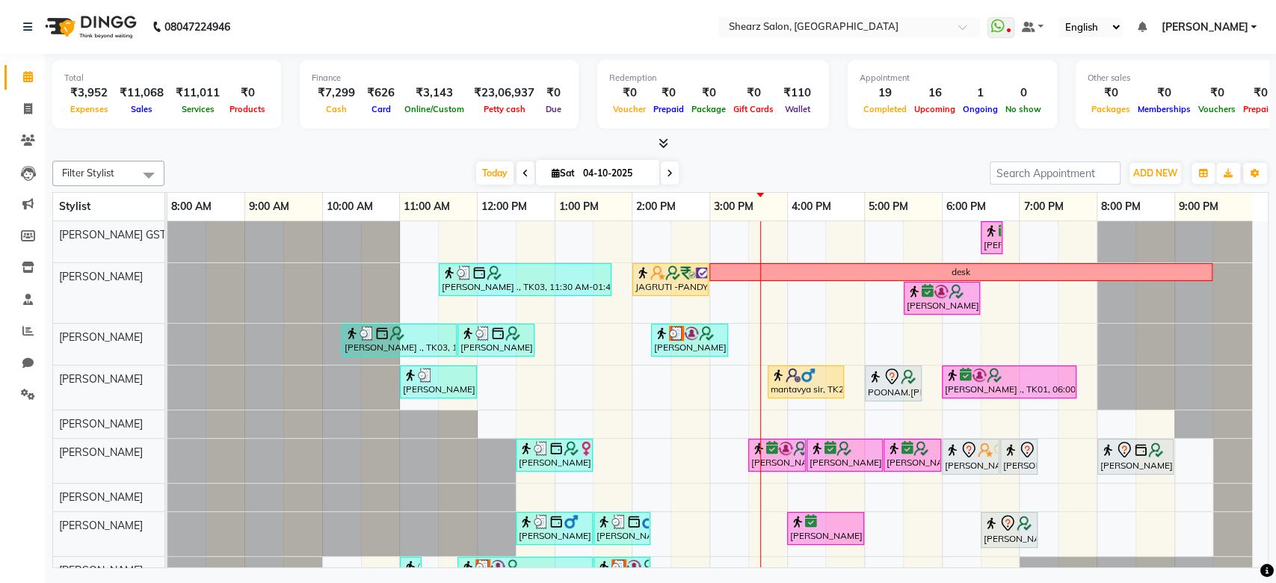
scroll to position [0, 0]
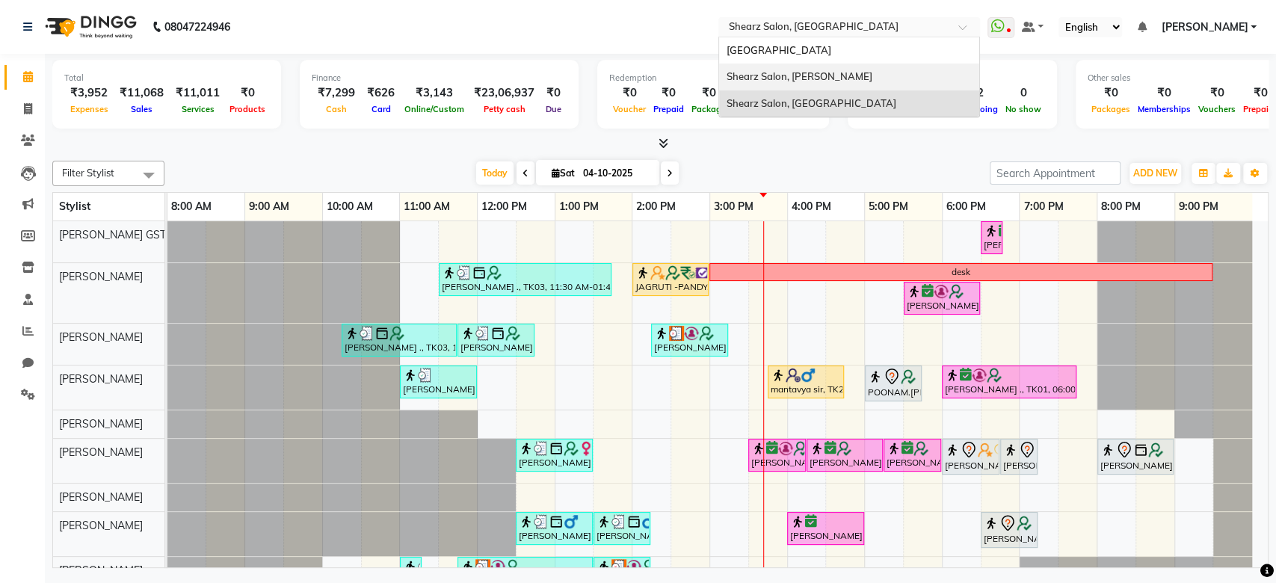
drag, startPoint x: 892, startPoint y: 24, endPoint x: 848, endPoint y: 76, distance: 67.9
click at [848, 37] on ng-select "Select Location × Shearz Salon, Prahaladnagar Shearz Salon Ho, Corporate Road S…" at bounding box center [849, 27] width 262 height 20
click at [848, 76] on div "Shearz Salon, [PERSON_NAME]" at bounding box center [849, 77] width 260 height 27
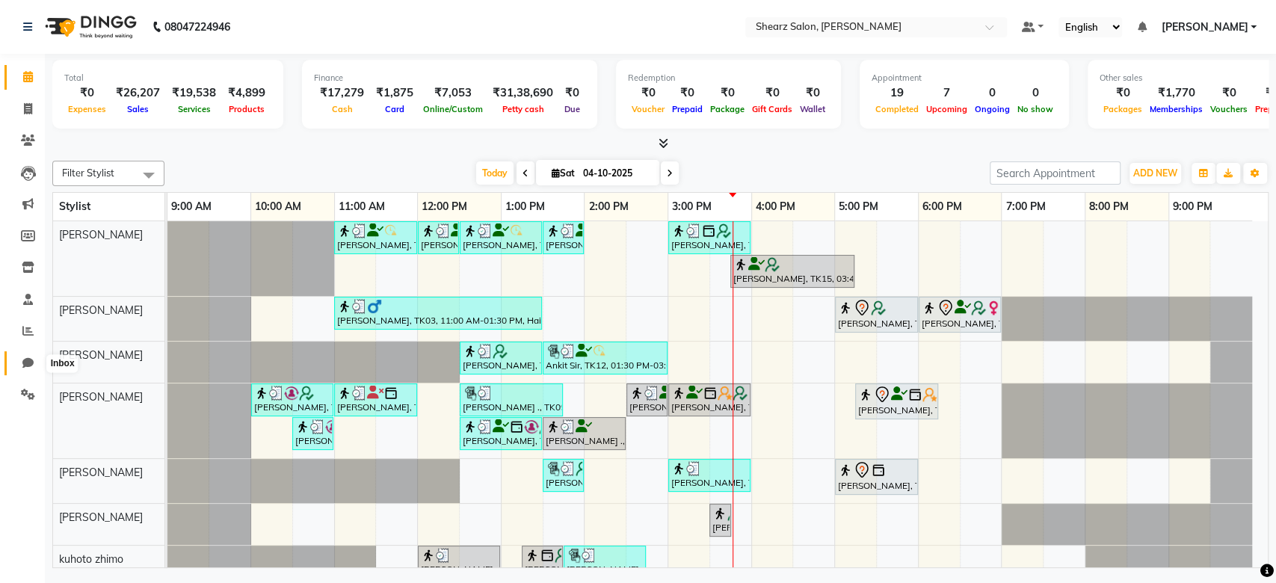
click at [30, 359] on icon at bounding box center [27, 362] width 11 height 11
select select "100"
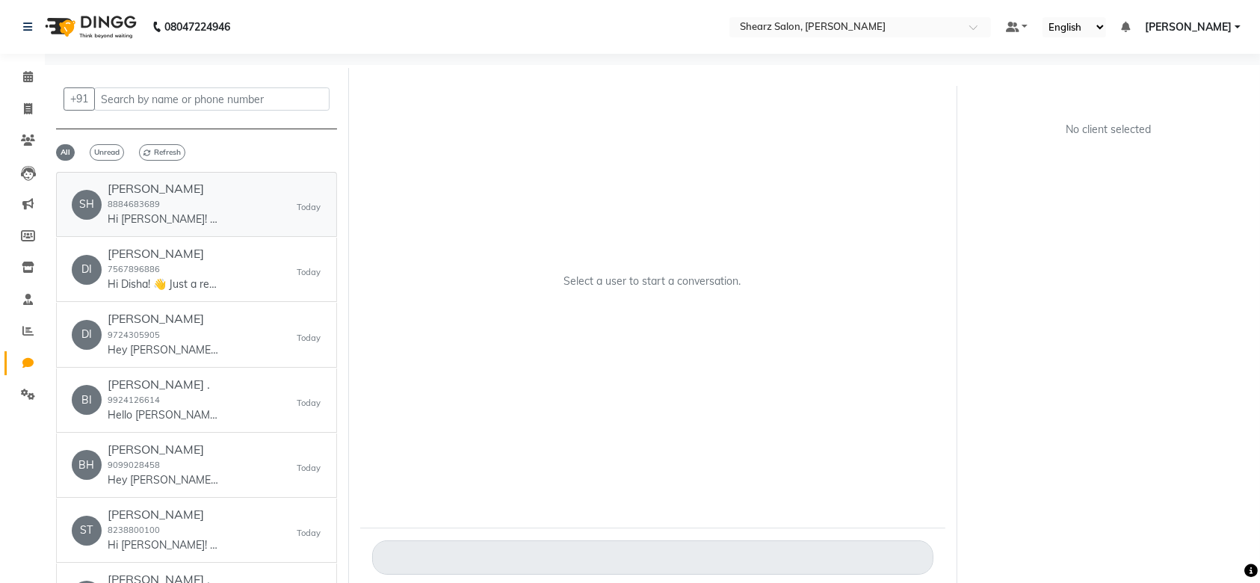
click at [203, 200] on div "Shikha Nair 8884683689 Hi Shikha! 👋 Just a reminder that you're booked at Shear…" at bounding box center [164, 205] width 112 height 46
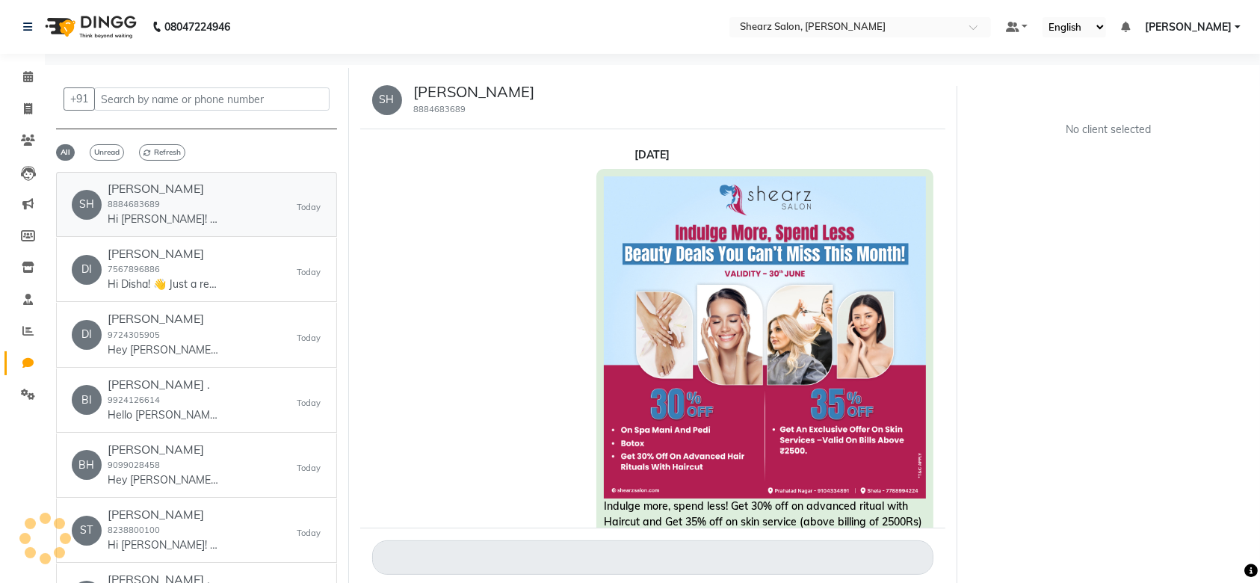
scroll to position [395, 0]
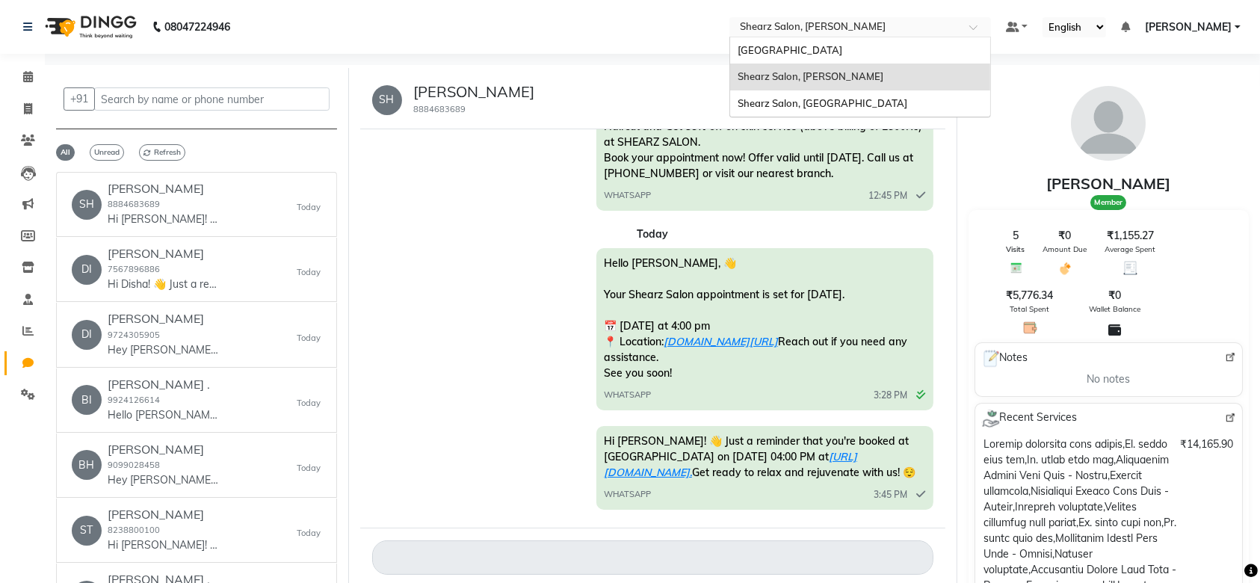
click at [785, 24] on input "text" at bounding box center [845, 28] width 217 height 15
click at [793, 106] on span "Shearz Salon, [GEOGRAPHIC_DATA]" at bounding box center [823, 103] width 170 height 12
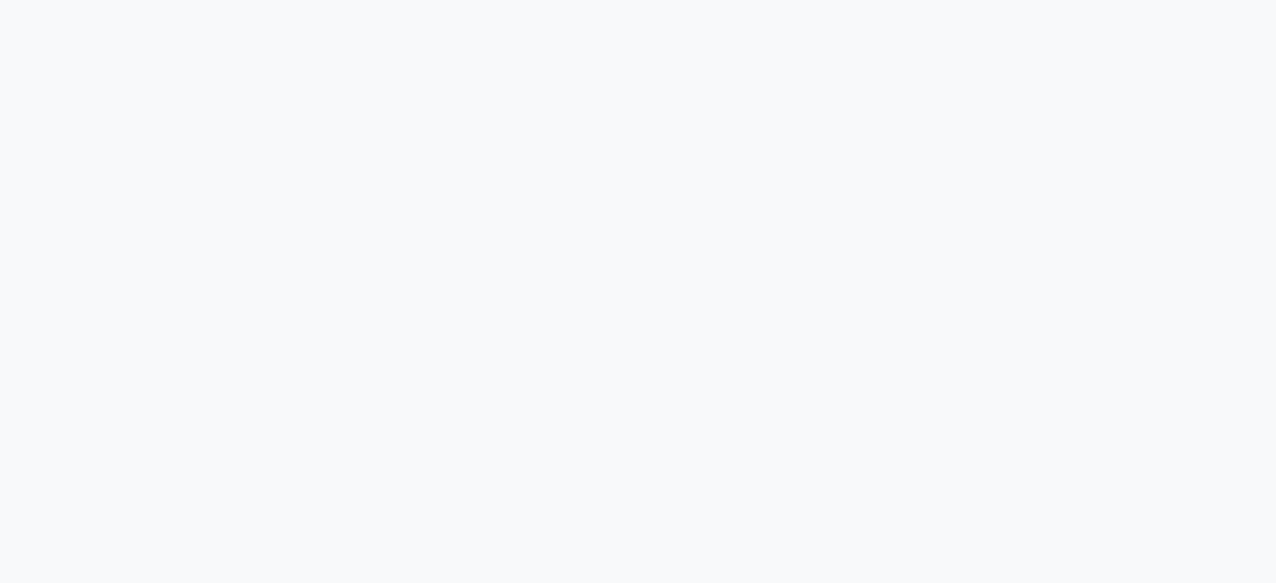
select select "100"
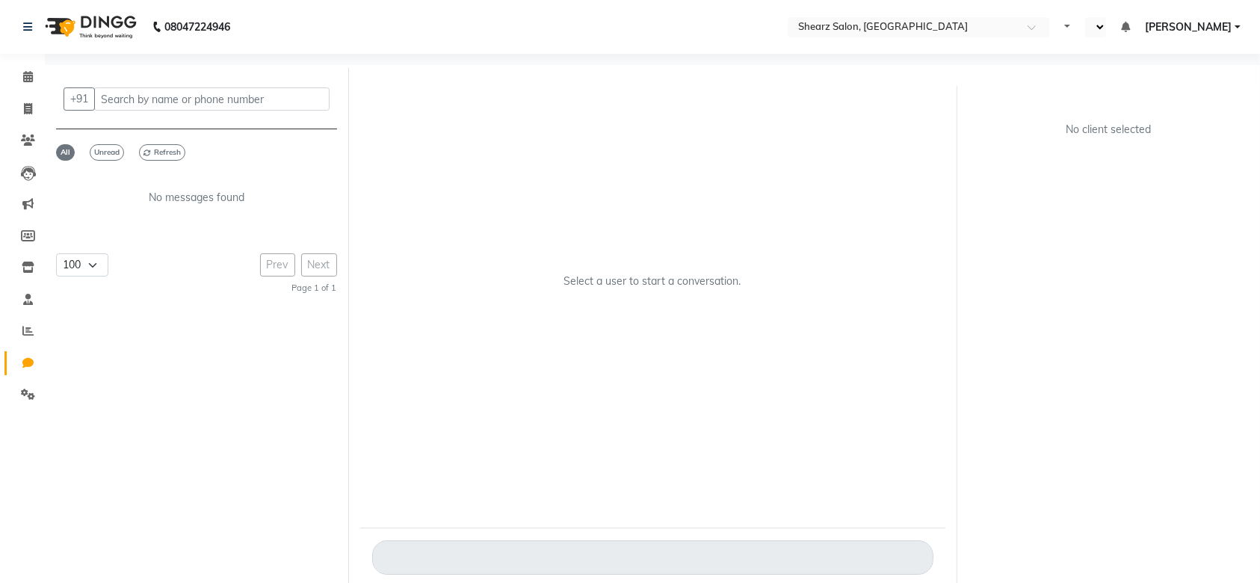
select select "en"
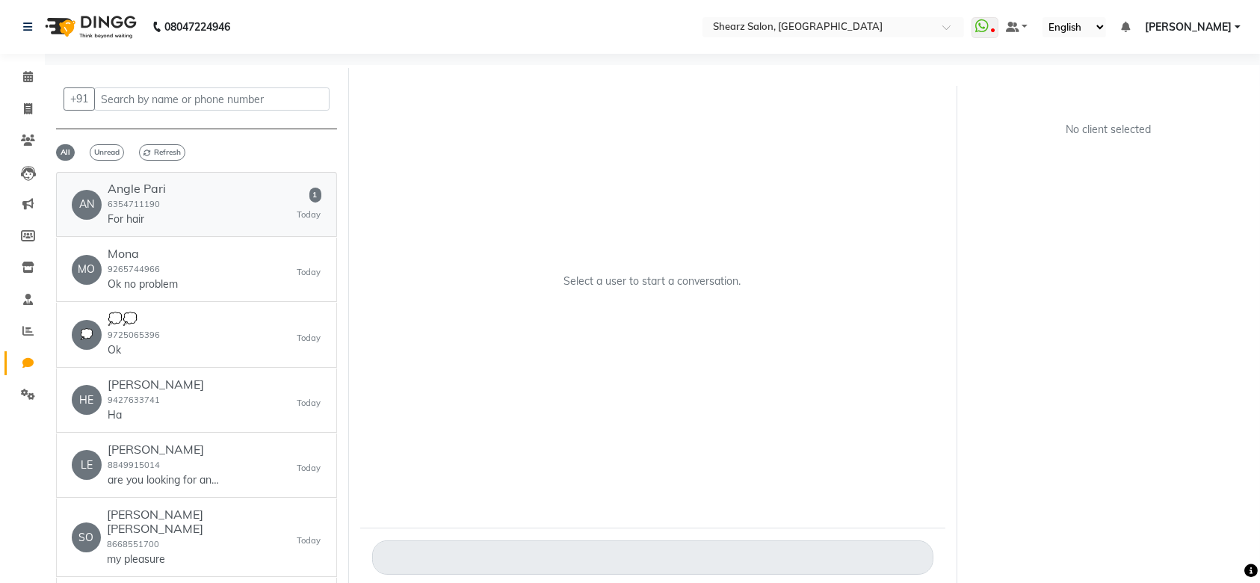
click at [170, 216] on div "AN Angle Pari 6354711190 For hair 1 [DATE]" at bounding box center [197, 205] width 250 height 46
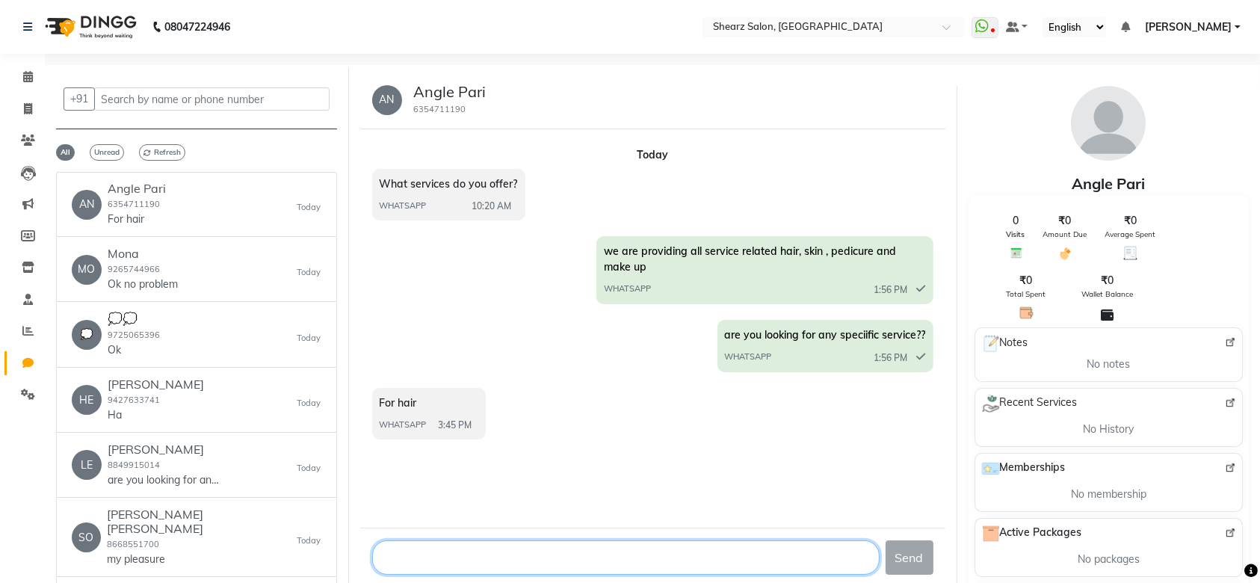
click at [444, 558] on textarea at bounding box center [626, 558] width 508 height 34
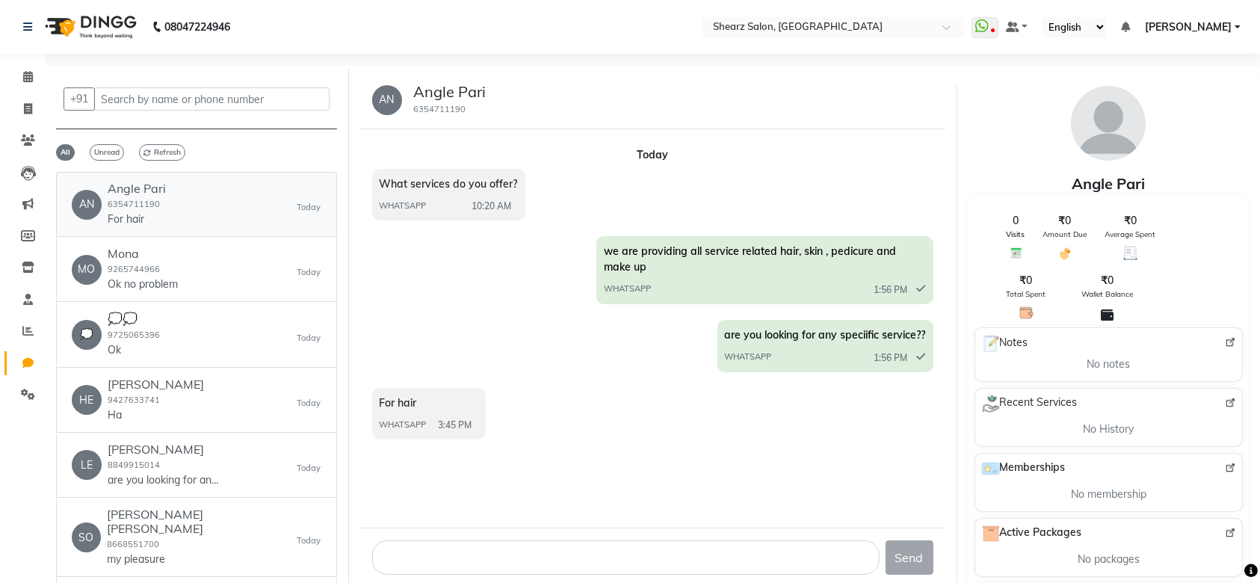
click at [161, 200] on div "Angle Pari 6354711190 For hair" at bounding box center [137, 205] width 58 height 46
click at [25, 336] on icon at bounding box center [27, 330] width 11 height 11
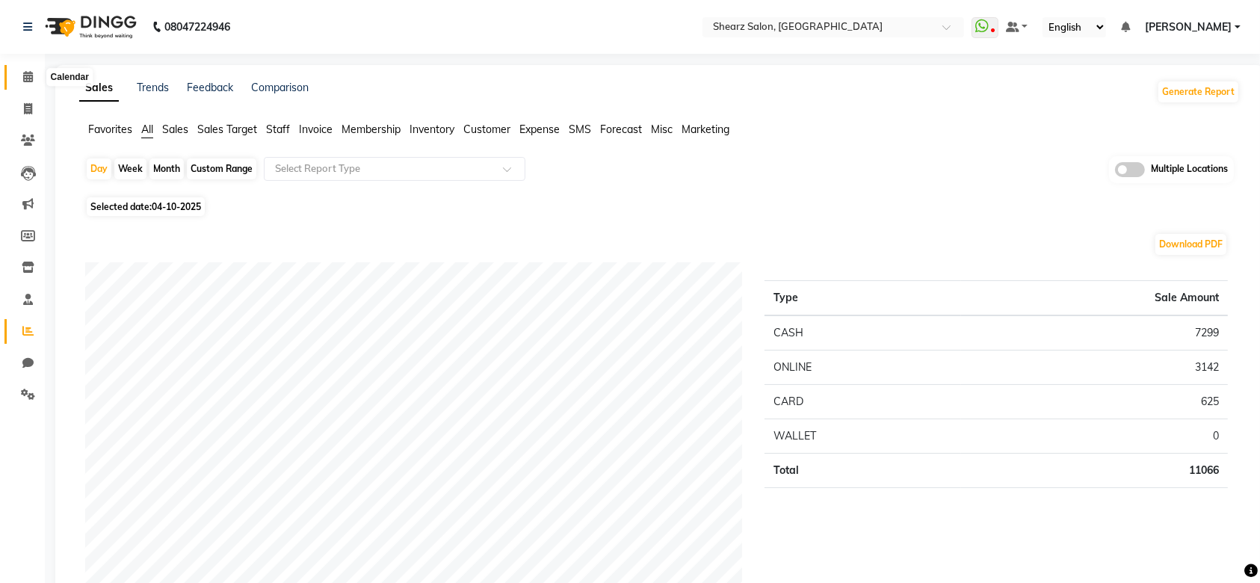
click at [34, 70] on span at bounding box center [28, 77] width 26 height 17
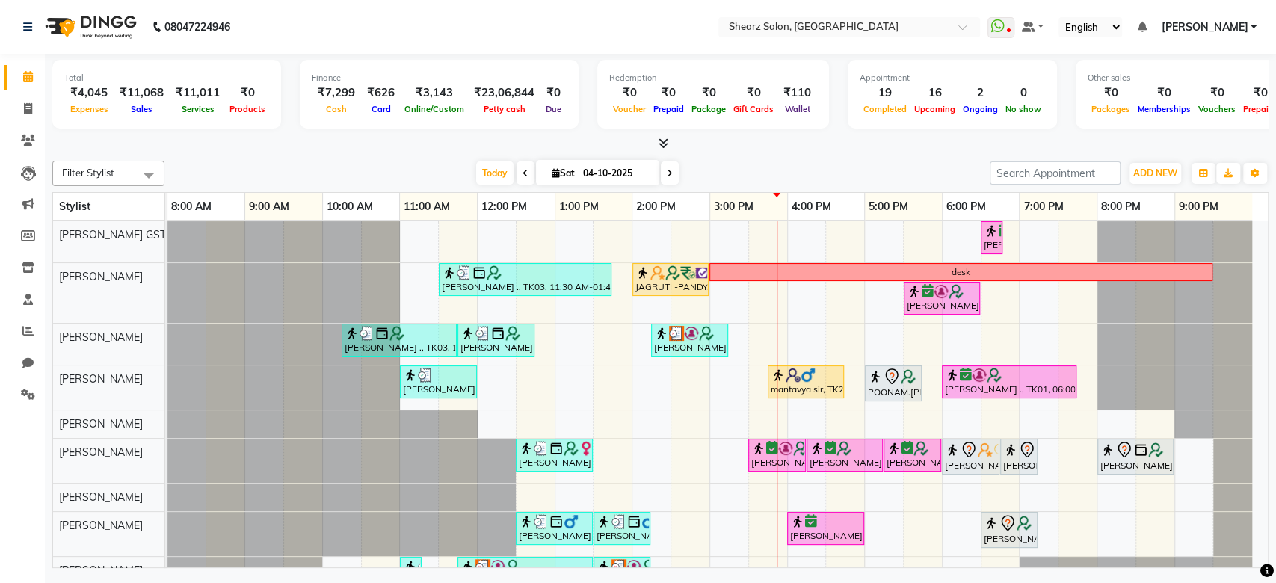
scroll to position [268, 0]
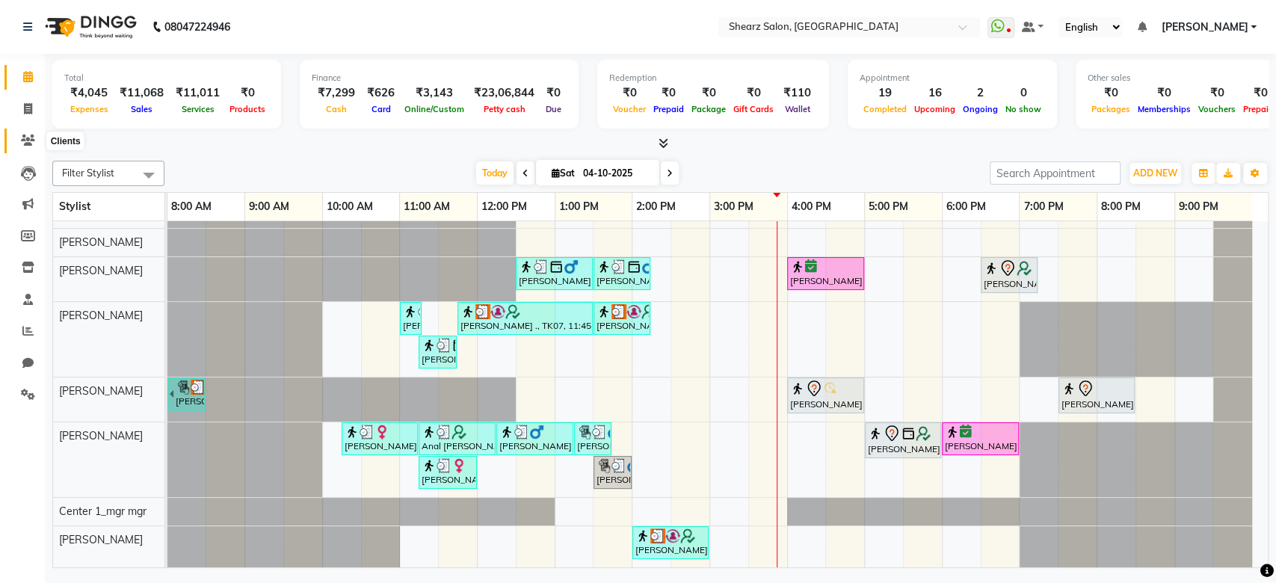
click at [36, 141] on span at bounding box center [28, 140] width 26 height 17
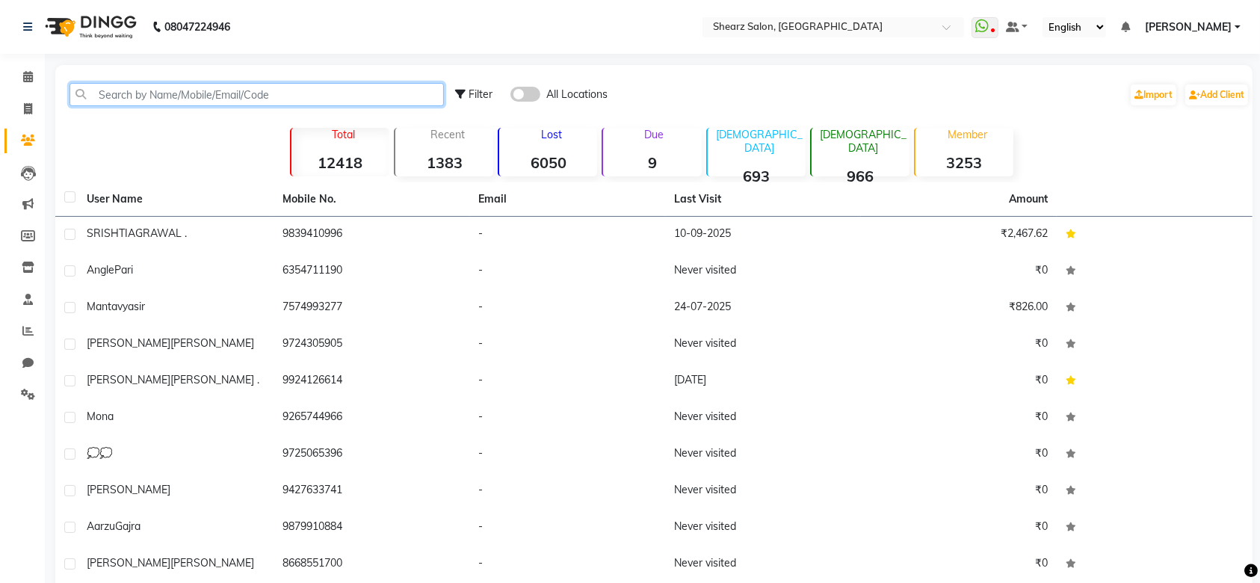
click at [111, 96] on input "text" at bounding box center [257, 94] width 375 height 23
paste input "9427633741"
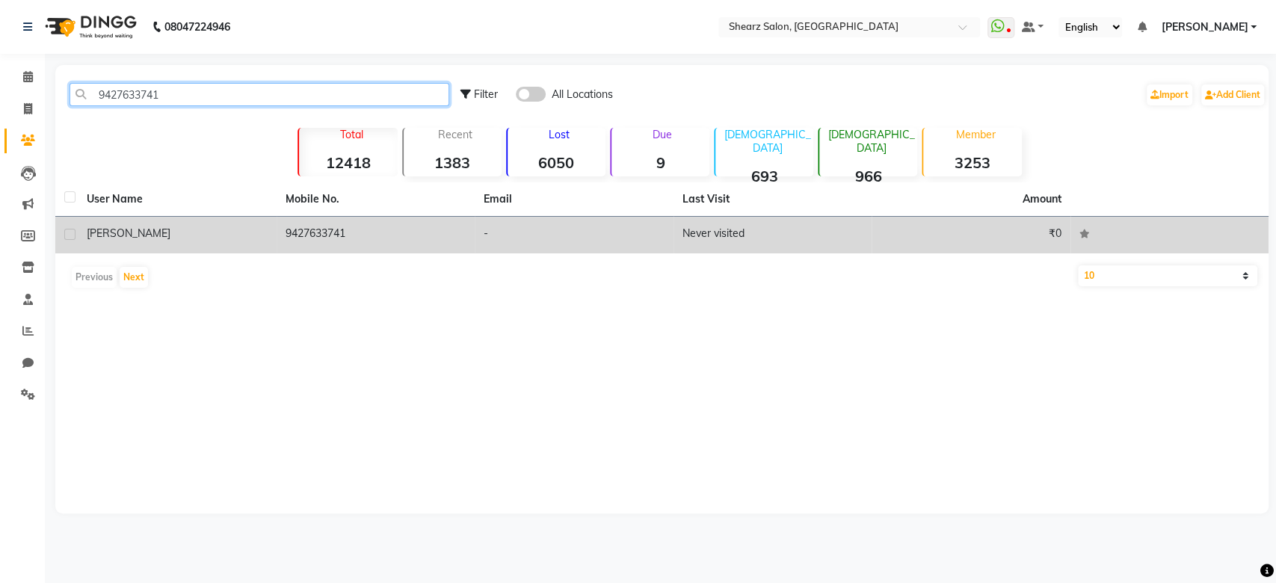
type input "9427633741"
click at [225, 235] on div "Heena" at bounding box center [177, 234] width 181 height 16
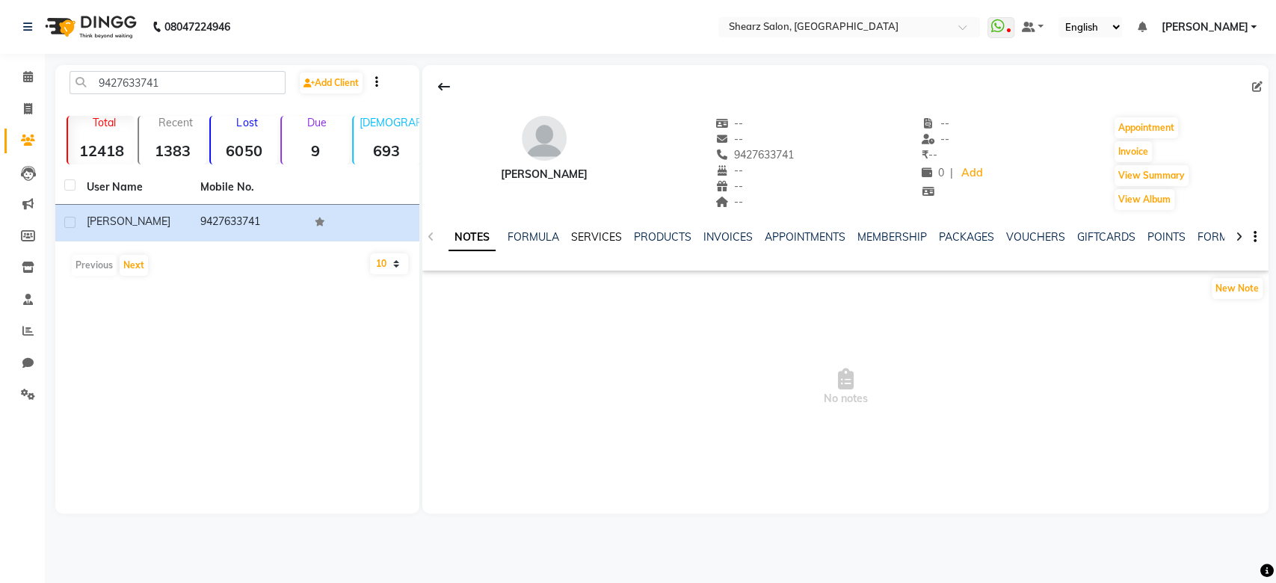
click at [605, 232] on link "SERVICES" at bounding box center [596, 236] width 51 height 13
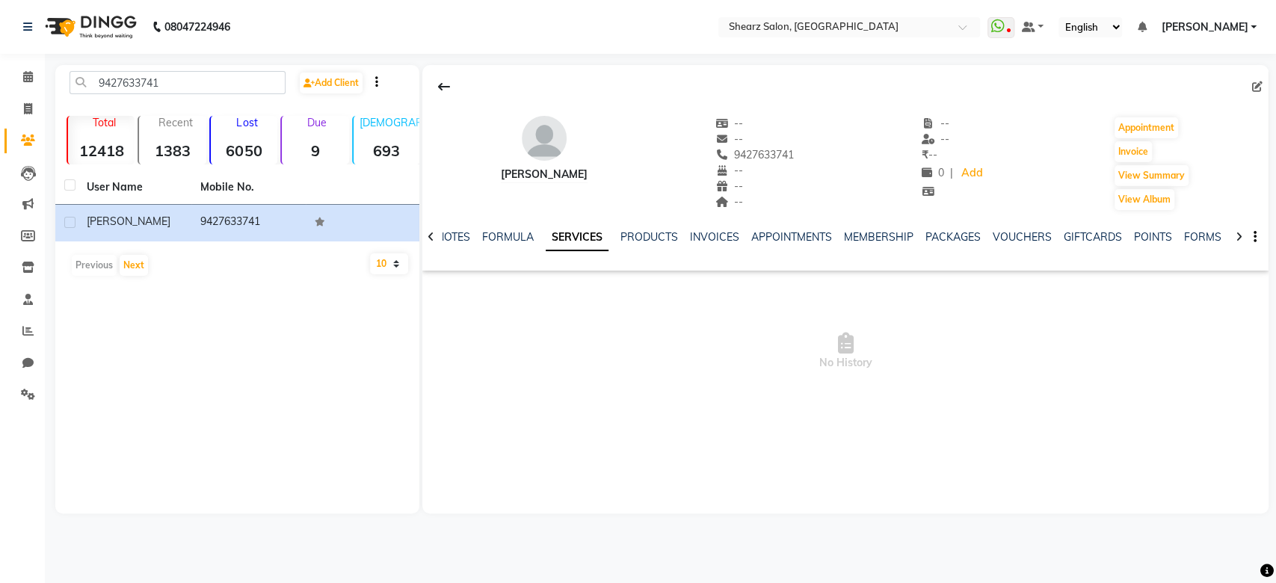
click at [660, 244] on div "PRODUCTS" at bounding box center [649, 238] width 58 height 16
click at [652, 233] on link "PRODUCTS" at bounding box center [649, 236] width 58 height 13
drag, startPoint x: 528, startPoint y: 238, endPoint x: 540, endPoint y: 238, distance: 12.0
click at [540, 238] on ul "NOTES FORMULA SERVICES PRODUCTS INVOICES APPOINTMENTS MEMBERSHIP PACKAGES VOUCH…" at bounding box center [899, 238] width 949 height 16
click at [540, 238] on link "SERVICES" at bounding box center [559, 236] width 51 height 13
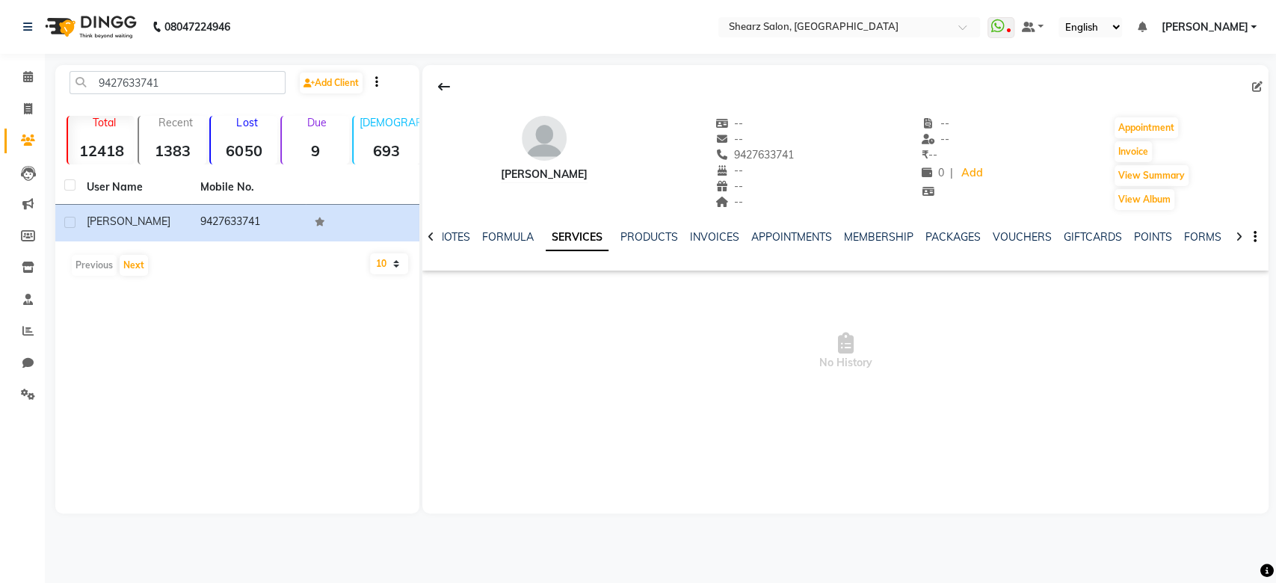
click at [436, 235] on div at bounding box center [430, 235] width 17 height 29
click at [436, 235] on div "NOTES FORMULA SERVICES PRODUCTS INVOICES APPOINTMENTS MEMBERSHIP PACKAGES VOUCH…" at bounding box center [845, 238] width 846 height 52
drag, startPoint x: 436, startPoint y: 235, endPoint x: 503, endPoint y: 230, distance: 67.5
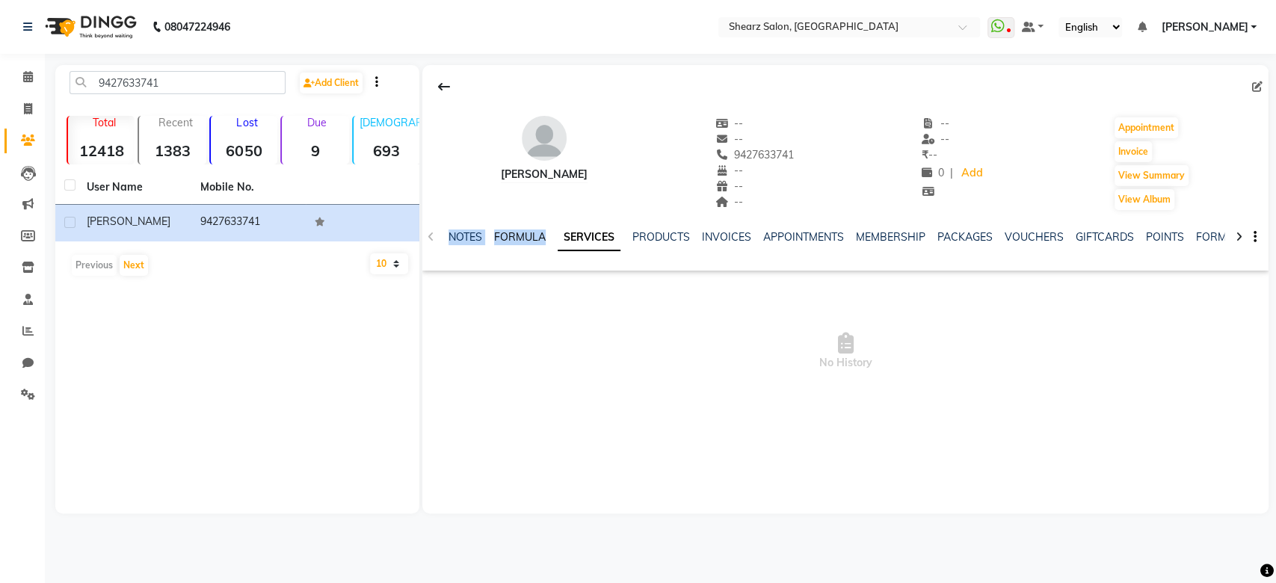
click at [503, 230] on div "NOTES FORMULA SERVICES PRODUCTS INVOICES APPOINTMENTS MEMBERSHIP PACKAGES VOUCH…" at bounding box center [845, 238] width 846 height 52
click at [503, 230] on link "FORMULA" at bounding box center [520, 236] width 52 height 13
click at [23, 70] on span at bounding box center [28, 77] width 26 height 17
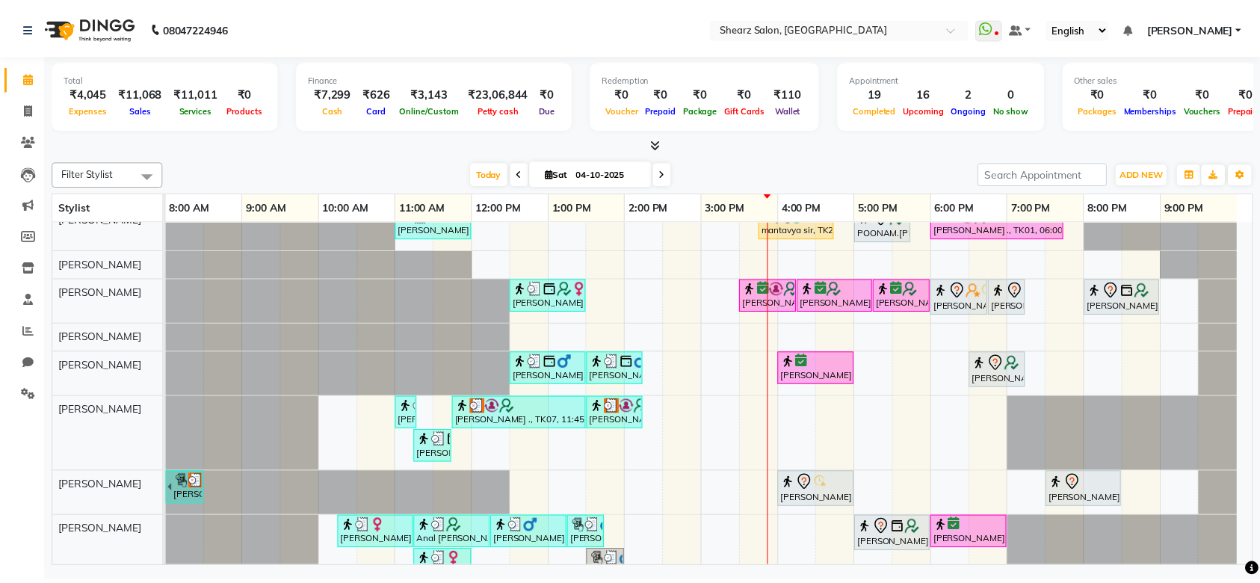
scroll to position [268, 0]
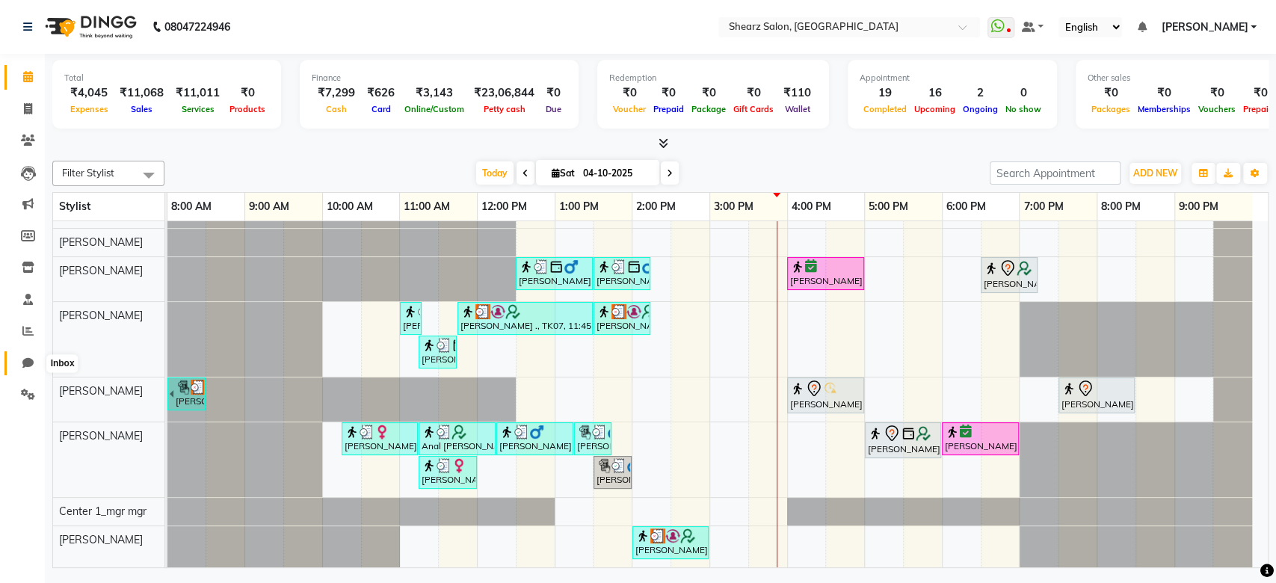
click at [28, 368] on icon at bounding box center [27, 362] width 11 height 11
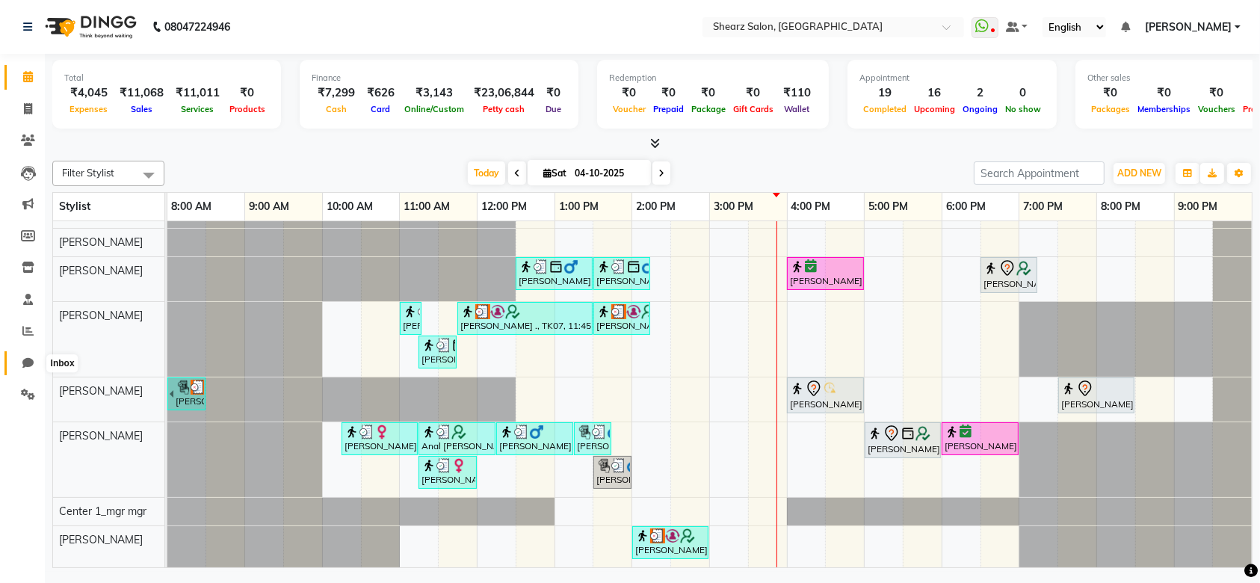
select select "100"
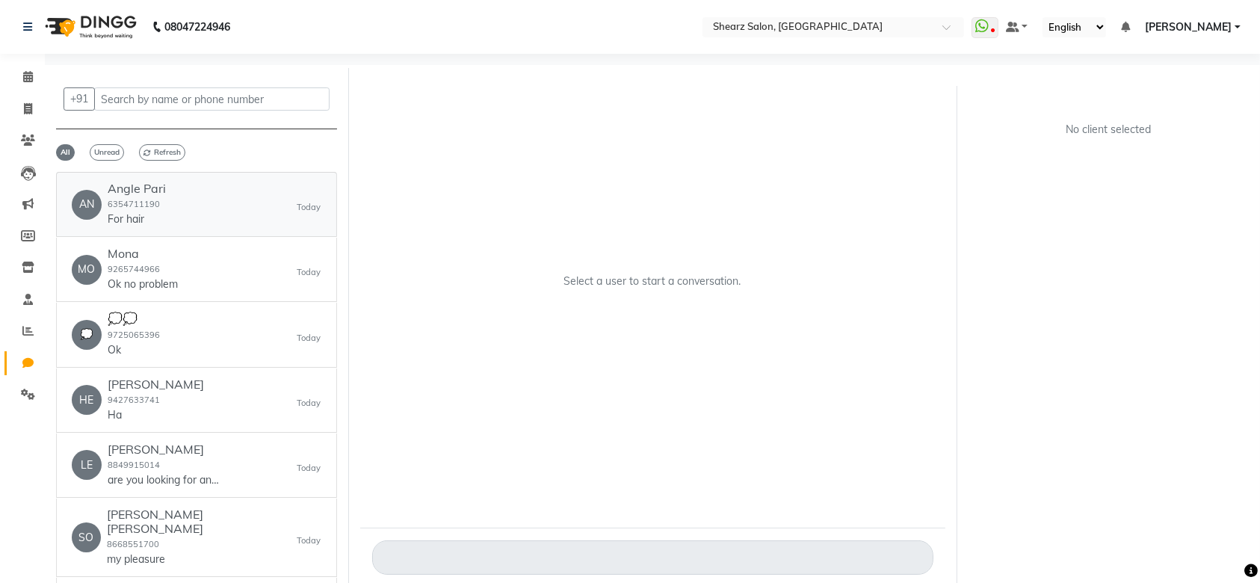
click at [212, 218] on div "AN Angle Pari 6354711190 For hair Today" at bounding box center [197, 205] width 250 height 46
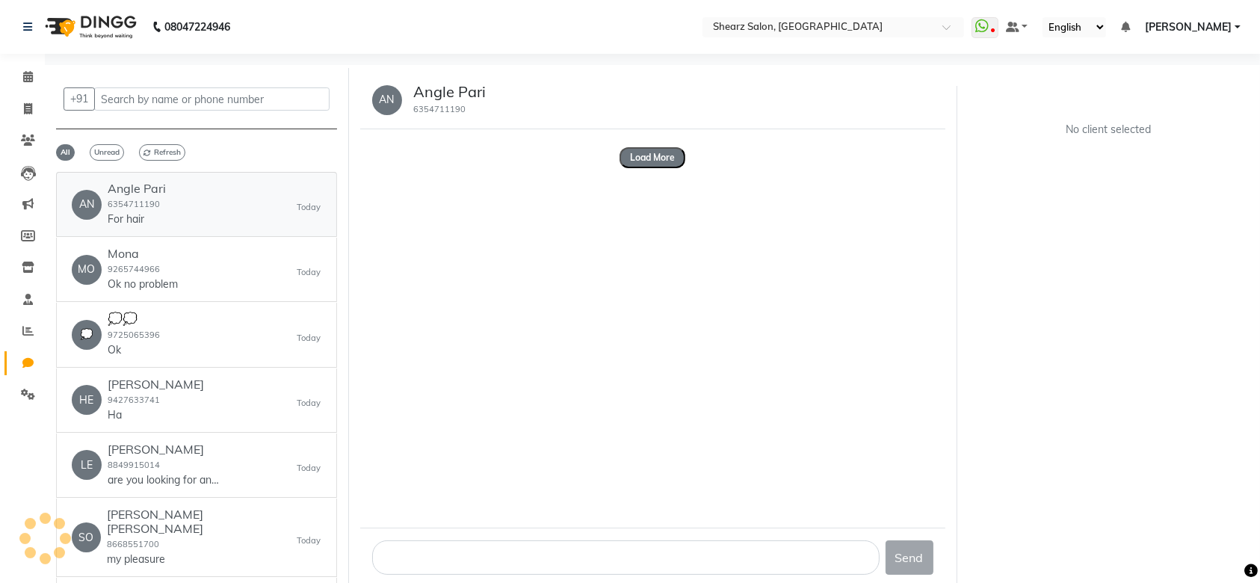
click at [198, 184] on div "AN Angle Pari 6354711190 For hair Today" at bounding box center [197, 205] width 250 height 46
click at [630, 162] on button "Load More" at bounding box center [653, 157] width 66 height 21
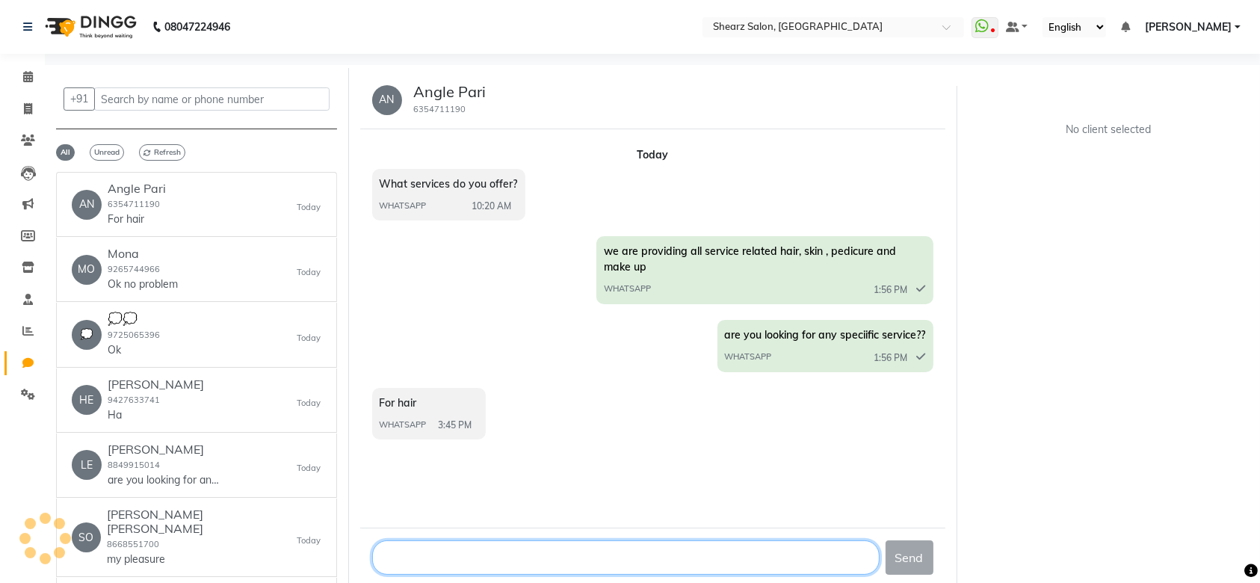
click at [430, 552] on textarea at bounding box center [626, 558] width 508 height 34
type textarea "h"
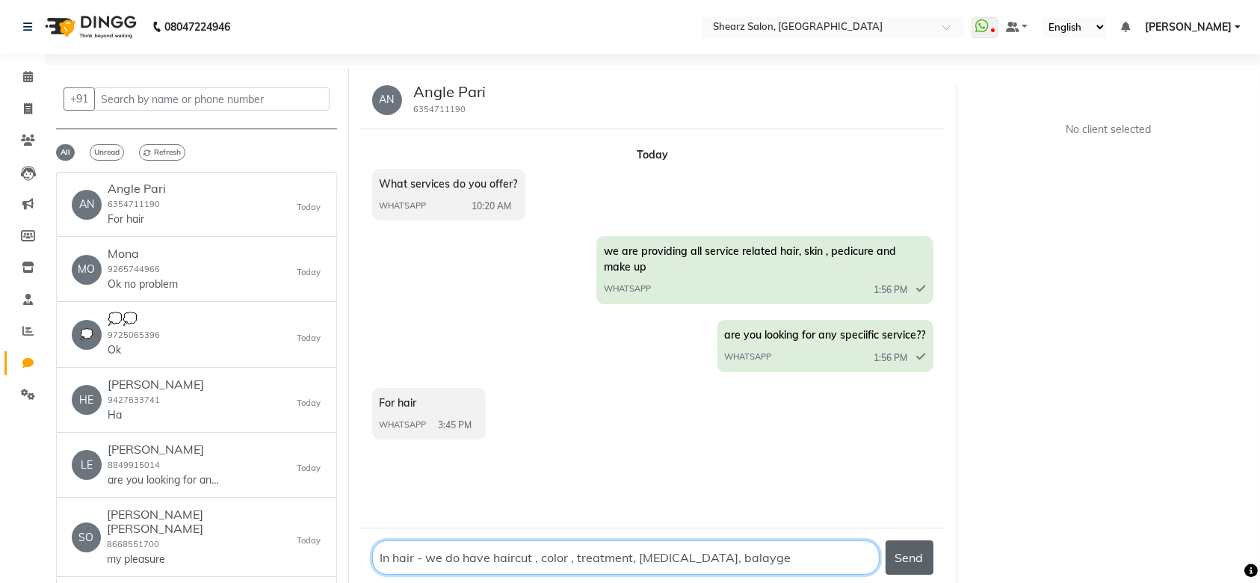
type textarea "In hair - we do have haircut , color , treatment, botox, balayge"
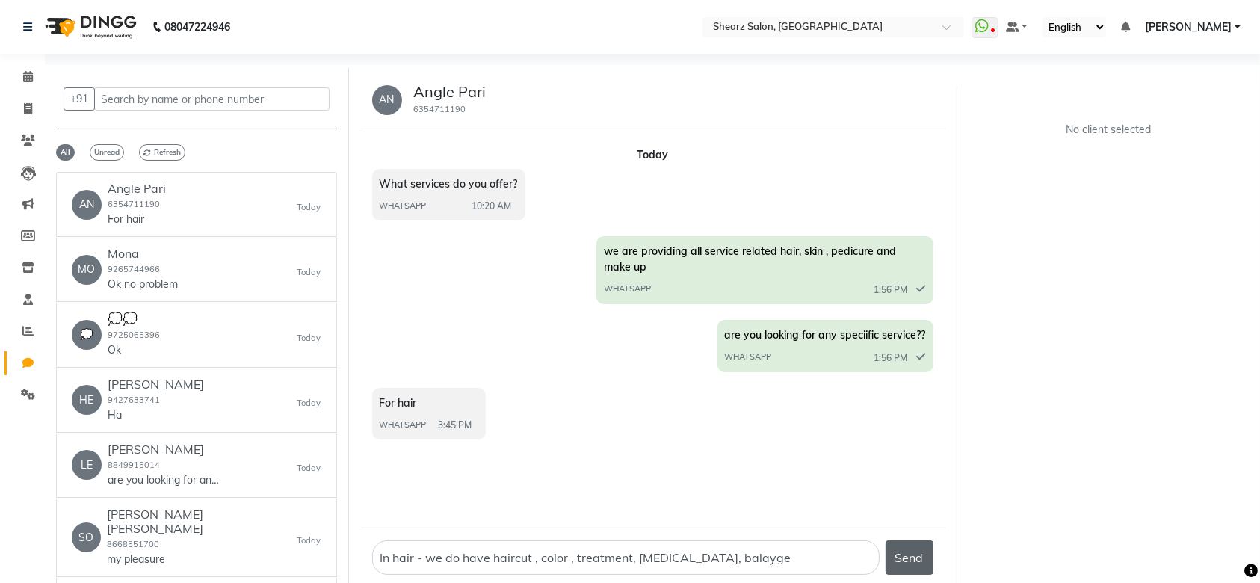
click at [925, 553] on button "Send" at bounding box center [910, 558] width 48 height 34
click at [158, 218] on p "For hair" at bounding box center [137, 220] width 58 height 16
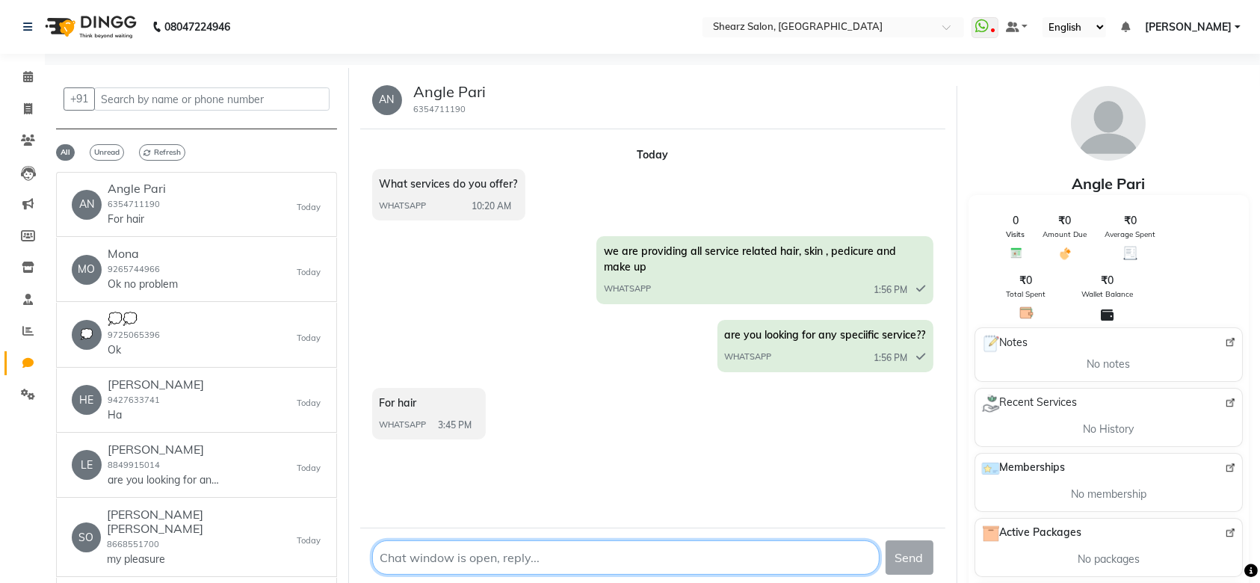
click at [539, 555] on textarea at bounding box center [626, 558] width 508 height 34
click at [425, 564] on textarea at bounding box center [626, 558] width 508 height 34
type textarea "we do have haircut , color, balayge and treatments for hair"
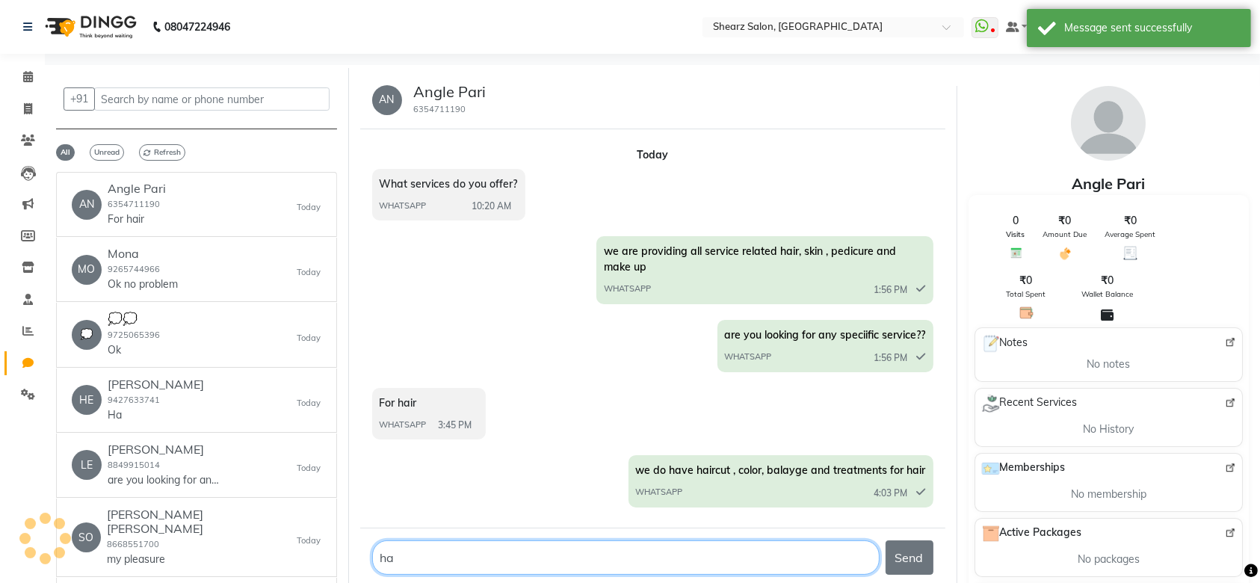
type textarea "h"
type textarea "shall I arrange a call back from salon??"
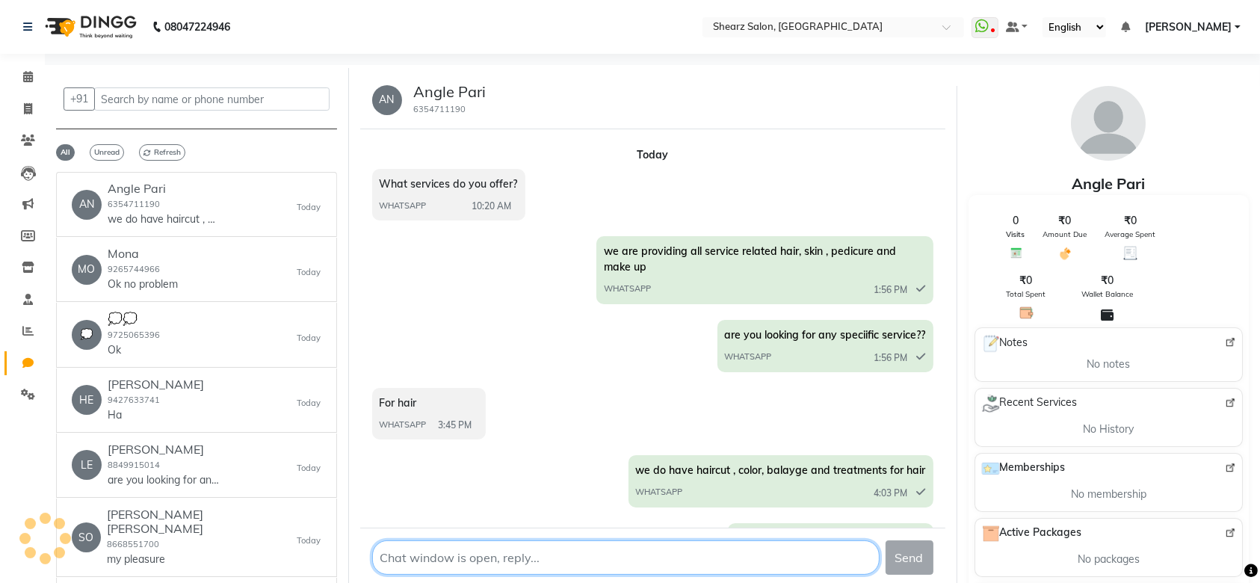
scroll to position [51, 0]
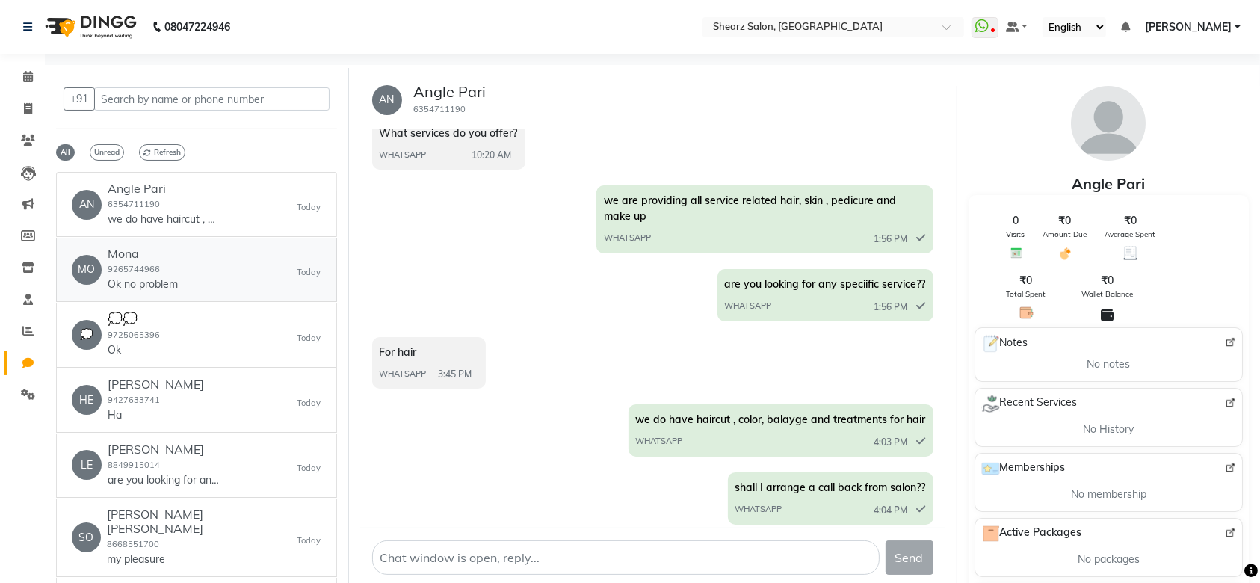
click at [162, 265] on div "Mona 9265744966 Ok no problem" at bounding box center [143, 270] width 70 height 46
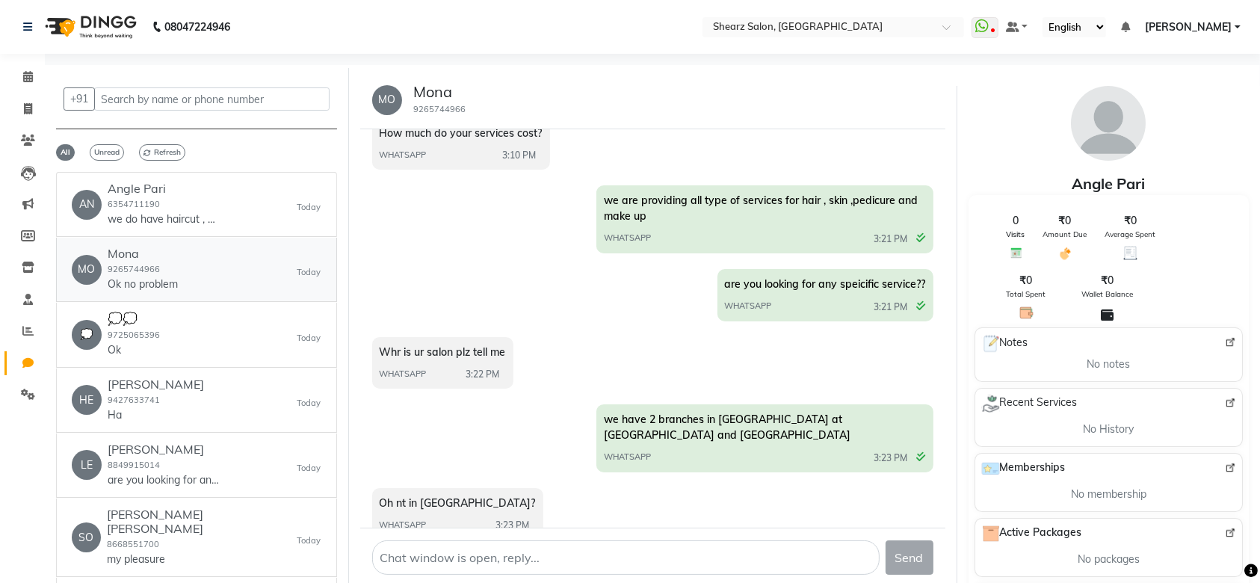
scroll to position [472, 0]
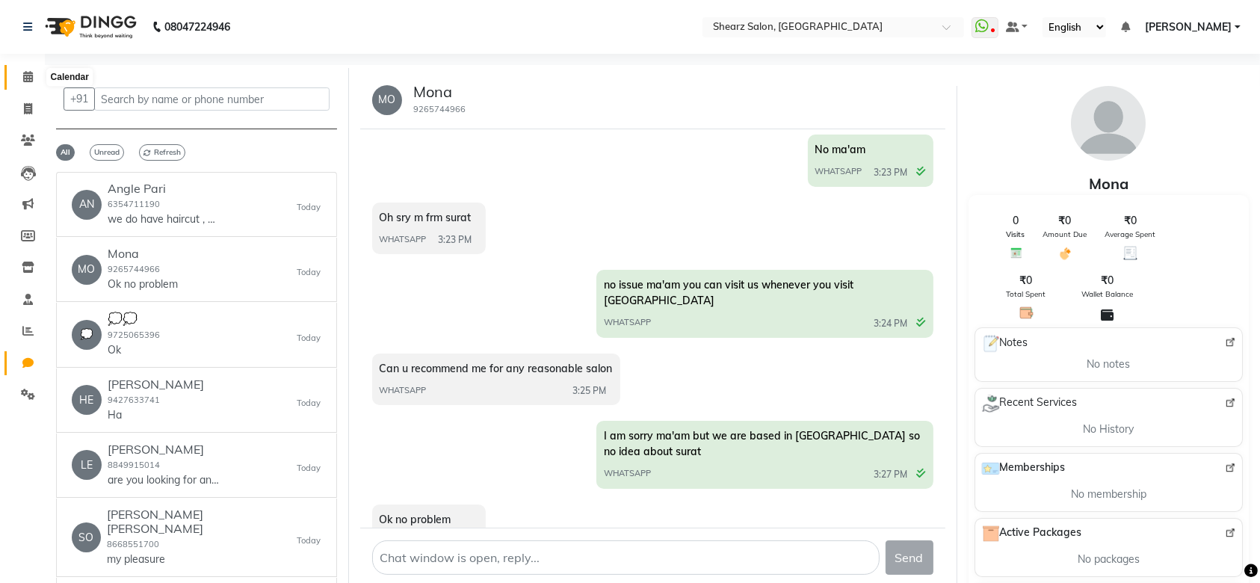
click at [20, 82] on span at bounding box center [28, 77] width 26 height 17
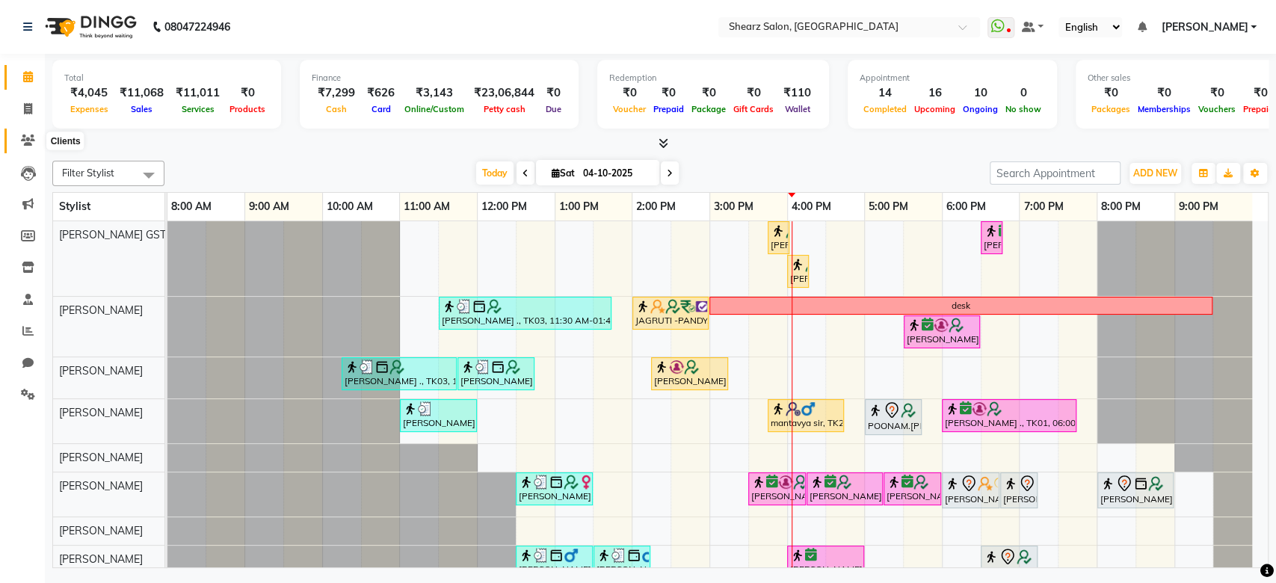
click at [28, 138] on icon at bounding box center [28, 140] width 14 height 11
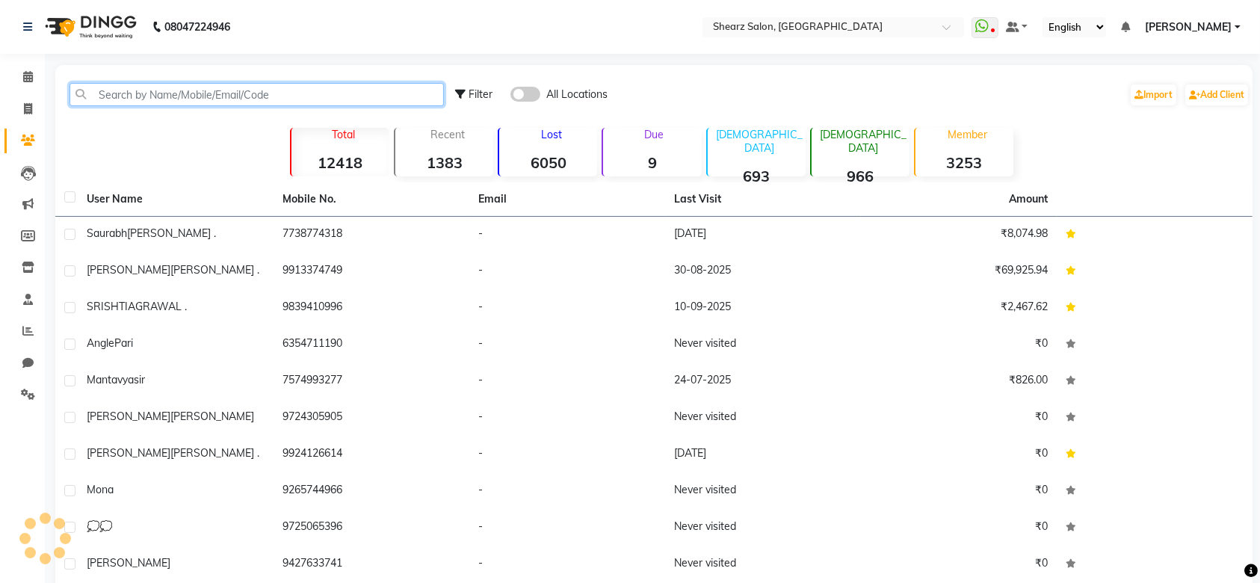
click at [131, 93] on input "text" at bounding box center [257, 94] width 375 height 23
paste input "9427633741"
click at [131, 93] on input "9427633741" at bounding box center [257, 94] width 375 height 23
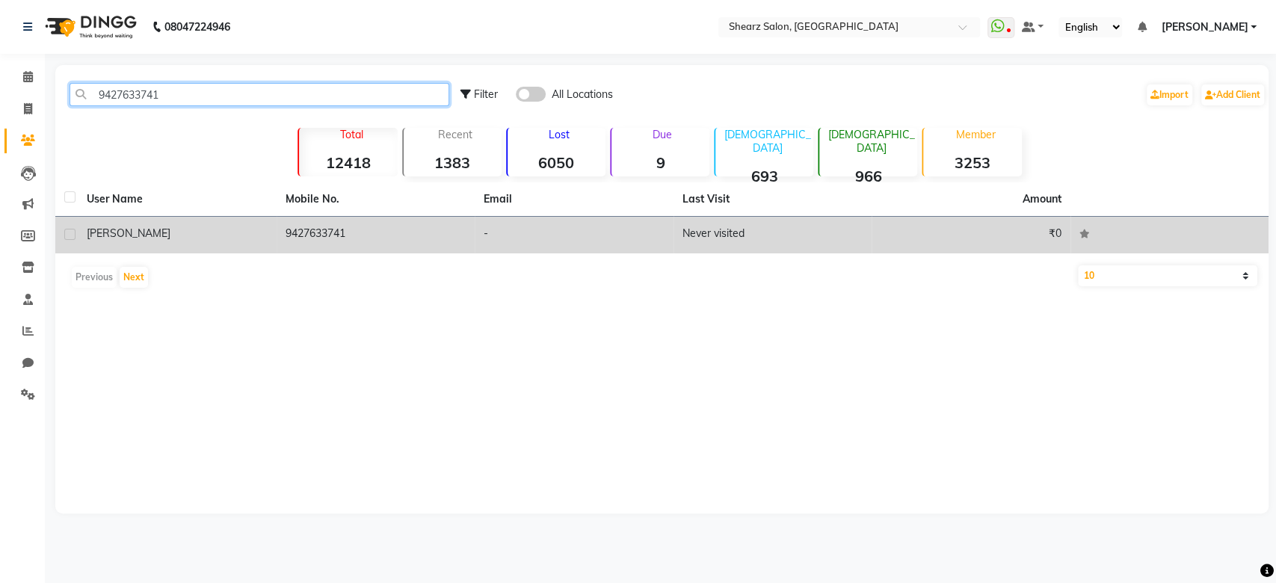
type input "9427633741"
click at [329, 243] on td "9427633741" at bounding box center [376, 235] width 199 height 37
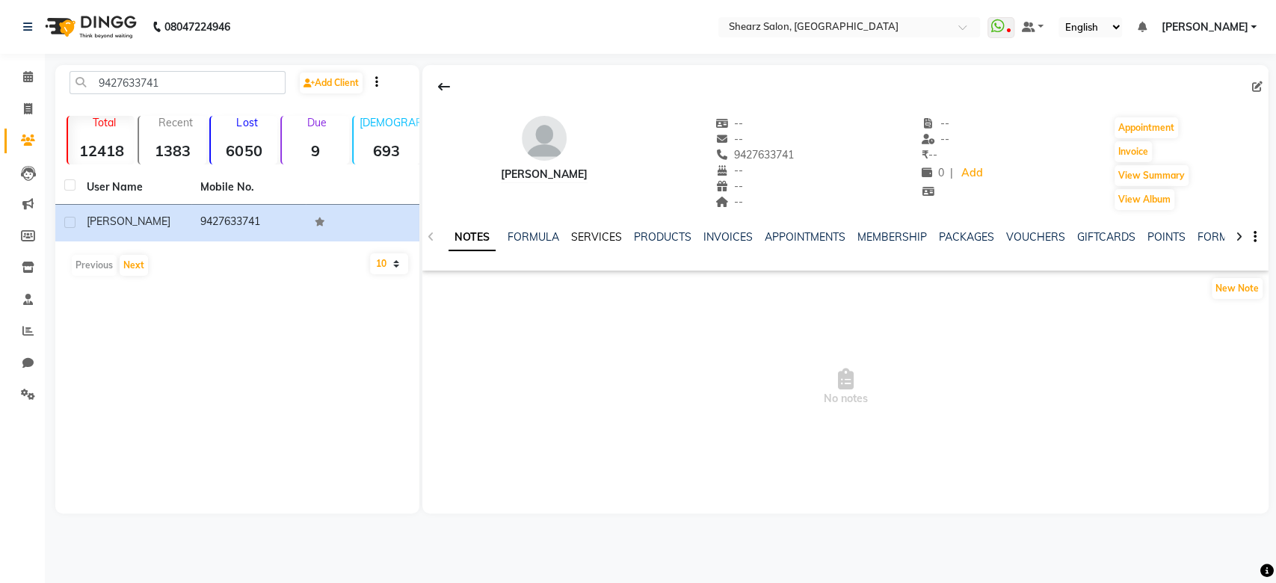
click at [592, 238] on link "SERVICES" at bounding box center [596, 236] width 51 height 13
click at [629, 233] on link "PRODUCTS" at bounding box center [649, 236] width 58 height 13
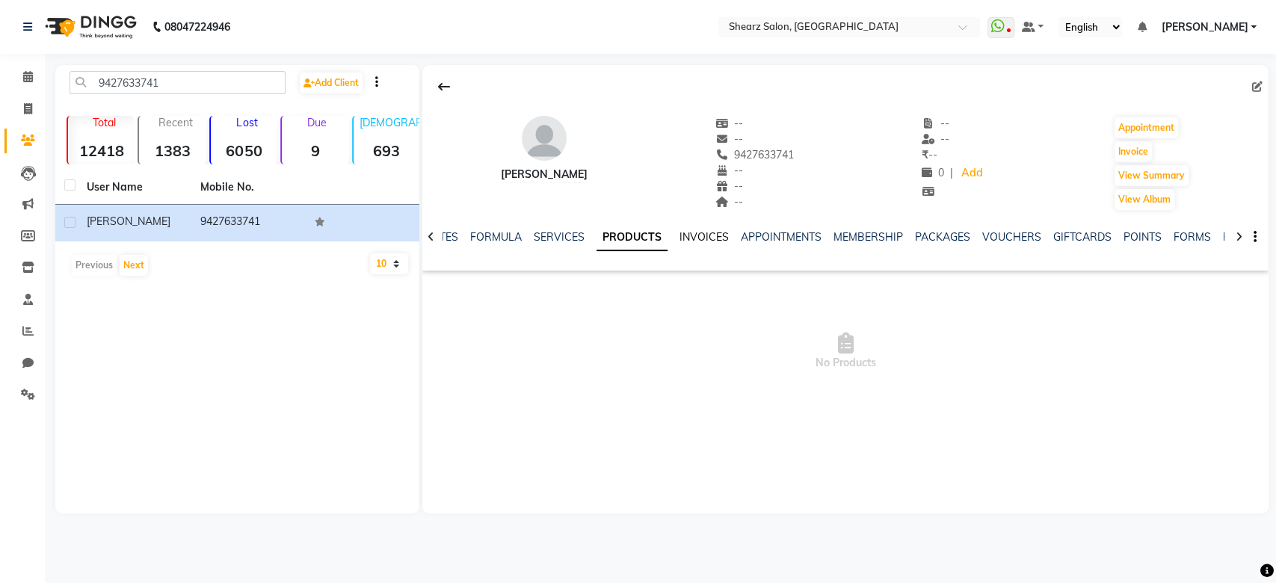
click at [694, 233] on link "INVOICES" at bounding box center [704, 236] width 49 height 13
click at [771, 237] on link "APPOINTMENTS" at bounding box center [768, 236] width 81 height 13
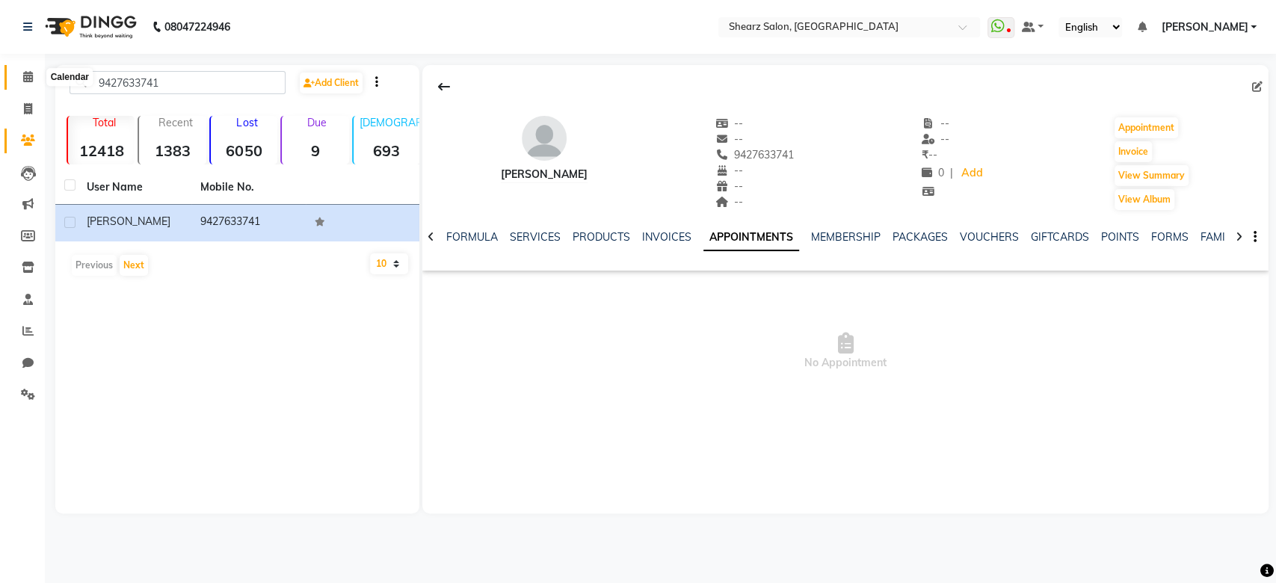
click at [19, 81] on span at bounding box center [28, 77] width 26 height 17
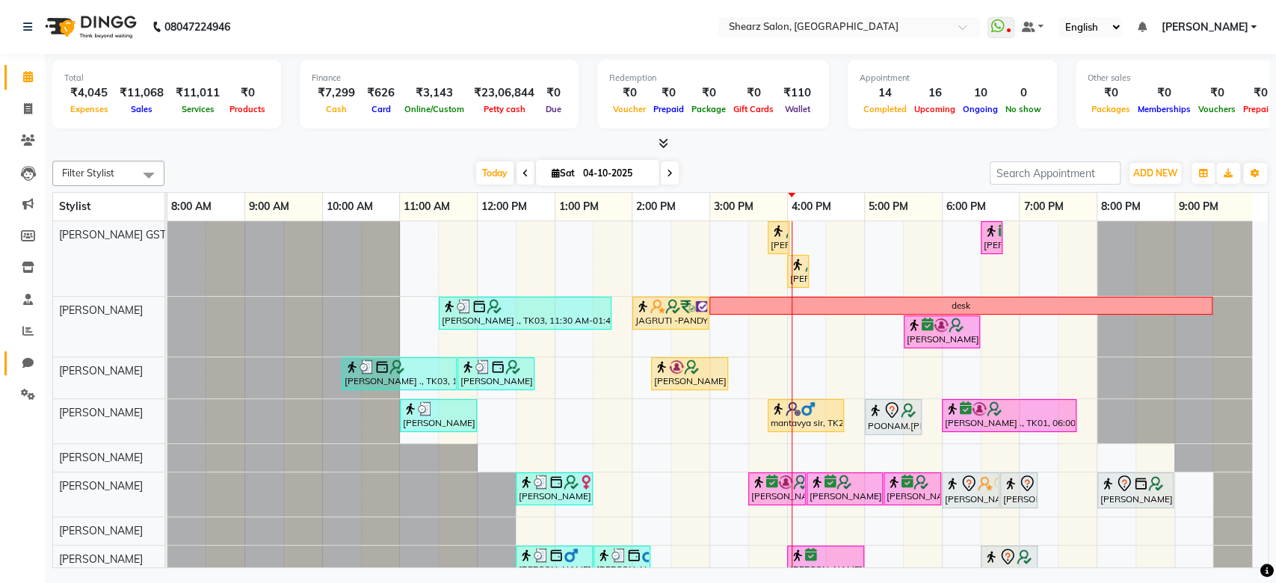
drag, startPoint x: 31, startPoint y: 350, endPoint x: 31, endPoint y: 358, distance: 8.2
click at [31, 358] on li "Chat" at bounding box center [22, 364] width 45 height 32
click at [31, 358] on icon at bounding box center [27, 362] width 11 height 11
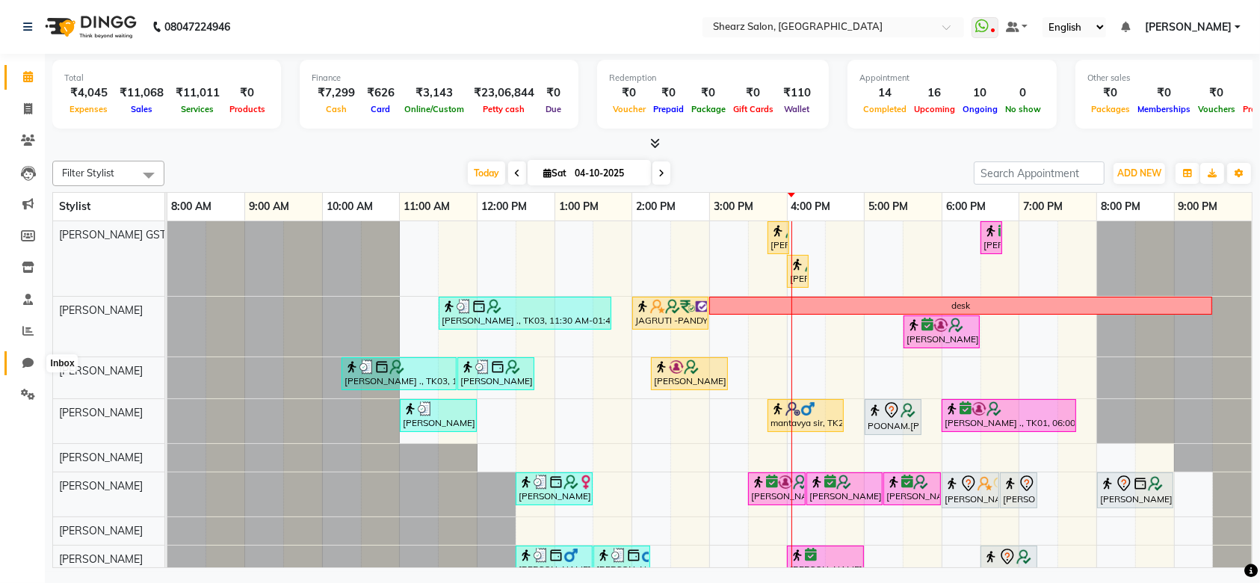
select select "100"
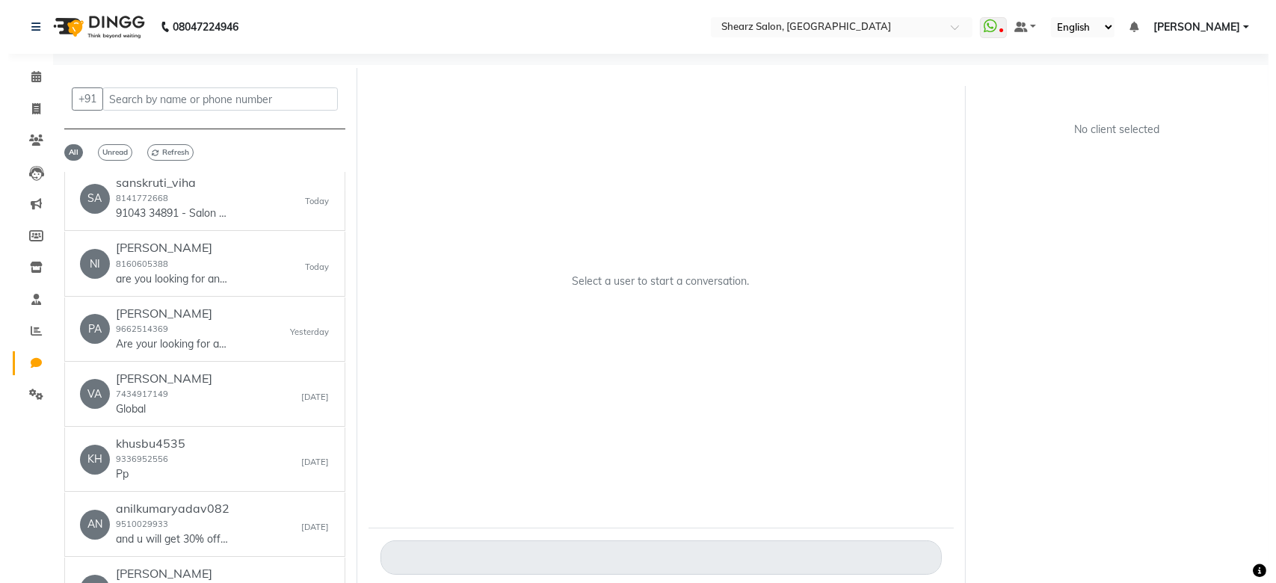
scroll to position [1106, 0]
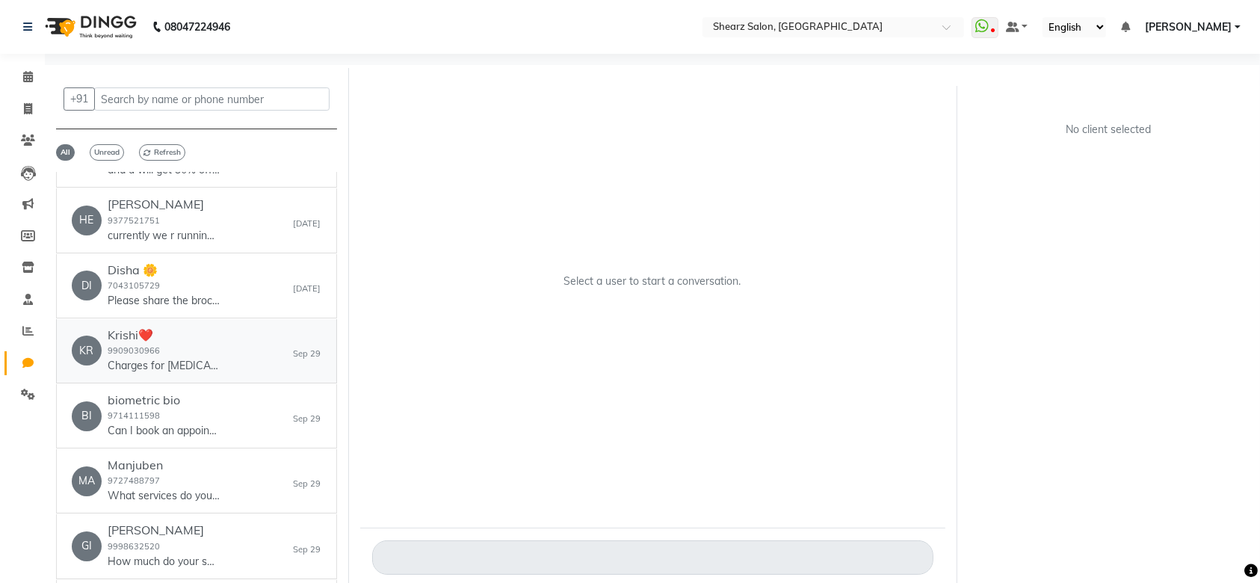
click at [167, 340] on div "Krishi❤️ 9909030966 Charges for botox?" at bounding box center [164, 351] width 112 height 46
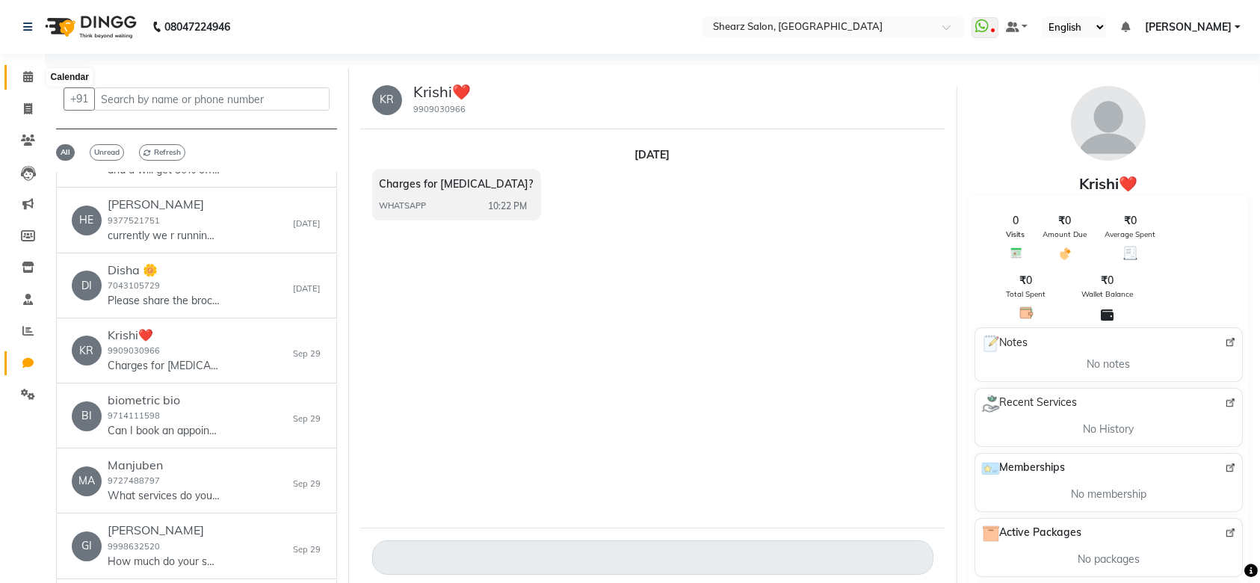
click at [28, 78] on icon at bounding box center [28, 76] width 10 height 11
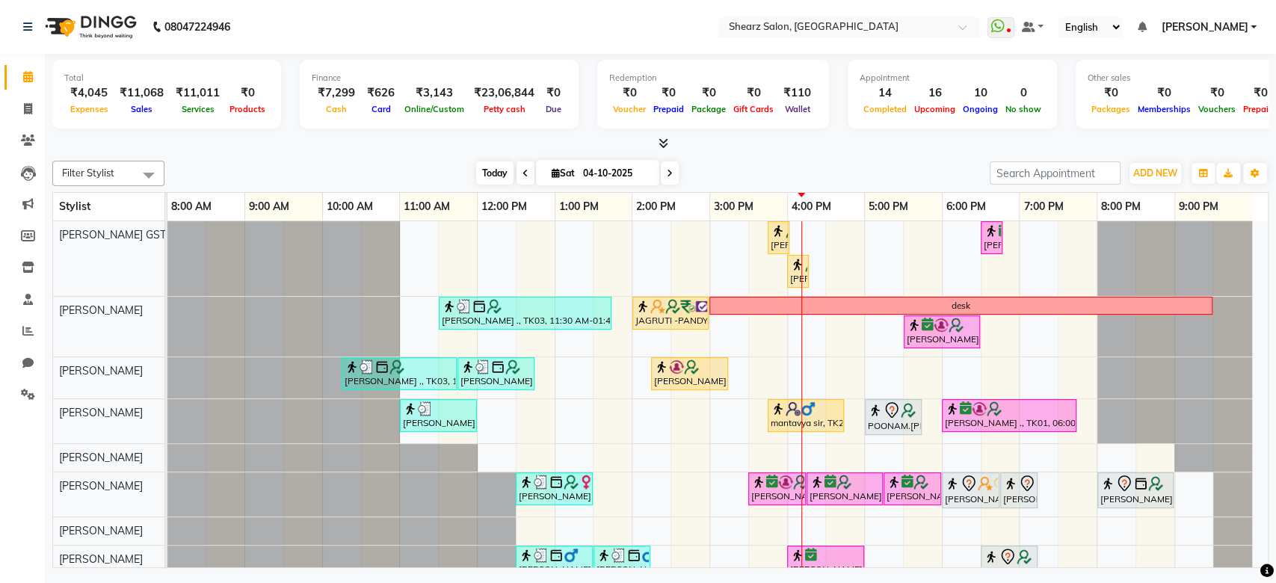
click at [488, 162] on span "Today" at bounding box center [494, 172] width 37 height 23
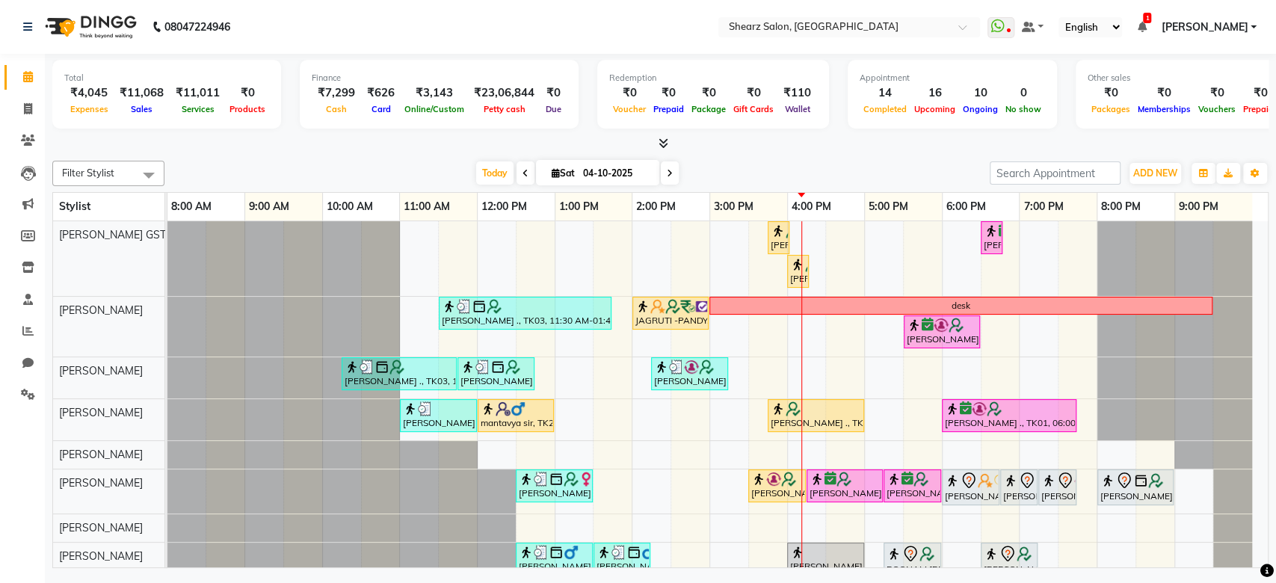
scroll to position [289, 0]
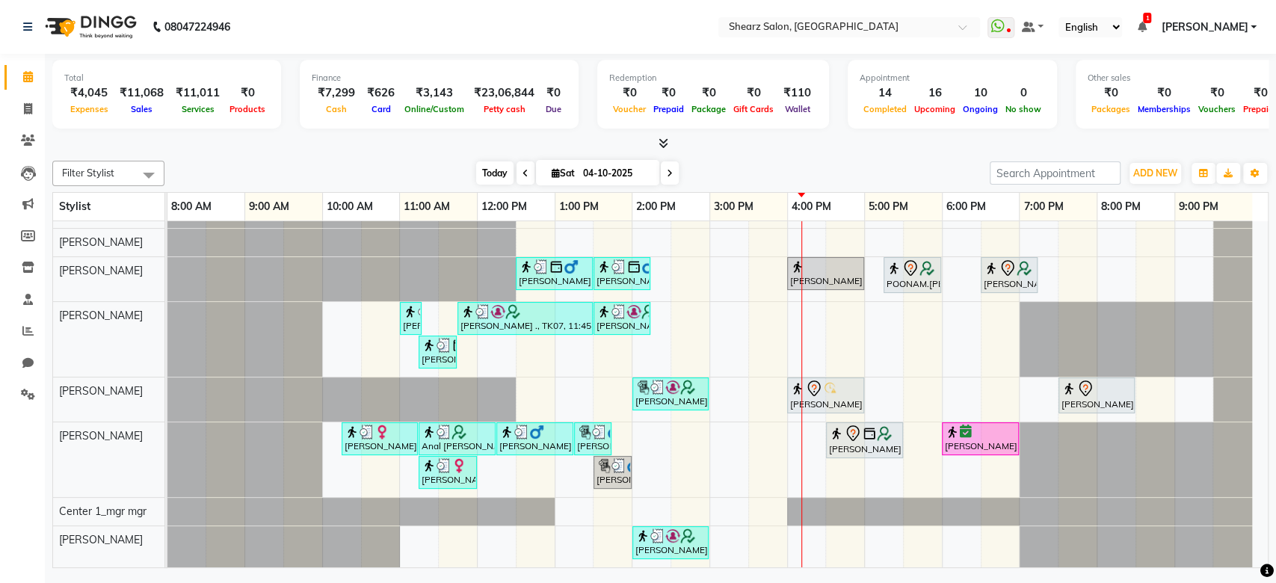
click at [501, 181] on span "Today" at bounding box center [494, 172] width 37 height 23
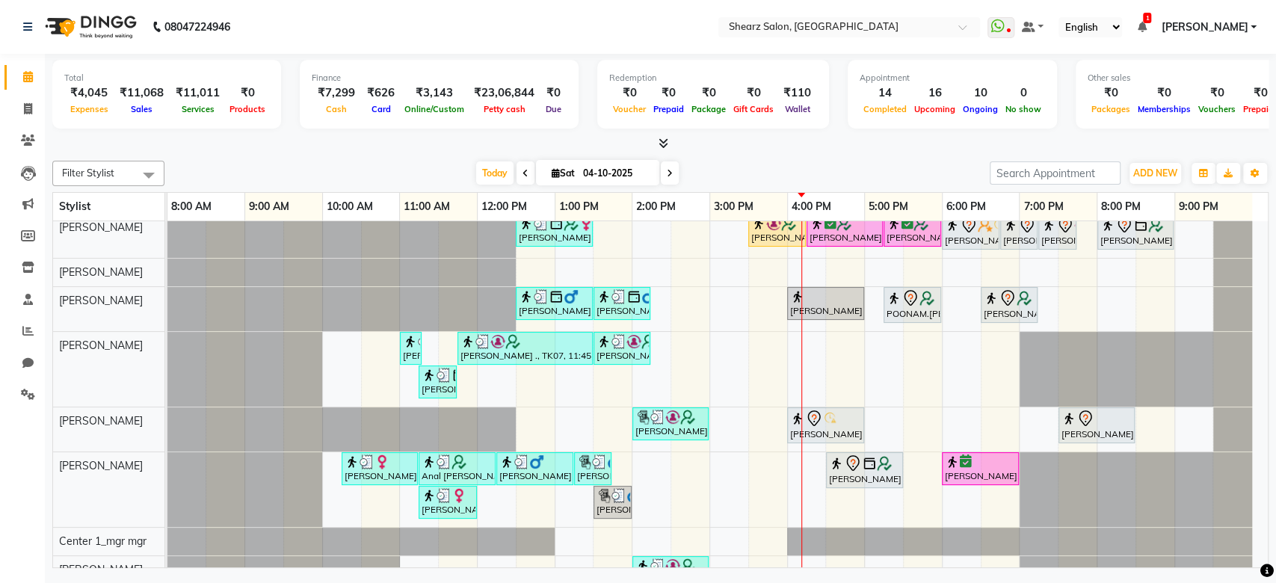
scroll to position [0, 0]
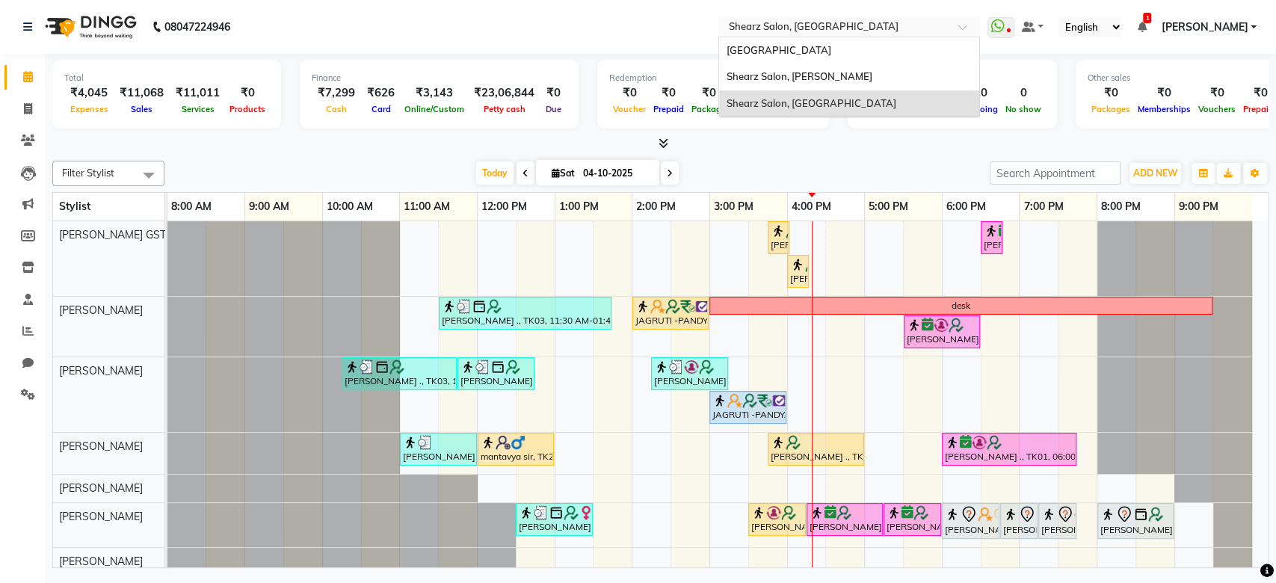
click at [851, 22] on input "text" at bounding box center [834, 28] width 217 height 15
click at [846, 81] on div "Shearz Salon, [PERSON_NAME]" at bounding box center [849, 77] width 260 height 27
